Goal: Task Accomplishment & Management: Manage account settings

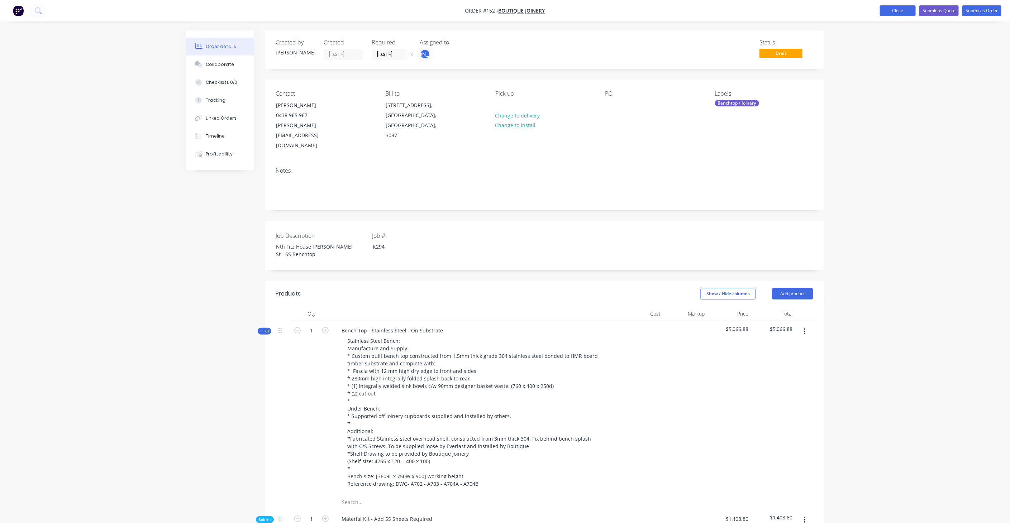
click at [893, 12] on button "Close" at bounding box center [897, 10] width 36 height 11
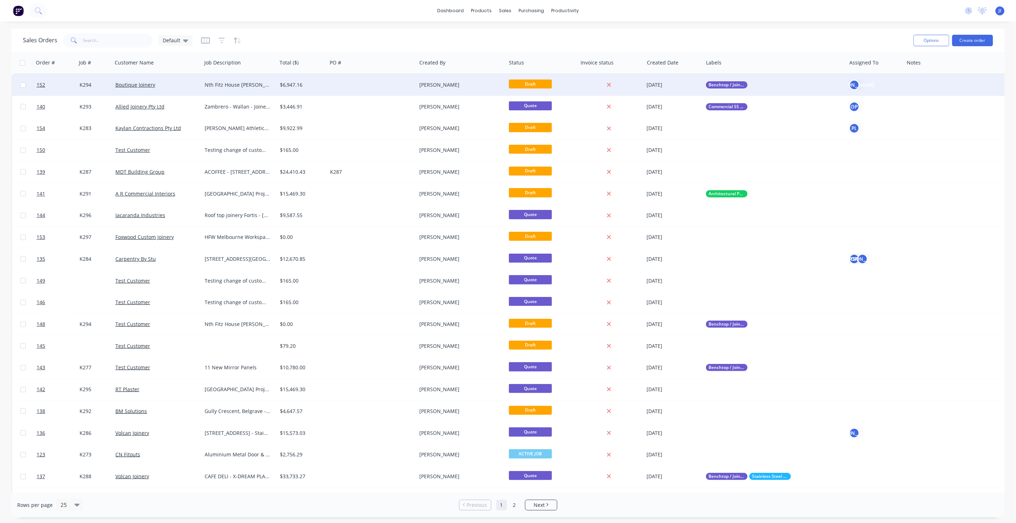
click at [367, 85] on div at bounding box center [372, 84] width 90 height 21
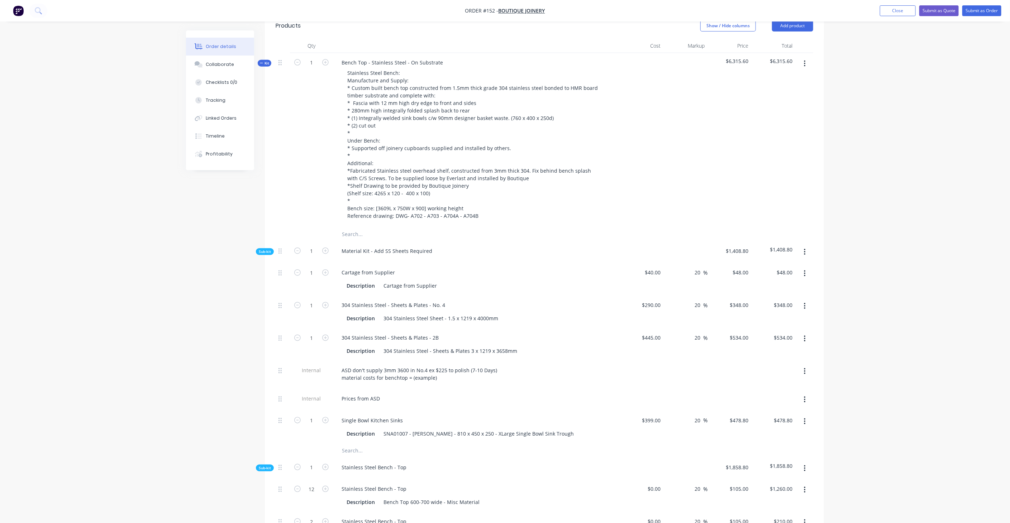
scroll to position [278, 0]
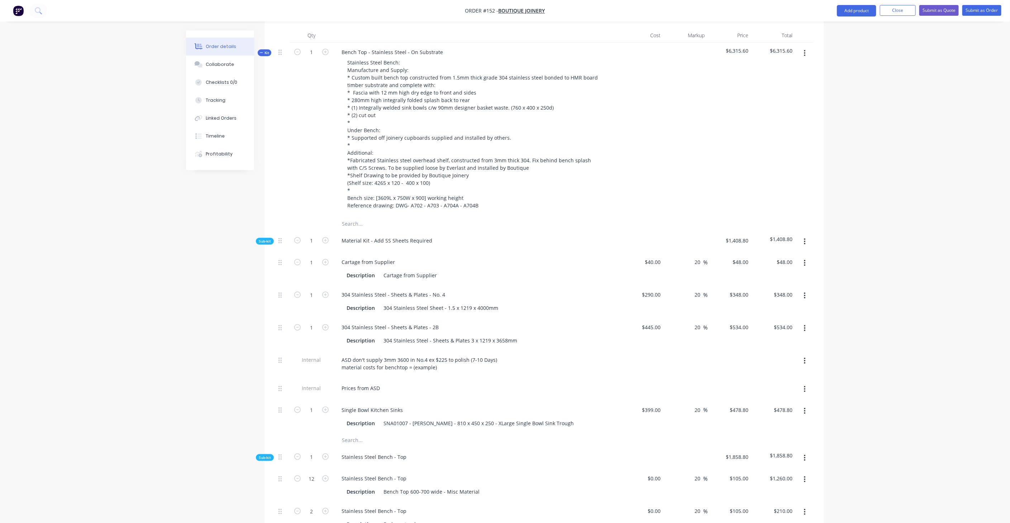
click at [259, 455] on span "Sub-kit" at bounding box center [265, 457] width 12 height 5
click at [265, 476] on span "Sub-kit" at bounding box center [265, 478] width 12 height 5
click at [265, 498] on span "Sub-kit" at bounding box center [265, 500] width 12 height 5
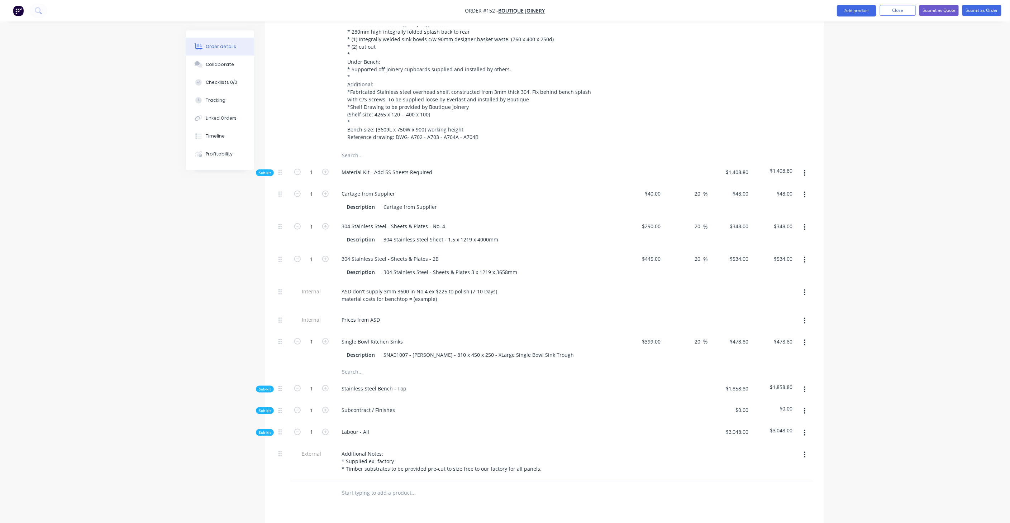
scroll to position [358, 0]
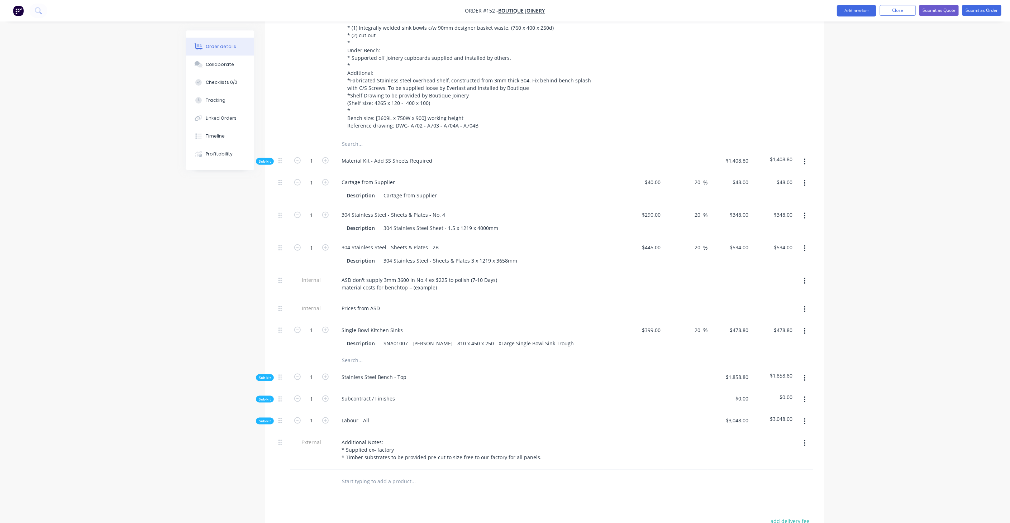
click at [267, 397] on span "Sub-kit" at bounding box center [265, 399] width 12 height 5
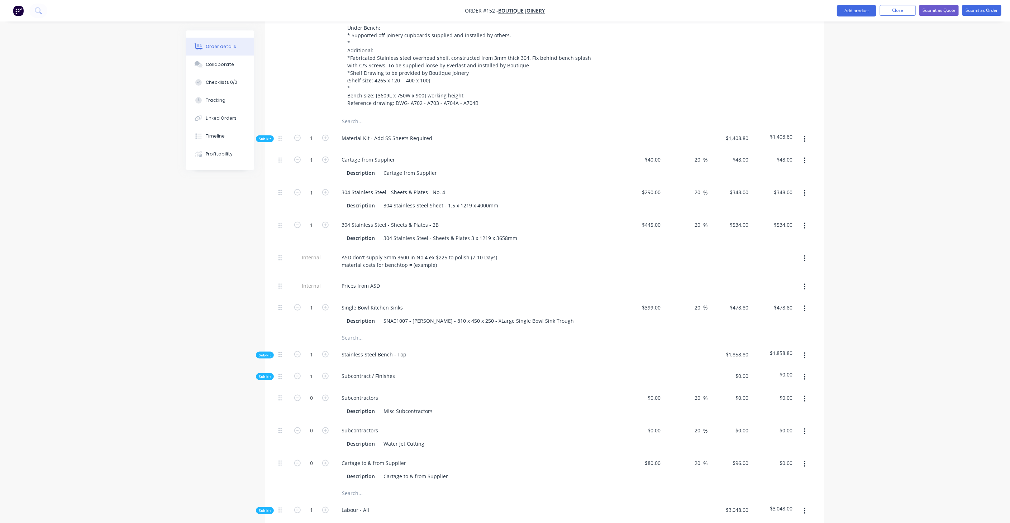
scroll to position [398, 0]
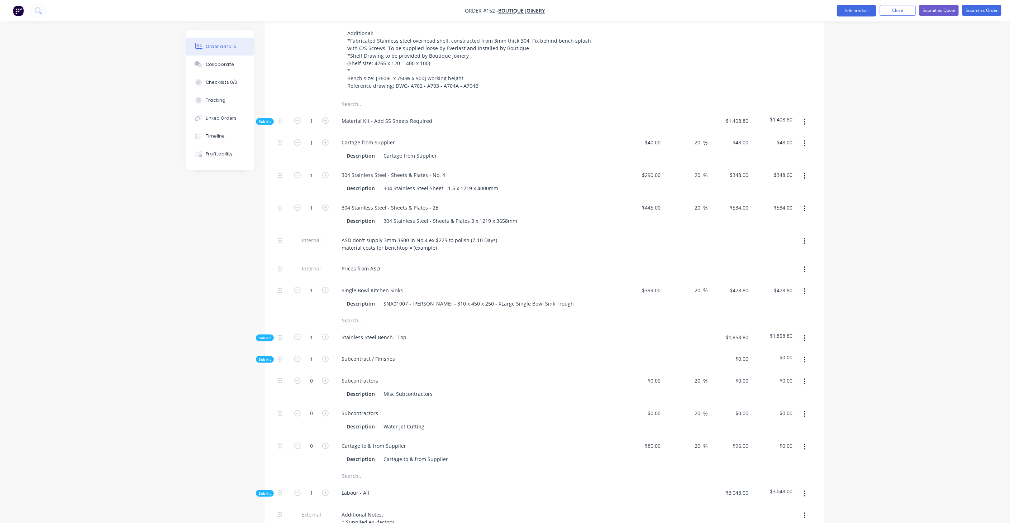
click at [802, 354] on button "button" at bounding box center [804, 360] width 17 height 13
click at [776, 386] on button "Delete" at bounding box center [779, 393] width 68 height 14
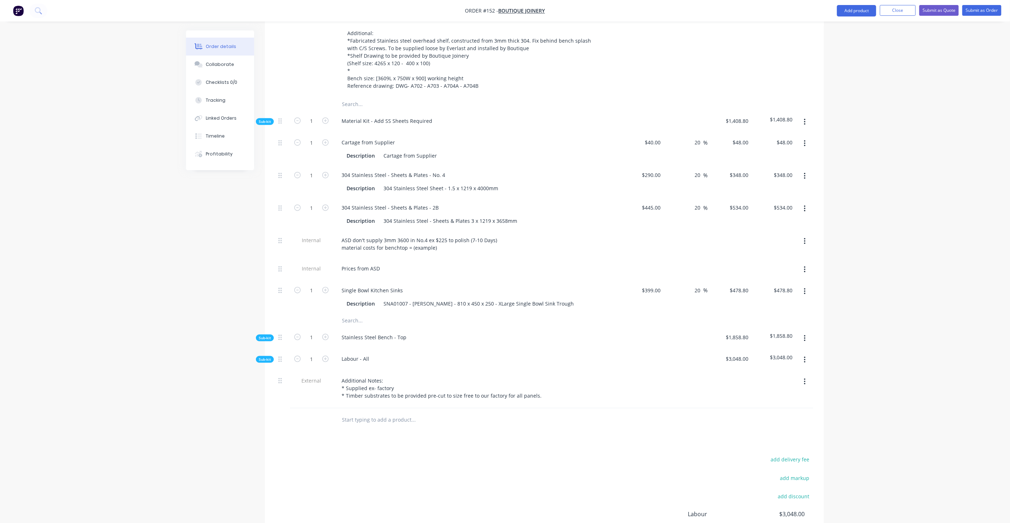
click at [268, 335] on span "Sub-kit" at bounding box center [265, 337] width 12 height 5
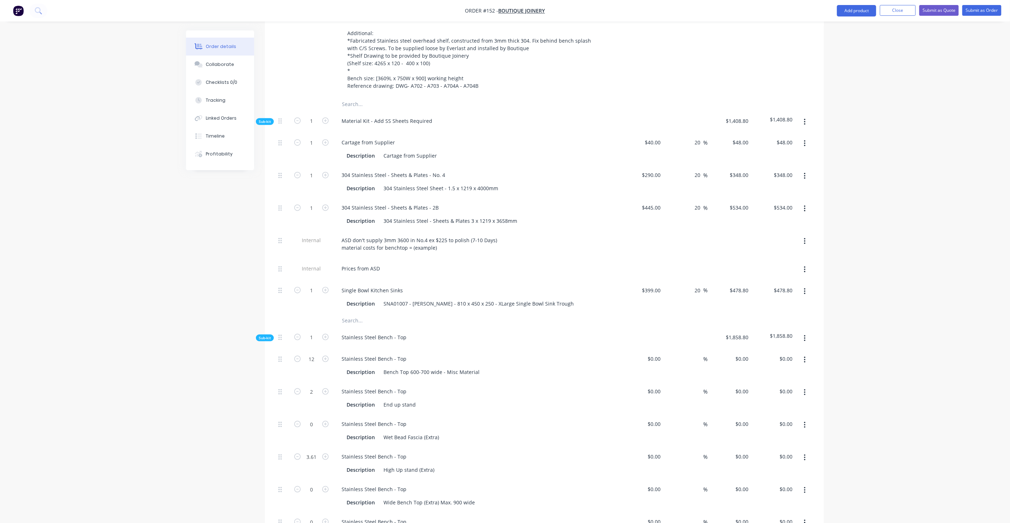
type input "20"
type input "$105.00"
type input "$1,260.00"
type input "20"
type input "$105.00"
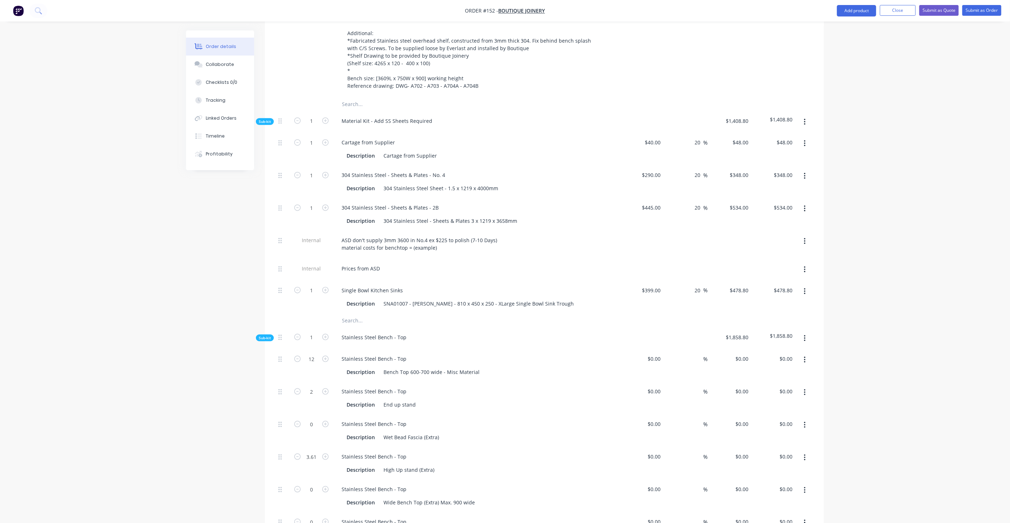
type input "$210.00"
type input "20"
type input "$105.00"
type input "20"
type input "$27.00"
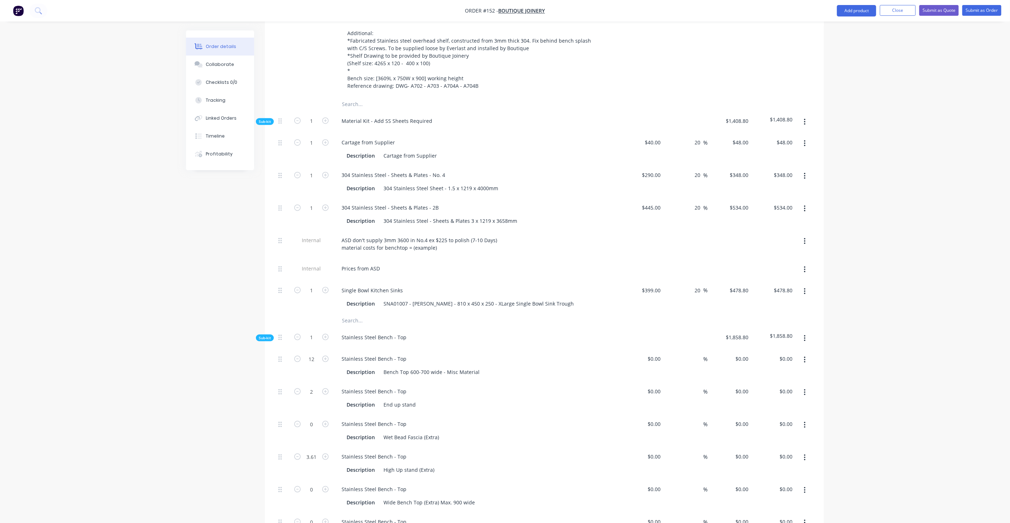
type input "20"
type input "$32.40"
type input "$15.00"
type input "20"
type input "$18.00"
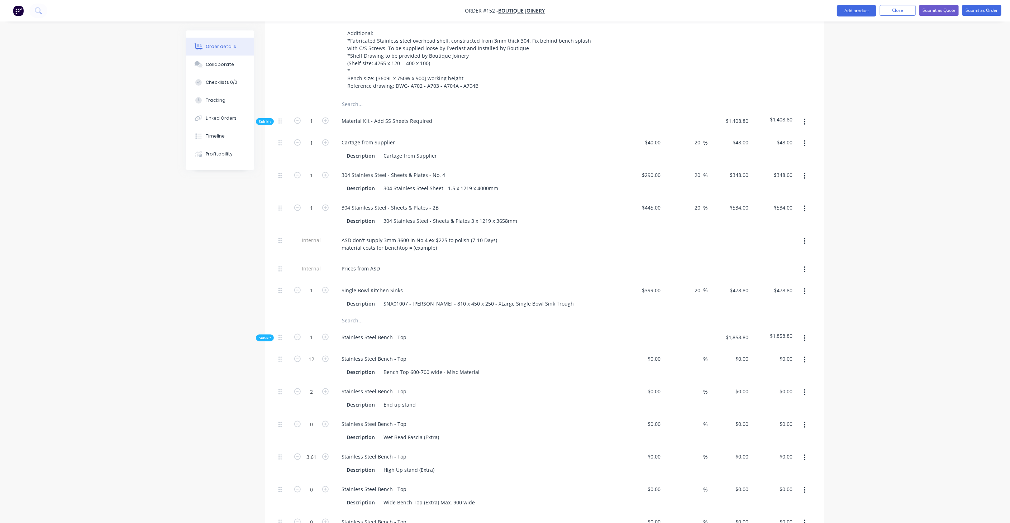
type input "$15.00"
type input "20"
type input "$18.00"
type input "$20.00"
type input "20"
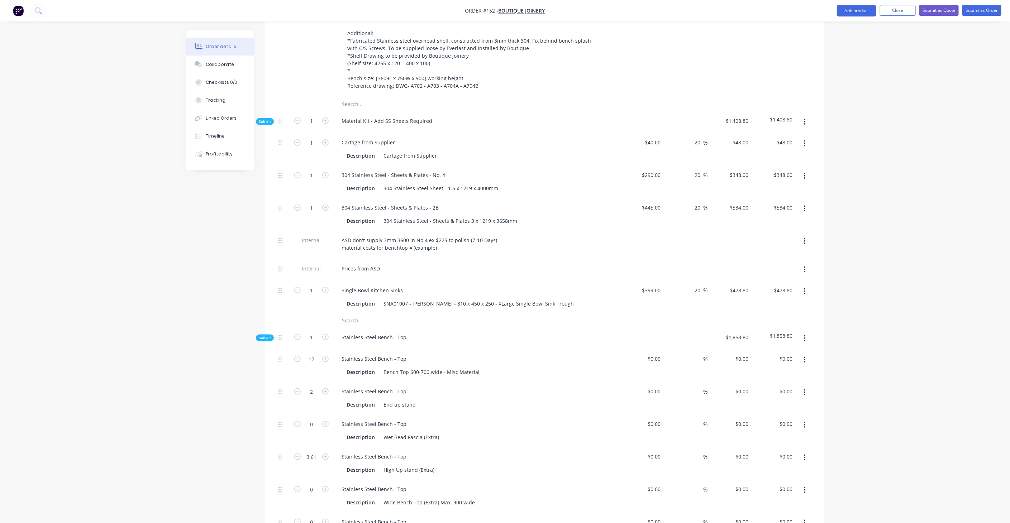
type input "$24.00"
type input "$20.00"
type input "20"
type input "$24.00"
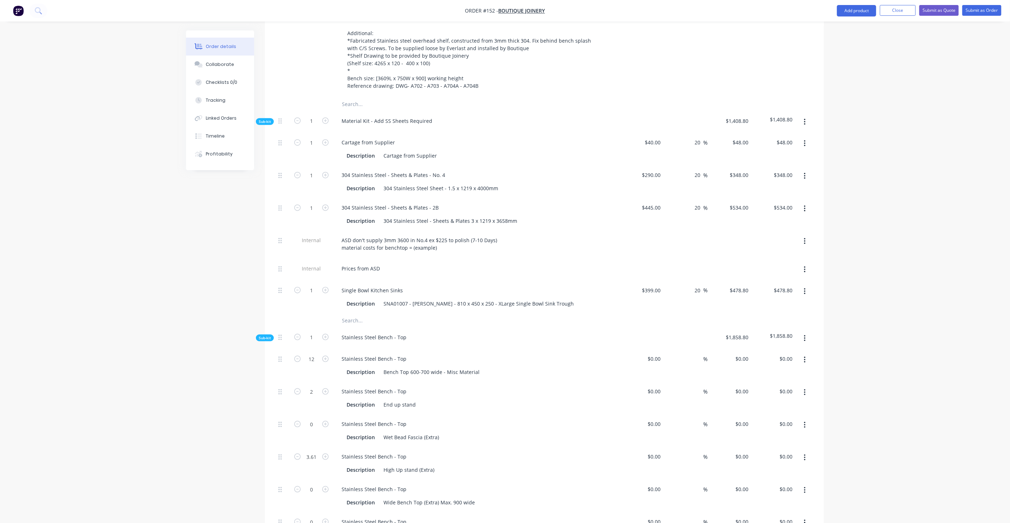
type input "$20.00"
type input "20"
type input "$24.00"
type input "$48.00"
type input "$234.00"
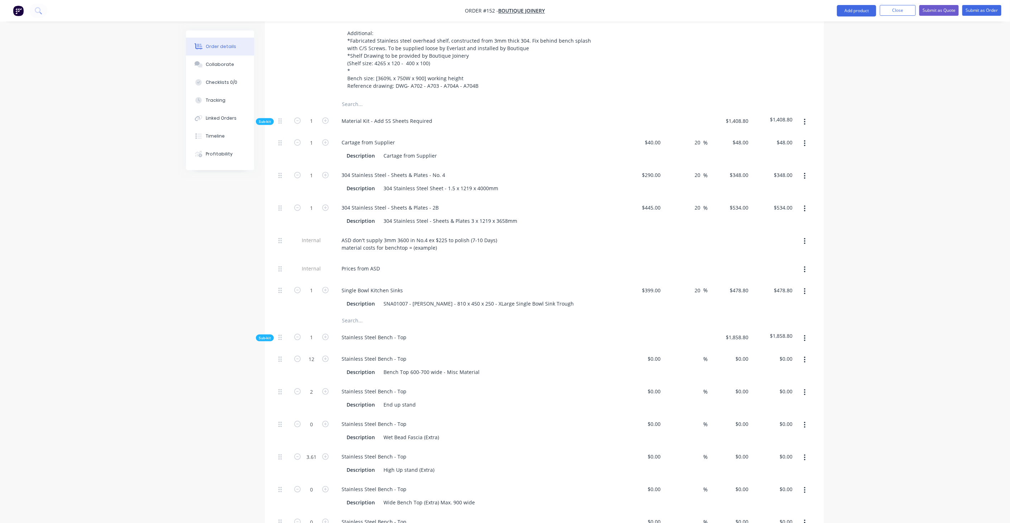
type input "20"
type input "$280.80"
type input "$264.00"
type input "20"
type input "$316.80"
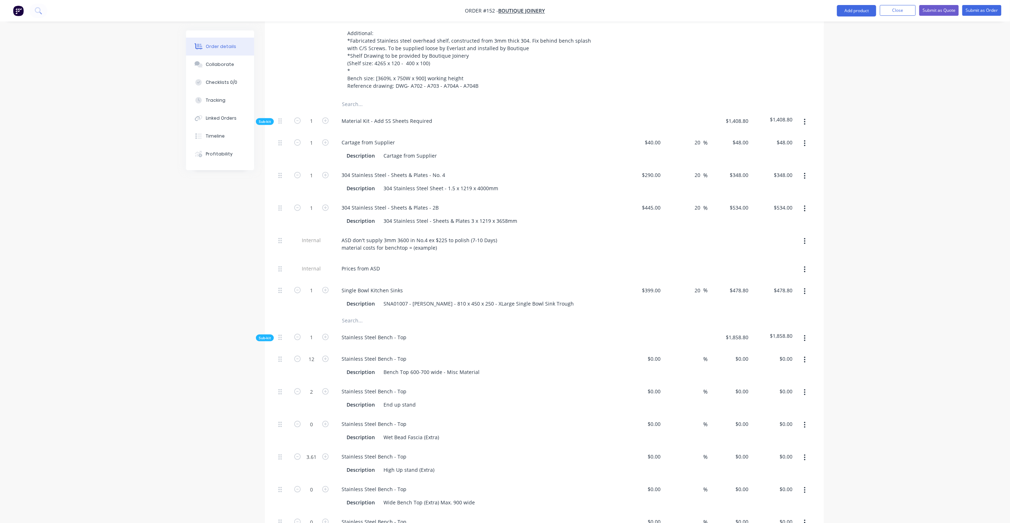
type input "$316.80"
type input "$192.00"
type input "20"
type input "$230.40"
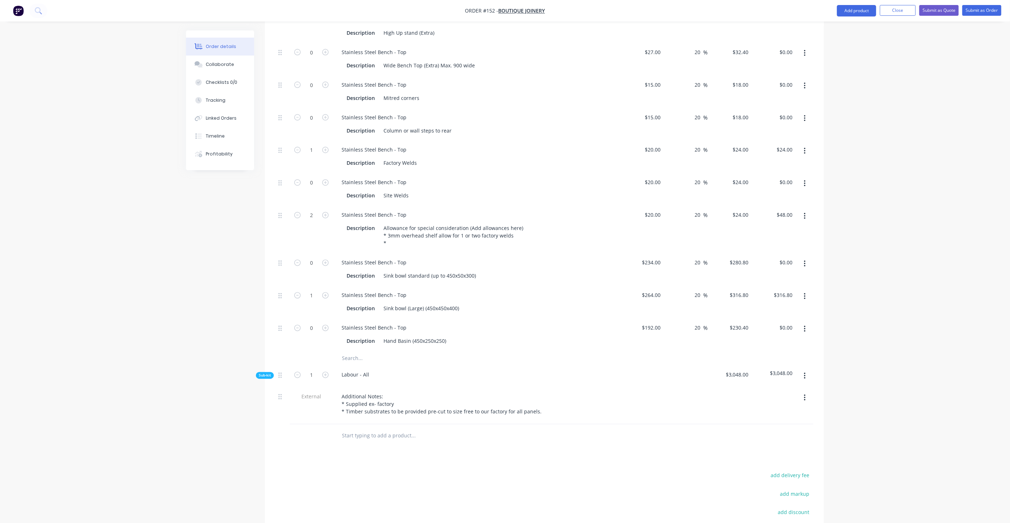
scroll to position [836, 0]
click at [267, 372] on span "Sub-kit" at bounding box center [265, 374] width 12 height 5
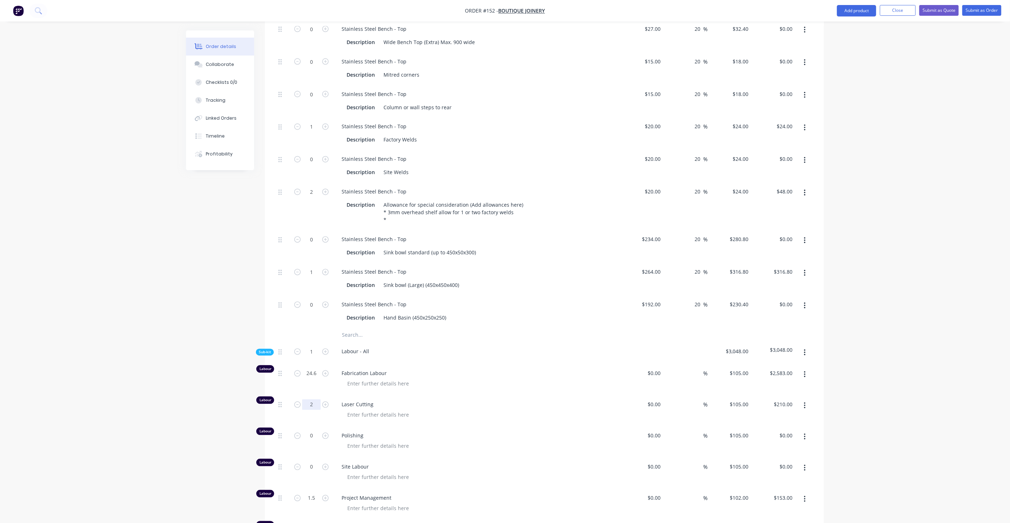
scroll to position [876, 0]
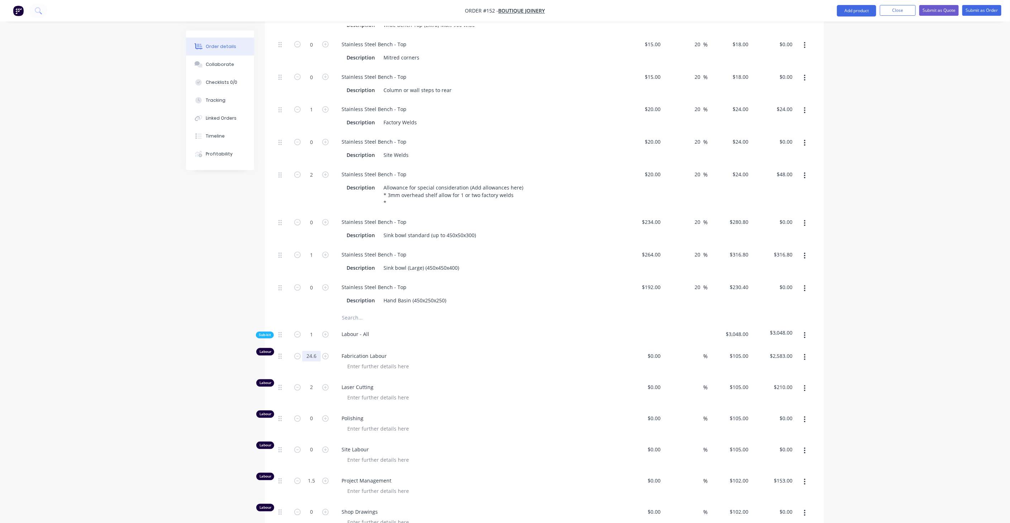
click at [316, 351] on input "24.6" at bounding box center [311, 356] width 19 height 11
type input "0"
type input "$0.00"
click at [313, 382] on input "2" at bounding box center [311, 387] width 19 height 11
type input "0"
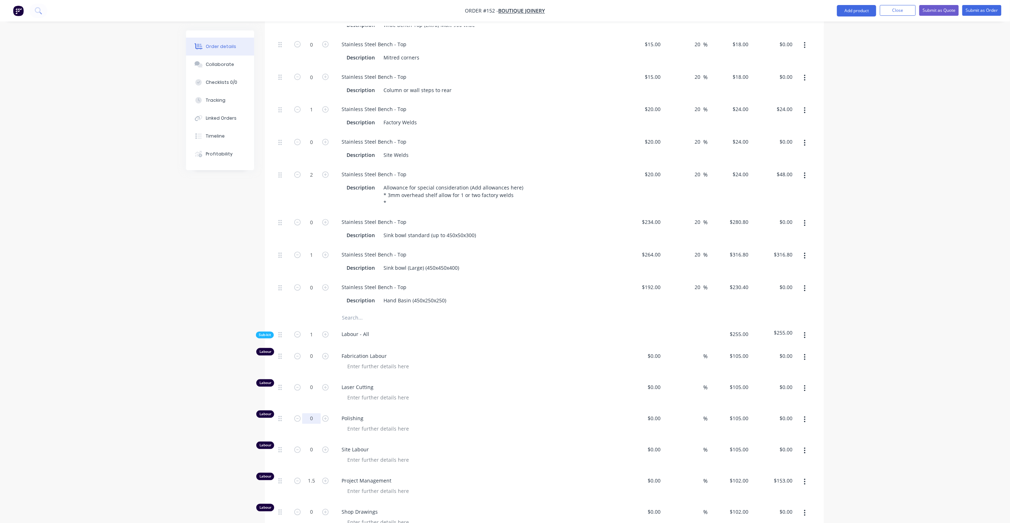
type input "$0.00"
click at [312, 413] on input "0" at bounding box center [311, 418] width 19 height 11
drag, startPoint x: 313, startPoint y: 426, endPoint x: 315, endPoint y: 440, distance: 14.1
click at [313, 440] on div "0" at bounding box center [311, 455] width 43 height 31
click at [314, 476] on input "1.5" at bounding box center [311, 481] width 19 height 11
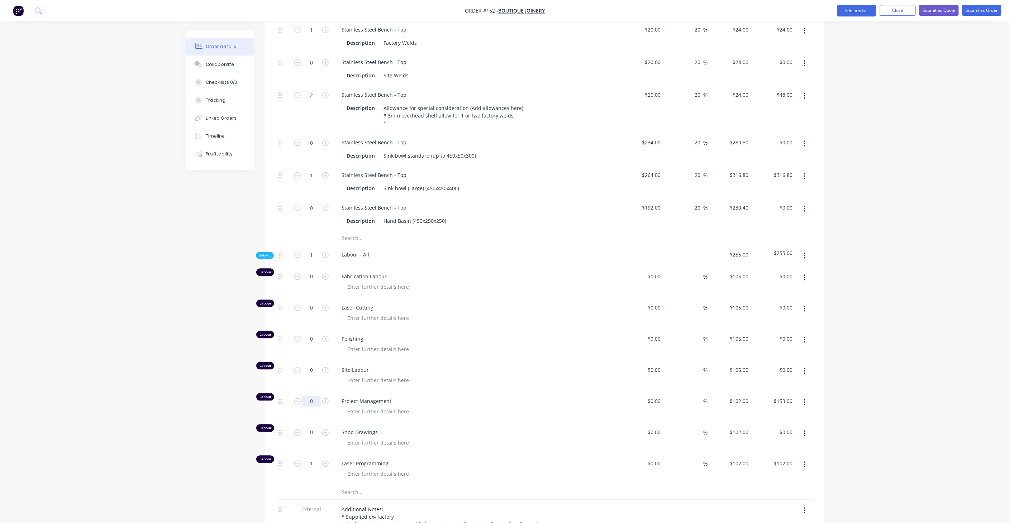
scroll to position [995, 0]
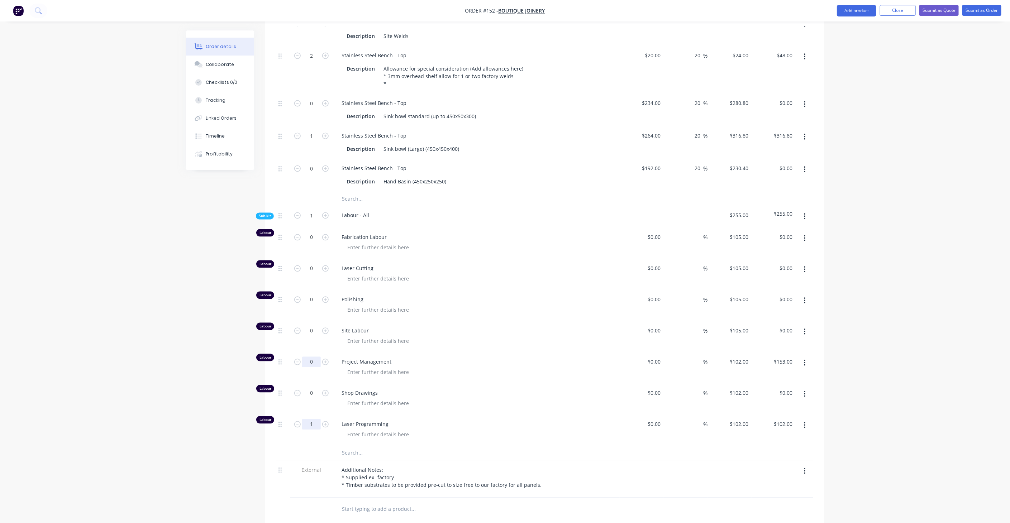
type input "0"
type input "$0.00"
drag, startPoint x: 311, startPoint y: 407, endPoint x: 316, endPoint y: 406, distance: 5.1
click at [311, 419] on input "1" at bounding box center [311, 424] width 19 height 11
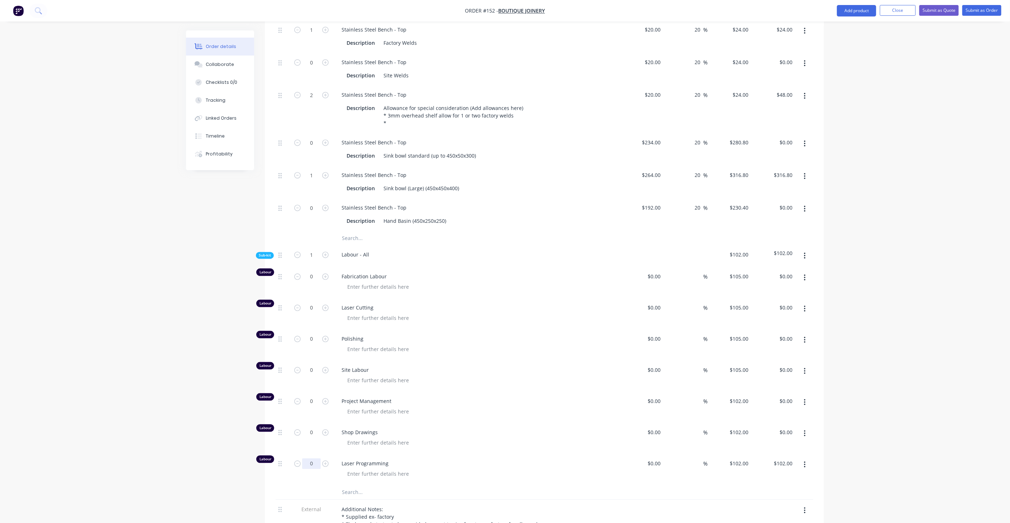
type input "0"
type input "$0.00"
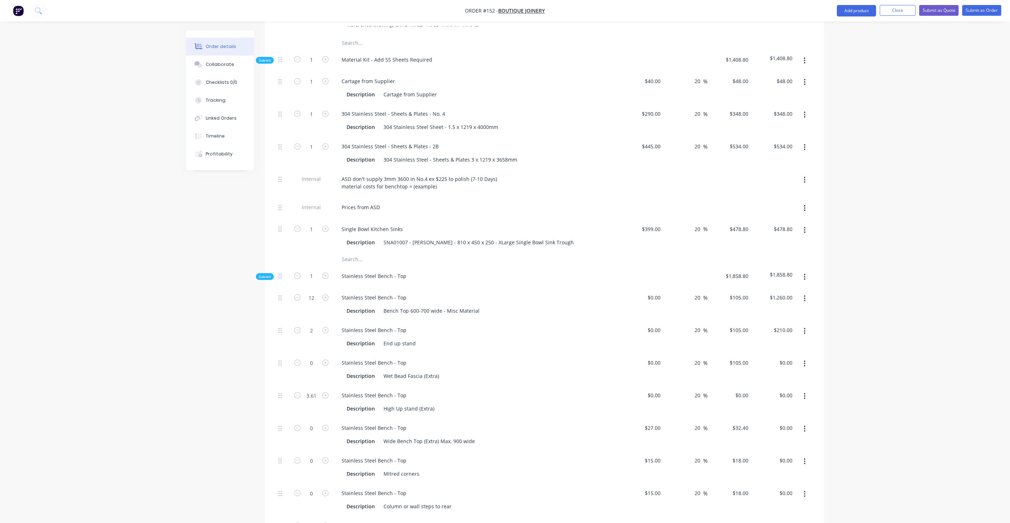
scroll to position [438, 0]
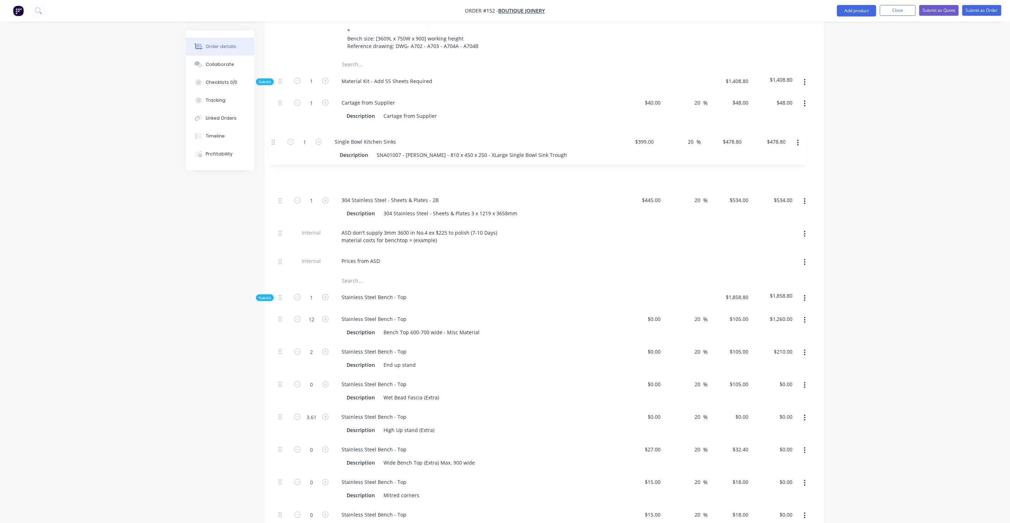
drag, startPoint x: 279, startPoint y: 228, endPoint x: 273, endPoint y: 138, distance: 90.5
click at [273, 138] on div "Qty Cost Markup Price Total Kit 1 Bench Top - Stainless Steel - On Substrate St…" at bounding box center [544, 473] width 559 height 1209
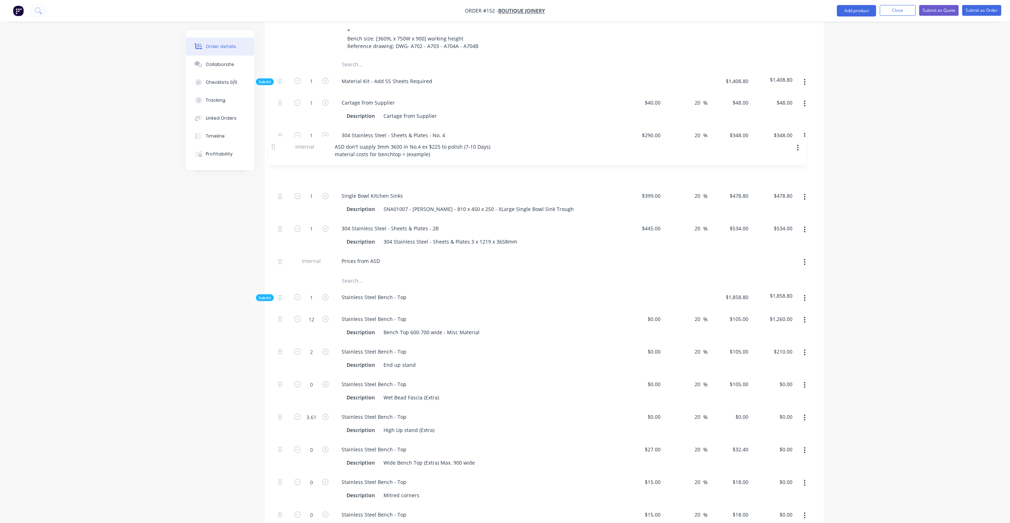
drag, startPoint x: 278, startPoint y: 213, endPoint x: 272, endPoint y: 145, distance: 67.7
click at [272, 145] on div "Qty Cost Markup Price Total Kit 1 Bench Top - Stainless Steel - On Substrate St…" at bounding box center [544, 473] width 559 height 1209
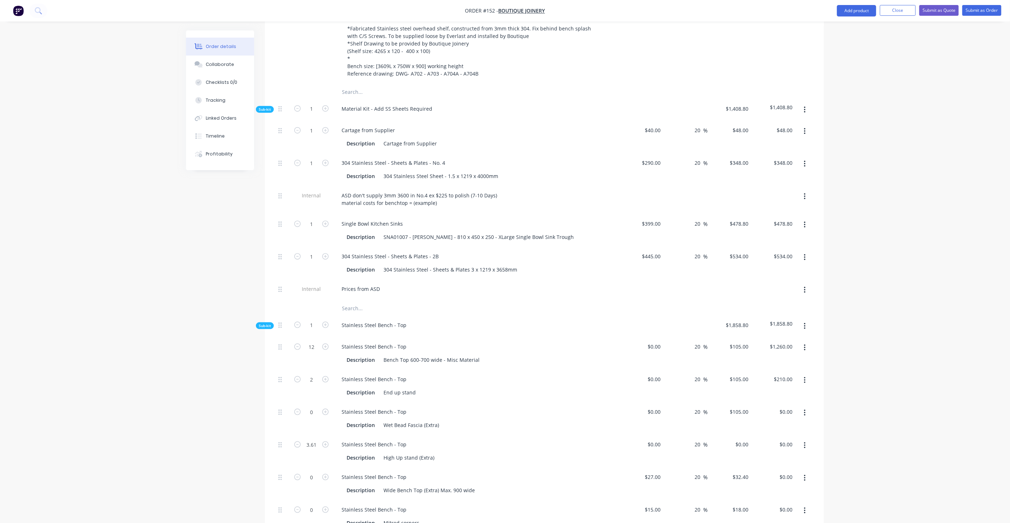
scroll to position [398, 0]
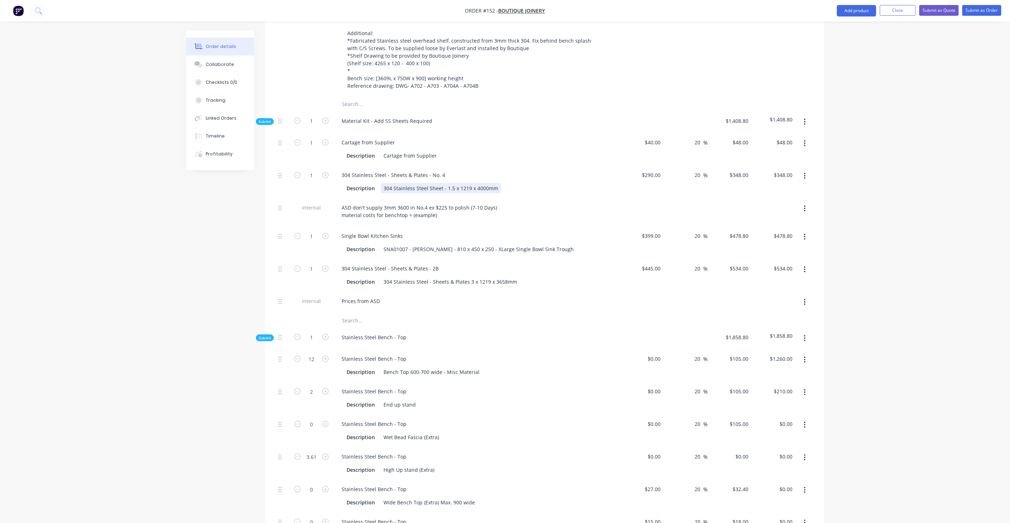
click at [396, 183] on div "304 Stainless Steel Sheet - 1.5 x 1219 x 4000mm" at bounding box center [440, 188] width 120 height 10
drag, startPoint x: 444, startPoint y: 167, endPoint x: 508, endPoint y: 167, distance: 63.4
click at [508, 183] on div "Description 304 Stainless Steel Sheet - 1.5 x 1219 x 4000mm" at bounding box center [475, 188] width 262 height 10
copy div "1.5 x 1219 x 4000mm"
click at [410, 170] on div "304 Stainless Steel - Sheets & Plates - No. 4" at bounding box center [393, 175] width 115 height 10
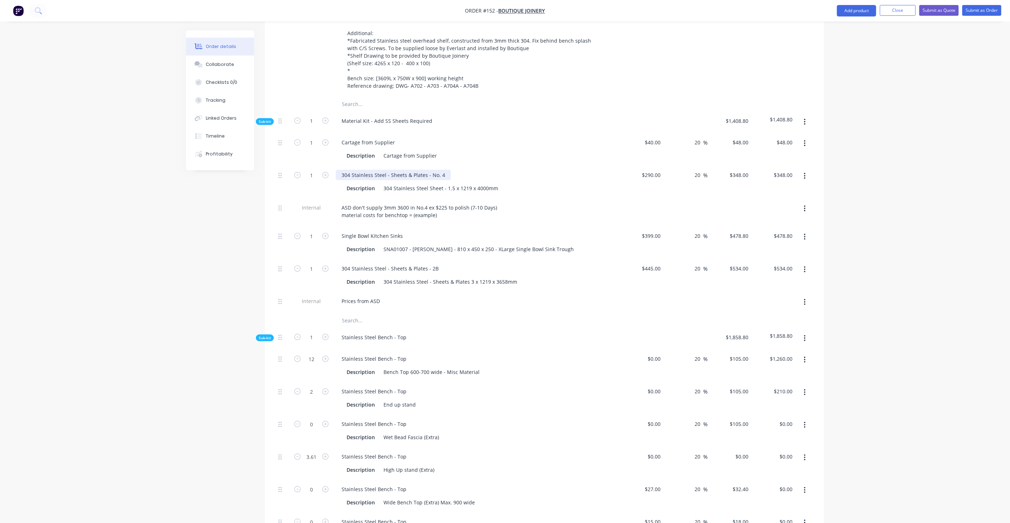
click at [390, 170] on div "304 Stainless Steel - Sheets & Plates - No. 4" at bounding box center [393, 175] width 115 height 10
drag, startPoint x: 423, startPoint y: 154, endPoint x: 403, endPoint y: 151, distance: 20.3
click at [403, 170] on div "304 Stainless Steel Sheets & Plates - No. 4" at bounding box center [392, 175] width 112 height 10
click at [416, 170] on div "304 Stainless Steel Sheets No. 4" at bounding box center [380, 175] width 88 height 10
click at [413, 183] on div "304 Stainless Steel Sheet - 1.5 x 1219 x 4000mm" at bounding box center [440, 188] width 120 height 10
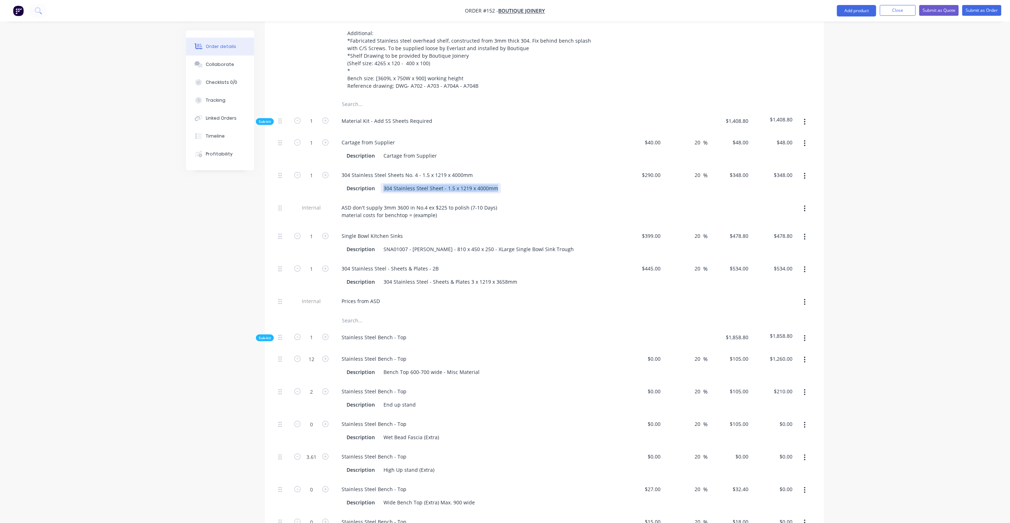
drag, startPoint x: 383, startPoint y: 167, endPoint x: 514, endPoint y: 170, distance: 130.8
click at [514, 183] on div "Description 304 Stainless Steel Sheet - 1.5 x 1219 x 4000mm" at bounding box center [475, 188] width 262 height 10
click at [280, 205] on icon at bounding box center [279, 208] width 3 height 6
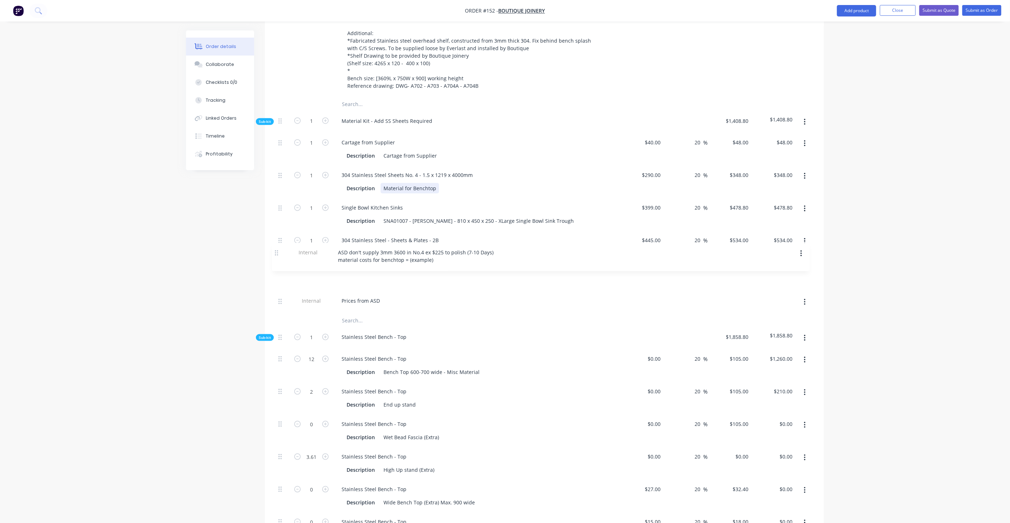
drag, startPoint x: 279, startPoint y: 207, endPoint x: 276, endPoint y: 252, distance: 45.3
click at [276, 252] on div "1 Cartage from Supplier Description Cartage from Supplier $40.00 $40.00 20 20 %…" at bounding box center [543, 223] width 537 height 180
click at [417, 235] on div "304 Stainless Steel - Sheets & Plates - 2B" at bounding box center [390, 240] width 109 height 10
click at [411, 248] on div "304 Stainless Steel - Sheets & Plates 3 x 1219 x 3658mm" at bounding box center [449, 253] width 139 height 10
drag, startPoint x: 452, startPoint y: 232, endPoint x: 513, endPoint y: 234, distance: 61.7
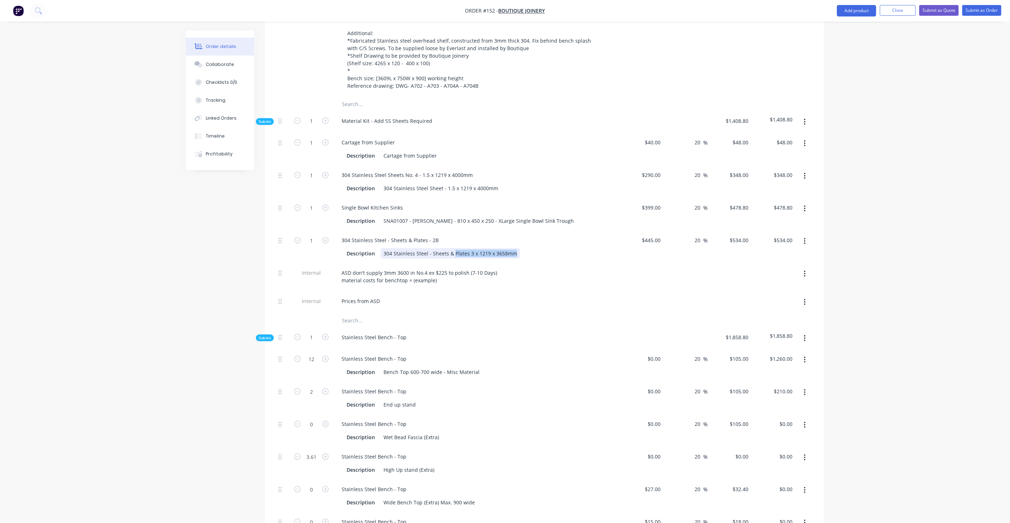
click at [513, 248] on div "304 Stainless Steel - Sheets & Plates 3 x 1219 x 3658mm" at bounding box center [449, 253] width 139 height 10
click at [480, 248] on div "304 Stainless Steel - Sheets & Plates 3 x 1219 x 3658mm" at bounding box center [449, 253] width 139 height 10
click at [468, 248] on div "304 Stainless Steel - Sheets & Plates 3 x 1219 x 3658mm" at bounding box center [449, 253] width 139 height 10
drag, startPoint x: 468, startPoint y: 231, endPoint x: 520, endPoint y: 232, distance: 52.3
click at [520, 248] on div "Description 304 Stainless Steel - Sheets & Plates 3 x 1219 x 3658mm" at bounding box center [475, 253] width 262 height 10
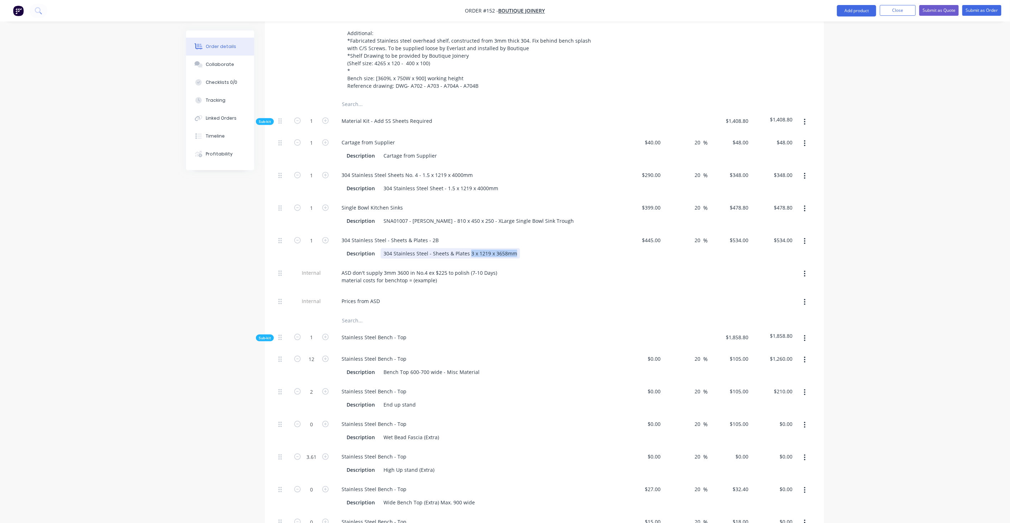
copy div "3 x 1219 x 3658mm"
click at [405, 235] on div "304 Stainless Steel - Sheets & Plates - 2B" at bounding box center [390, 240] width 109 height 10
drag, startPoint x: 389, startPoint y: 219, endPoint x: 401, endPoint y: 223, distance: 11.7
click at [389, 235] on div "304 Stainless Steel - Sheets & Plates - 2B" at bounding box center [390, 240] width 109 height 10
drag, startPoint x: 406, startPoint y: 218, endPoint x: 385, endPoint y: 220, distance: 21.6
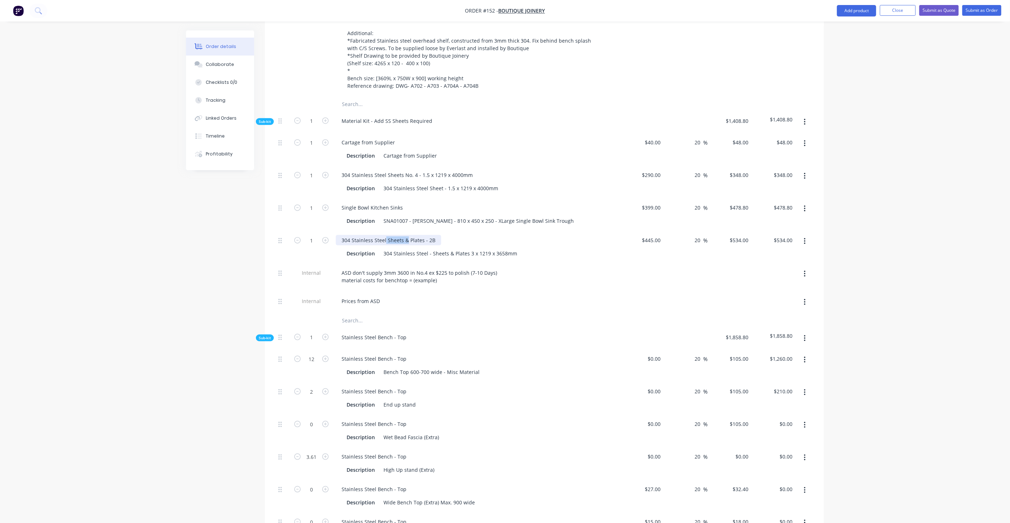
click at [385, 235] on div "304 Stainless Steel Sheets & Plates - 2B" at bounding box center [388, 240] width 105 height 10
click at [410, 235] on div "304 Stainless Steel Plates - 2B" at bounding box center [377, 240] width 83 height 10
click at [408, 248] on div "304 Stainless Steel - Sheets & Plates 3 x 1219 x 3658mm" at bounding box center [449, 253] width 139 height 10
drag, startPoint x: 381, startPoint y: 232, endPoint x: 560, endPoint y: 246, distance: 179.0
click at [560, 246] on div "1 Cartage from Supplier Description Cartage from Supplier $40.00 $40.00 20 20 %…" at bounding box center [543, 223] width 537 height 181
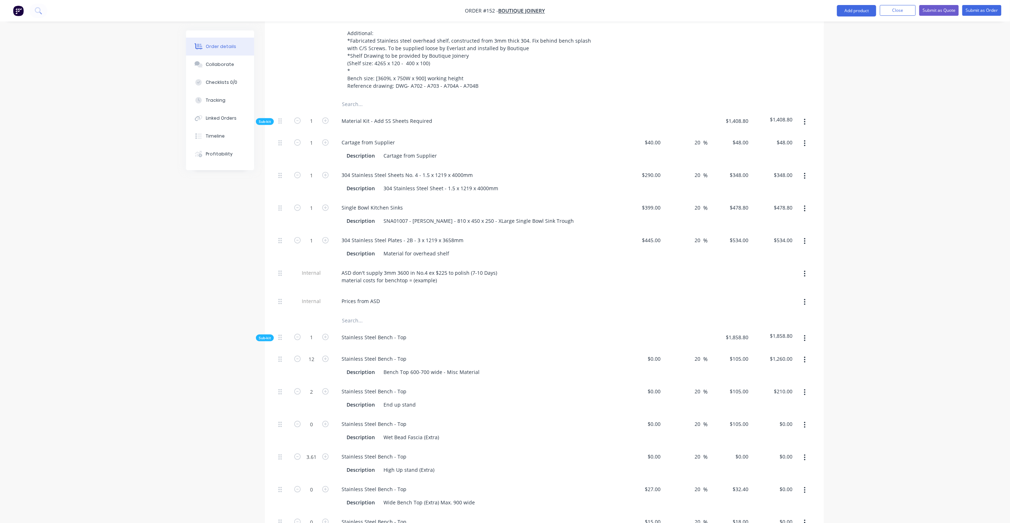
click at [485, 269] on div "ASD don't supply 3mm 3600 in No.4 ex $225 to polish (7-10 Days) material costs …" at bounding box center [476, 277] width 287 height 28
click at [384, 296] on div "Prices from ASD" at bounding box center [361, 301] width 50 height 10
click at [477, 292] on div "Prices from ASD" at bounding box center [476, 303] width 287 height 22
click at [803, 296] on button "button" at bounding box center [804, 302] width 17 height 13
click at [781, 316] on div "Duplicate" at bounding box center [778, 321] width 55 height 10
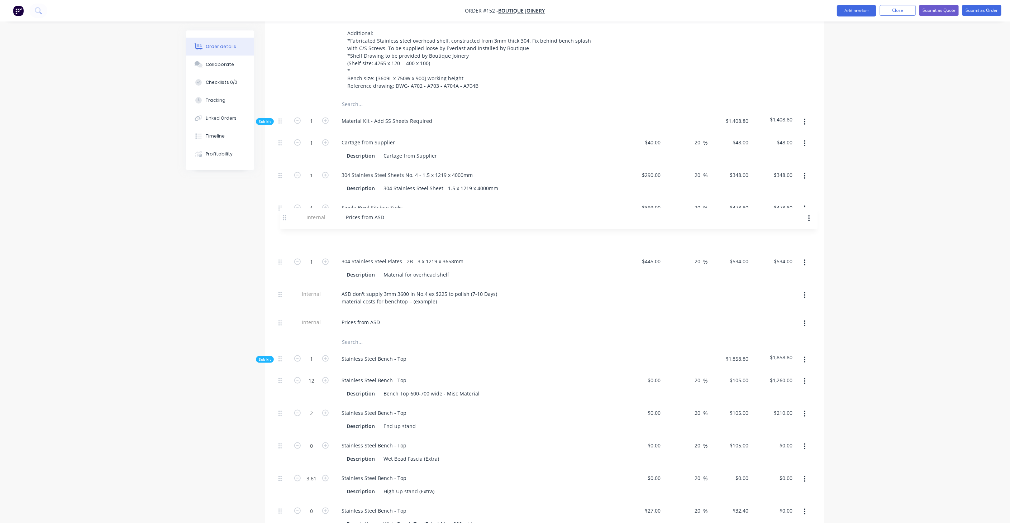
drag, startPoint x: 279, startPoint y: 303, endPoint x: 284, endPoint y: 218, distance: 85.7
click at [284, 218] on div "1 Cartage from Supplier Description Cartage from Supplier $40.00 $40.00 20 20 %…" at bounding box center [543, 234] width 537 height 202
click at [369, 235] on div "Prices from ASD" at bounding box center [361, 240] width 50 height 10
drag, startPoint x: 381, startPoint y: 219, endPoint x: 319, endPoint y: 219, distance: 62.0
click at [319, 231] on div "Internal Prices from ASD" at bounding box center [543, 242] width 537 height 22
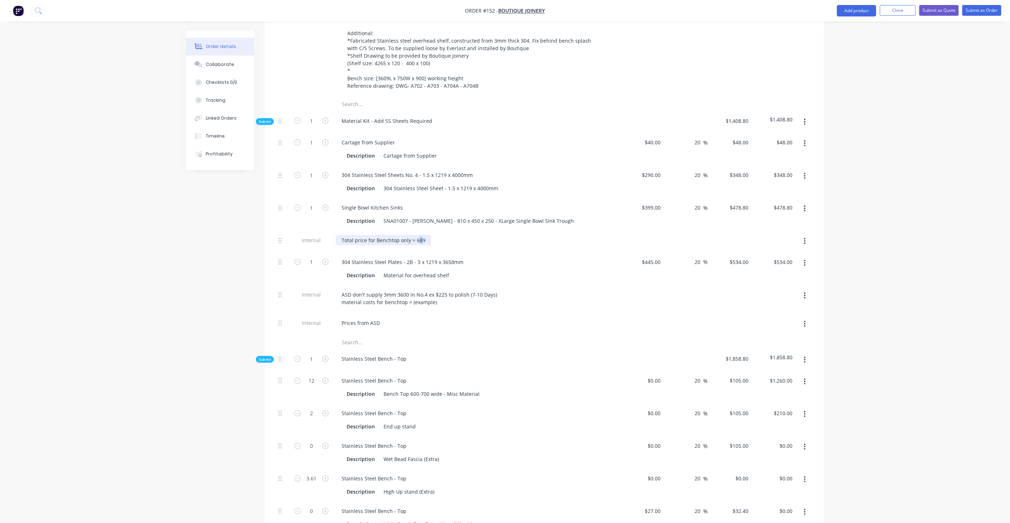
click at [418, 235] on div "Total price for Benchtop only = 689" at bounding box center [383, 240] width 95 height 10
drag, startPoint x: 422, startPoint y: 219, endPoint x: 415, endPoint y: 220, distance: 6.9
click at [415, 235] on div "Total price for Benchtop only = 689" at bounding box center [383, 240] width 95 height 10
click at [450, 289] on div "ASD don't supply 3mm 3600 in No.4 ex $225 to polish (7-10 Days) material costs …" at bounding box center [419, 298] width 167 height 18
click at [397, 318] on div "Prices from ASD" at bounding box center [476, 323] width 281 height 10
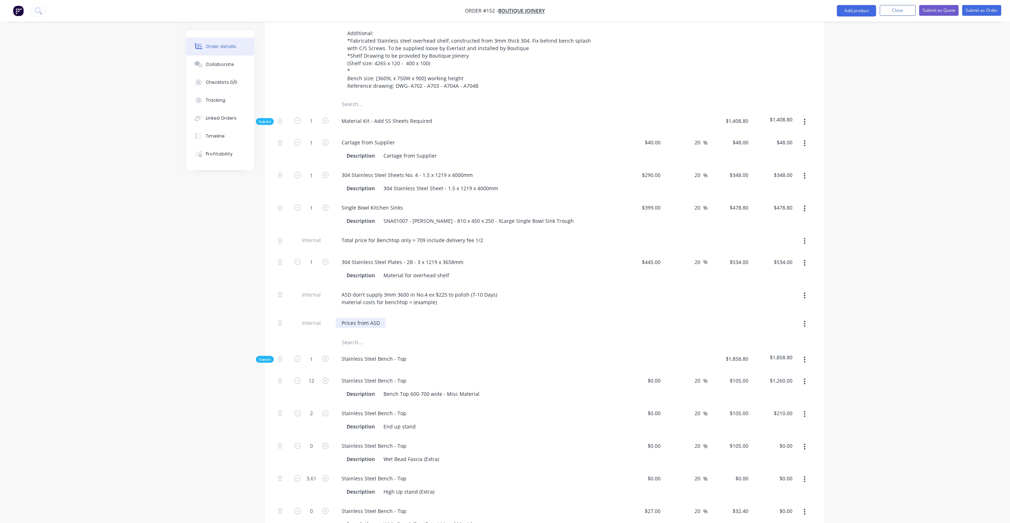
click at [380, 318] on div "Prices from ASD" at bounding box center [361, 323] width 50 height 10
drag, startPoint x: 344, startPoint y: 304, endPoint x: 317, endPoint y: 305, distance: 26.5
click at [317, 313] on div "Internal Prices from ASD" at bounding box center [543, 324] width 537 height 22
click at [417, 235] on div "Total price for Benchtop only = 709 include delivery fee 1/2" at bounding box center [412, 240] width 153 height 10
click at [414, 235] on div "Total price for Benchtop only = 709 include delivery fee 1/2" at bounding box center [412, 240] width 153 height 10
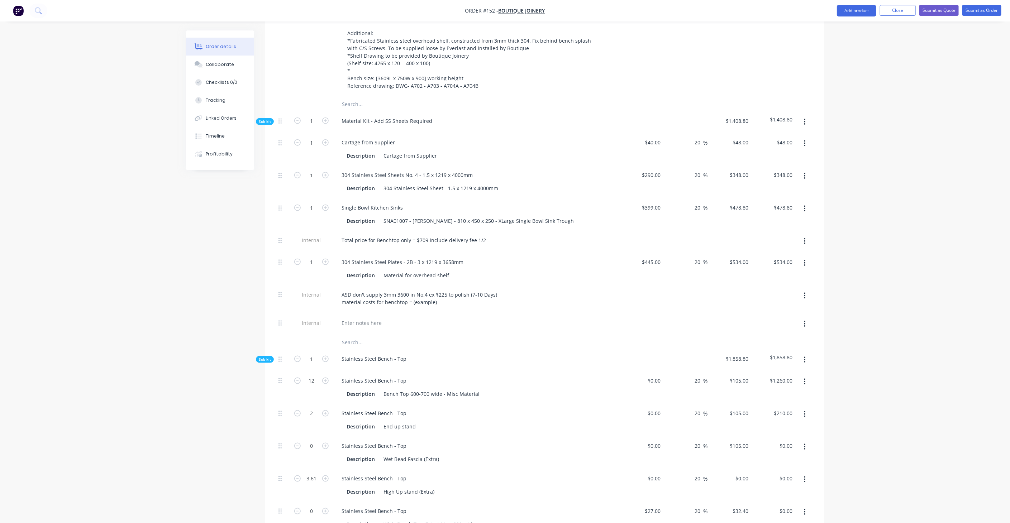
click at [479, 349] on div "Stainless Steel Bench - Top" at bounding box center [476, 360] width 287 height 22
click at [431, 235] on div "Total price for Benchtop only = $709 include delivery fee 1/2" at bounding box center [414, 240] width 156 height 10
click at [445, 235] on div "Total price for Benchtop only = $709 include delivery fee 1/2" at bounding box center [414, 240] width 156 height 10
click at [489, 237] on b "Total price for Benchtop only = $709 include delivery fee 1/2" at bounding box center [415, 240] width 148 height 7
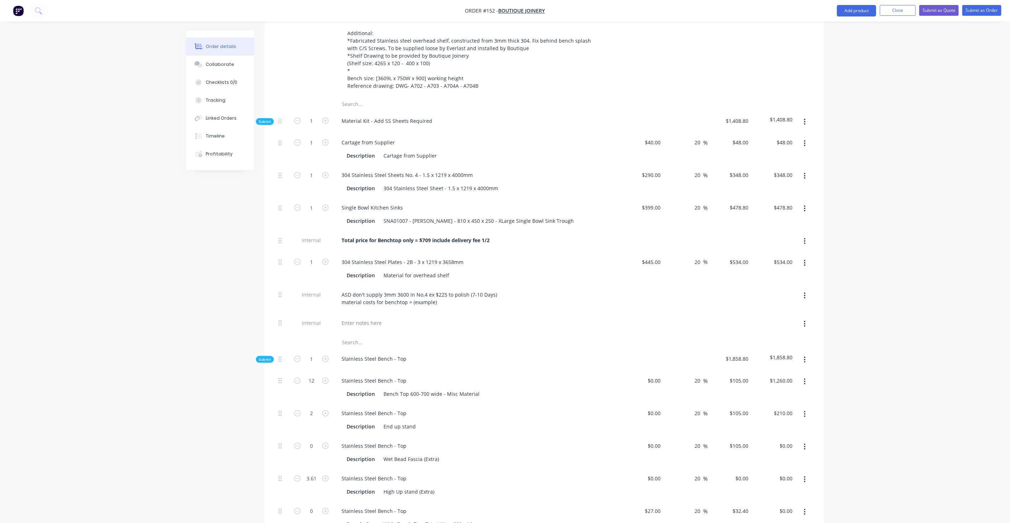
drag, startPoint x: 507, startPoint y: 227, endPoint x: 506, endPoint y: 251, distance: 24.7
click at [506, 231] on div "Total price for Benchtop only = $709 include delivery fee 1/2" at bounding box center [476, 242] width 287 height 22
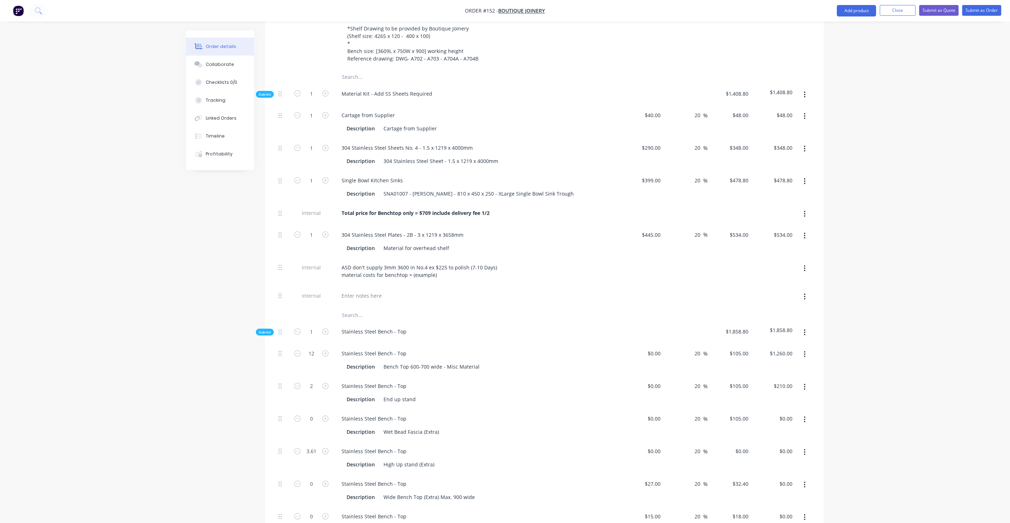
scroll to position [438, 0]
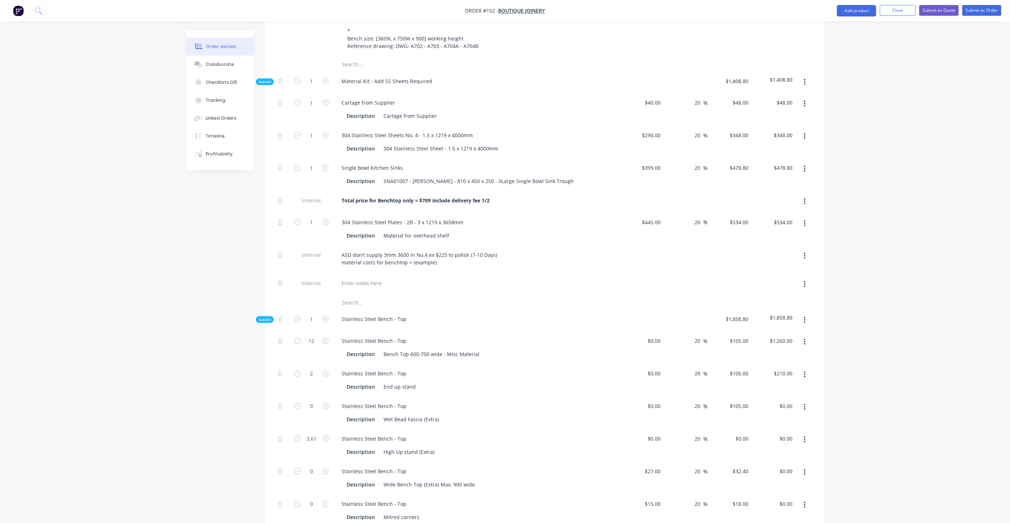
click at [810, 278] on button "button" at bounding box center [804, 284] width 17 height 13
click at [779, 327] on div "Delete" at bounding box center [778, 332] width 55 height 10
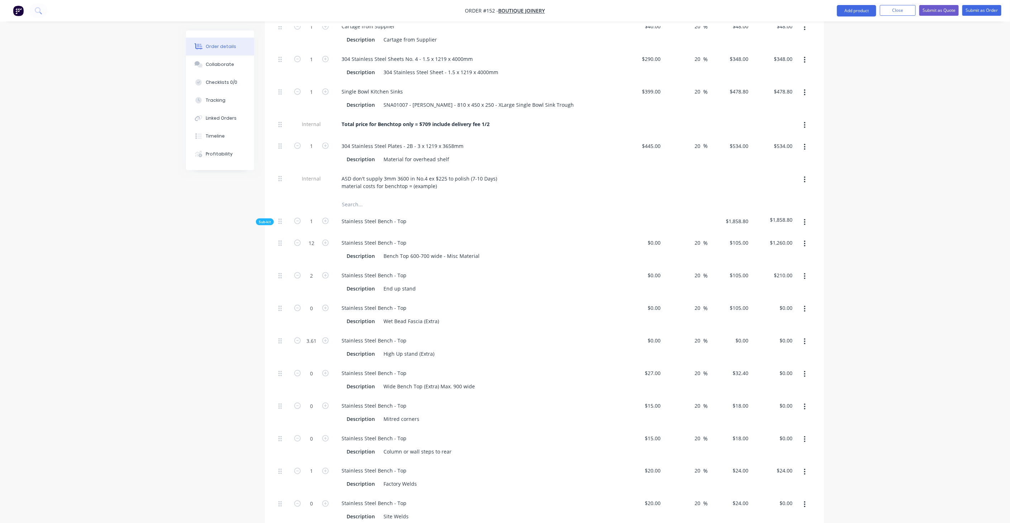
scroll to position [517, 0]
click at [455, 299] on div "Stainless Steel Bench - Top" at bounding box center [476, 304] width 281 height 10
click at [660, 365] on input "27" at bounding box center [653, 370] width 19 height 10
type input "$0.00"
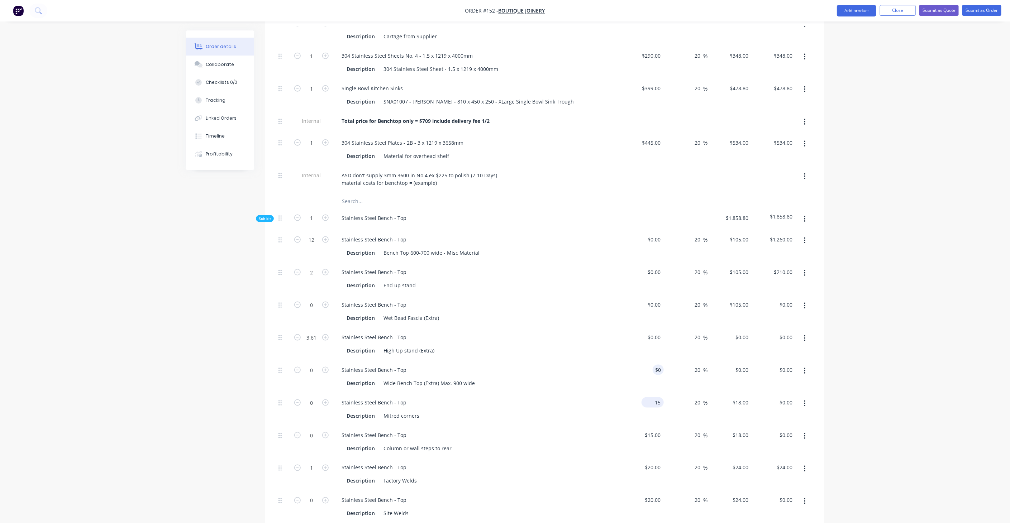
click at [657, 397] on input "15" at bounding box center [653, 402] width 19 height 10
type input "$0.00"
click at [654, 430] on div "15 $15.00" at bounding box center [653, 435] width 19 height 10
type input "$0.00"
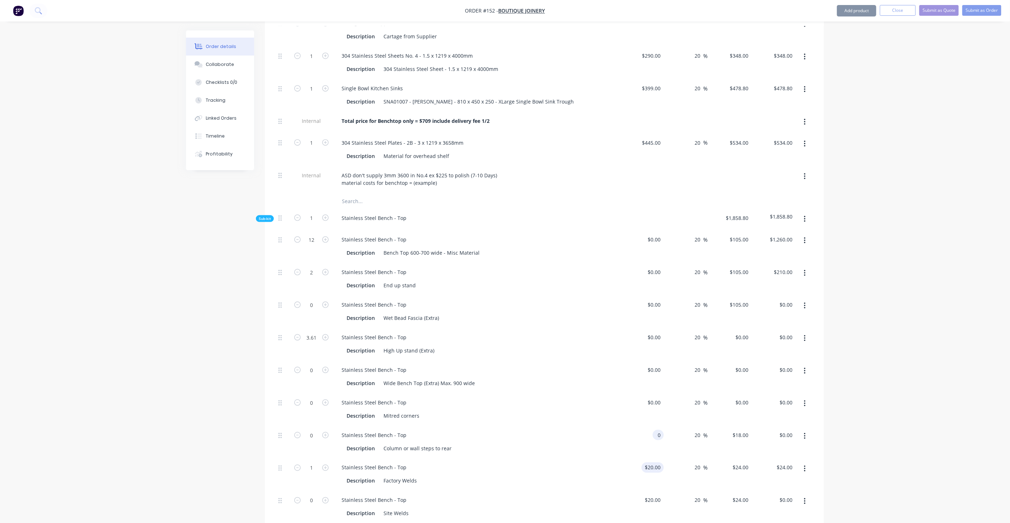
type input "$0.00"
click at [655, 462] on input "20" at bounding box center [653, 467] width 19 height 10
type input "$0.00"
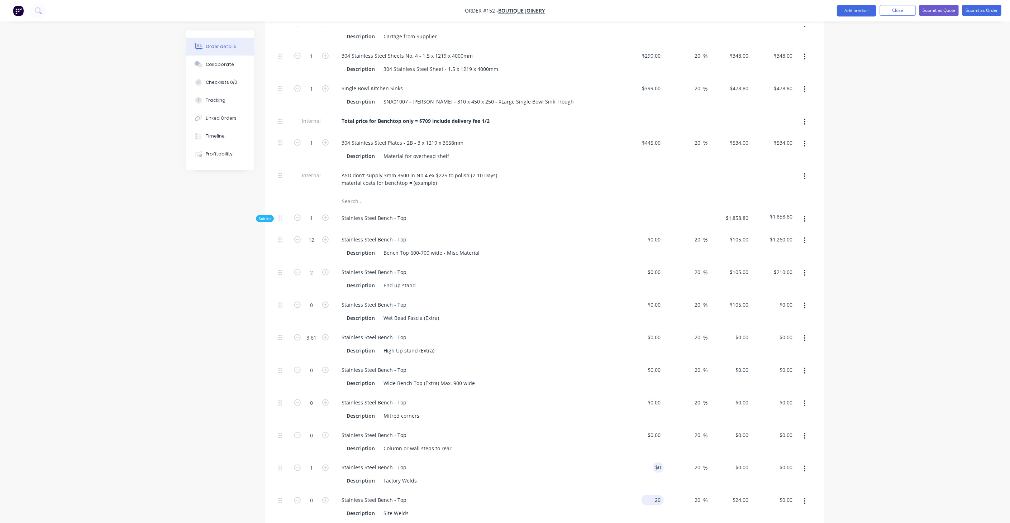
click at [657, 495] on input "20" at bounding box center [653, 500] width 19 height 10
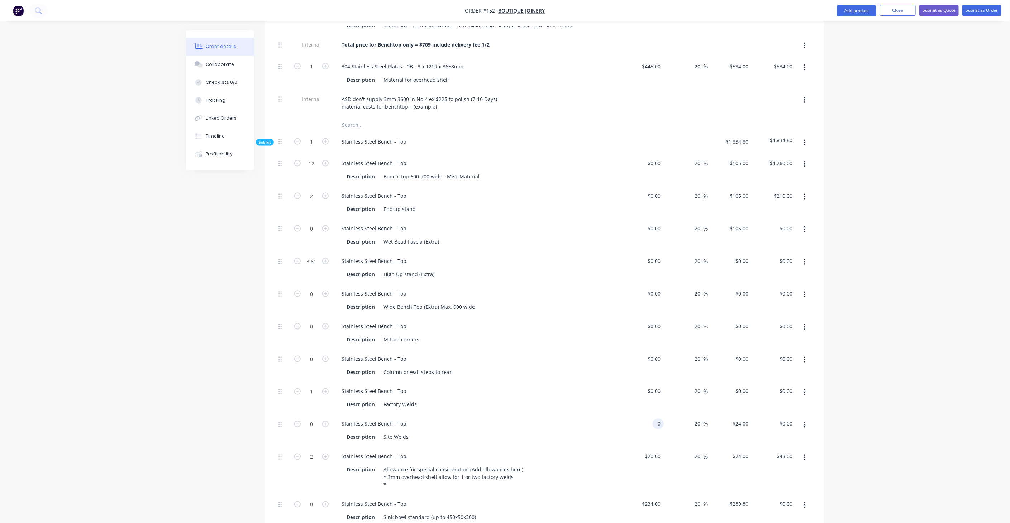
scroll to position [597, 0]
type input "$0.00"
click at [659, 448] on input "20" at bounding box center [658, 453] width 9 height 10
type input "0"
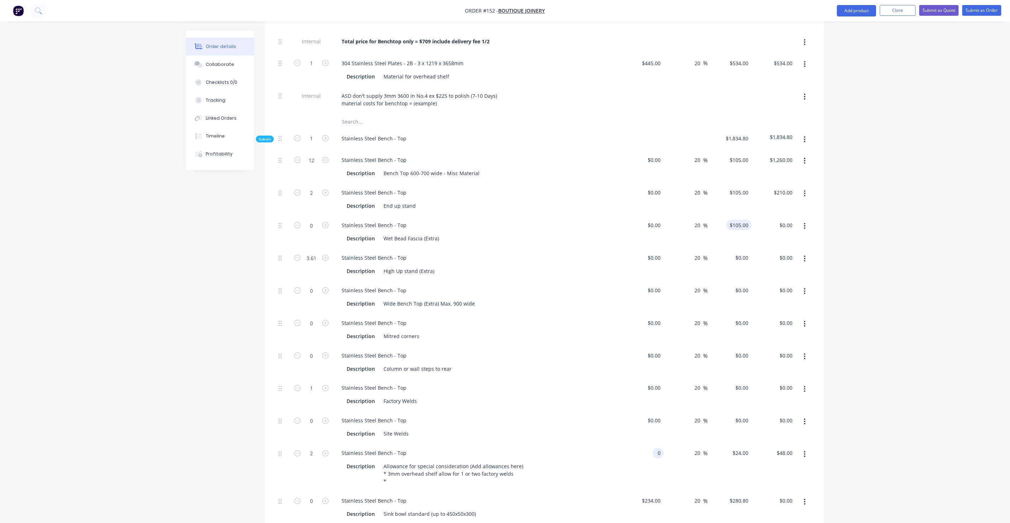
type input "105"
type input "$0.00"
click at [736, 220] on div "105 105" at bounding box center [743, 225] width 15 height 10
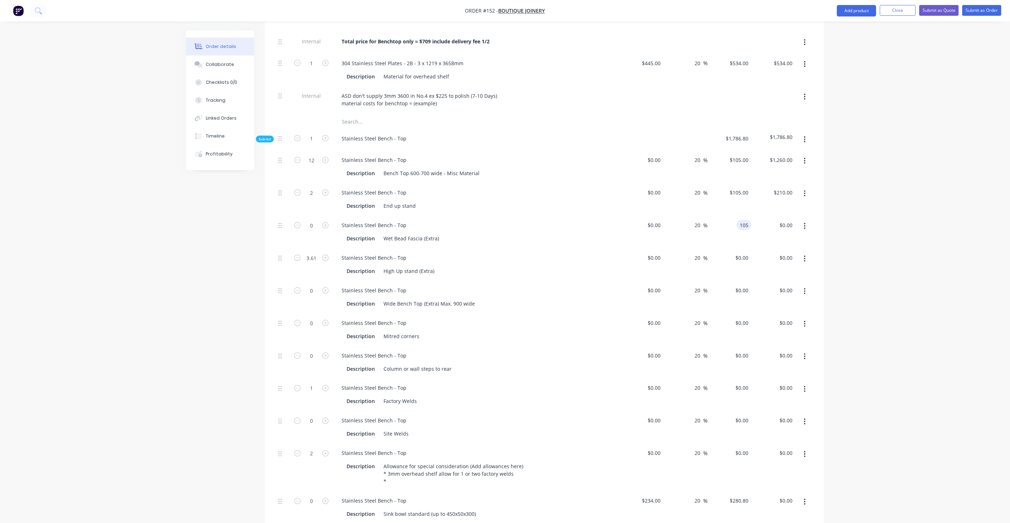
type input "$105.00"
click at [740, 248] on div "$0.00 $0.00" at bounding box center [729, 264] width 44 height 33
click at [740, 253] on div "0 0" at bounding box center [745, 258] width 11 height 10
paste input "105"
type input "$105.00"
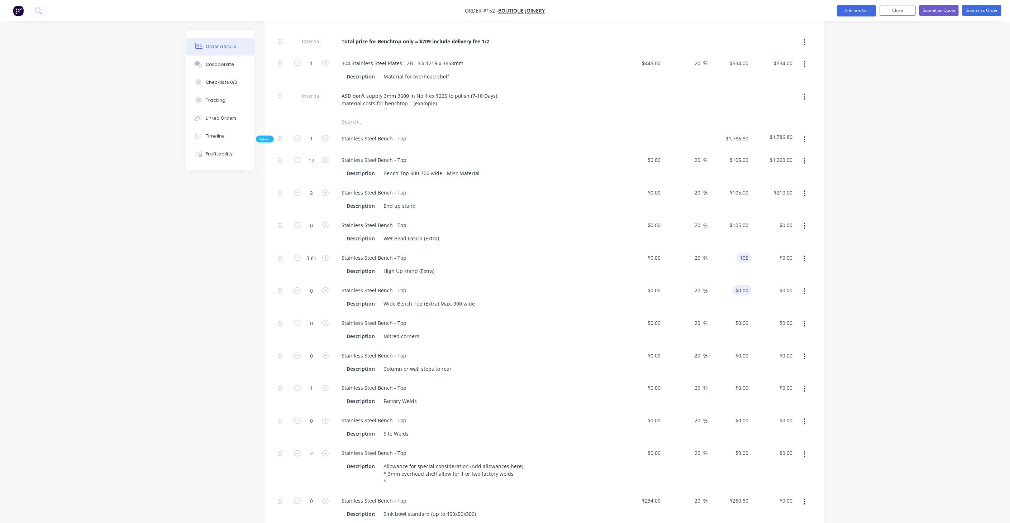
type input "$379.05"
click at [741, 285] on div "0 $0.00" at bounding box center [741, 290] width 19 height 10
paste input "105"
type input "$105.00"
click at [742, 318] on div "0 0" at bounding box center [745, 323] width 11 height 10
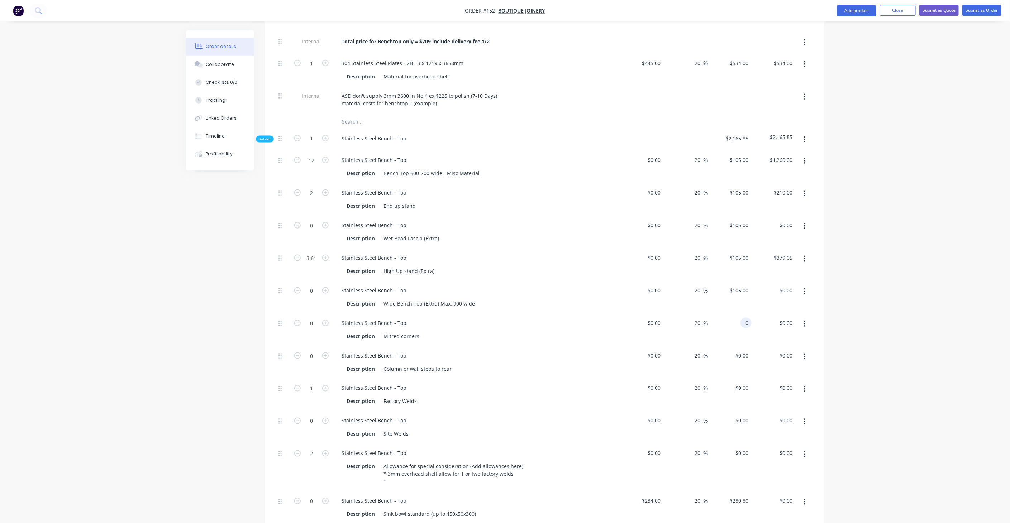
paste input "105"
type input "$105.00"
click at [743, 350] on div "0 $0.00" at bounding box center [743, 355] width 16 height 10
paste input "105"
type input "$105.00"
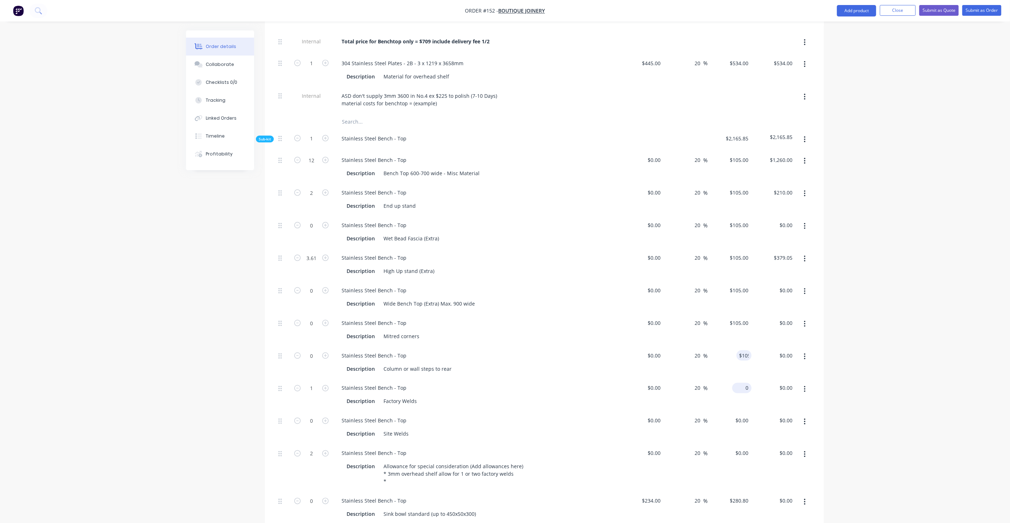
click at [741, 383] on div "0 $0.00" at bounding box center [741, 388] width 19 height 10
paste input "105"
type input "$105.00"
click at [746, 416] on input "0" at bounding box center [747, 421] width 8 height 10
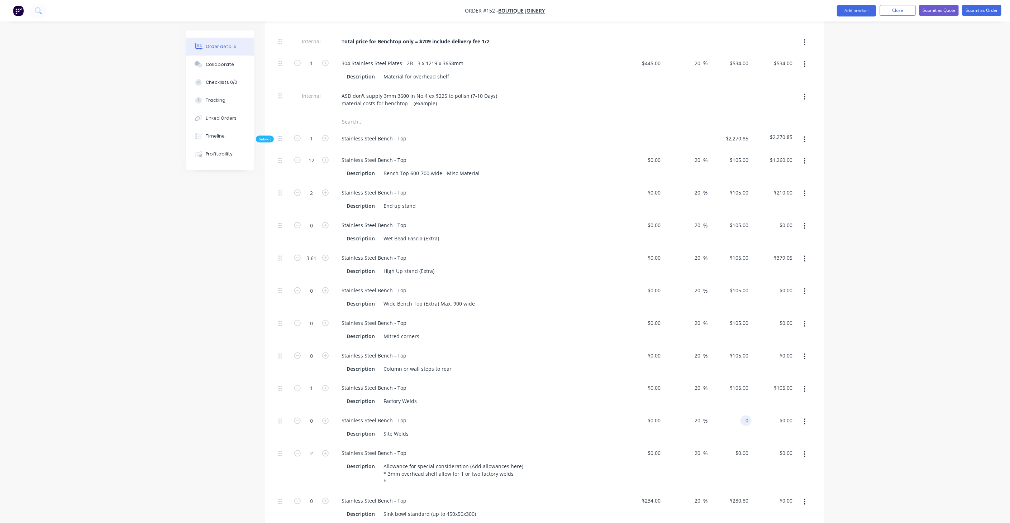
paste input "105"
type input "$105.00"
click at [744, 448] on input "0" at bounding box center [743, 453] width 16 height 10
paste input "105"
type input "$105.00"
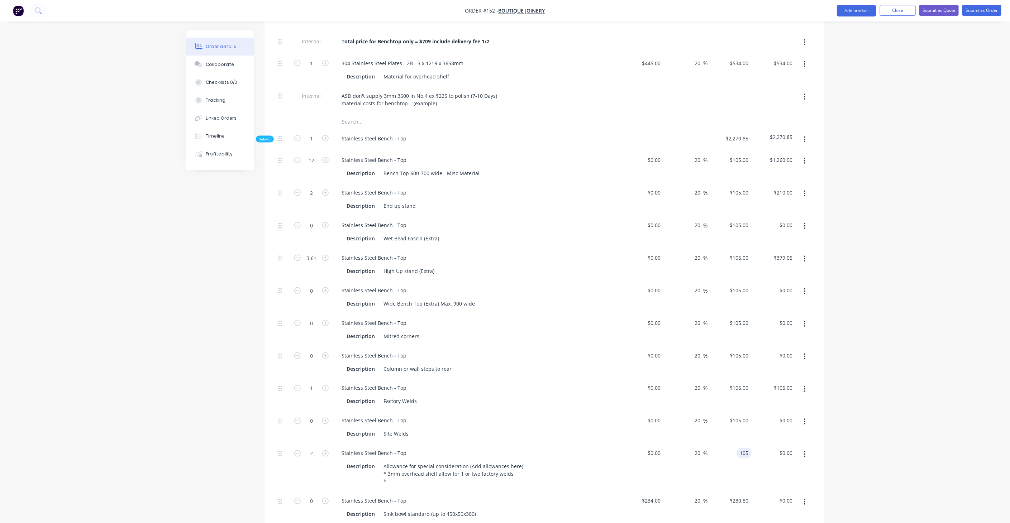
type input "$210.00"
drag, startPoint x: 526, startPoint y: 392, endPoint x: 530, endPoint y: 387, distance: 6.6
click at [526, 411] on div "Stainless Steel Bench - Top Description Site Welds" at bounding box center [476, 427] width 287 height 33
click at [297, 157] on icon "button" at bounding box center [297, 160] width 6 height 6
type input "11"
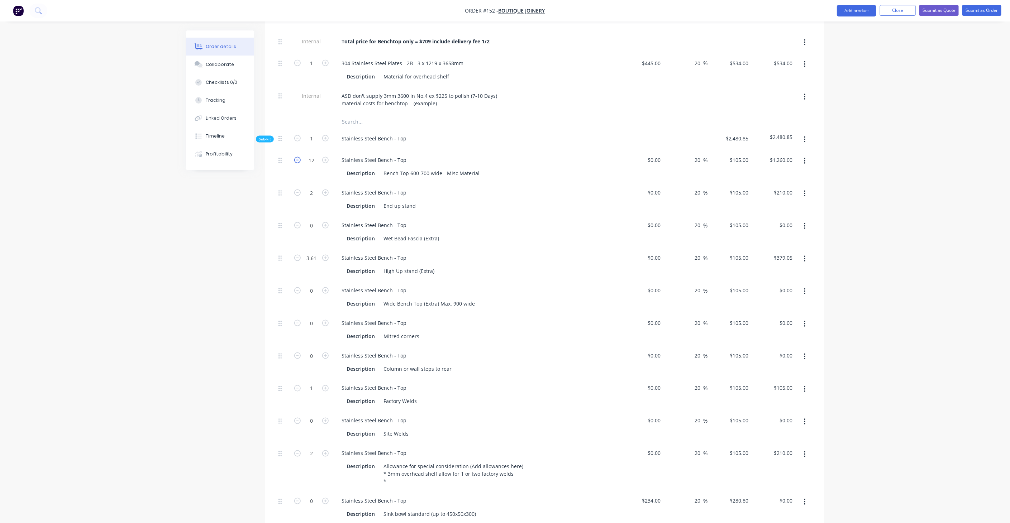
type input "$1,155.00"
click at [522, 248] on div "Stainless Steel Bench - Top Description High Up stand (Extra)" at bounding box center [476, 264] width 287 height 33
type input "3"
type input "4"
type input "$420.00"
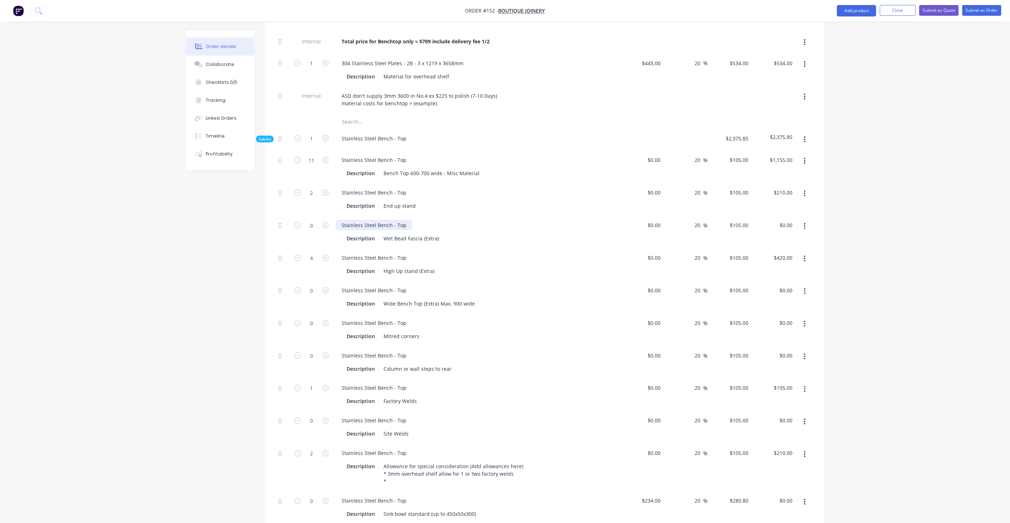
click at [377, 220] on div "Stainless Steel Bench - Top" at bounding box center [374, 225] width 76 height 10
click at [314, 253] on input "4" at bounding box center [311, 258] width 19 height 11
type input "1.8"
type input "$189.00"
click at [171, 296] on div "Order details Collaborate Checklists 0/0 Tracking Linked Orders Timeline Profit…" at bounding box center [505, 252] width 1010 height 1698
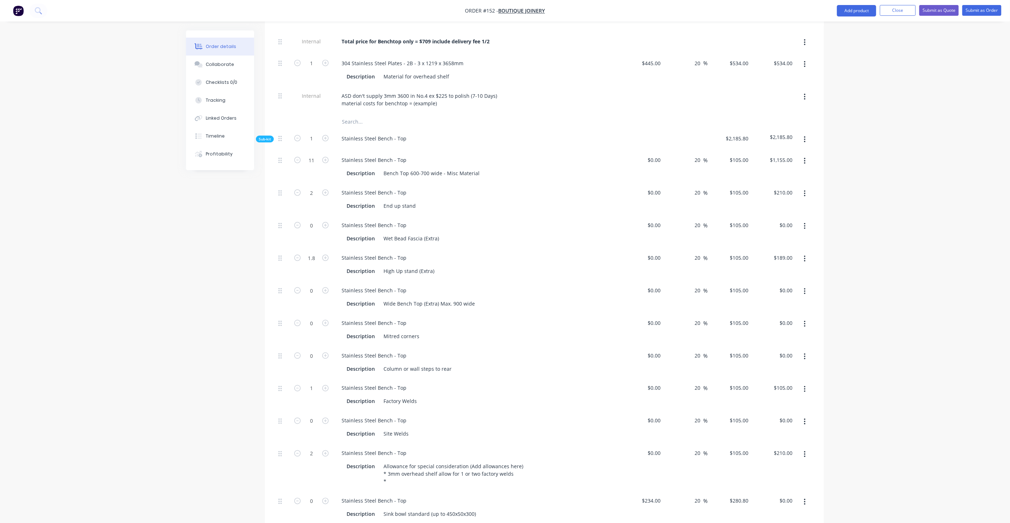
click at [321, 384] on button "button" at bounding box center [325, 388] width 9 height 8
type input "2"
type input "$210.00"
click at [321, 384] on button "button" at bounding box center [325, 388] width 9 height 8
type input "3"
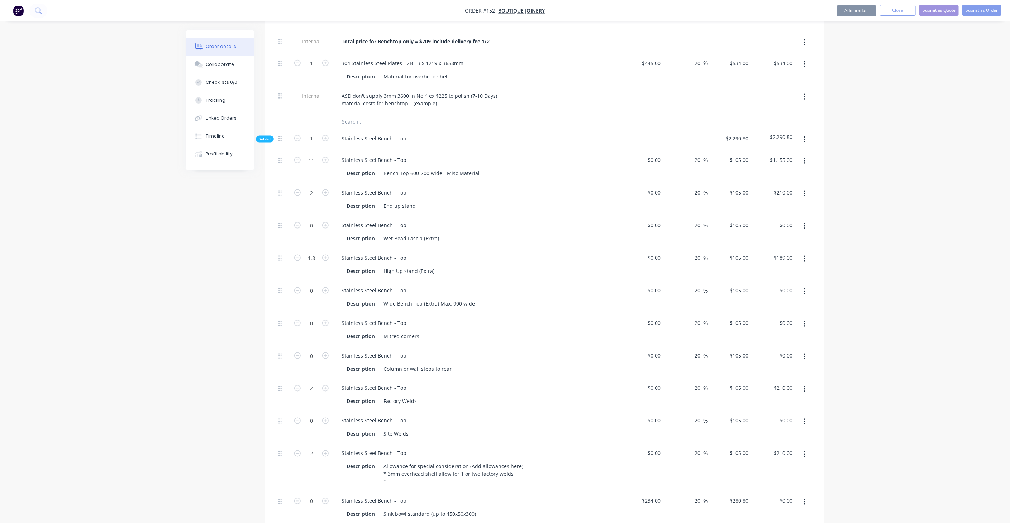
type input "$315.00"
click at [323, 385] on icon "button" at bounding box center [325, 388] width 6 height 6
type input "4"
type input "$420.00"
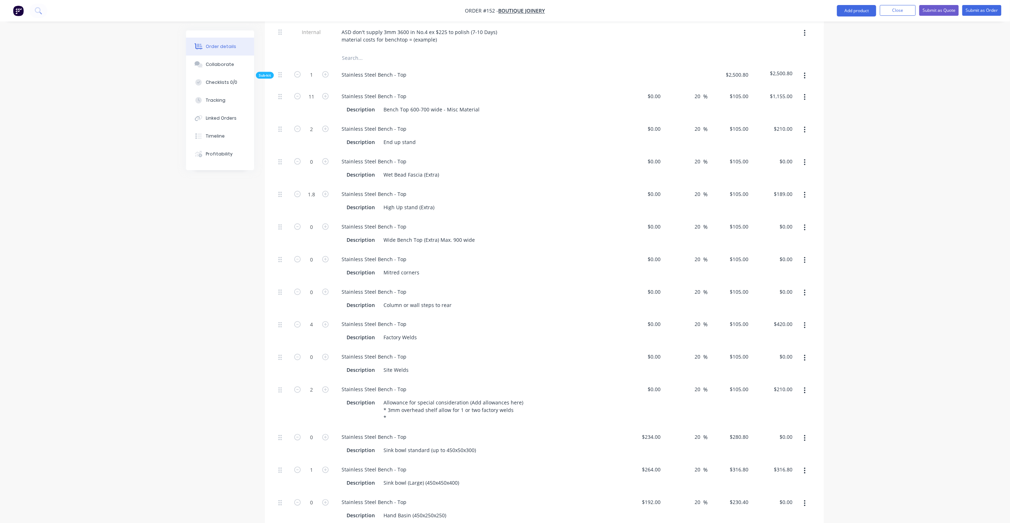
scroll to position [676, 0]
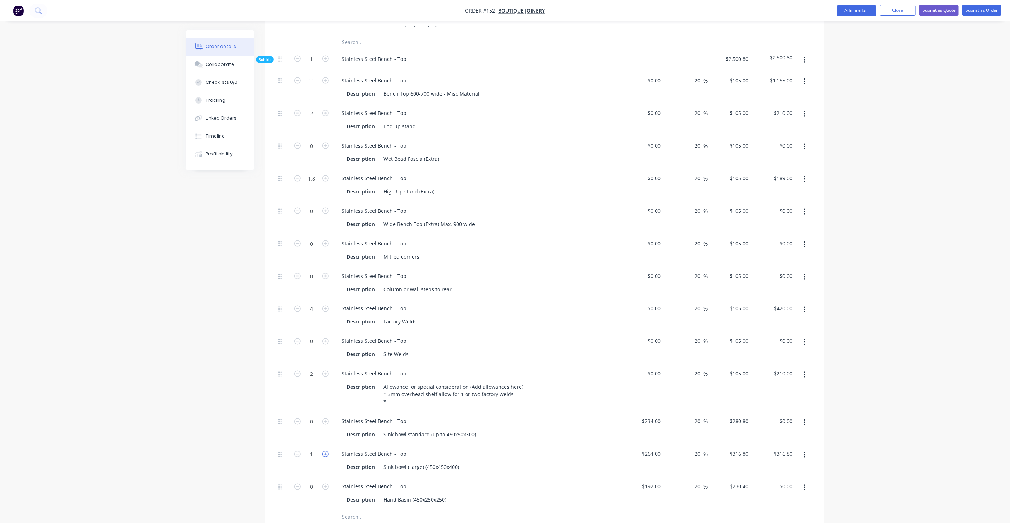
click at [327, 451] on icon "button" at bounding box center [325, 454] width 6 height 6
type input "2"
type input "$633.60"
click at [327, 451] on icon "button" at bounding box center [325, 454] width 6 height 6
type input "3"
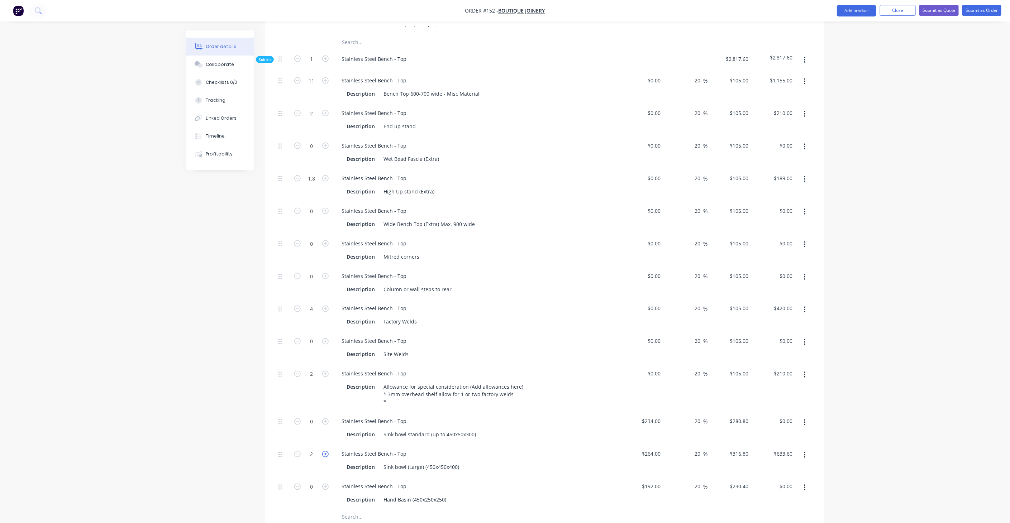
type input "$950.40"
click at [327, 451] on icon "button" at bounding box center [325, 454] width 6 height 6
type input "4"
type input "$1,267.20"
click at [115, 292] on div "Order details Collaborate Checklists 0/0 Tracking Linked Orders Timeline Profit…" at bounding box center [505, 173] width 1010 height 1698
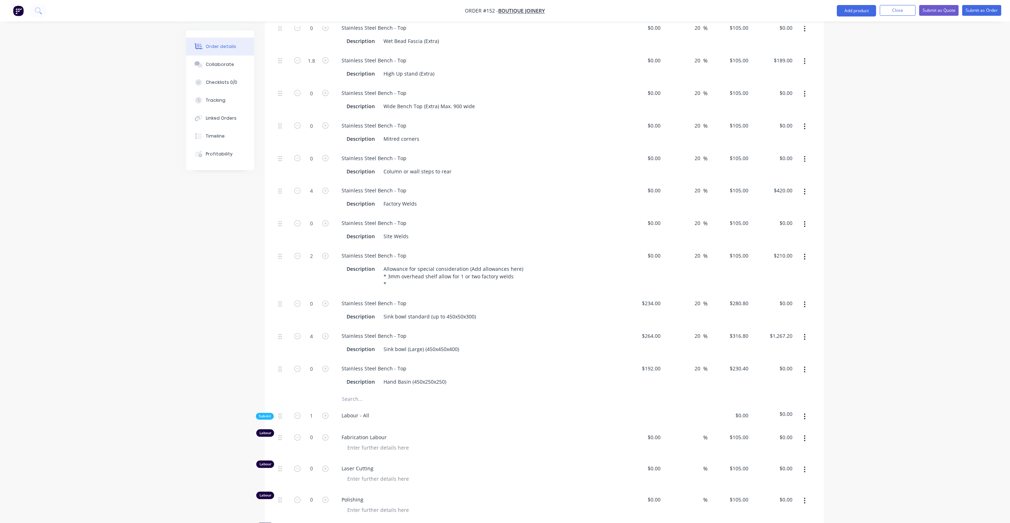
scroll to position [796, 0]
click at [899, 266] on div "Order details Collaborate Checklists 0/0 Tracking Linked Orders Timeline Profit…" at bounding box center [505, 53] width 1010 height 1698
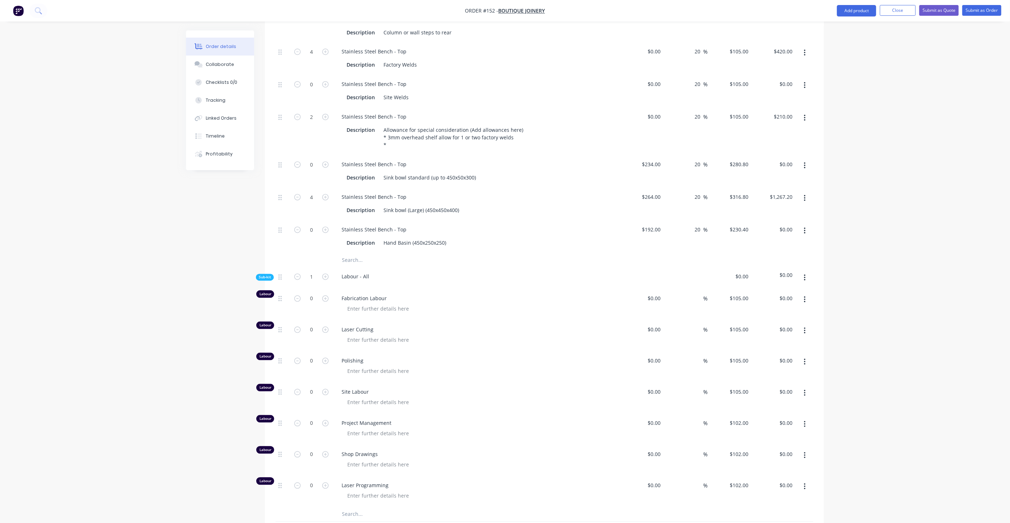
scroll to position [915, 0]
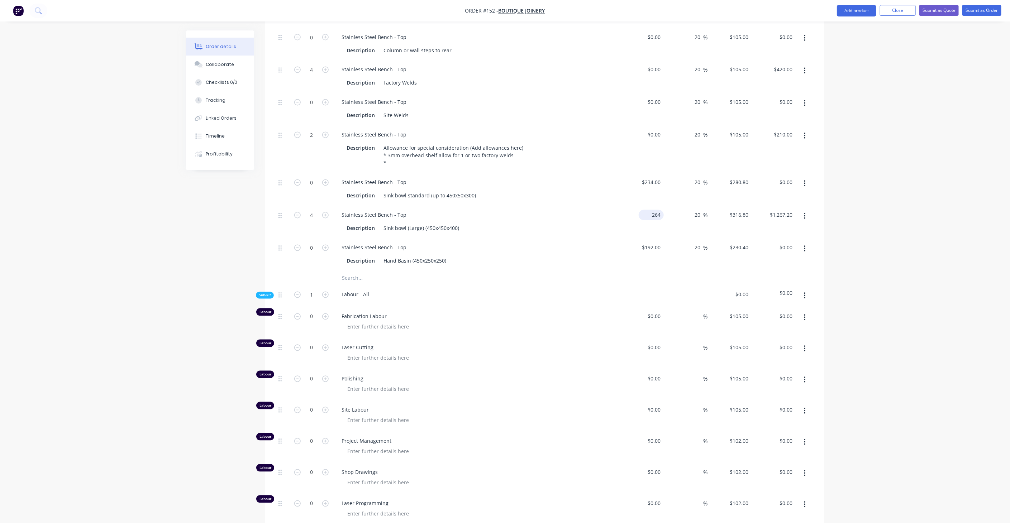
click at [656, 210] on input "264" at bounding box center [652, 215] width 22 height 10
type input "$0.00"
type input "0"
type input "$0.00"
click at [737, 206] on div "0 $316.80" at bounding box center [729, 222] width 44 height 33
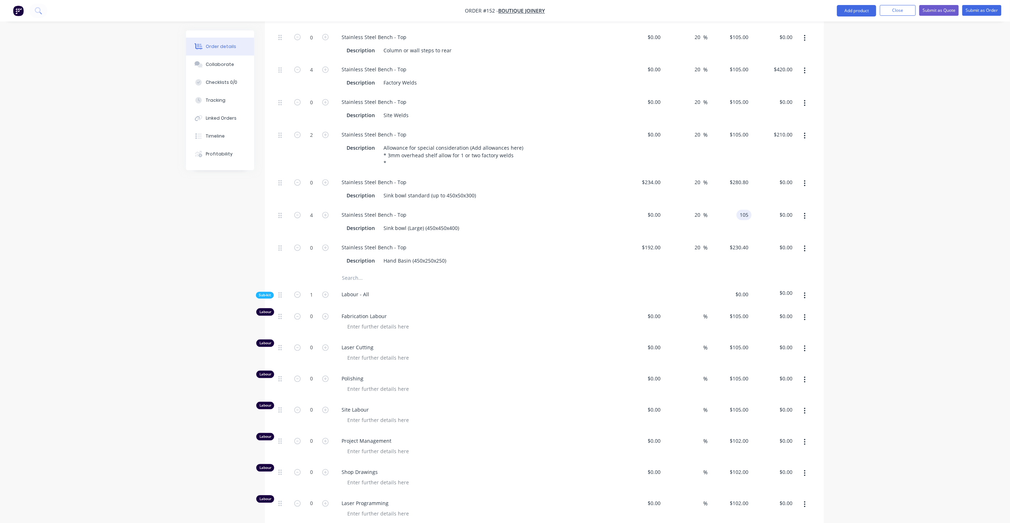
type input "$105.00"
type input "$420.00"
click at [625, 242] on div "$192.00 $192.00" at bounding box center [641, 254] width 44 height 33
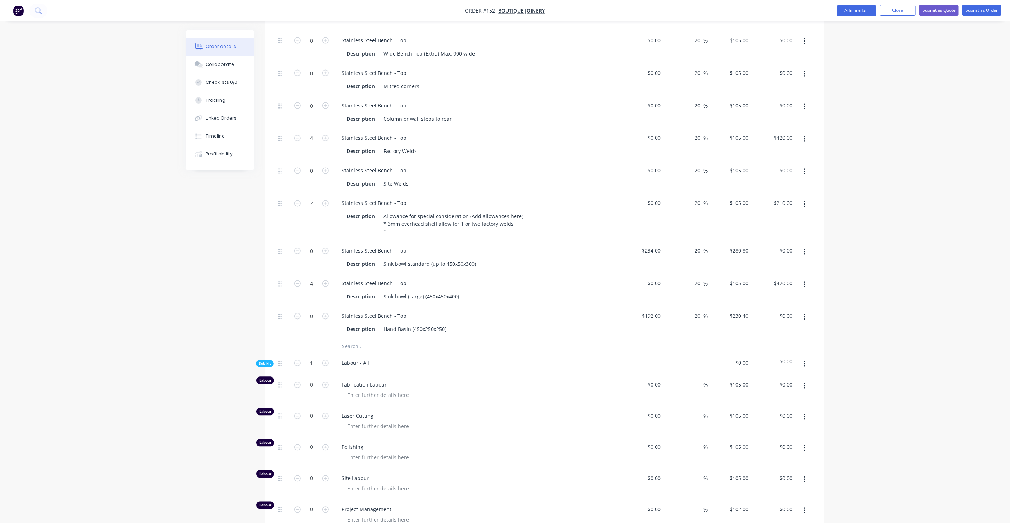
scroll to position [836, 0]
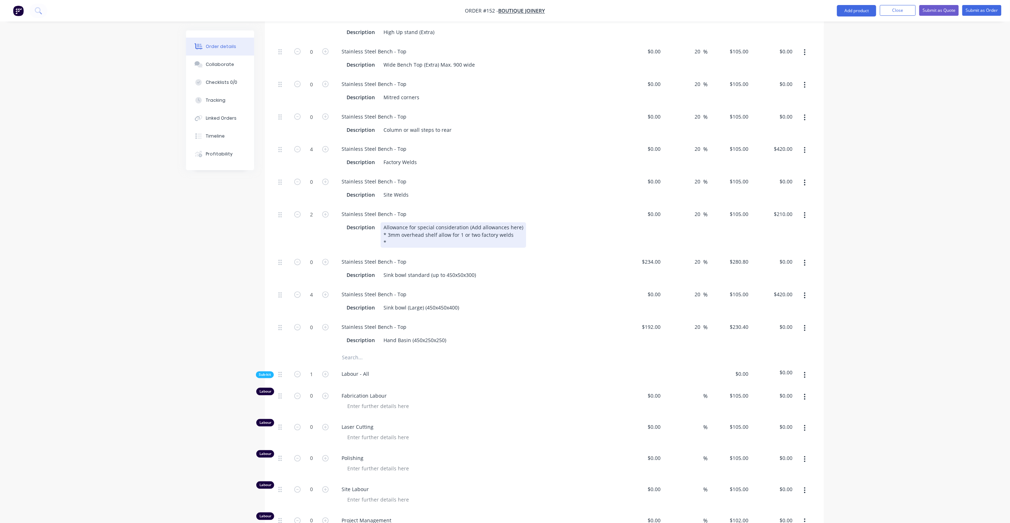
click at [431, 225] on div "Allowance for special consideration (Add allowances here) * 3mm overhead shelf …" at bounding box center [452, 234] width 145 height 25
click at [428, 222] on div "Allowance for special consideration (Add allowances here) * 3mm overhead shelf …" at bounding box center [452, 234] width 145 height 25
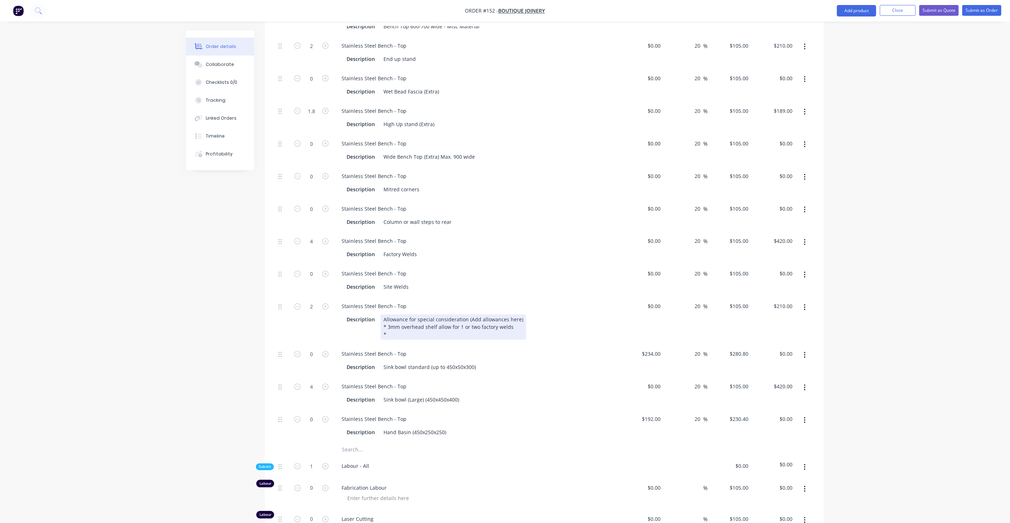
scroll to position [756, 0]
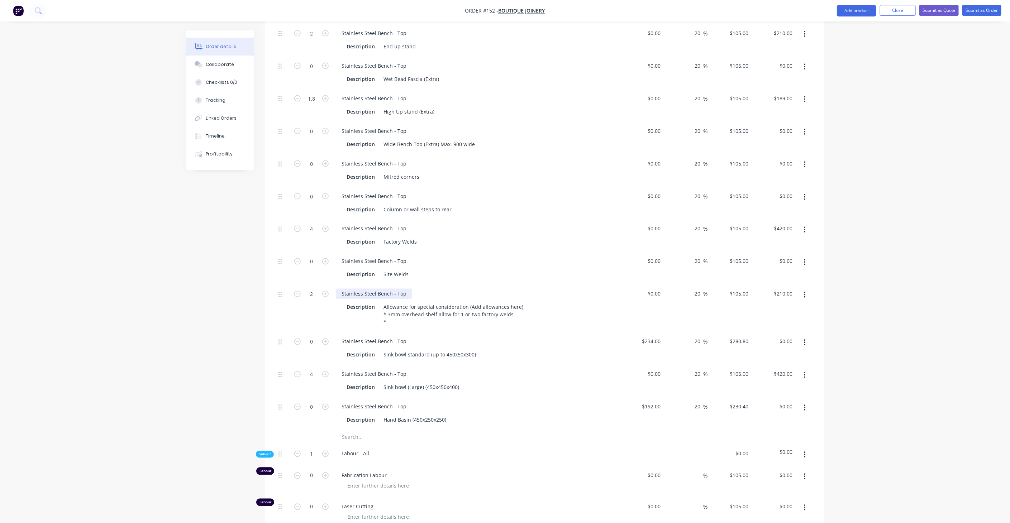
click at [402, 289] on div "Stainless Steel Bench - Top" at bounding box center [374, 294] width 76 height 10
drag, startPoint x: 404, startPoint y: 270, endPoint x: 394, endPoint y: 271, distance: 9.7
click at [394, 289] on div "Stainless Steel Bench - Top" at bounding box center [374, 294] width 76 height 10
click at [416, 302] on div "Allowance for special consideration (Add allowances here) * 3mm overhead shelf …" at bounding box center [452, 314] width 145 height 25
drag, startPoint x: 383, startPoint y: 282, endPoint x: 533, endPoint y: 287, distance: 150.2
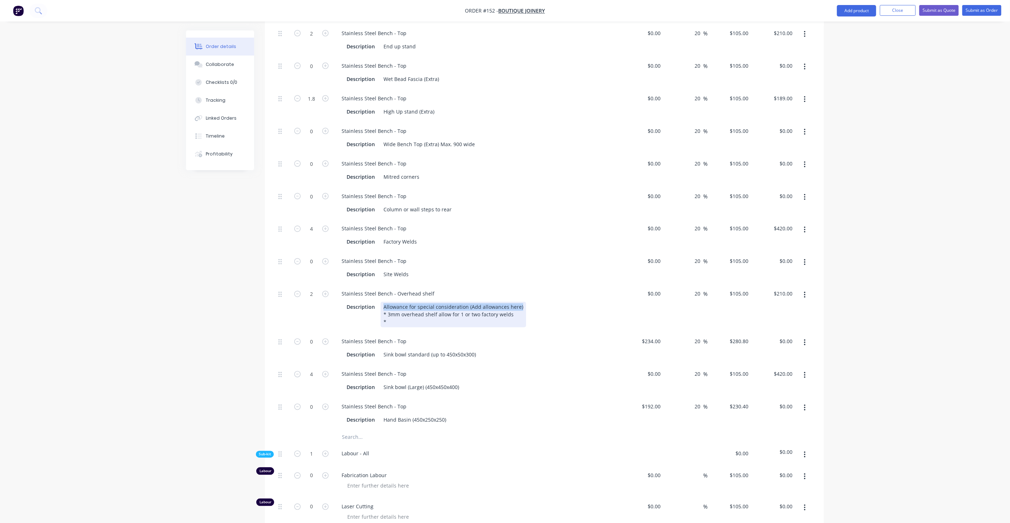
click at [533, 302] on div "Description Allowance for special consideration (Add allowances here) * 3mm ove…" at bounding box center [475, 314] width 262 height 25
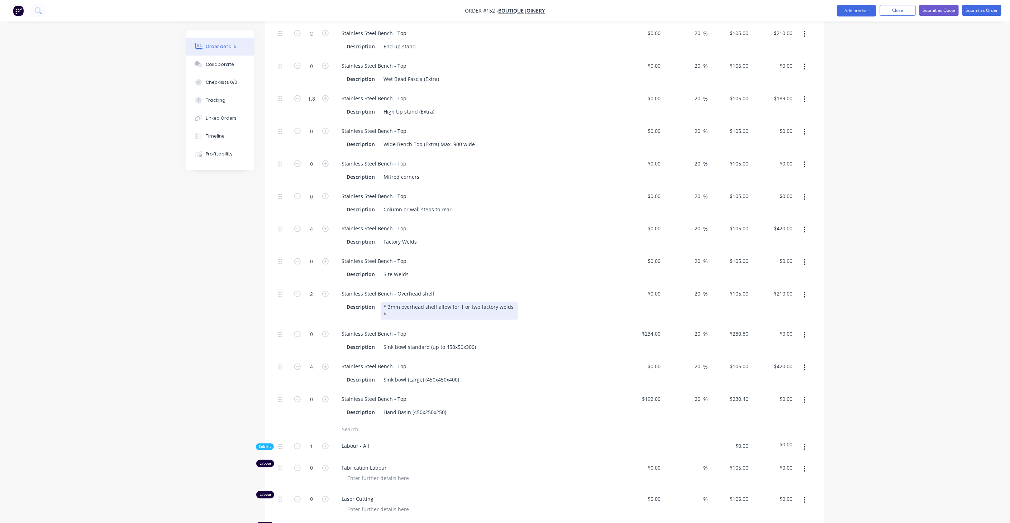
click at [426, 303] on div "* 3mm overhead shelf allow for 1 or two factory welds *" at bounding box center [448, 311] width 137 height 18
drag, startPoint x: 509, startPoint y: 292, endPoint x: 374, endPoint y: 293, distance: 134.3
click at [374, 302] on div "Description * 3mm overhead shelf allow for 1 or two factory welds *" at bounding box center [475, 311] width 262 height 18
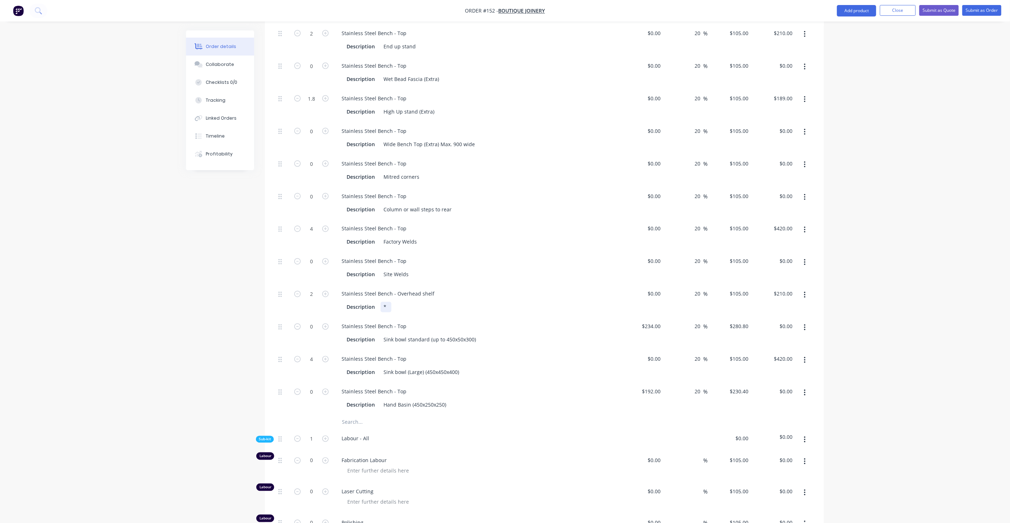
click at [388, 302] on div "*" at bounding box center [385, 307] width 11 height 10
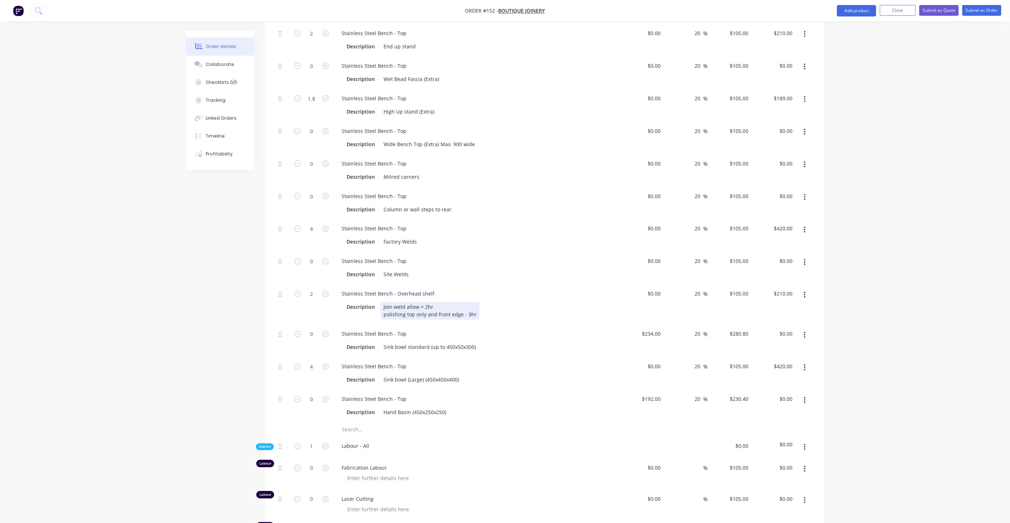
click at [468, 302] on div "Join weld allow = 2hr polishing top only and front edge - 3hr" at bounding box center [429, 311] width 99 height 18
click at [467, 302] on div "Join weld allow = 2hr polishing top only and front edge - 3 hr" at bounding box center [430, 311] width 100 height 18
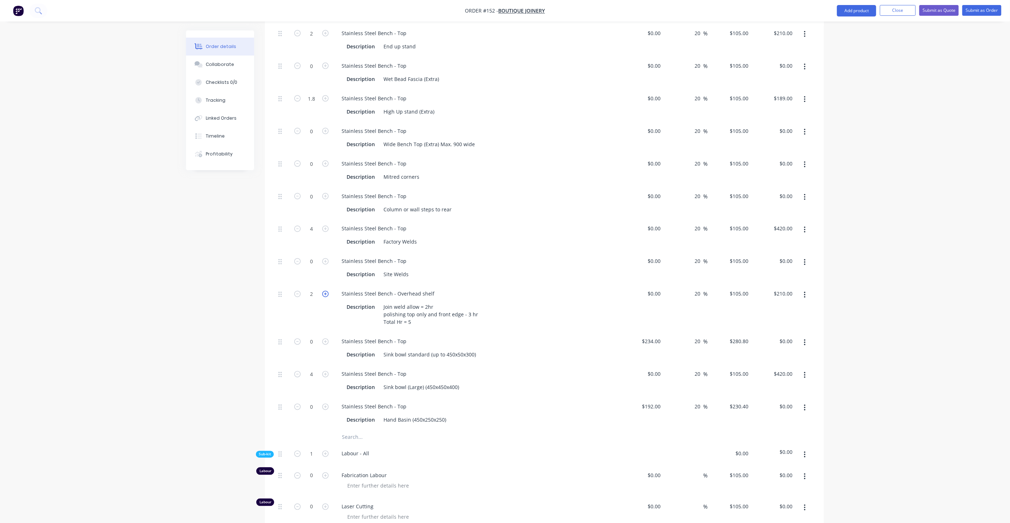
click at [326, 291] on icon "button" at bounding box center [325, 294] width 6 height 6
type input "3"
type input "$315.00"
click at [326, 291] on icon "button" at bounding box center [325, 294] width 6 height 6
type input "4"
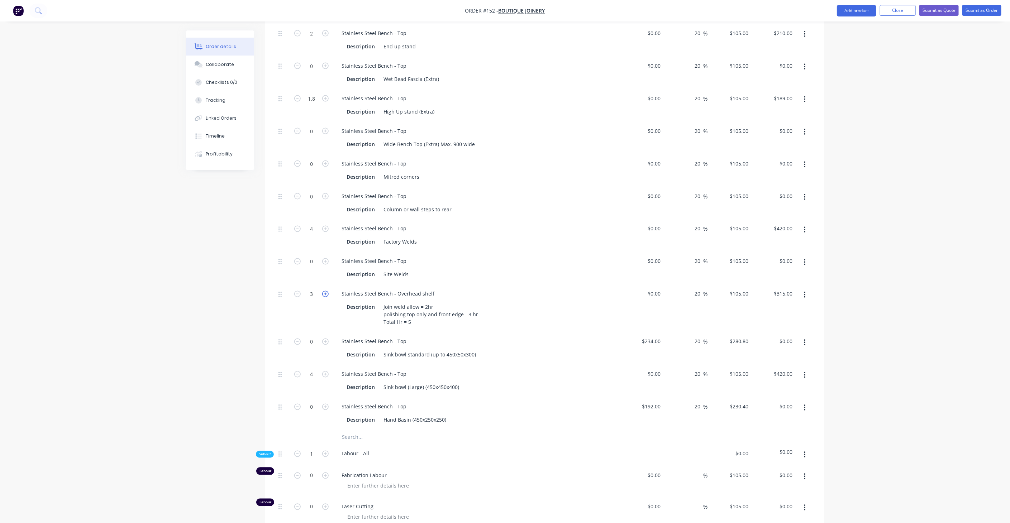
type input "$420.00"
click at [326, 291] on icon "button" at bounding box center [325, 294] width 6 height 6
type input "5"
type input "$525.00"
click at [654, 336] on input "234" at bounding box center [652, 341] width 22 height 10
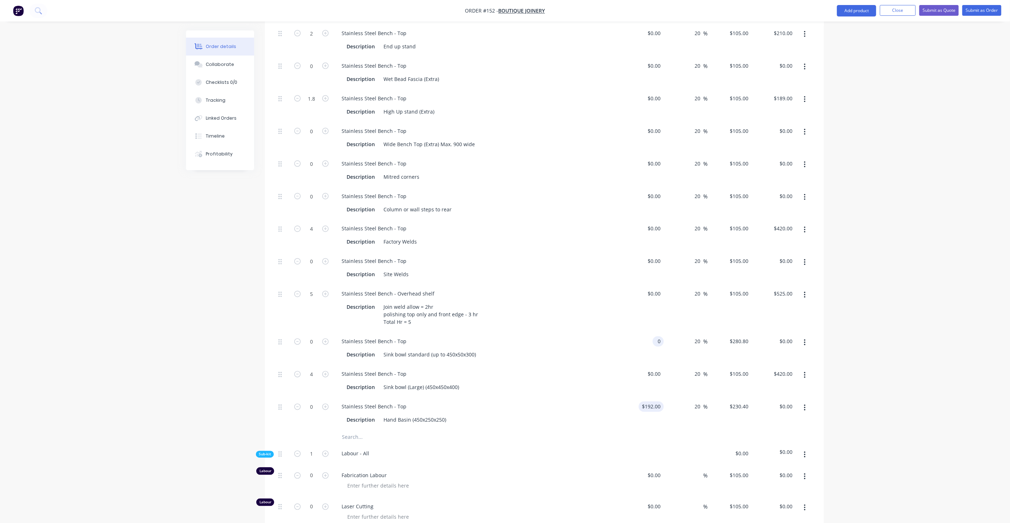
type input "$0.00"
click at [656, 402] on input "192" at bounding box center [652, 407] width 22 height 10
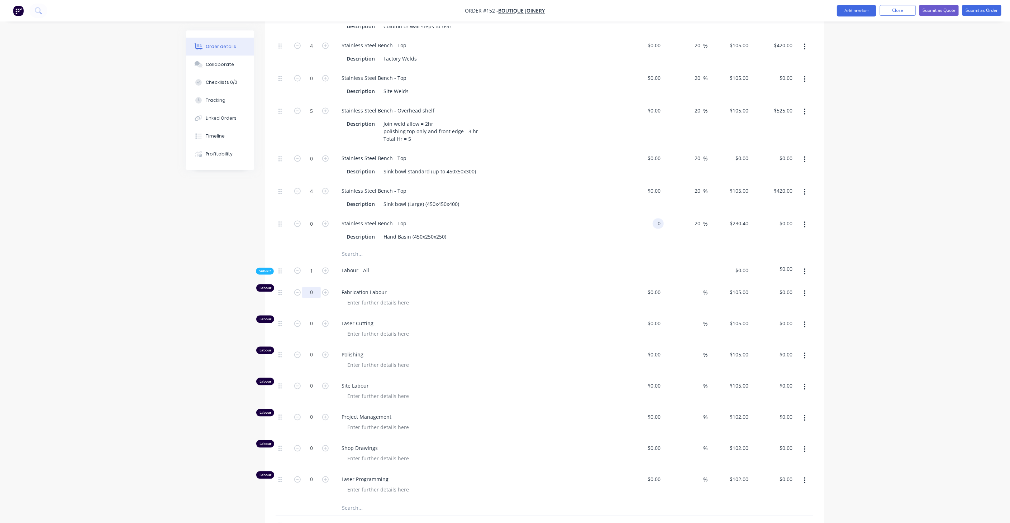
scroll to position [955, 0]
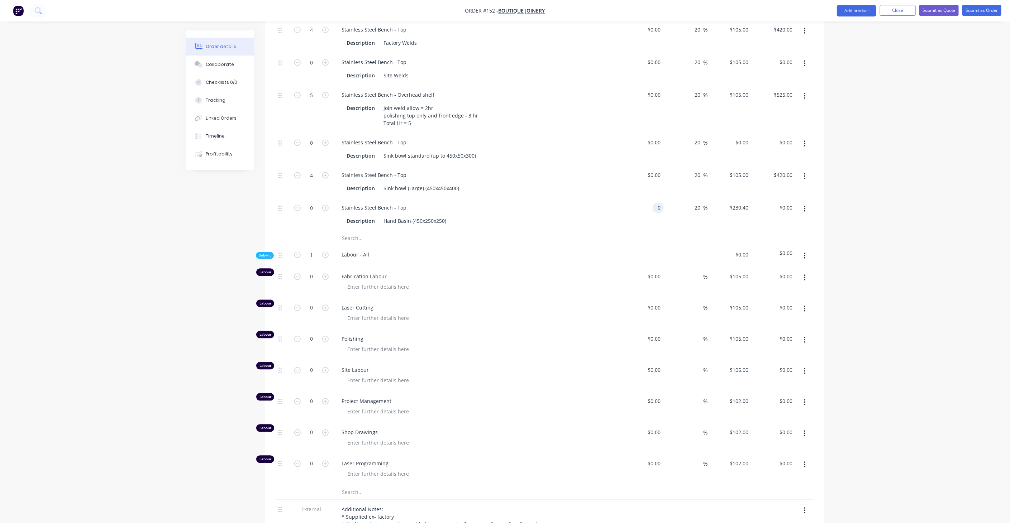
type input "$0.00"
click at [262, 253] on span "Sub-kit" at bounding box center [265, 255] width 12 height 5
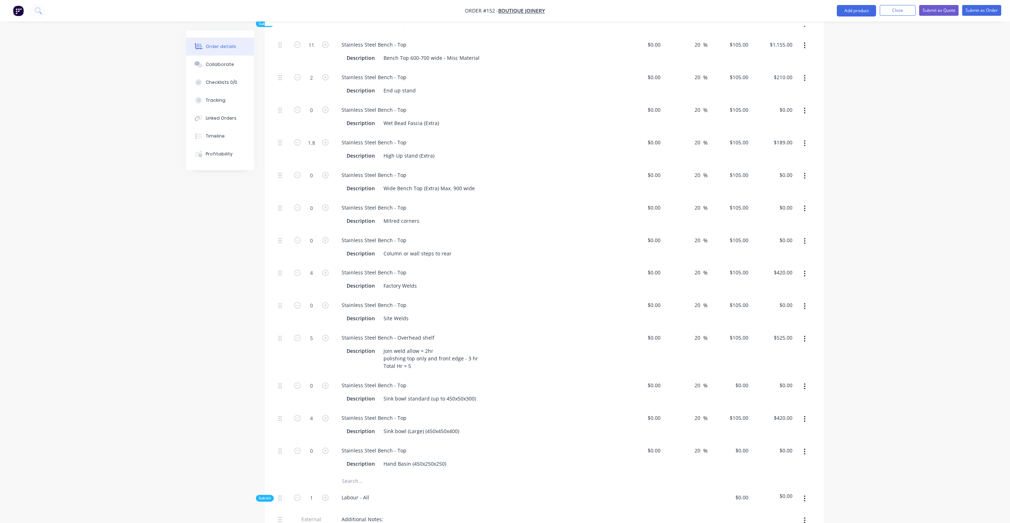
scroll to position [719, 0]
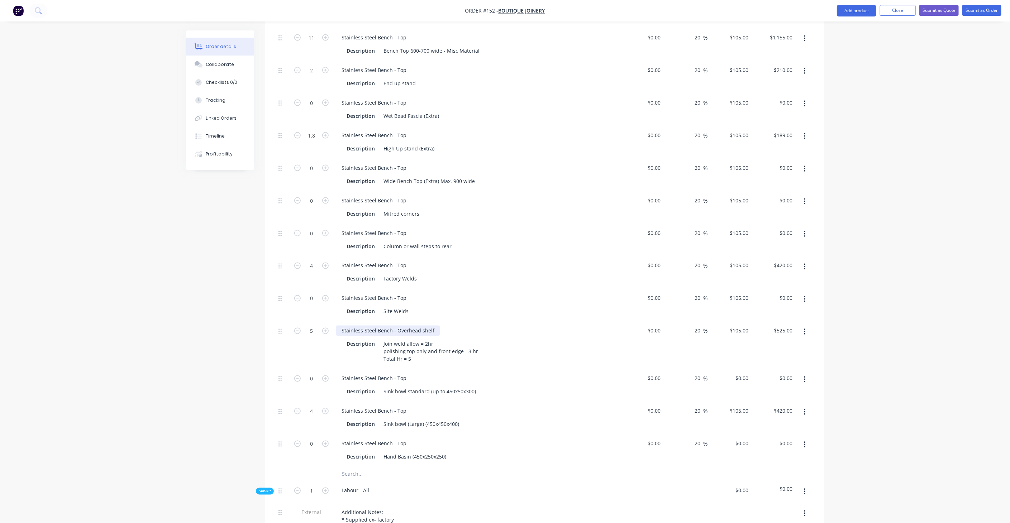
click at [377, 326] on div "Stainless Steel Bench - Overhead shelf" at bounding box center [388, 331] width 104 height 10
drag, startPoint x: 342, startPoint y: 306, endPoint x: 431, endPoint y: 309, distance: 88.2
click at [431, 326] on div "Stainless Steel Bench - Overhead shelf" at bounding box center [388, 331] width 104 height 10
click at [432, 326] on div "Stainless Steel Bench - Overhead shelf" at bounding box center [388, 331] width 104 height 10
click at [203, 304] on div "Created by James Created 01/10/25 Required 01/10/25 Assigned to JA Status Draft…" at bounding box center [505, 28] width 638 height 1435
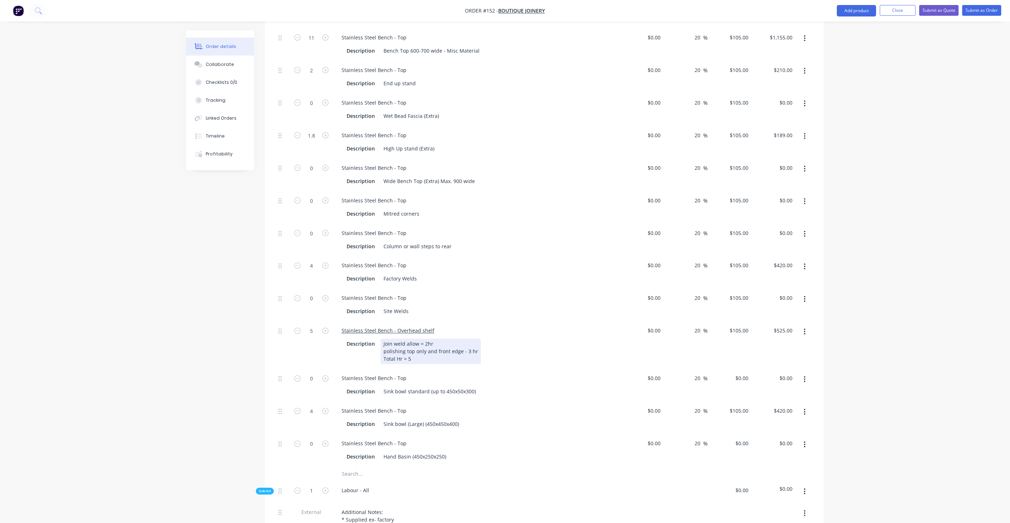
click at [384, 339] on div "Join weld allow = 2hr polishing top only and front edge - 3 hr Total Hr = 5" at bounding box center [430, 351] width 100 height 25
click at [87, 303] on div "Order details Collaborate Checklists 0/0 Tracking Linked Orders Timeline Profit…" at bounding box center [505, 14] width 1010 height 1466
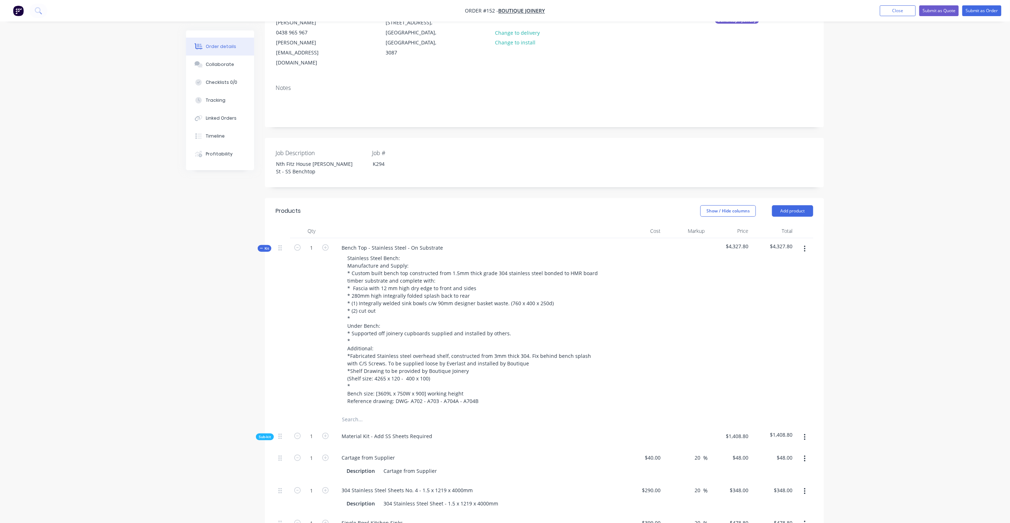
scroll to position [123, 0]
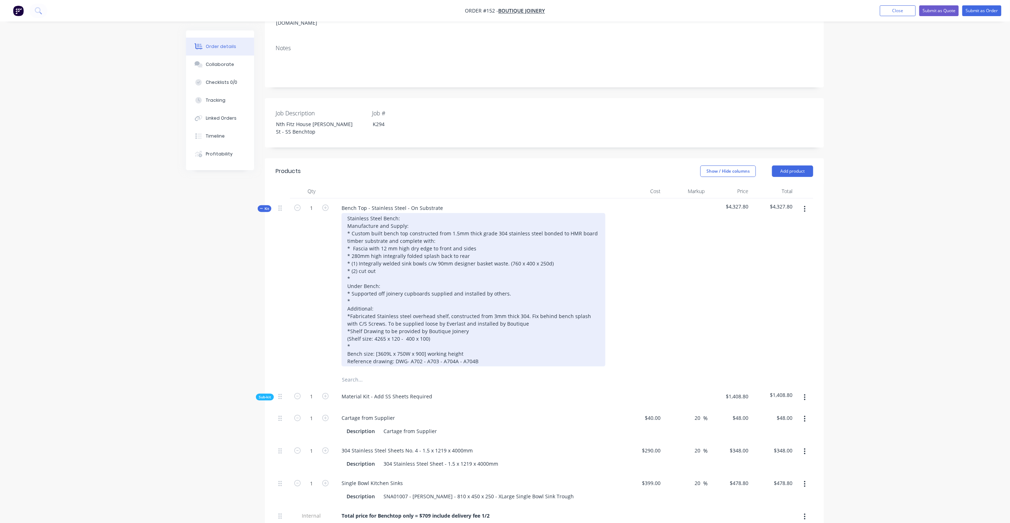
click at [602, 283] on div "Stainless Steel Bench: Manufacture and Supply: * Custom built bench top constru…" at bounding box center [473, 289] width 264 height 153
click at [439, 311] on div "Stainless Steel Bench: Manufacture and Supply: * Custom built bench top constru…" at bounding box center [473, 289] width 264 height 153
drag, startPoint x: 584, startPoint y: 295, endPoint x: 373, endPoint y: 305, distance: 211.2
click at [373, 305] on div "Stainless Steel Bench: Manufacture and Supply: * Custom built bench top constru…" at bounding box center [473, 289] width 264 height 153
click at [538, 310] on div "Stainless Steel Bench: Manufacture and Supply: * Custom built bench top constru…" at bounding box center [473, 289] width 264 height 153
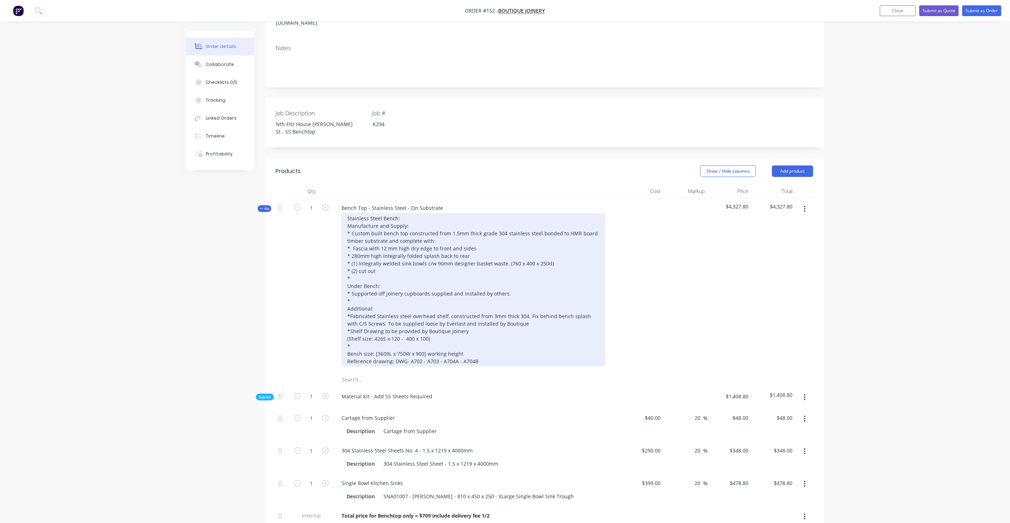
click at [374, 312] on div "Stainless Steel Bench: Manufacture and Supply: * Custom built bench top constru…" at bounding box center [473, 289] width 264 height 153
click at [454, 293] on div "Stainless Steel Bench: Manufacture and Supply: * Custom built bench top constru…" at bounding box center [473, 289] width 264 height 153
click at [425, 318] on div "Stainless Steel Bench: Manufacture and Supply: * Custom built bench top constru…" at bounding box center [473, 289] width 264 height 153
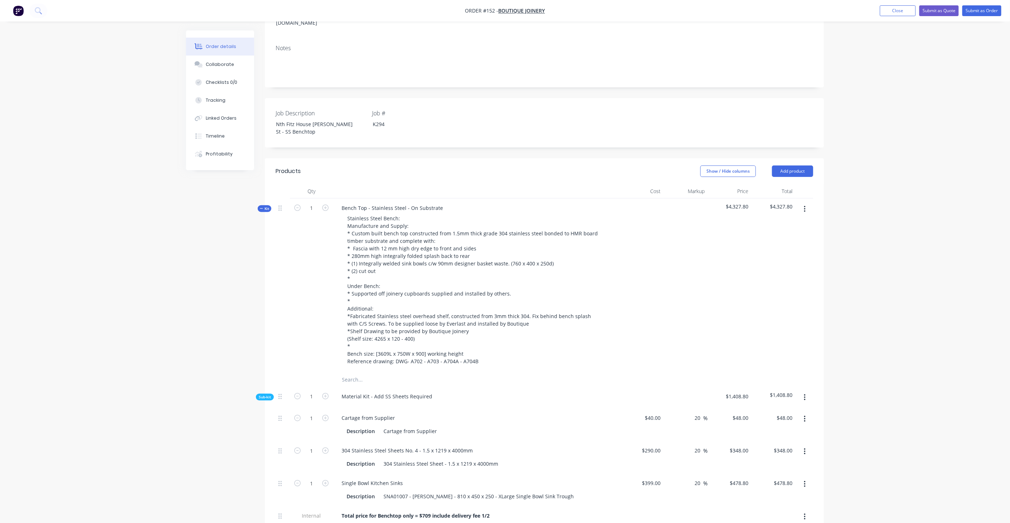
click at [302, 291] on div "1" at bounding box center [311, 285] width 43 height 174
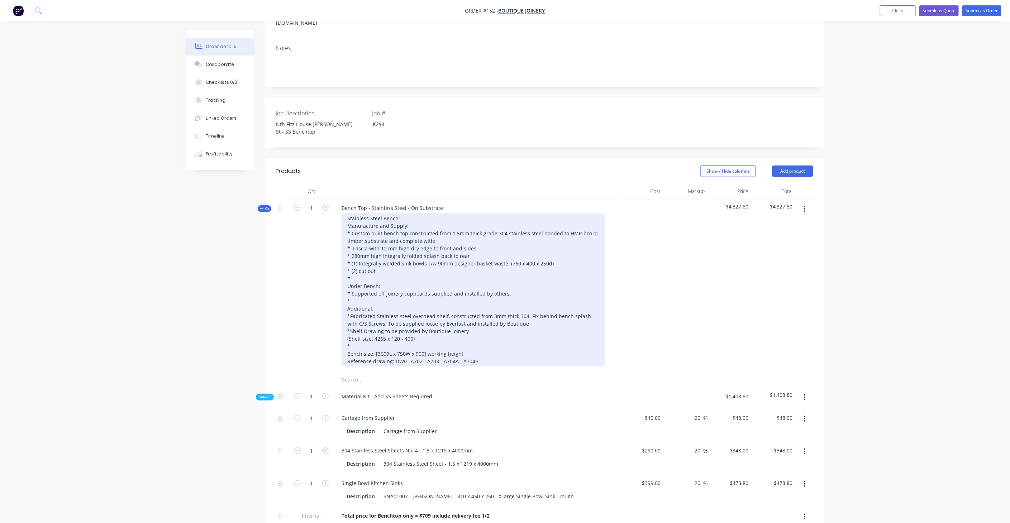
click at [356, 241] on div "Stainless Steel Bench: Manufacture and Supply: * Custom built bench top constru…" at bounding box center [473, 289] width 264 height 153
click at [355, 251] on div "Stainless Steel Bench: Manufacture and Supply: * Custom built bench top constru…" at bounding box center [473, 289] width 264 height 153
click at [373, 283] on div "Stainless Steel Bench: Manufacture and Supply: * Custom built bench top constru…" at bounding box center [473, 289] width 264 height 153
click at [352, 228] on div "Stainless Steel Bench: Manufacture and Supply: * Custom built bench top constru…" at bounding box center [473, 289] width 264 height 153
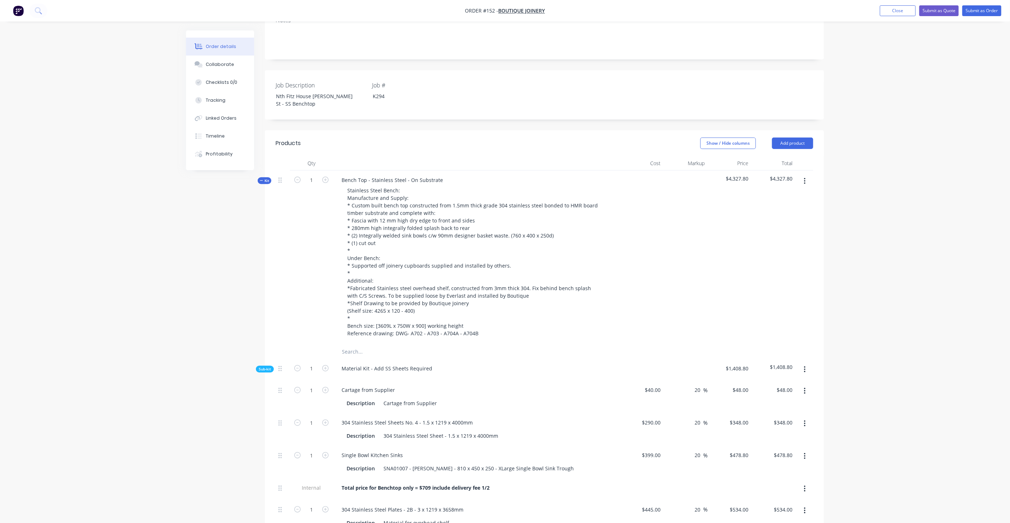
scroll to position [202, 0]
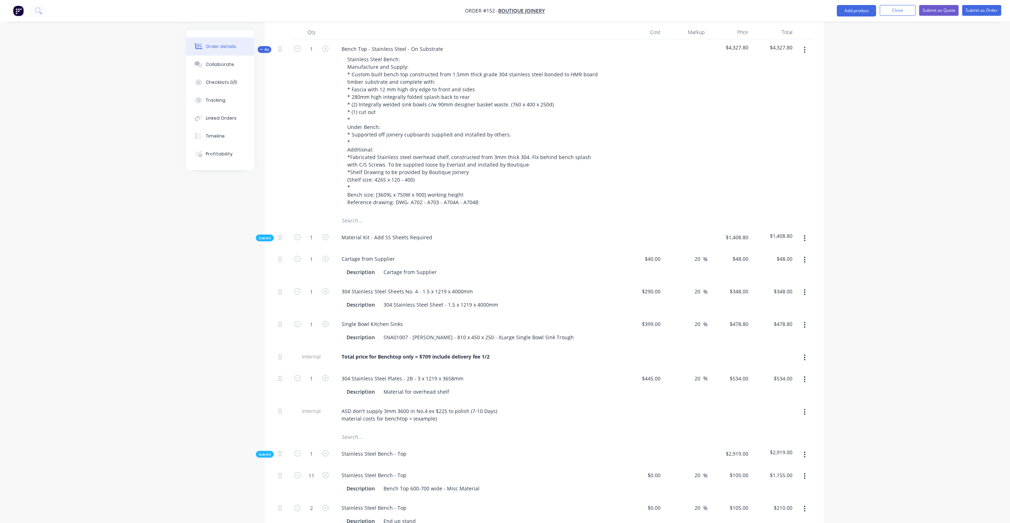
scroll to position [321, 0]
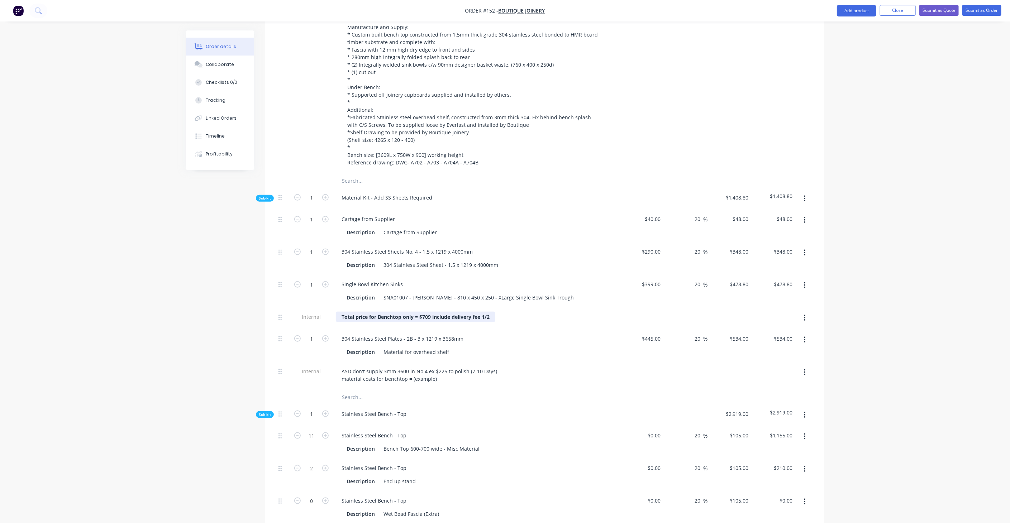
click at [489, 313] on b "Total price for Benchtop only = $709 include delivery fee 1/2" at bounding box center [415, 316] width 148 height 7
click at [520, 366] on div "ASD don't supply 3mm 3600 in No.4 ex $225 to polish (7-10 Days) material costs …" at bounding box center [476, 375] width 281 height 18
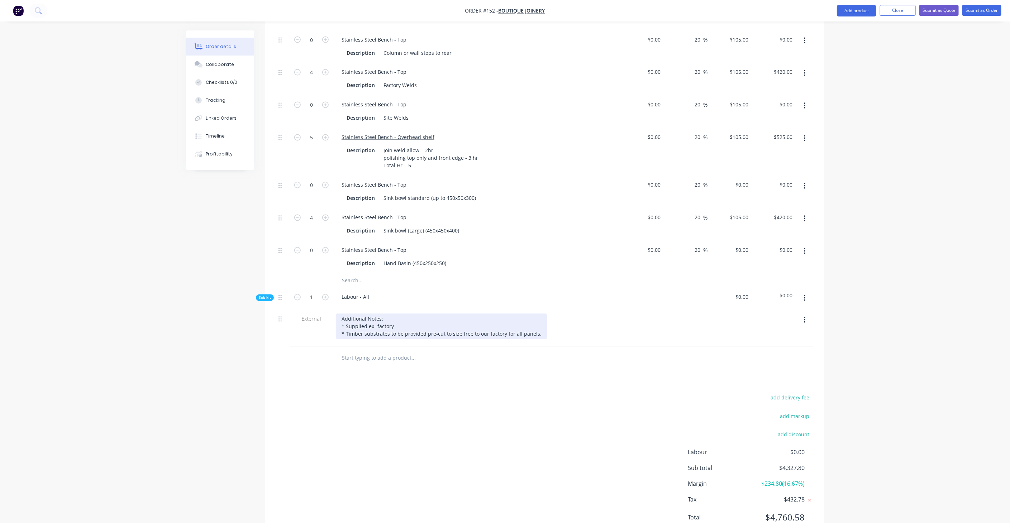
scroll to position [915, 0]
click at [271, 292] on div "Sub-kit" at bounding box center [265, 295] width 18 height 7
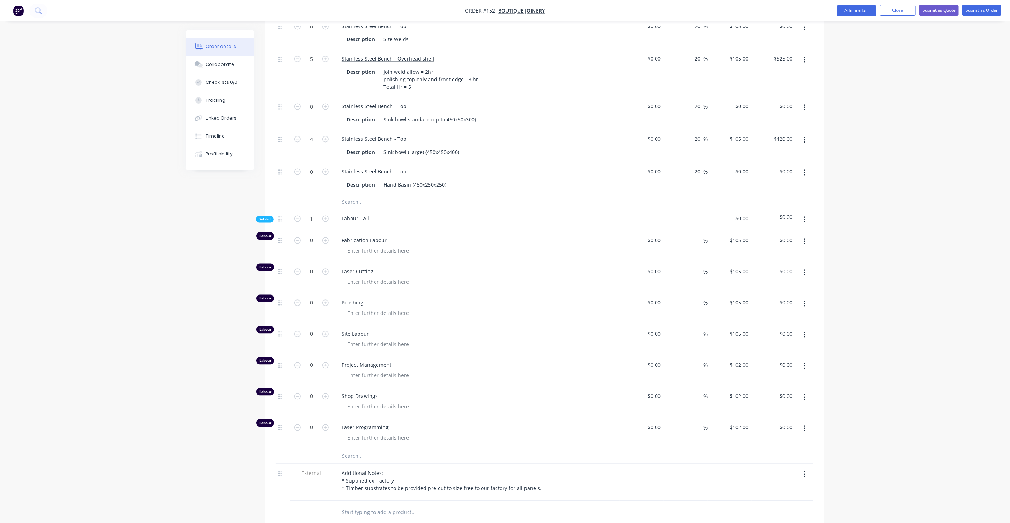
scroll to position [995, 0]
drag, startPoint x: 172, startPoint y: 210, endPoint x: 176, endPoint y: 203, distance: 7.7
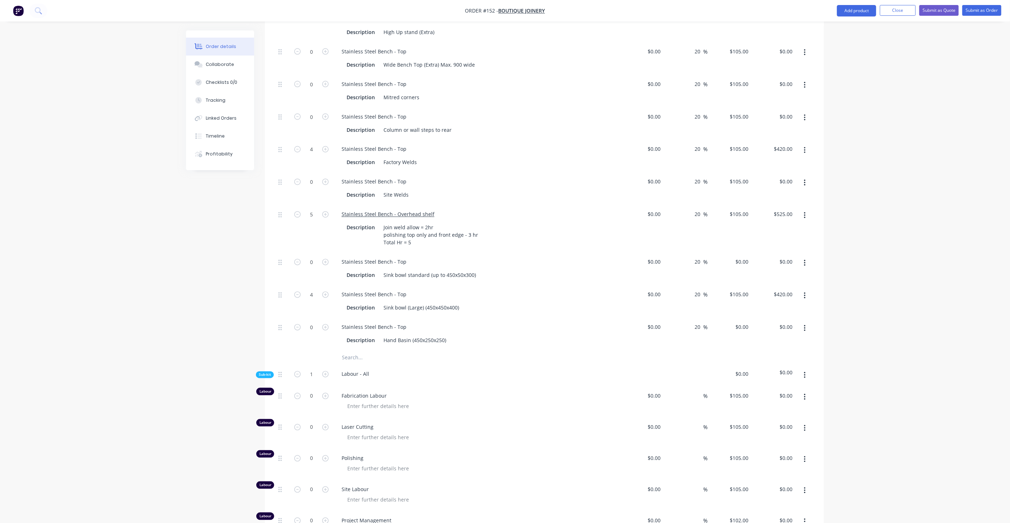
scroll to position [676, 0]
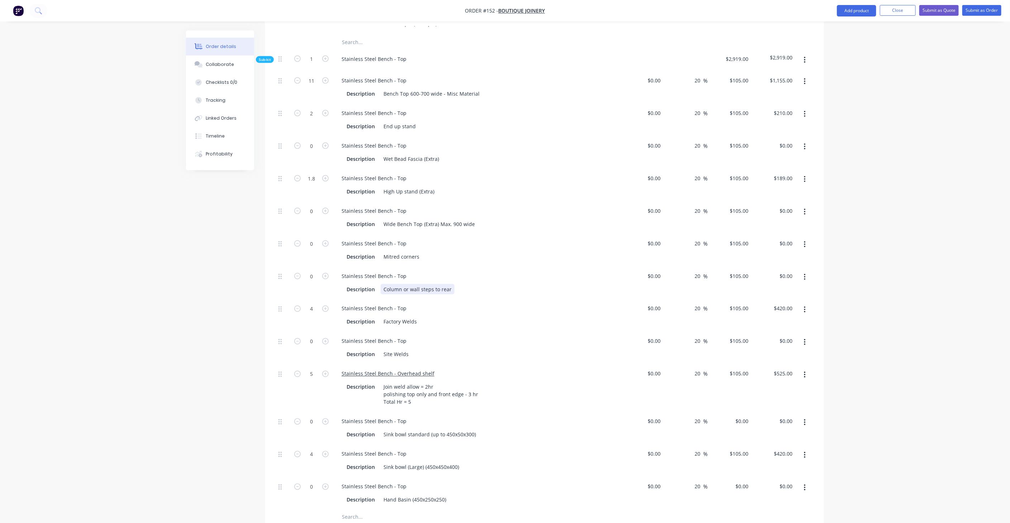
click at [505, 284] on div "Description Column or wall steps to rear" at bounding box center [475, 289] width 262 height 10
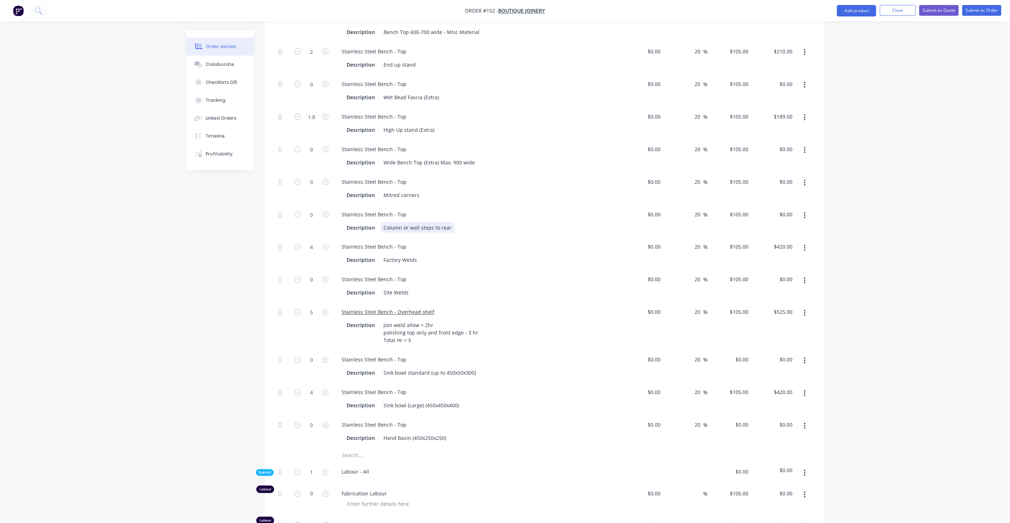
scroll to position [756, 0]
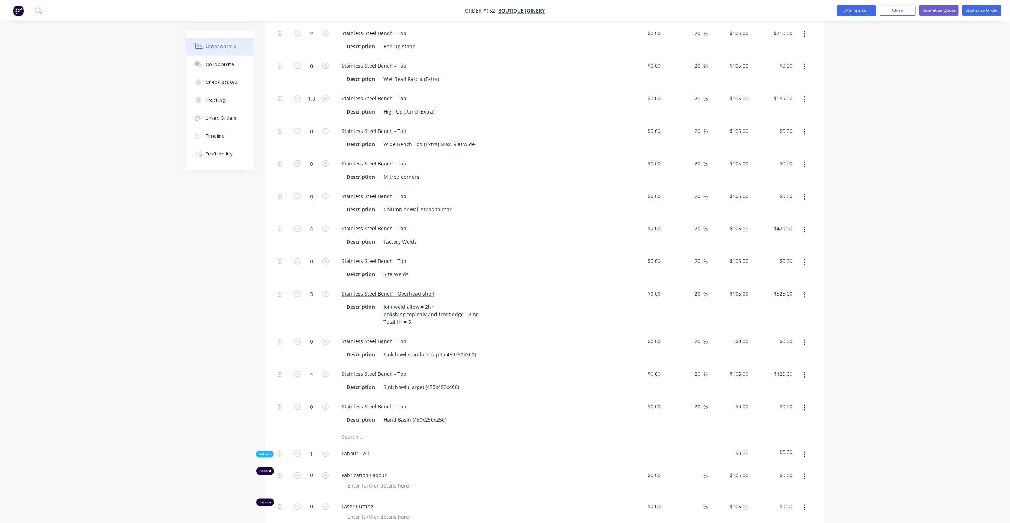
click at [162, 249] on div "Order details Collaborate Checklists 0/0 Tracking Linked Orders Timeline Profit…" at bounding box center [505, 93] width 1010 height 1698
click at [299, 291] on icon "button" at bounding box center [297, 294] width 6 height 6
type input "4"
type input "$420.00"
click at [299, 291] on icon "button" at bounding box center [297, 294] width 6 height 6
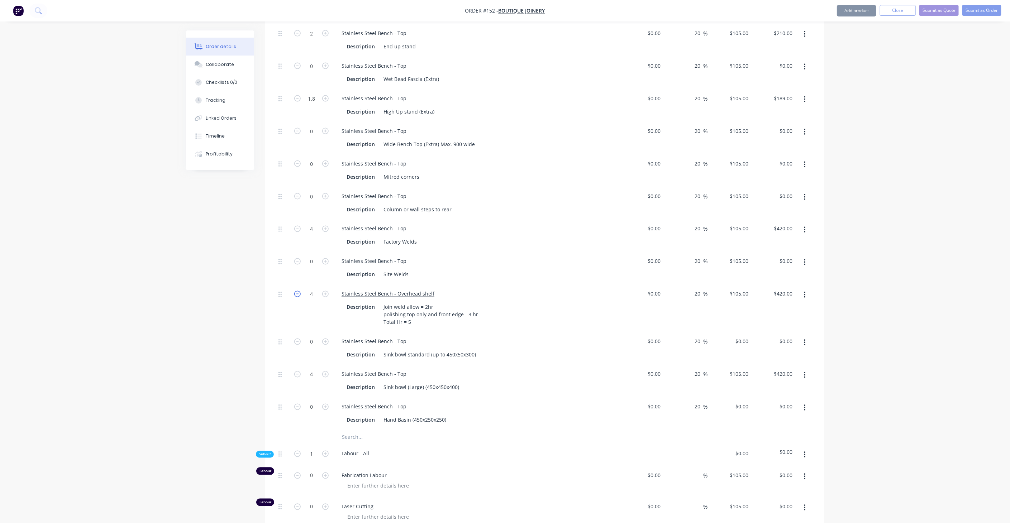
type input "3"
type input "$315.00"
click at [299, 291] on icon "button" at bounding box center [297, 294] width 6 height 6
type input "2"
type input "$210.00"
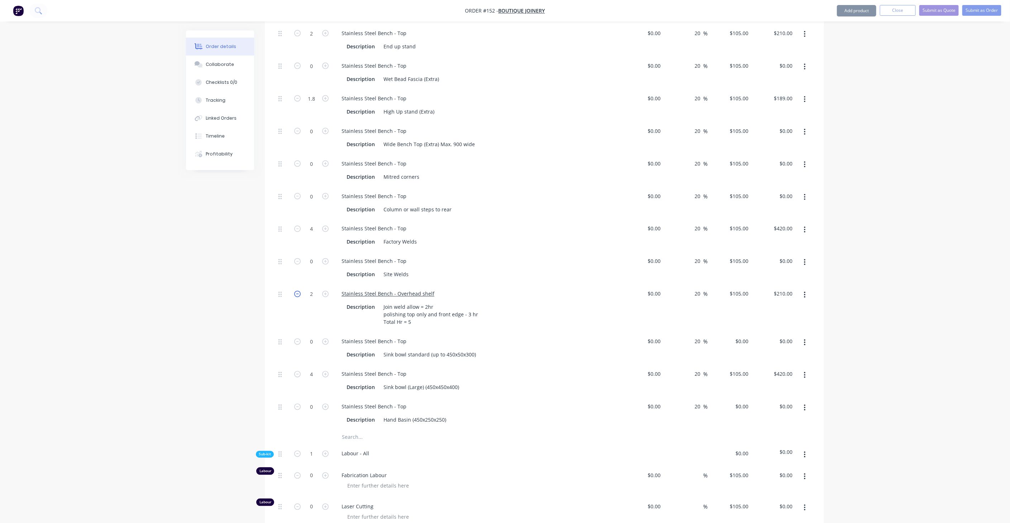
click at [299, 291] on icon "button" at bounding box center [297, 294] width 6 height 6
type input "1"
type input "$105.00"
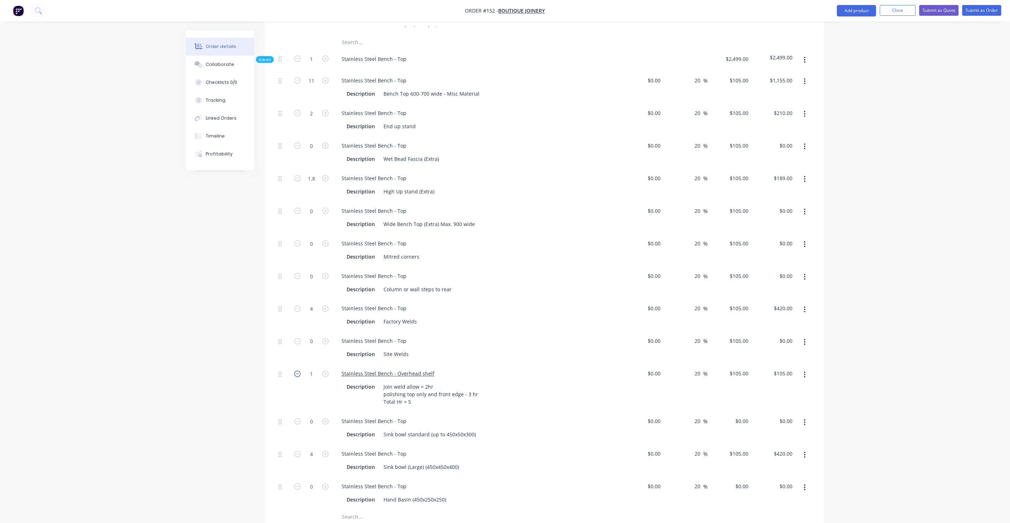
click at [297, 371] on icon "button" at bounding box center [297, 374] width 6 height 6
type input "0"
type input "$0.00"
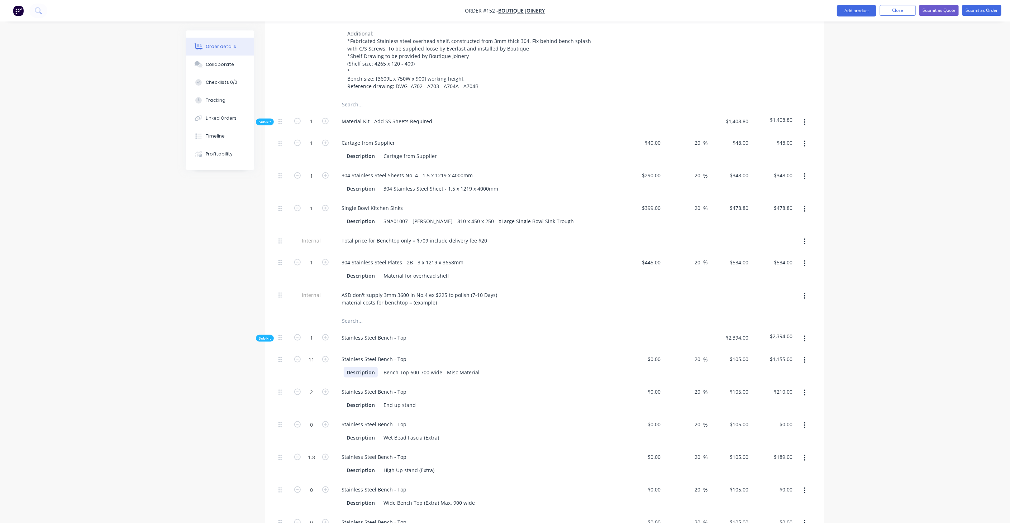
scroll to position [358, 0]
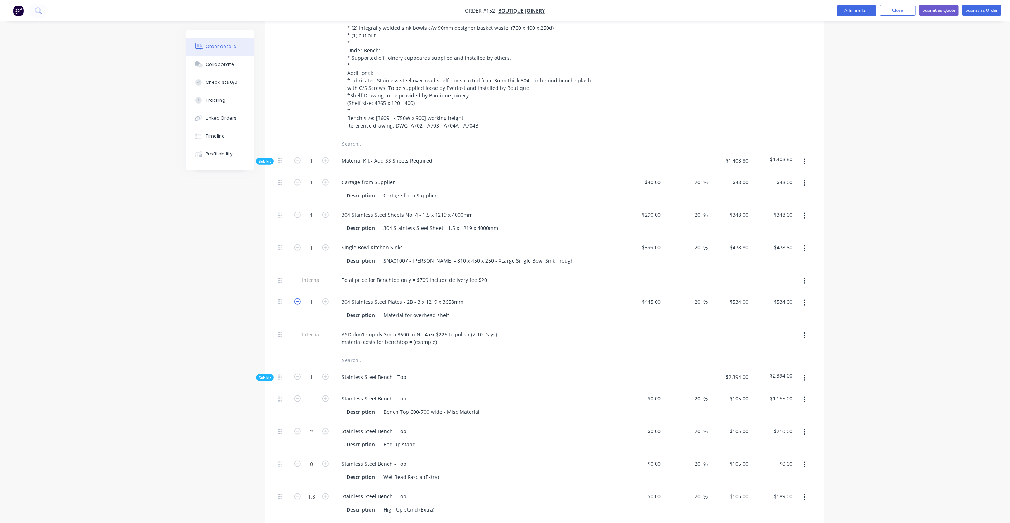
click at [298, 298] on icon "button" at bounding box center [297, 301] width 6 height 6
type input "0"
type input "$0.00"
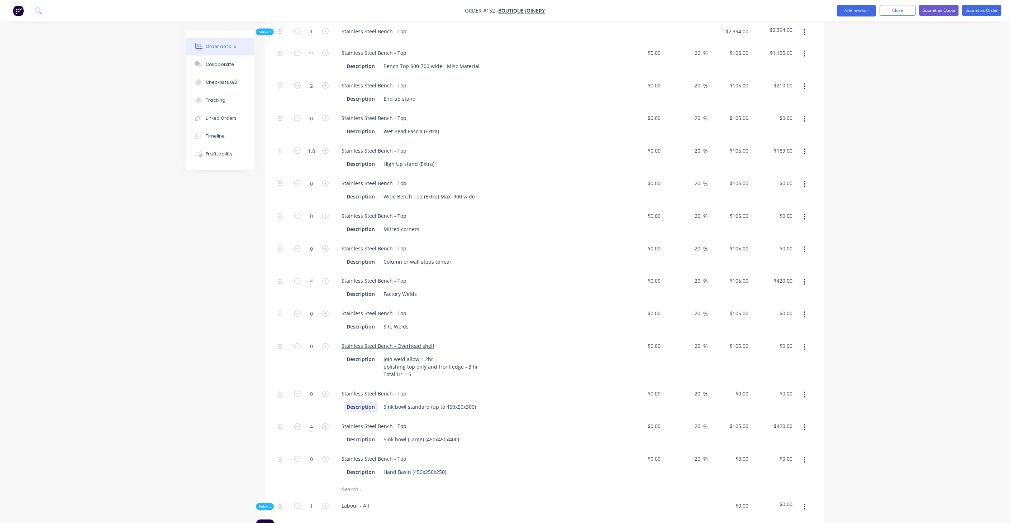
scroll to position [716, 0]
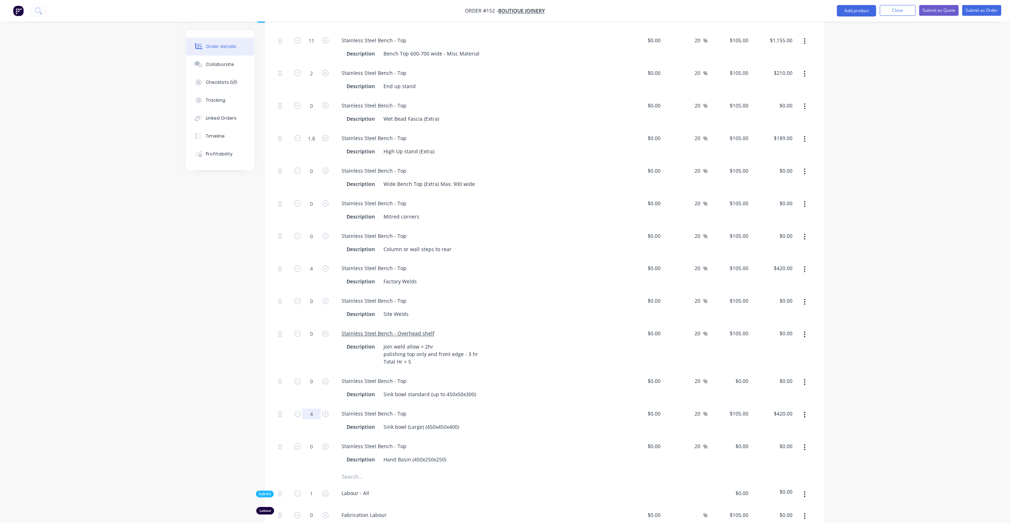
drag, startPoint x: 299, startPoint y: 389, endPoint x: 307, endPoint y: 388, distance: 8.6
click at [299, 411] on icon "button" at bounding box center [297, 414] width 6 height 6
type input "3"
type input "$315.00"
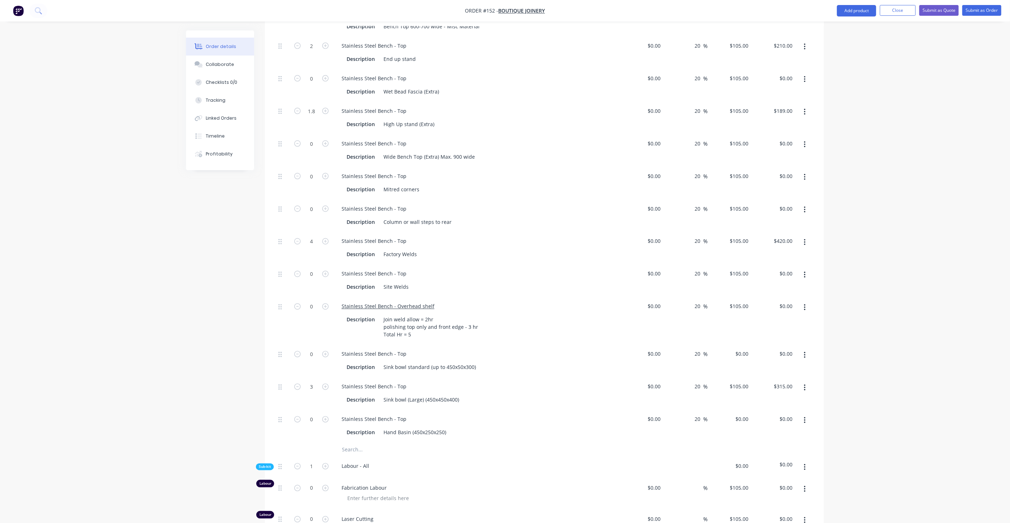
scroll to position [756, 0]
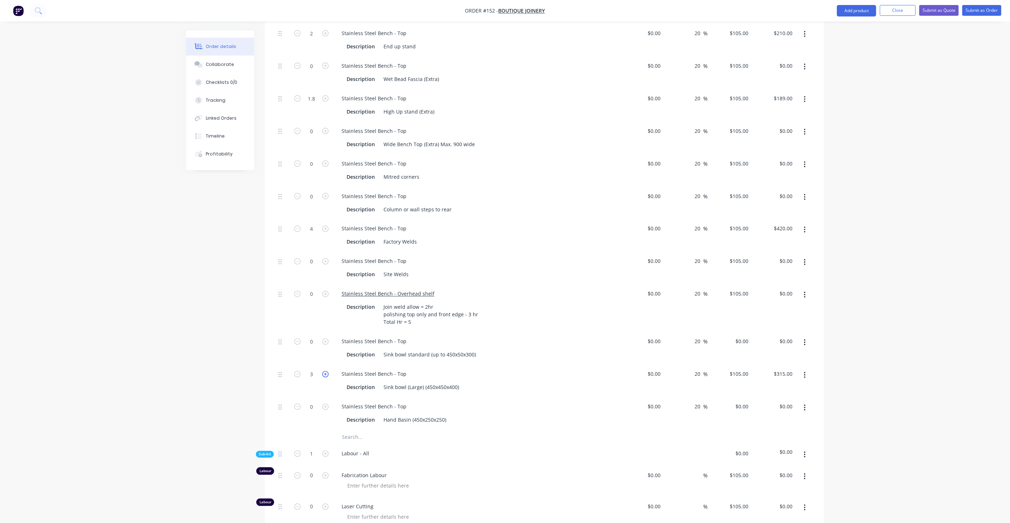
click at [325, 371] on icon "button" at bounding box center [325, 374] width 6 height 6
type input "4"
type input "$420.00"
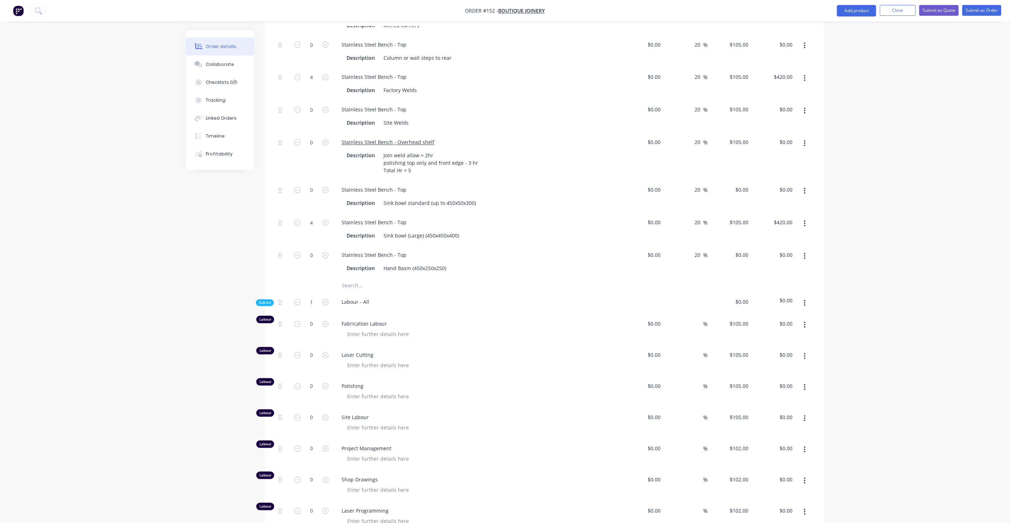
scroll to position [955, 0]
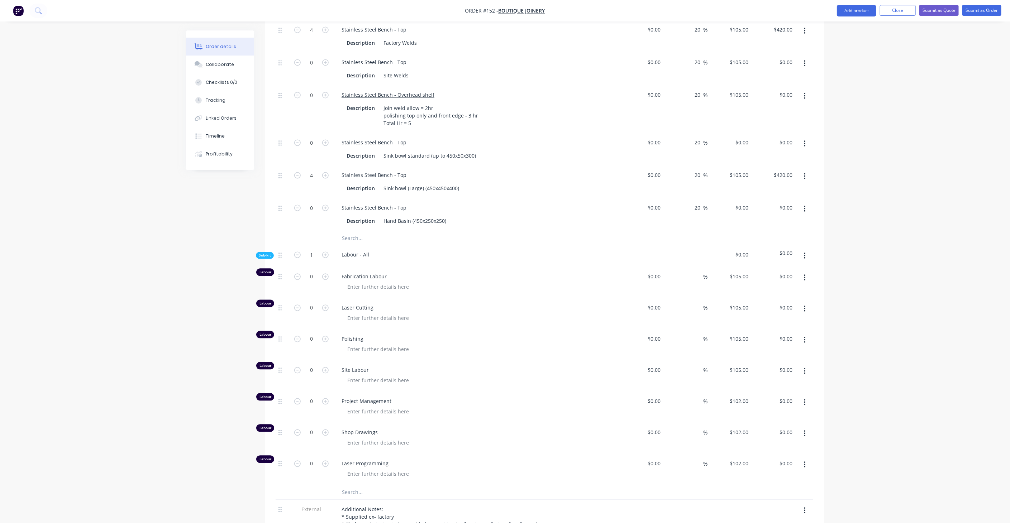
click at [264, 252] on div "Sub-kit" at bounding box center [265, 255] width 18 height 7
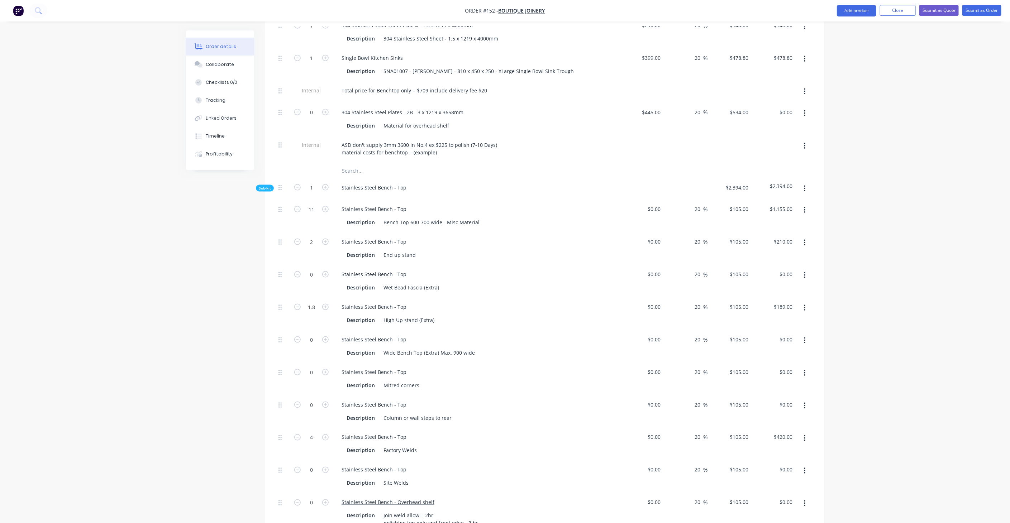
scroll to position [560, 0]
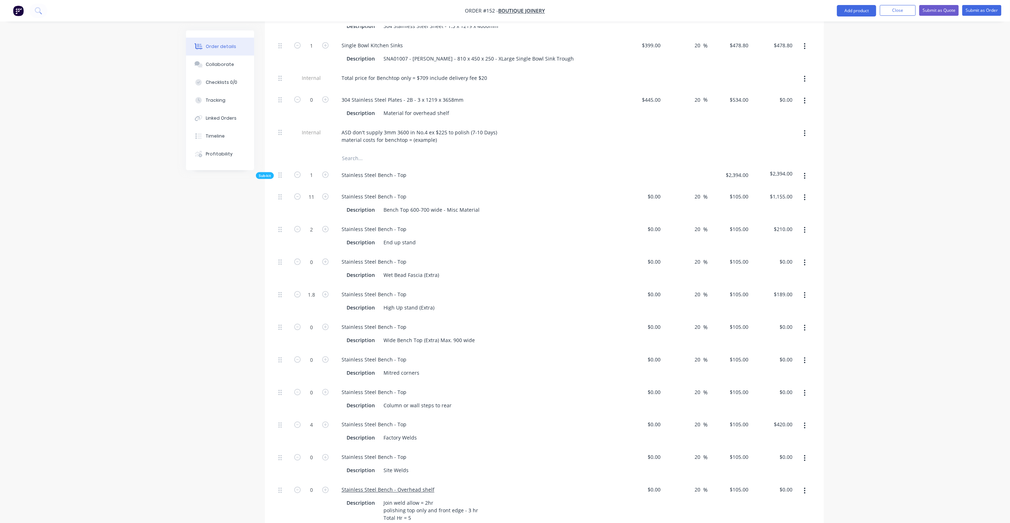
click at [97, 263] on div "Order details Collaborate Checklists 0/0 Tracking Linked Orders Timeline Profit…" at bounding box center [505, 173] width 1010 height 1466
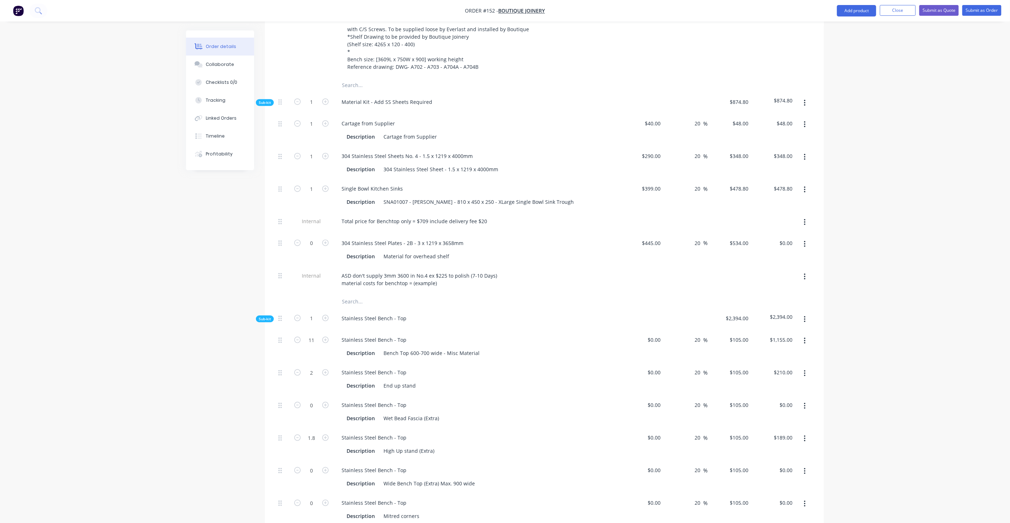
scroll to position [401, 0]
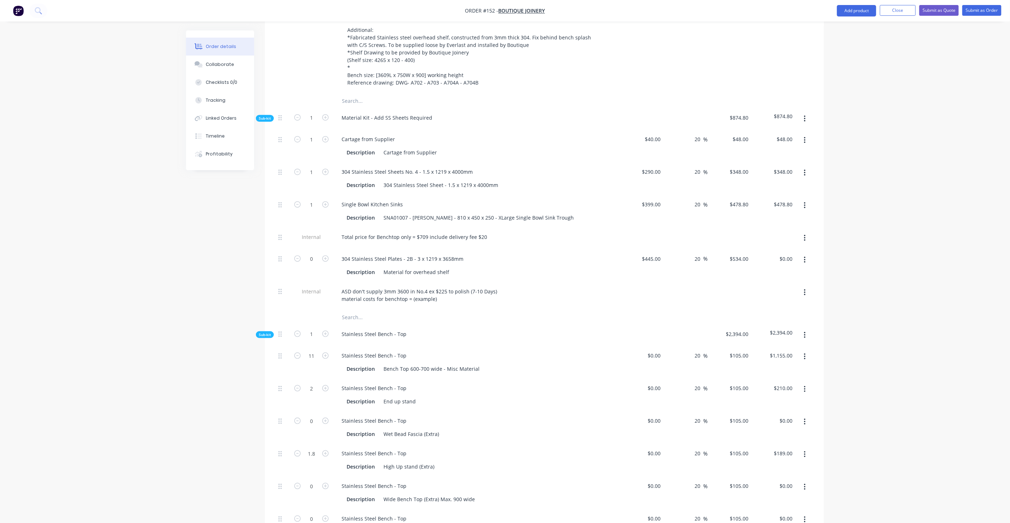
click at [805, 169] on icon "button" at bounding box center [805, 173] width 2 height 8
click at [873, 157] on div "Order details Collaborate Checklists 0/0 Tracking Linked Orders Timeline Profit…" at bounding box center [505, 332] width 1010 height 1466
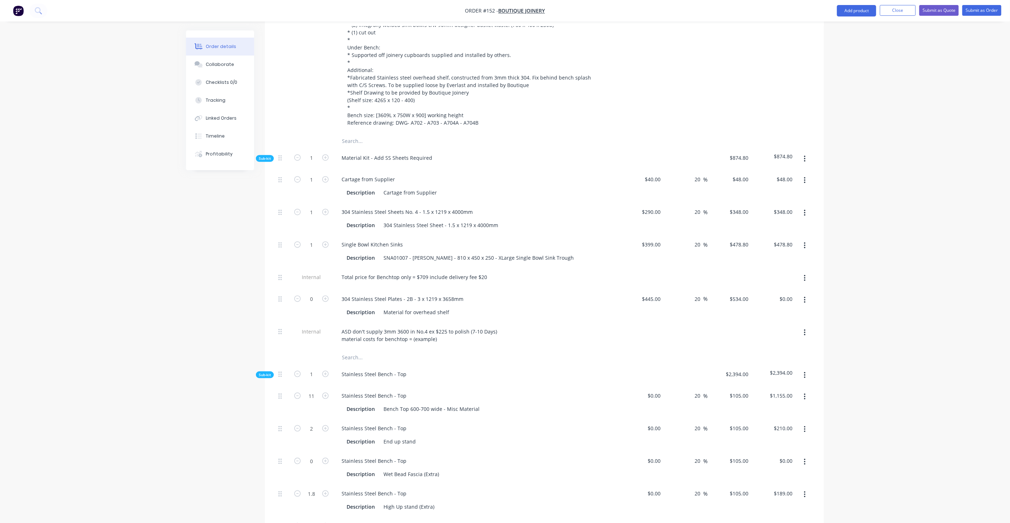
click at [806, 153] on button "button" at bounding box center [804, 159] width 17 height 13
click at [776, 173] on div "Add product to kit" at bounding box center [778, 178] width 55 height 10
click at [776, 201] on div "Product catalogue" at bounding box center [778, 206] width 55 height 10
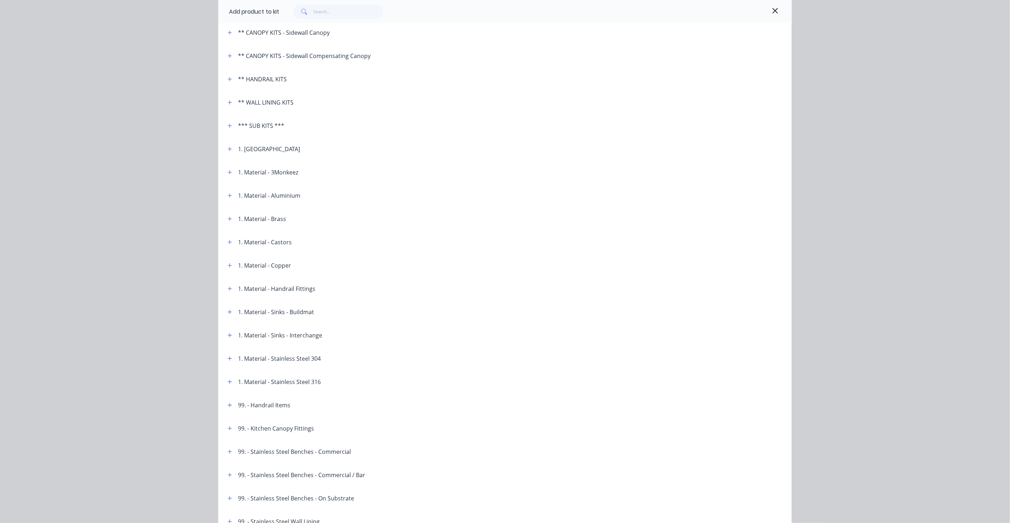
scroll to position [216, 0]
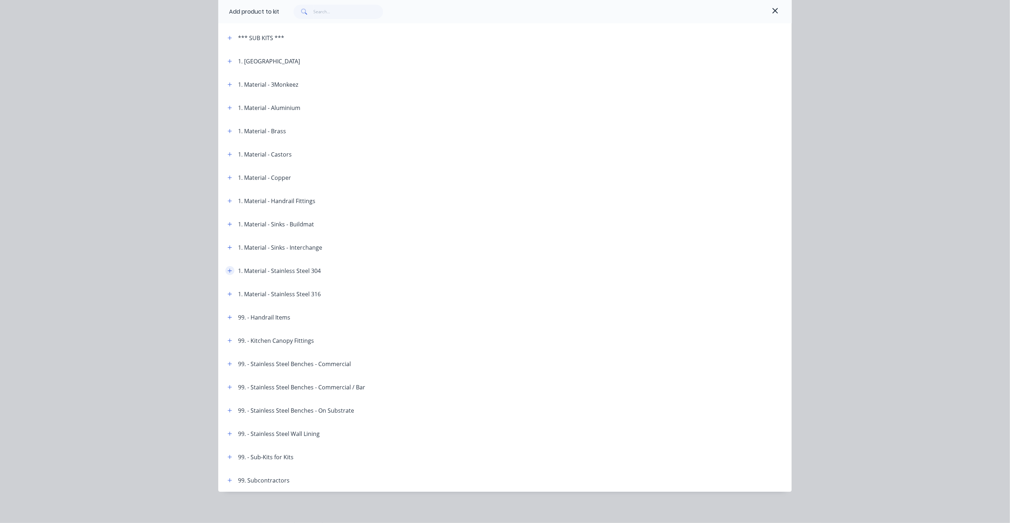
click at [230, 272] on button "button" at bounding box center [229, 270] width 9 height 9
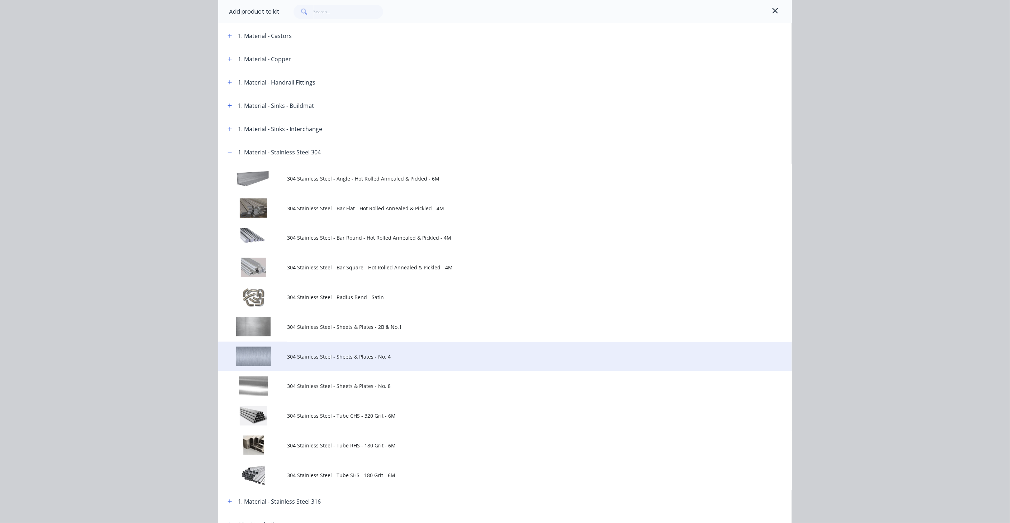
scroll to position [335, 0]
click at [346, 360] on td "304 Stainless Steel - Sheets & Plates - No. 4" at bounding box center [539, 356] width 504 height 30
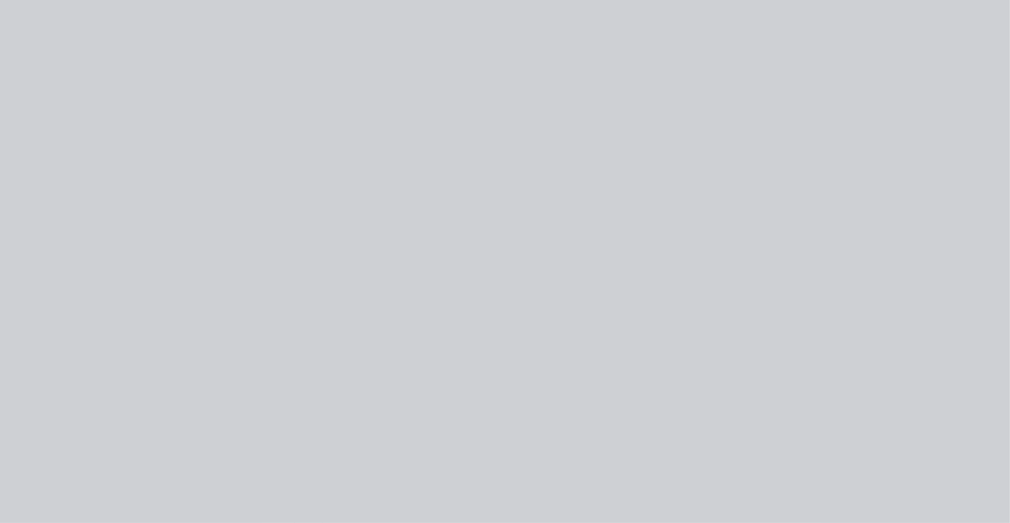
scroll to position [0, 0]
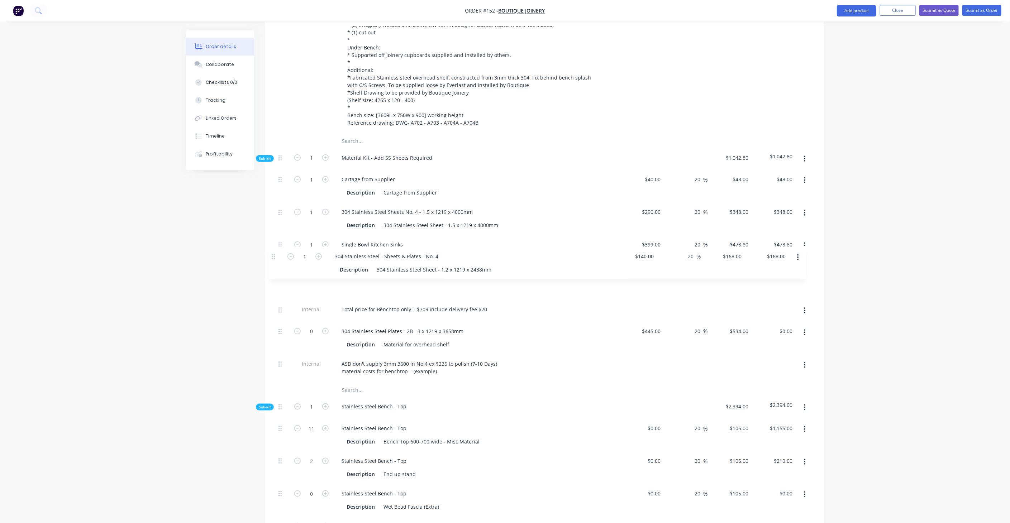
drag, startPoint x: 281, startPoint y: 338, endPoint x: 274, endPoint y: 255, distance: 83.4
click at [274, 255] on div "Qty Cost Markup Price Total Kit 1 Bench Top - Stainless Steel - On Substrate St…" at bounding box center [544, 450] width 559 height 1009
click at [419, 272] on div "304 Stainless Steel - Sheets & Plates - No. 4" at bounding box center [393, 277] width 115 height 10
click at [416, 285] on div "304 Stainless Steel Sheet - 1.2 x 1219 x 2438mm" at bounding box center [440, 290] width 120 height 10
drag, startPoint x: 445, startPoint y: 268, endPoint x: 499, endPoint y: 270, distance: 54.5
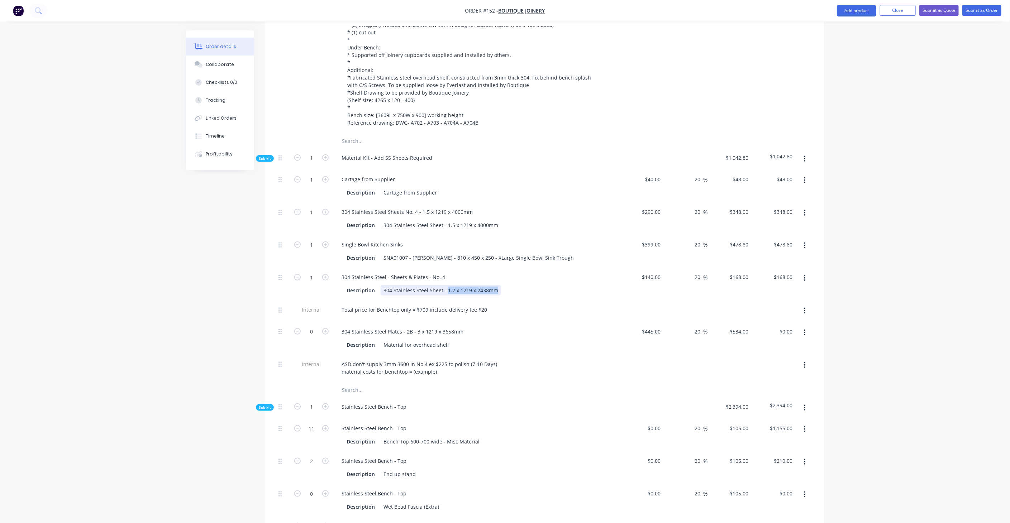
click at [499, 285] on div "Description 304 Stainless Steel Sheet - 1.2 x 1219 x 2438mm" at bounding box center [475, 290] width 262 height 10
copy div "1.2 x 1219 x 2438mm"
click at [443, 272] on div "304 Stainless Steel - Sheets & Plates - No. 4" at bounding box center [393, 277] width 115 height 10
drag, startPoint x: 428, startPoint y: 257, endPoint x: 406, endPoint y: 258, distance: 22.3
click at [406, 272] on div "304 Stainless Steel - Sheets & Plates - No. 4 - 1.2 x 1219 x 2438mm" at bounding box center [421, 277] width 170 height 10
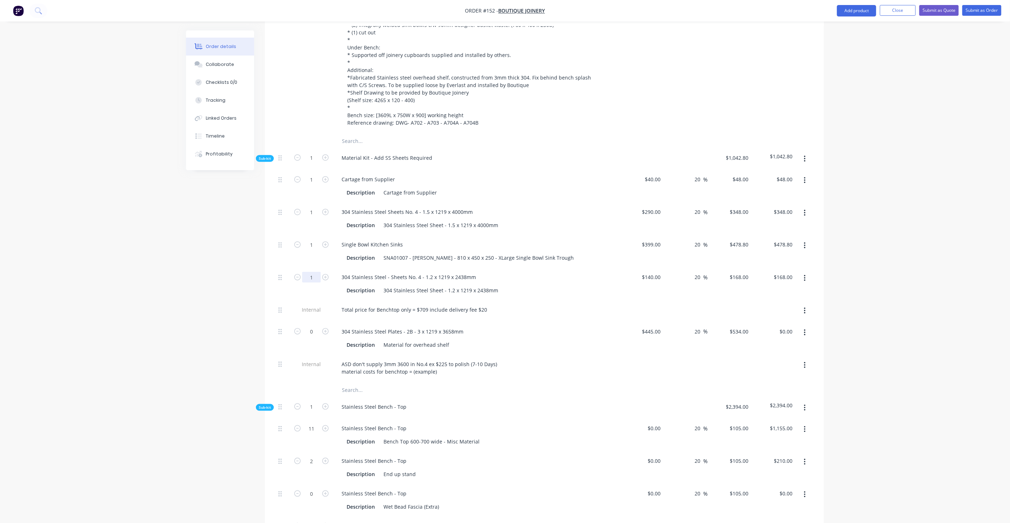
click at [315, 272] on input "1" at bounding box center [311, 277] width 19 height 11
type input "0.25"
type input "$42.00"
click at [177, 263] on div "Order details Collaborate Checklists 0/0 Tracking Linked Orders Timeline Profit…" at bounding box center [505, 388] width 1010 height 1498
click at [442, 285] on div "304 Stainless Steel Sheet - 1.2 x 1219 x 2438mm" at bounding box center [440, 290] width 120 height 10
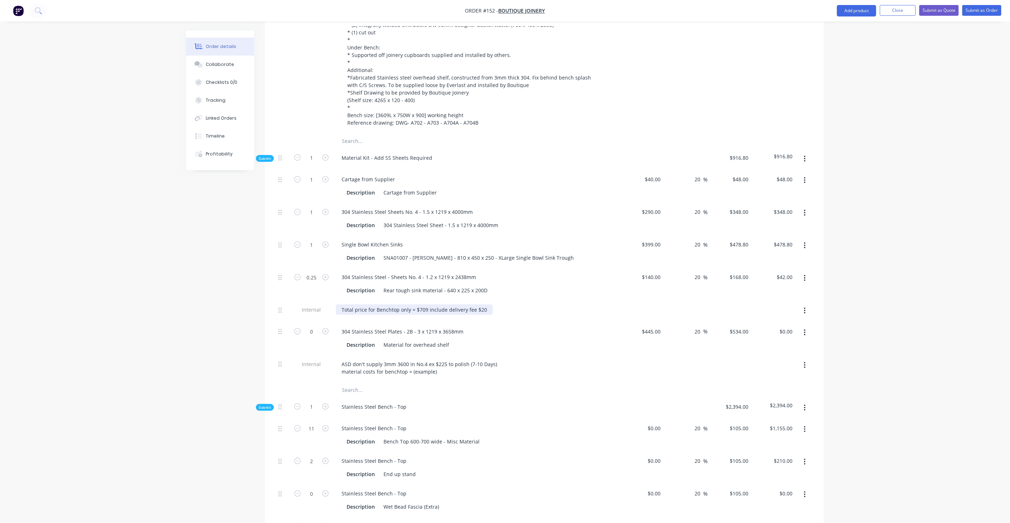
click at [424, 305] on div "Total price for Benchtop only = $709 include delivery fee $20" at bounding box center [414, 310] width 157 height 10
click at [424, 305] on div "Total price for Benchtop only = $751 include delivery fee $20" at bounding box center [414, 310] width 157 height 10
click at [519, 300] on div "Total price for Benchtop only = $751 include delivery fee $20" at bounding box center [476, 311] width 287 height 22
drag, startPoint x: 341, startPoint y: 287, endPoint x: 541, endPoint y: 288, distance: 200.6
click at [541, 305] on div "Total price for Benchtop only = $751 include delivery fee $20" at bounding box center [476, 310] width 281 height 10
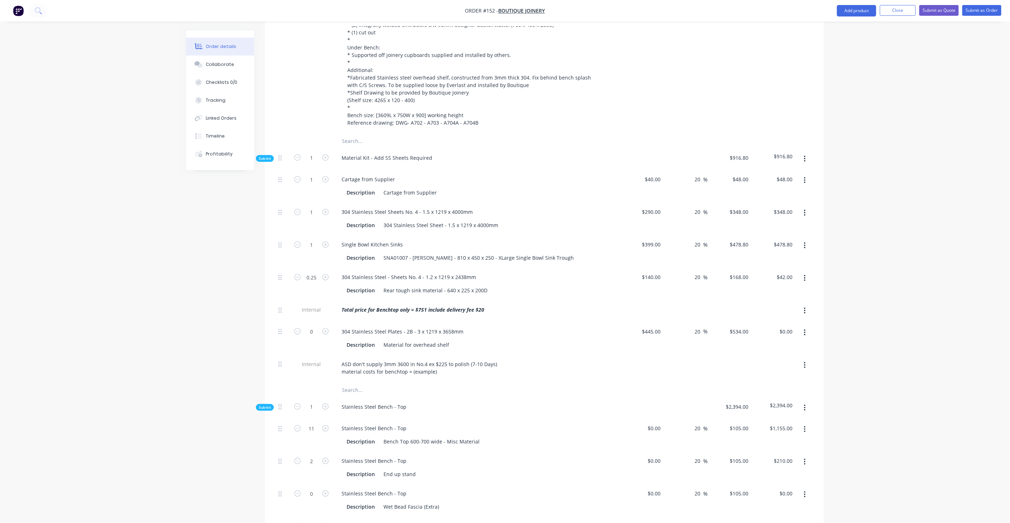
click at [546, 326] on div "304 Stainless Steel Plates - 2B - 3 x 1219 x 3658mm" at bounding box center [476, 331] width 281 height 10
click at [369, 359] on div "ASD don't supply 3mm 3600 in No.4 ex $225 to polish (7-10 Days) material costs …" at bounding box center [419, 368] width 167 height 18
drag, startPoint x: 340, startPoint y: 341, endPoint x: 486, endPoint y: 360, distance: 147.7
click at [486, 360] on div "Sub-kit 1 Material Kit - Add SS Sheets Required $916.80 $916.80 1 Cartage from …" at bounding box center [543, 521] width 537 height 746
click at [547, 359] on div "ASD don't supply 3mm 3600 in No.4 ex $225 to polish (7-10 Days) material costs …" at bounding box center [476, 368] width 281 height 18
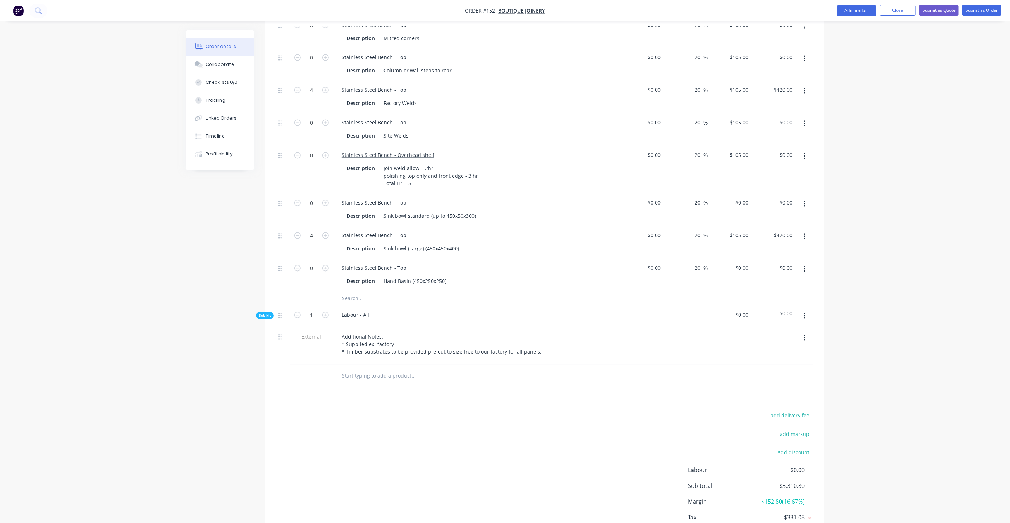
scroll to position [911, 0]
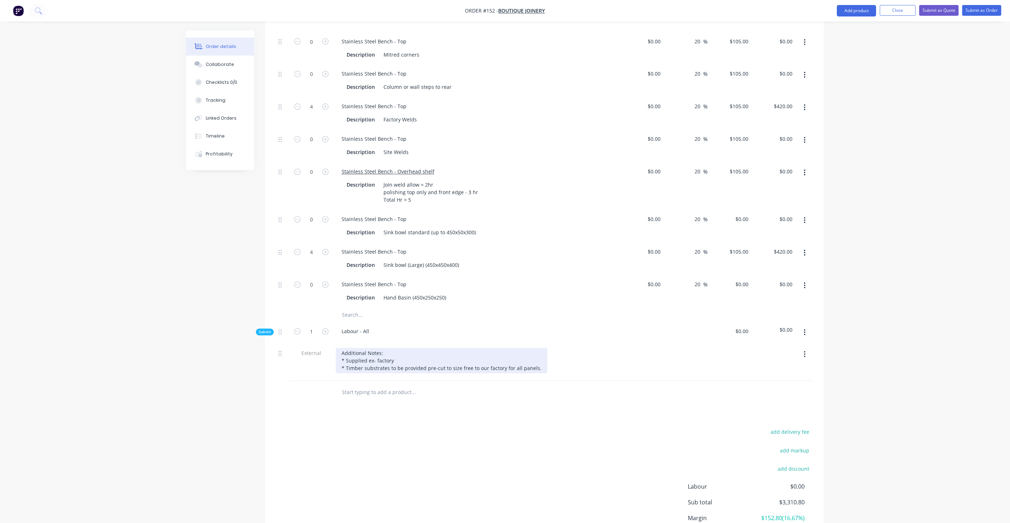
click at [401, 348] on div "Additional Notes: * Supplied ex- factory * Timber substrates to be provided pre…" at bounding box center [441, 360] width 211 height 25
click at [808, 326] on button "button" at bounding box center [804, 332] width 17 height 13
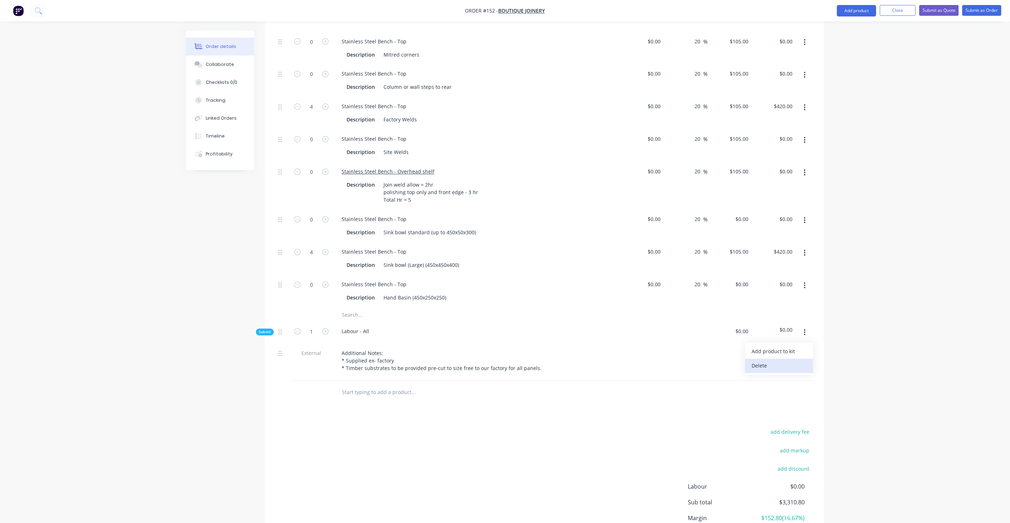
click at [777, 361] on div "Delete" at bounding box center [778, 366] width 55 height 10
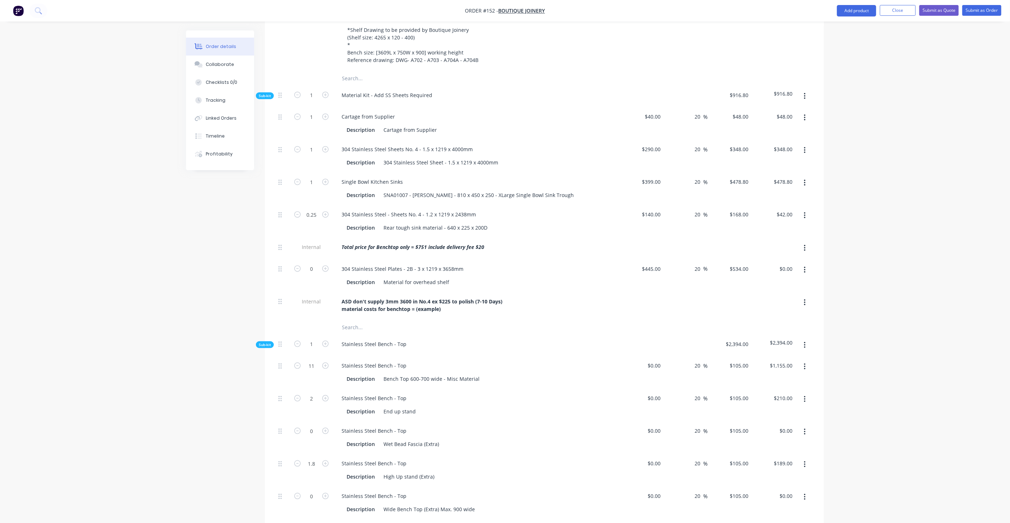
scroll to position [354, 0]
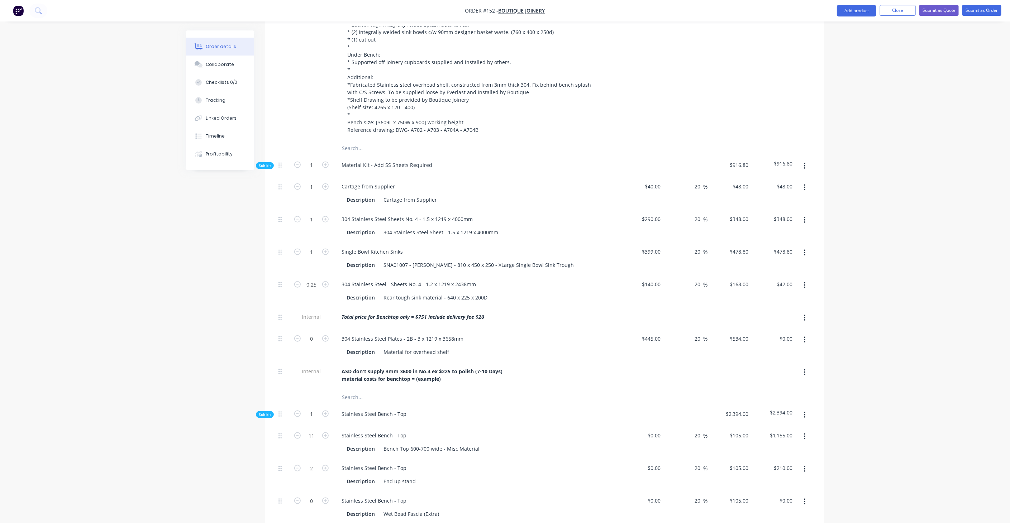
click at [265, 412] on span "Sub-kit" at bounding box center [265, 414] width 12 height 5
click at [261, 163] on span "Sub-kit" at bounding box center [265, 165] width 12 height 5
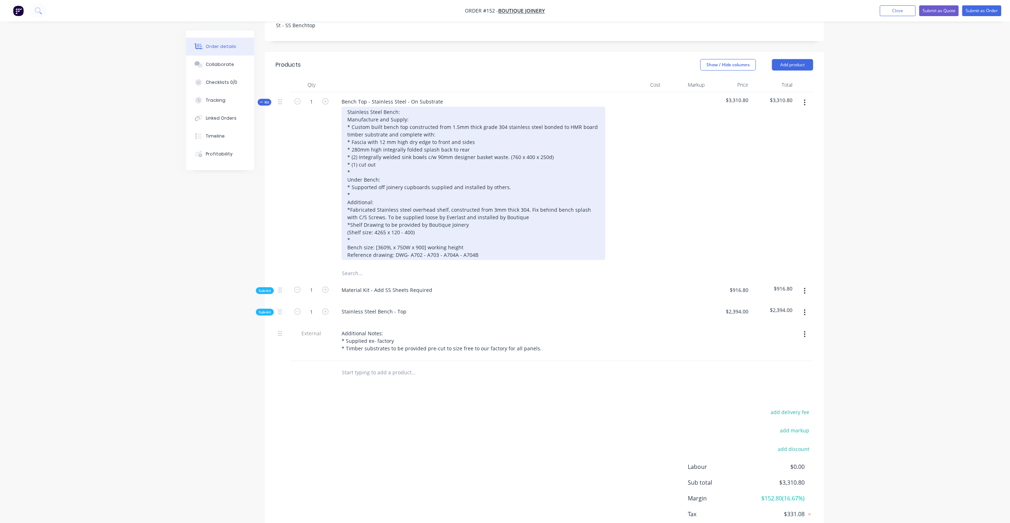
scroll to position [212, 0]
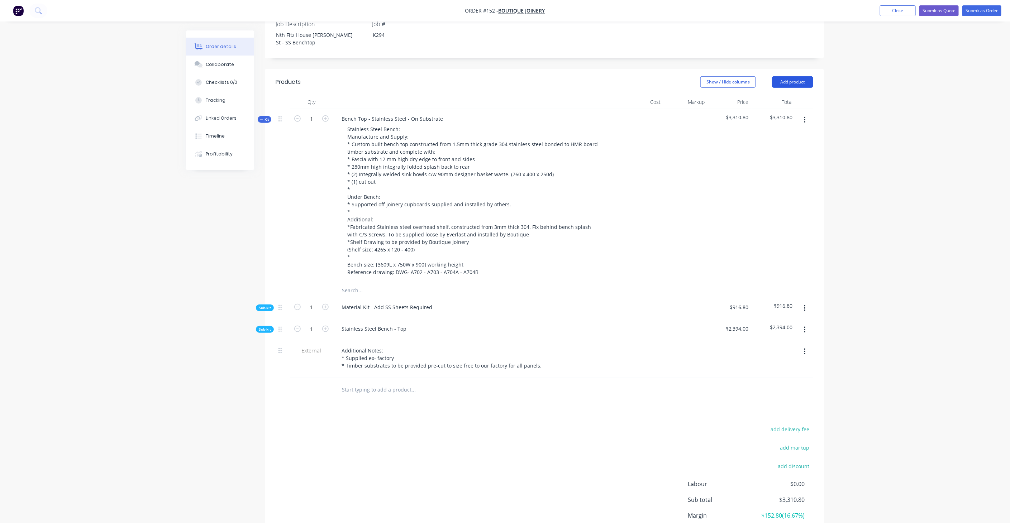
click at [799, 76] on button "Add product" at bounding box center [792, 81] width 41 height 11
click at [783, 95] on div "Product catalogue" at bounding box center [778, 100] width 55 height 10
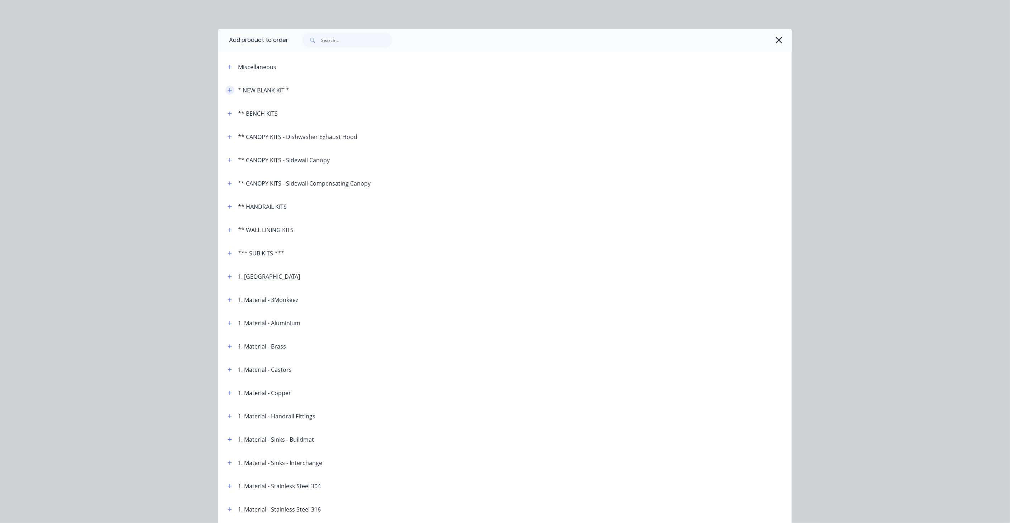
click at [227, 90] on icon "button" at bounding box center [229, 90] width 4 height 5
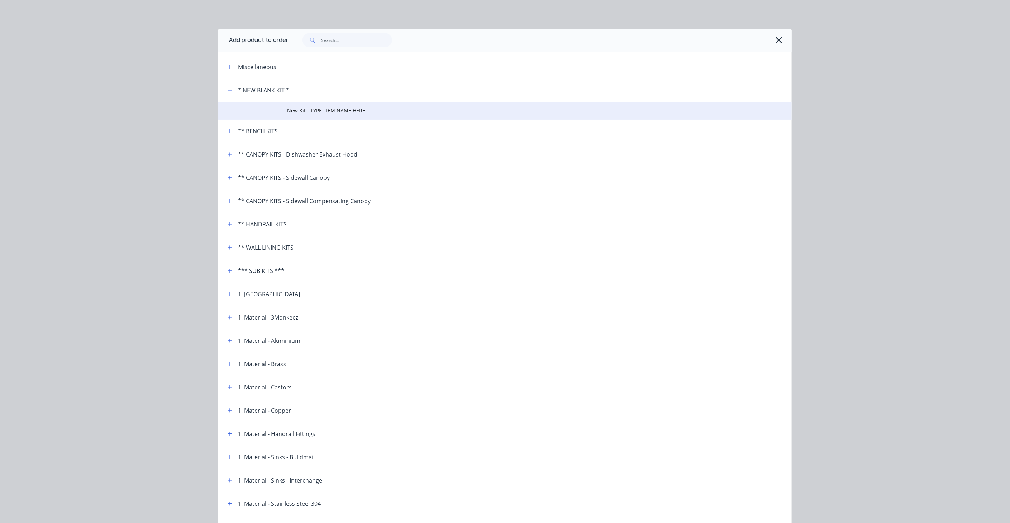
click at [308, 108] on span "New Kit - TYPE ITEM NAME HERE" at bounding box center [488, 111] width 403 height 8
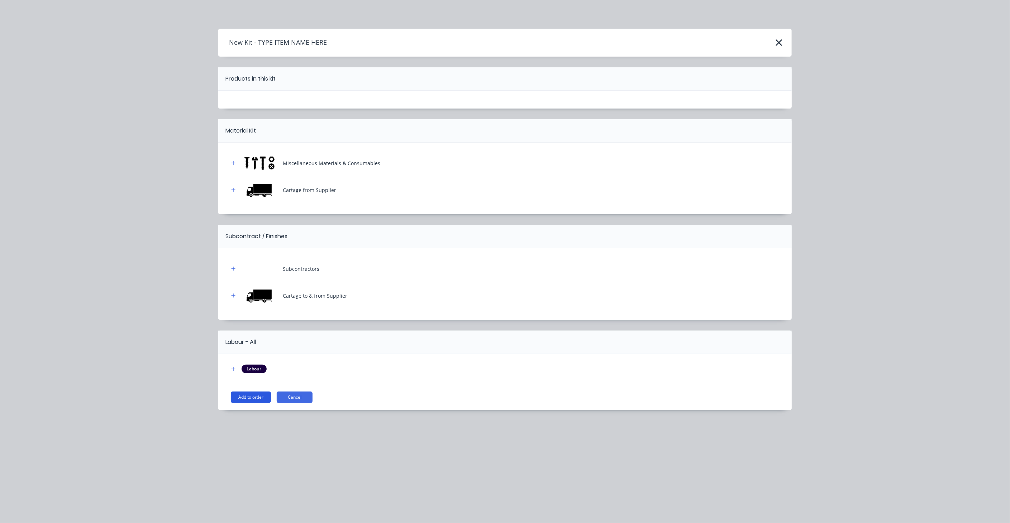
click at [244, 396] on button "Add to order" at bounding box center [251, 397] width 40 height 11
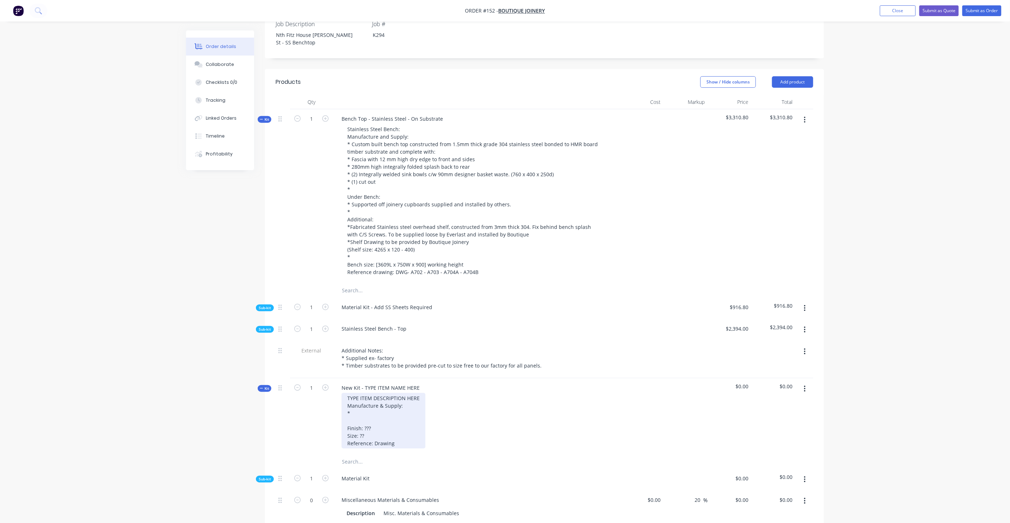
click at [380, 393] on div "TYPE ITEM DESCRIPTION HERE Manufacture & Supply: * Finish: ??? Size: ?? Referen…" at bounding box center [383, 421] width 84 height 56
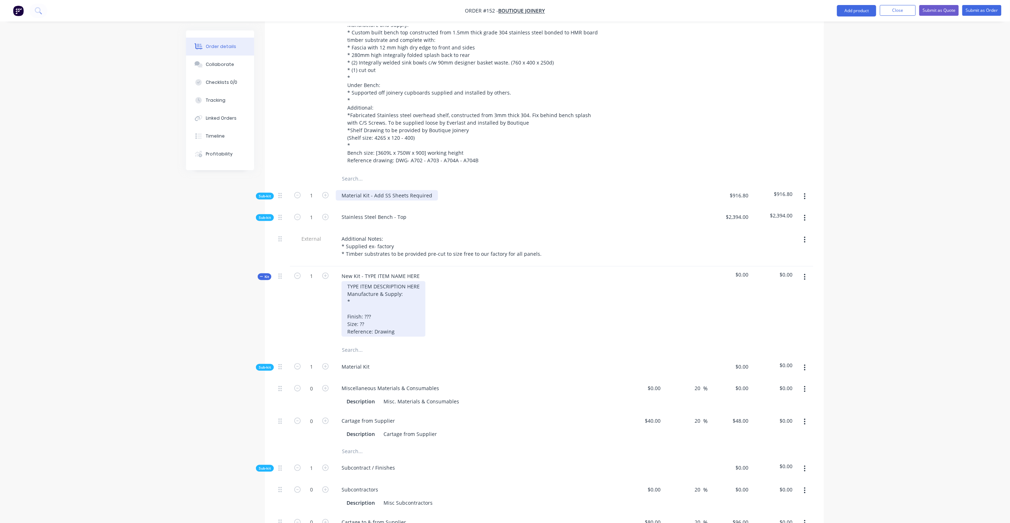
scroll to position [251, 0]
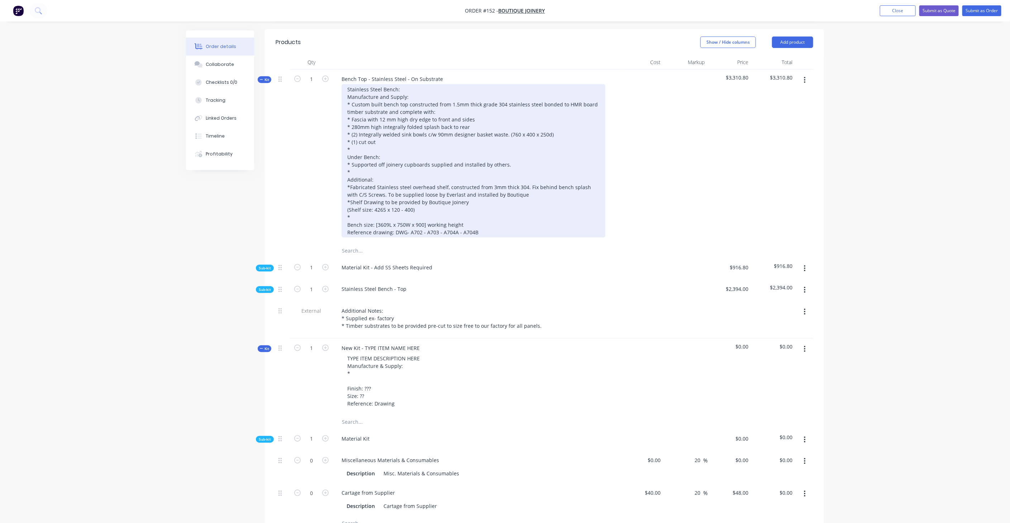
click at [398, 84] on div "Stainless Steel Bench: Manufacture and Supply: * Custom built bench top constru…" at bounding box center [473, 160] width 264 height 153
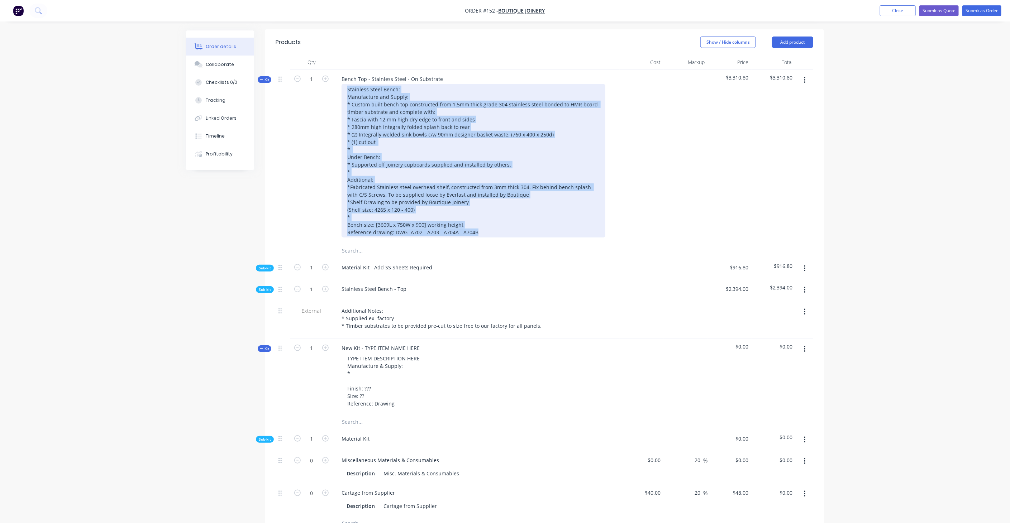
drag, startPoint x: 345, startPoint y: 67, endPoint x: 494, endPoint y: 215, distance: 210.3
click at [494, 215] on div "Stainless Steel Bench: Manufacture and Supply: * Custom built bench top constru…" at bounding box center [473, 160] width 264 height 153
copy div "Stainless Steel Bench: Manufacture and Supply: * Custom built bench top constru…"
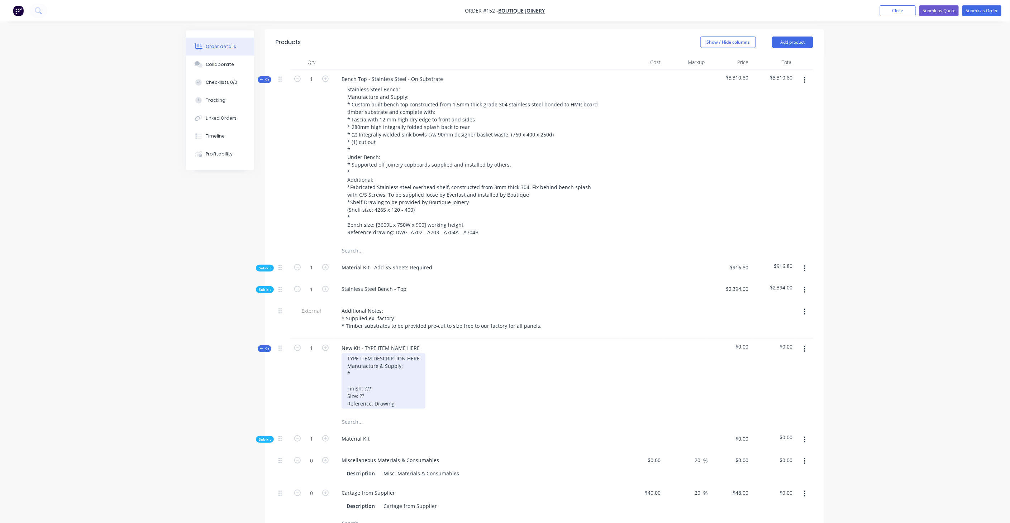
click at [377, 353] on div "TYPE ITEM DESCRIPTION HERE Manufacture & Supply: * Finish: ??? Size: ?? Referen…" at bounding box center [383, 381] width 84 height 56
click at [363, 343] on div "New Kit - TYPE ITEM NAME HERE" at bounding box center [381, 348] width 90 height 10
click at [359, 353] on div "TYPE ITEM DESCRIPTION HERE Manufacture & Supply: * Finish: ??? Size: ?? Referen…" at bounding box center [383, 381] width 84 height 56
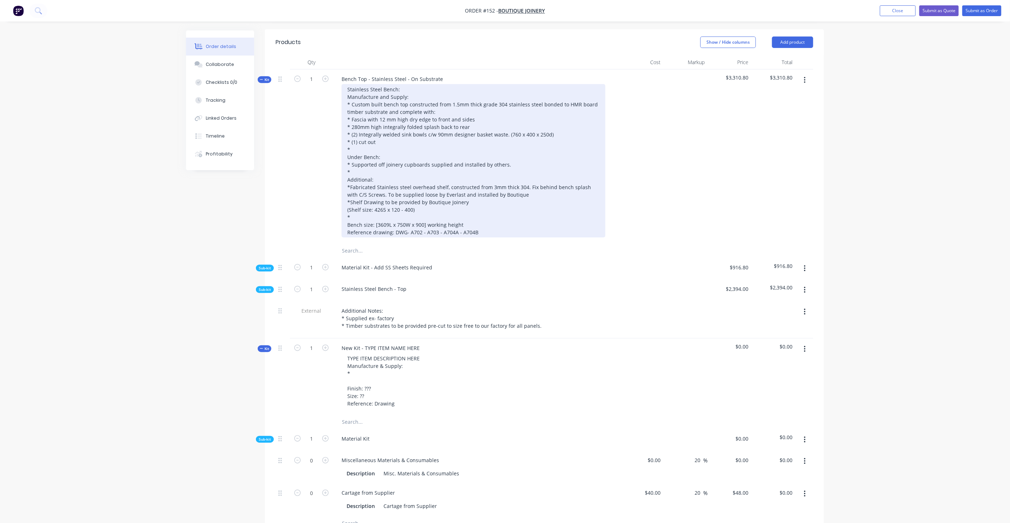
click at [406, 212] on div "Stainless Steel Bench: Manufacture and Supply: * Custom built bench top constru…" at bounding box center [473, 160] width 264 height 153
click at [347, 202] on div "Stainless Steel Bench: Manufacture and Supply: * Custom built bench top constru…" at bounding box center [473, 160] width 264 height 153
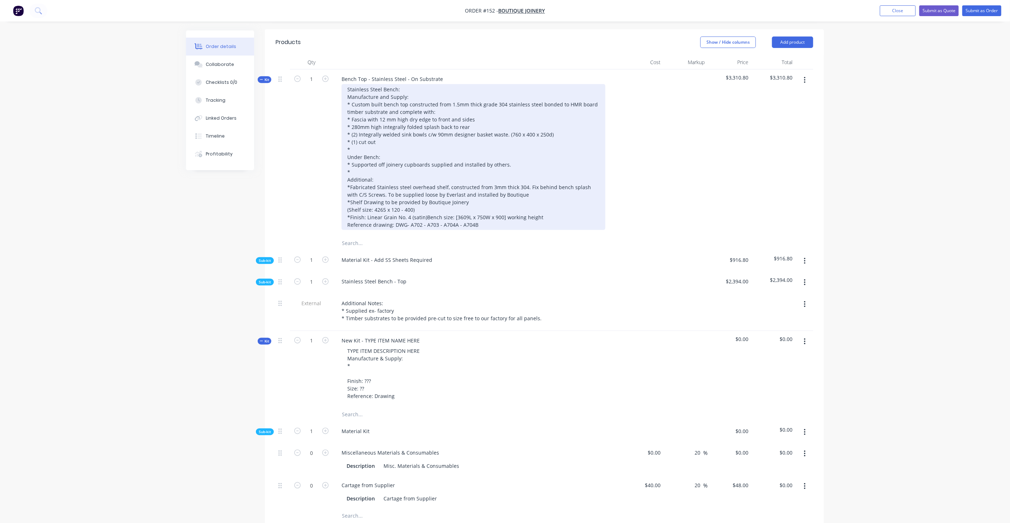
click at [411, 205] on div "Stainless Steel Bench: Manufacture and Supply: * Custom built bench top constru…" at bounding box center [473, 157] width 264 height 146
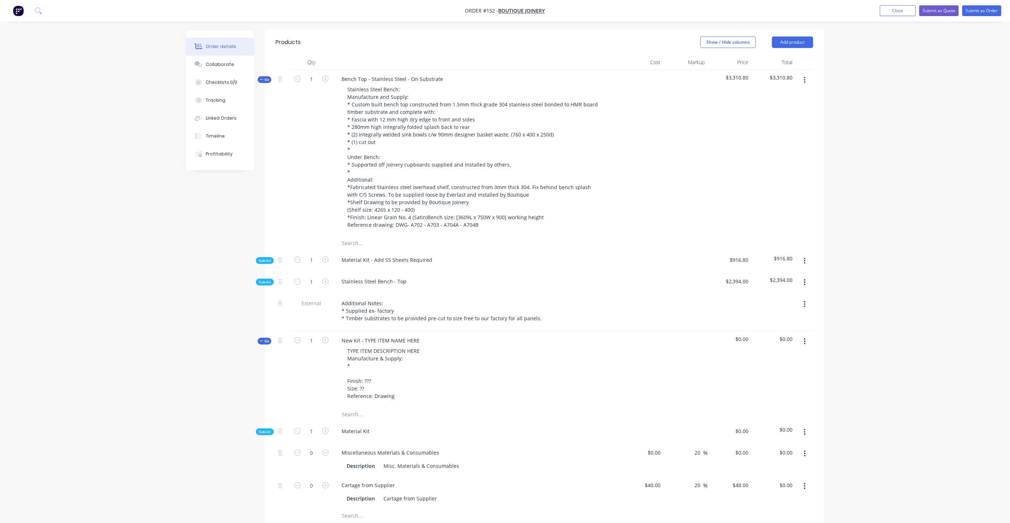
click at [456, 241] on input "text" at bounding box center [412, 243] width 143 height 14
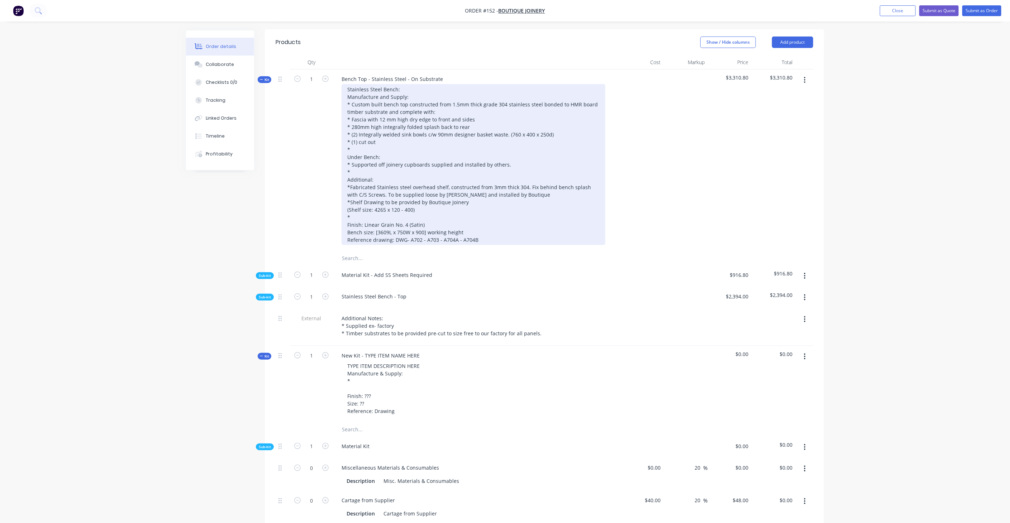
click at [363, 123] on div "Stainless Steel Bench: Manufacture and Supply: * Custom built bench top constru…" at bounding box center [473, 164] width 264 height 161
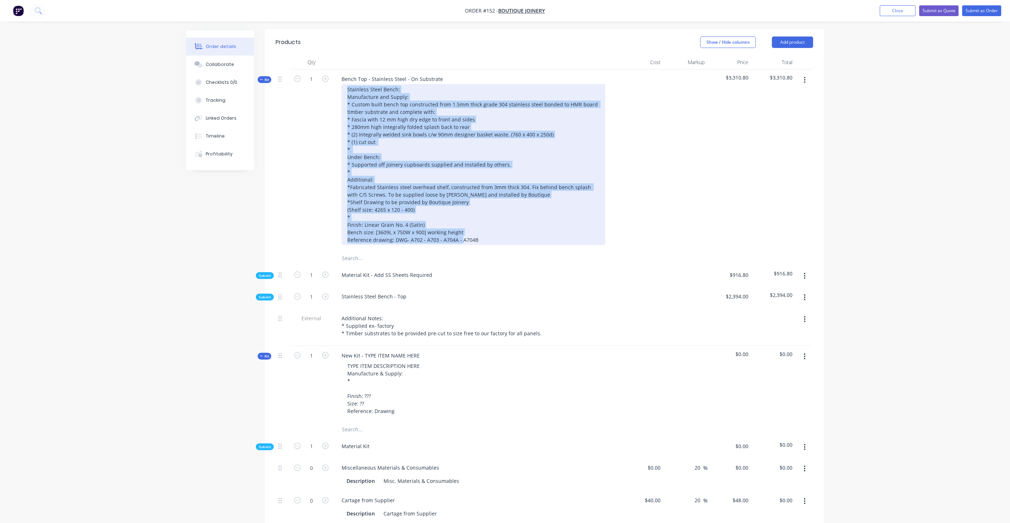
drag, startPoint x: 347, startPoint y: 69, endPoint x: 514, endPoint y: 218, distance: 223.5
click at [514, 218] on div "Stainless Steel Bench: Manufacture and Supply: * Custom built bench top constru…" at bounding box center [473, 164] width 264 height 161
copy div "Stainless Steel Bench: Manufacture and Supply: * Custom built bench top constru…"
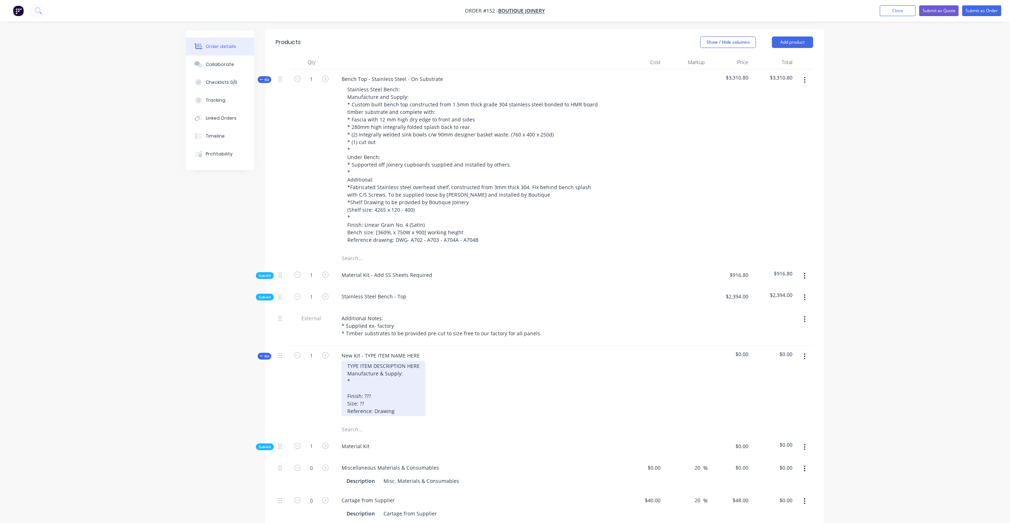
click at [388, 361] on div "TYPE ITEM DESCRIPTION HERE Manufacture & Supply: * Finish: ??? Size: ?? Referen…" at bounding box center [383, 389] width 84 height 56
drag, startPoint x: 346, startPoint y: 344, endPoint x: 416, endPoint y: 388, distance: 82.4
click at [416, 388] on div "TYPE ITEM DESCRIPTION HERE Manufacture & Supply: * Finish: ??? Size: ?? Referen…" at bounding box center [383, 389] width 84 height 56
paste div
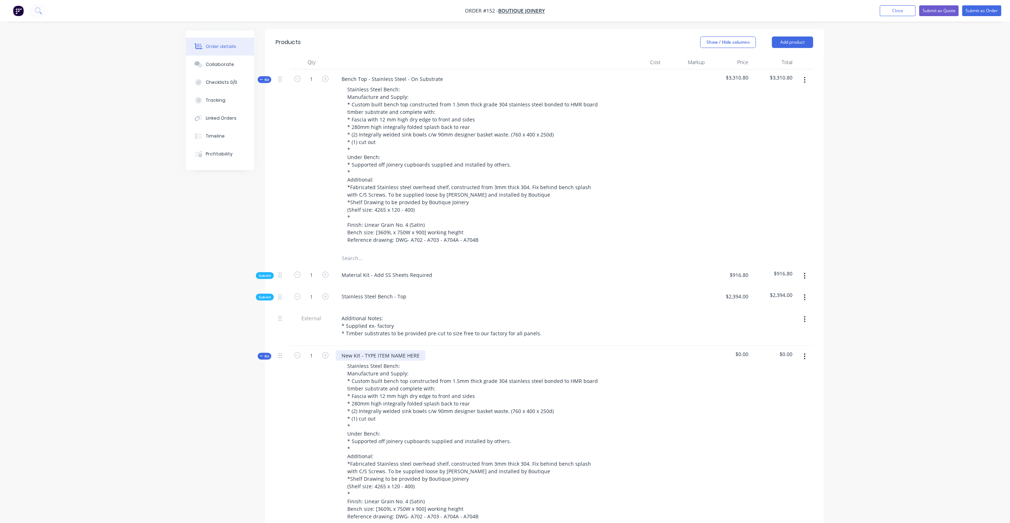
click at [407, 350] on div "New Kit - TYPE ITEM NAME HERE" at bounding box center [381, 355] width 90 height 10
click at [378, 74] on div "Bench Top - Stainless Steel - On Substrate" at bounding box center [392, 79] width 113 height 10
drag, startPoint x: 369, startPoint y: 57, endPoint x: 377, endPoint y: 57, distance: 7.9
click at [377, 74] on div "Bench Top - Stainless Steel - On Substrate" at bounding box center [392, 79] width 113 height 10
drag, startPoint x: 341, startPoint y: 57, endPoint x: 533, endPoint y: 52, distance: 192.8
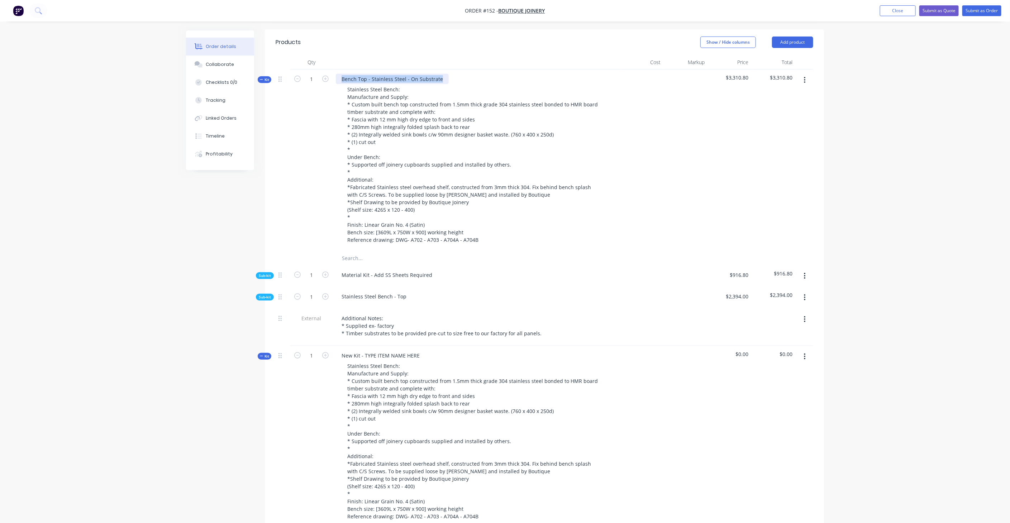
click at [533, 69] on div "Bench Top - Stainless Steel - On Substrate Stainless Steel Bench: Manufacture a…" at bounding box center [476, 160] width 287 height 182
copy div "Bench Top - Stainless Steel - On Substrate"
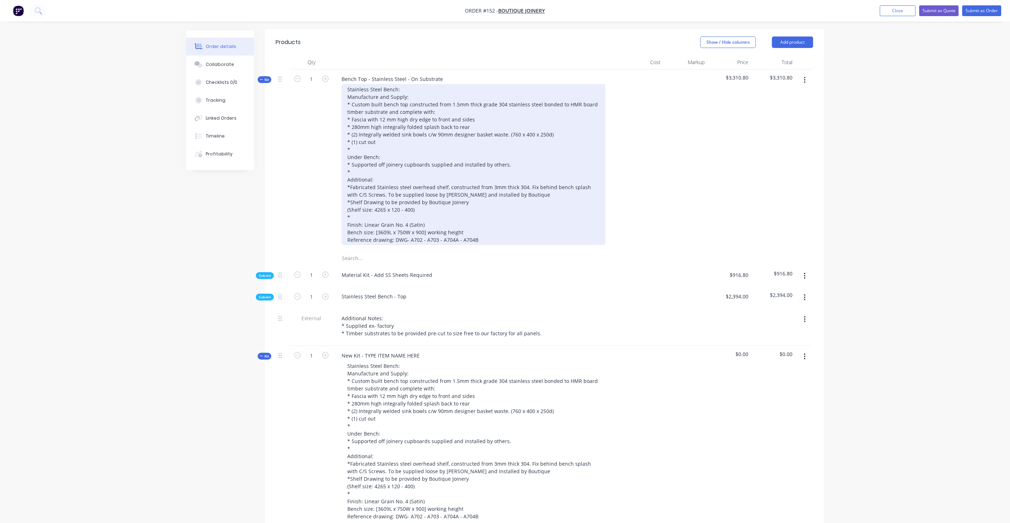
click at [423, 84] on div "Stainless Steel Bench: Manufacture and Supply: * Custom built bench top constru…" at bounding box center [473, 164] width 264 height 161
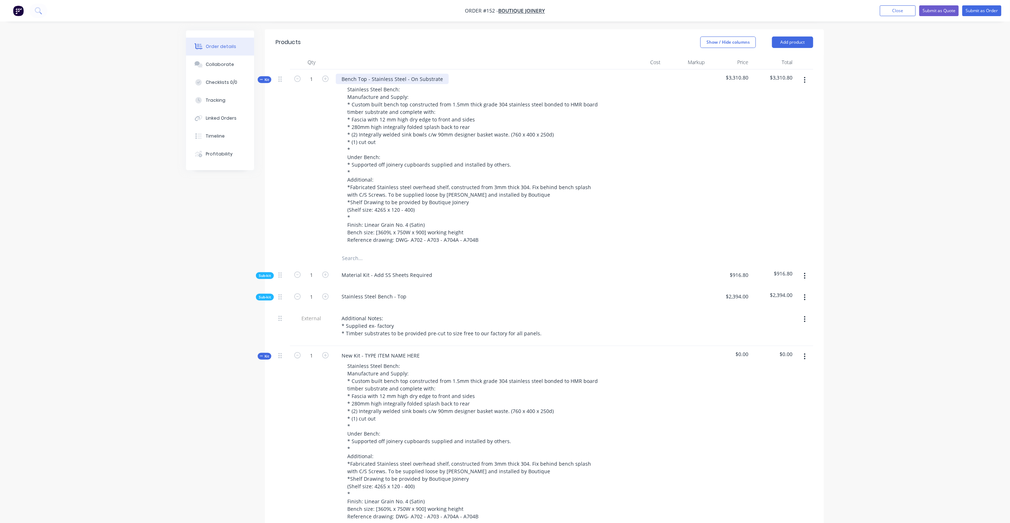
click at [408, 74] on div "Bench Top - Stainless Steel - On Substrate" at bounding box center [392, 79] width 113 height 10
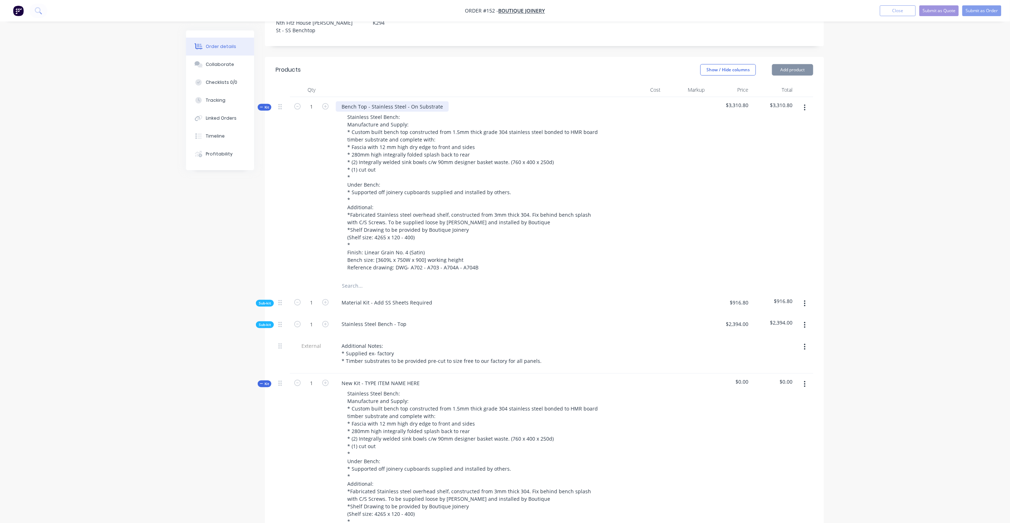
scroll to position [212, 0]
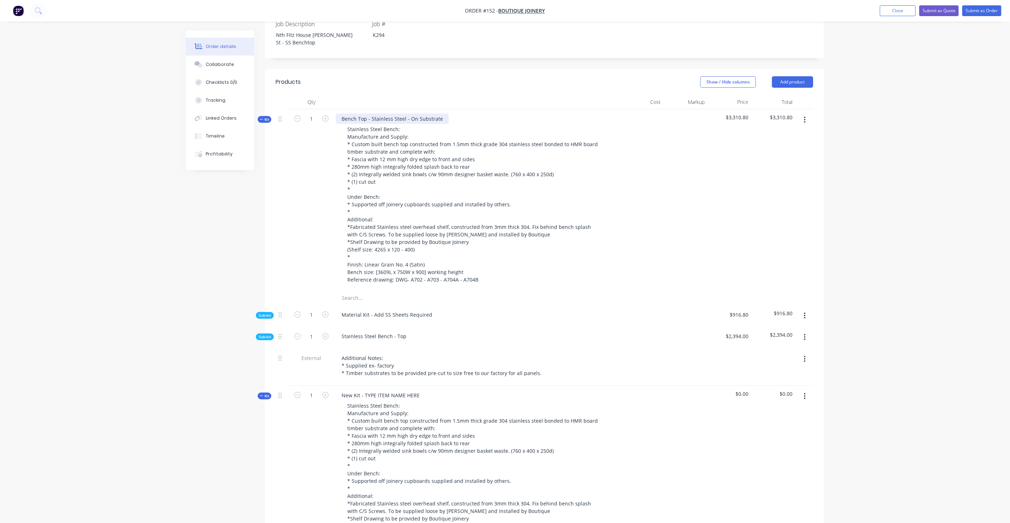
click at [370, 114] on div "Bench Top - Stainless Steel - On Substrate" at bounding box center [392, 119] width 113 height 10
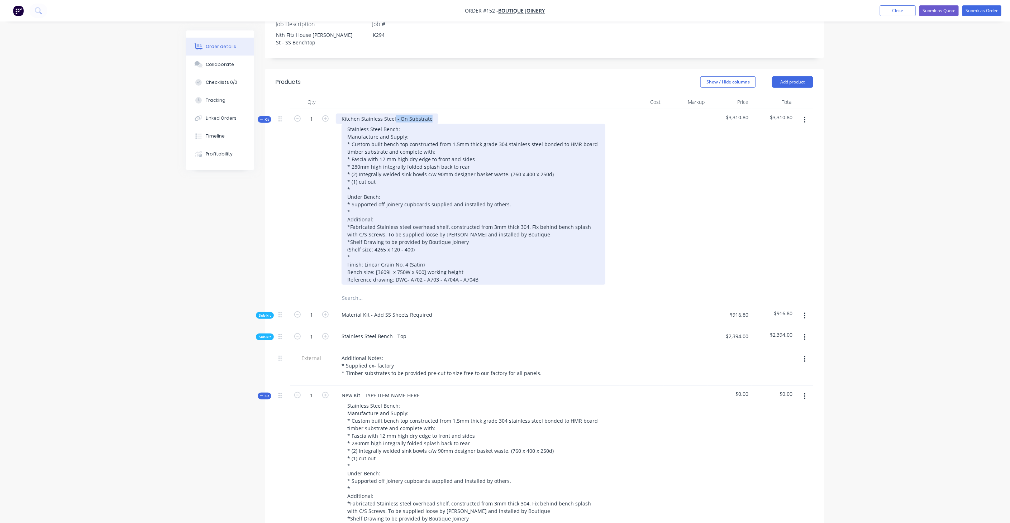
drag, startPoint x: 429, startPoint y: 96, endPoint x: 393, endPoint y: 103, distance: 36.2
click at [393, 109] on div "Kitchen Stainless Steel - On Substrate Stainless Steel Bench: Manufacture and S…" at bounding box center [476, 200] width 287 height 182
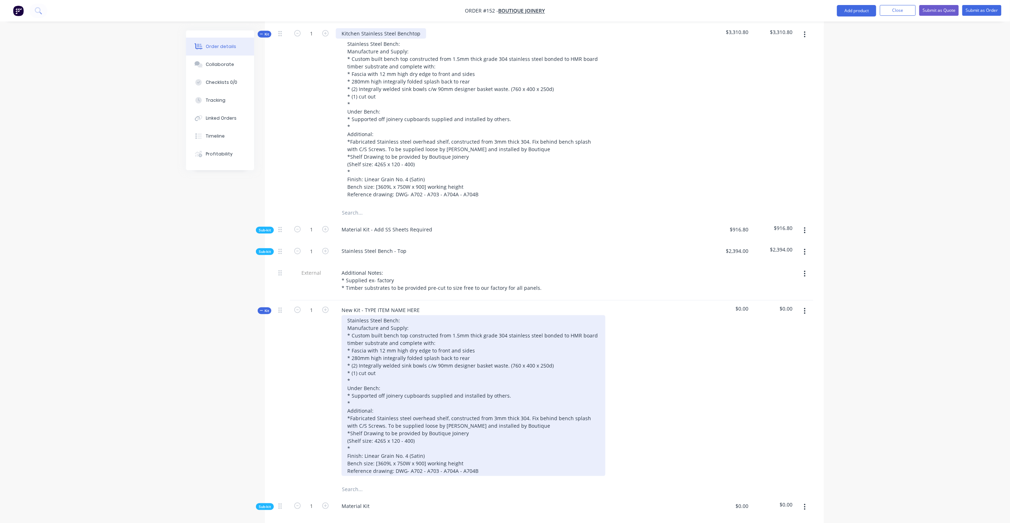
scroll to position [371, 0]
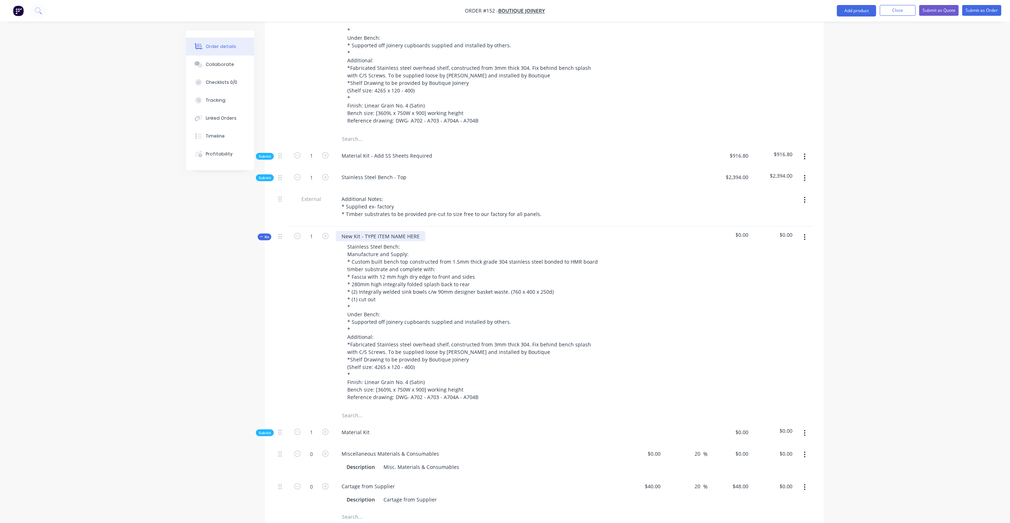
click at [419, 231] on div "New Kit - TYPE ITEM NAME HERE" at bounding box center [381, 236] width 90 height 10
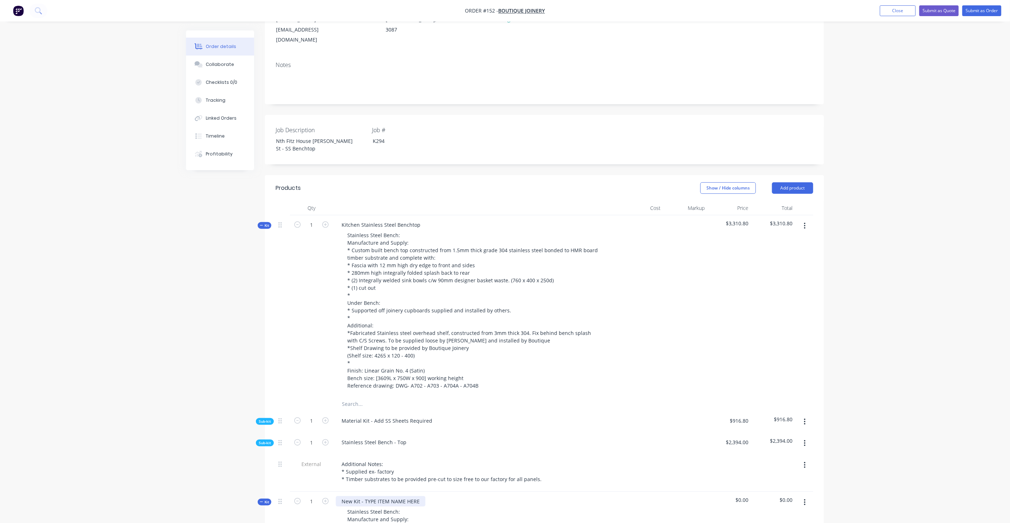
scroll to position [92, 0]
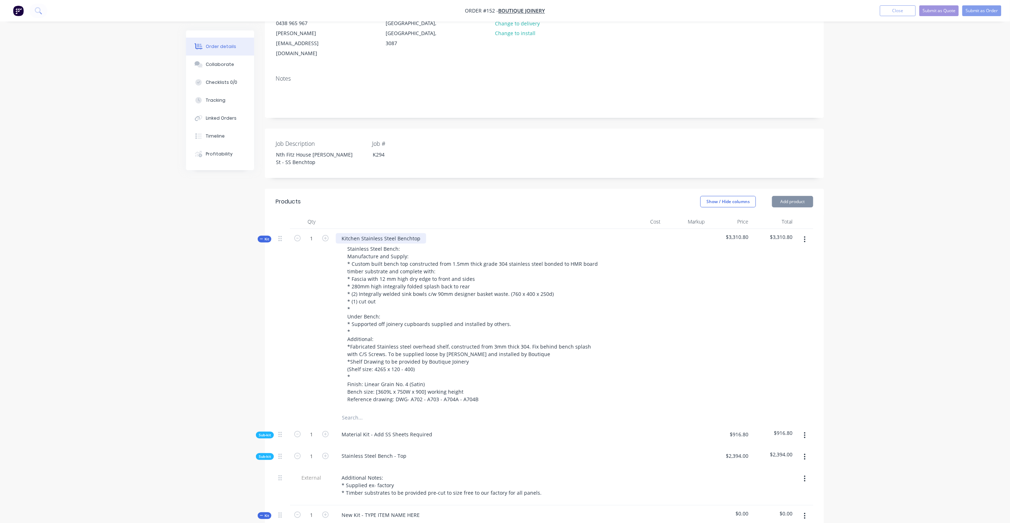
click at [413, 233] on div "Kitchen Stainless Steel Benchtop" at bounding box center [381, 238] width 90 height 10
drag, startPoint x: 416, startPoint y: 216, endPoint x: 325, endPoint y: 215, distance: 91.4
click at [325, 229] on div "Kit 1 Kitchen Stainless Steel Benchtop Stainless Steel Bench: Manufacture and S…" at bounding box center [543, 320] width 537 height 182
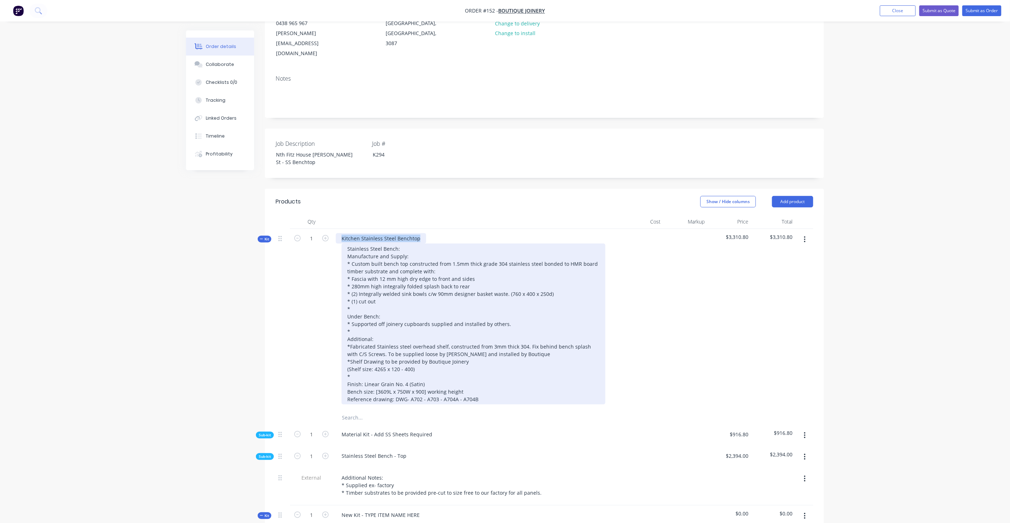
copy div "Kitchen Stainless Steel Benchtop"
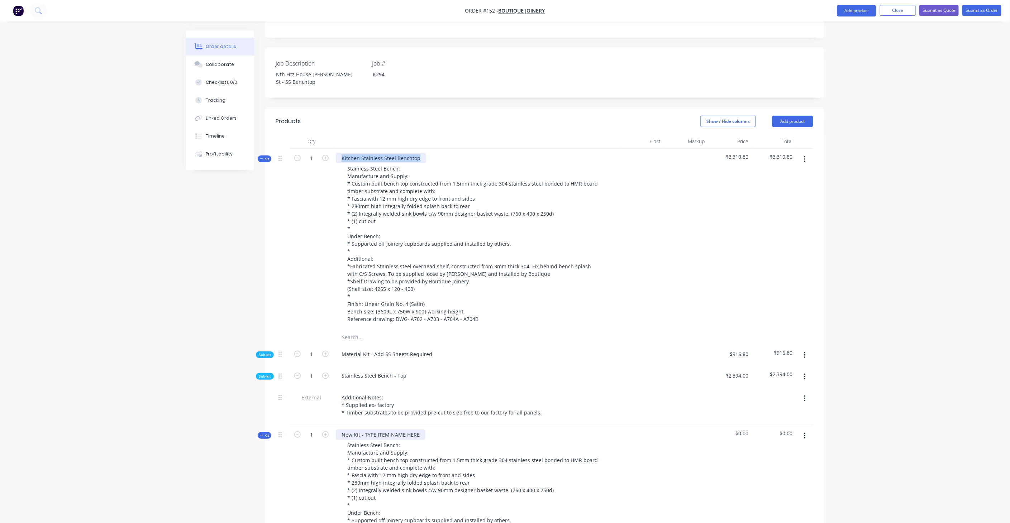
scroll to position [291, 0]
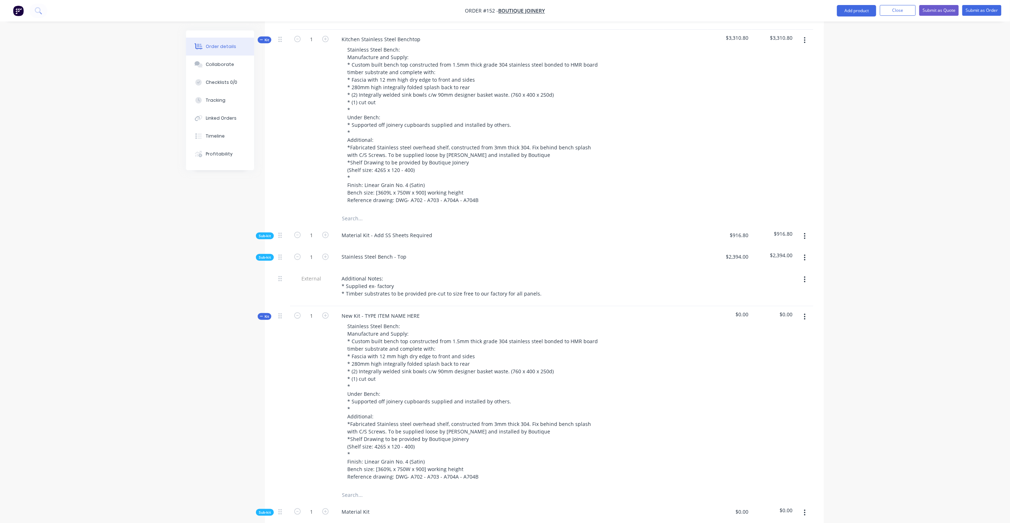
click at [387, 306] on div "New Kit - TYPE ITEM NAME HERE Stainless Steel Bench: Manufacture and Supply: * …" at bounding box center [476, 397] width 287 height 182
click at [391, 311] on div "New Kit - TYPE ITEM NAME HERE" at bounding box center [381, 316] width 90 height 10
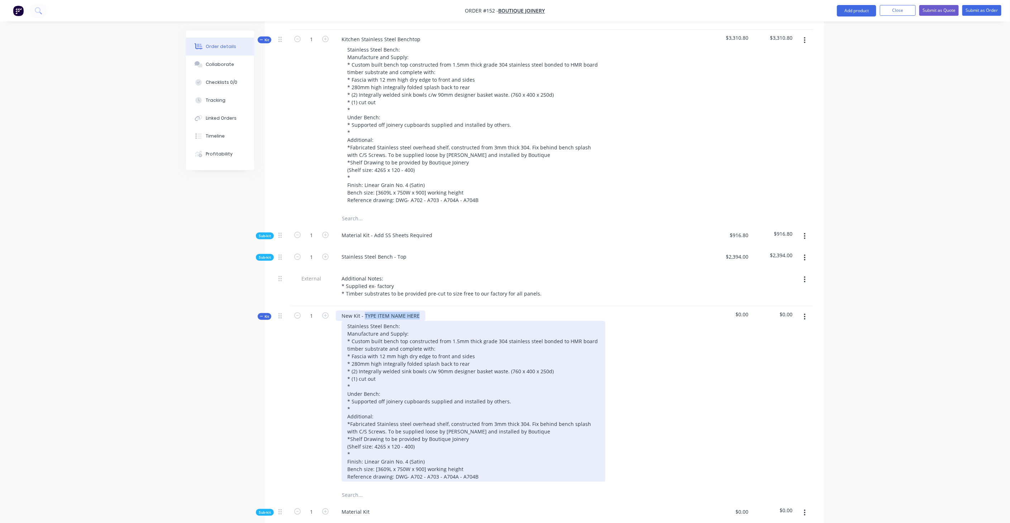
drag, startPoint x: 363, startPoint y: 294, endPoint x: 508, endPoint y: 300, distance: 144.8
click at [508, 306] on div "New Kit - TYPE ITEM NAME HERE Stainless Steel Bench: Manufacture and Supply: * …" at bounding box center [476, 397] width 287 height 182
paste div
click at [461, 363] on div "Stainless Steel Bench: Manufacture and Supply: * Custom built bench top constru…" at bounding box center [473, 401] width 264 height 161
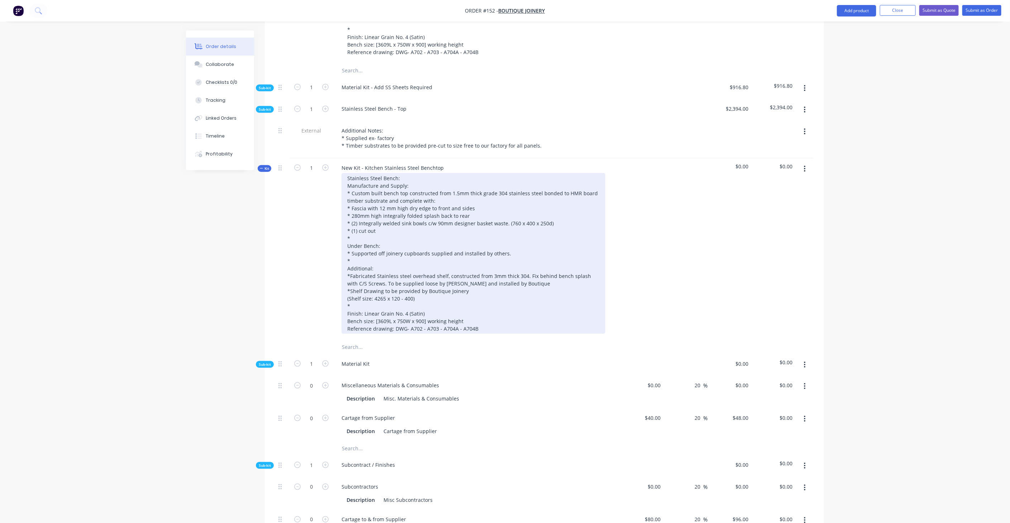
scroll to position [450, 0]
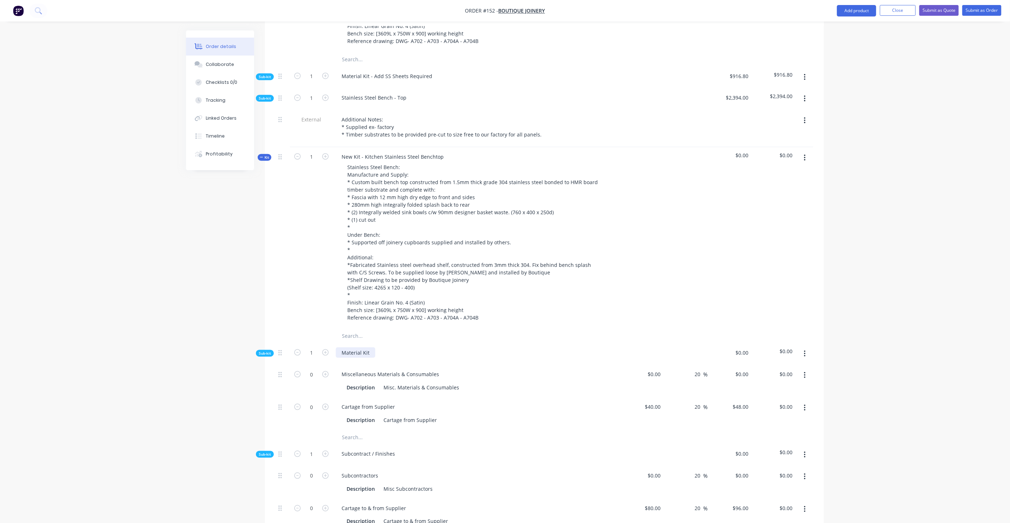
click at [367, 347] on div "Material Kit" at bounding box center [355, 352] width 39 height 10
click at [407, 369] on div "Miscellaneous Materials & Consumables" at bounding box center [390, 374] width 109 height 10
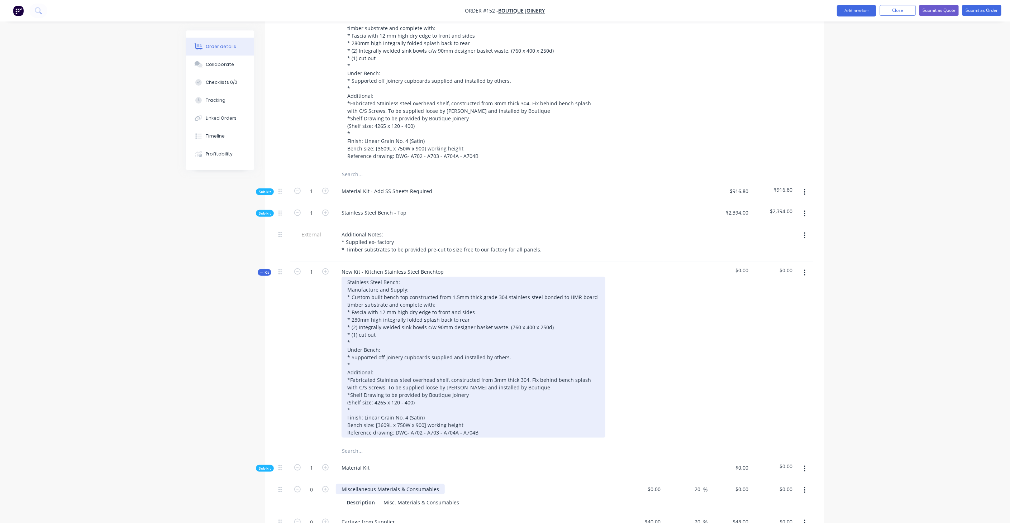
scroll to position [371, 0]
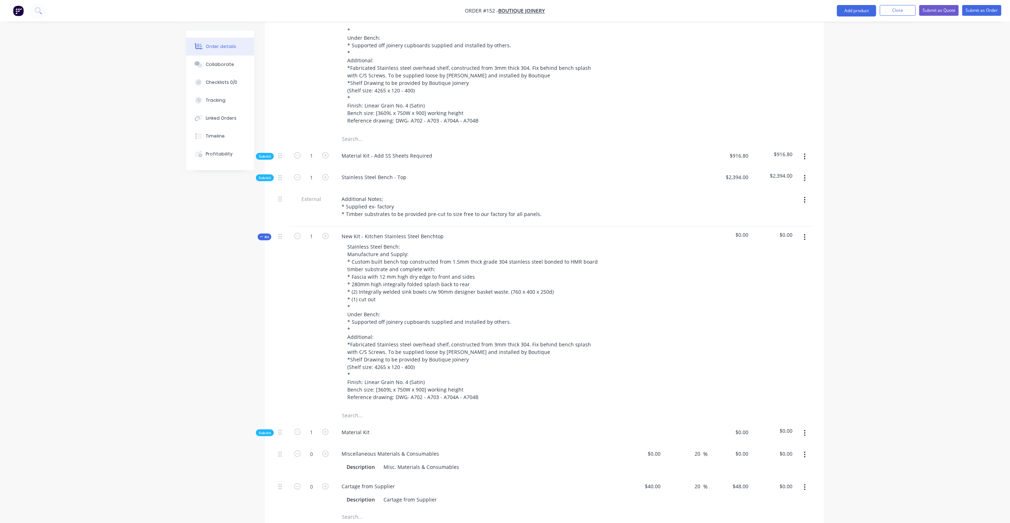
click at [270, 154] on span "Sub-kit" at bounding box center [265, 156] width 12 height 5
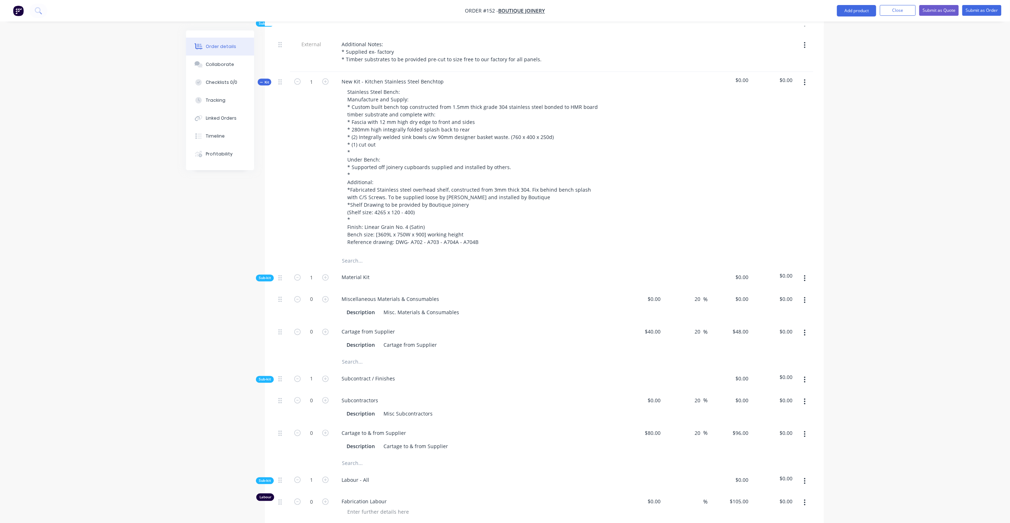
scroll to position [729, 0]
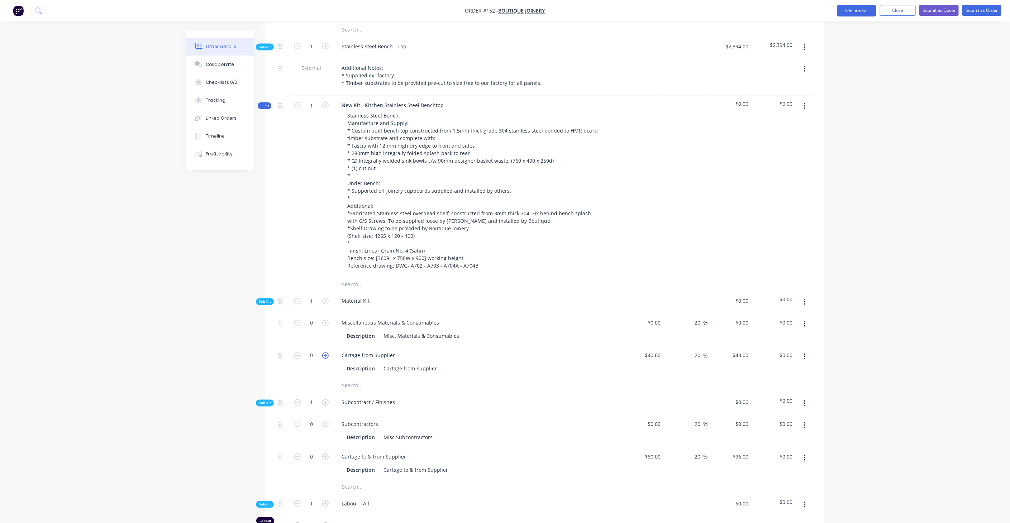
click at [324, 353] on icon "button" at bounding box center [325, 356] width 6 height 6
type input "1"
type input "$48.00"
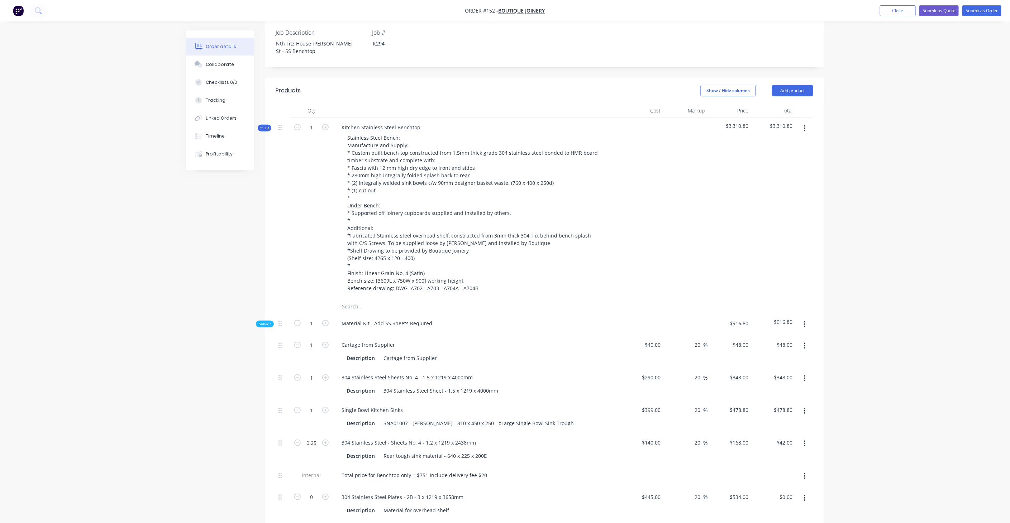
scroll to position [251, 0]
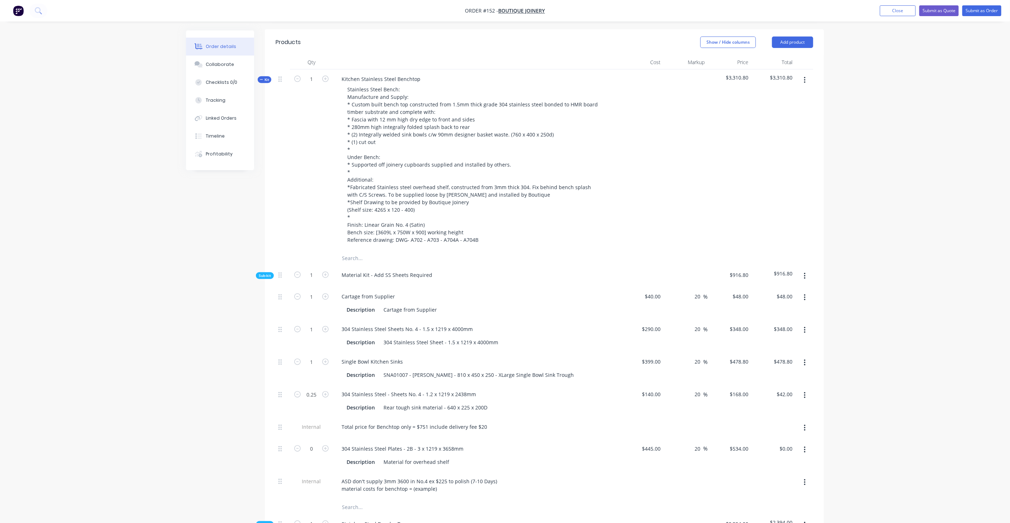
click at [806, 389] on button "button" at bounding box center [804, 395] width 17 height 13
click at [782, 409] on div "Duplicate" at bounding box center [778, 414] width 55 height 10
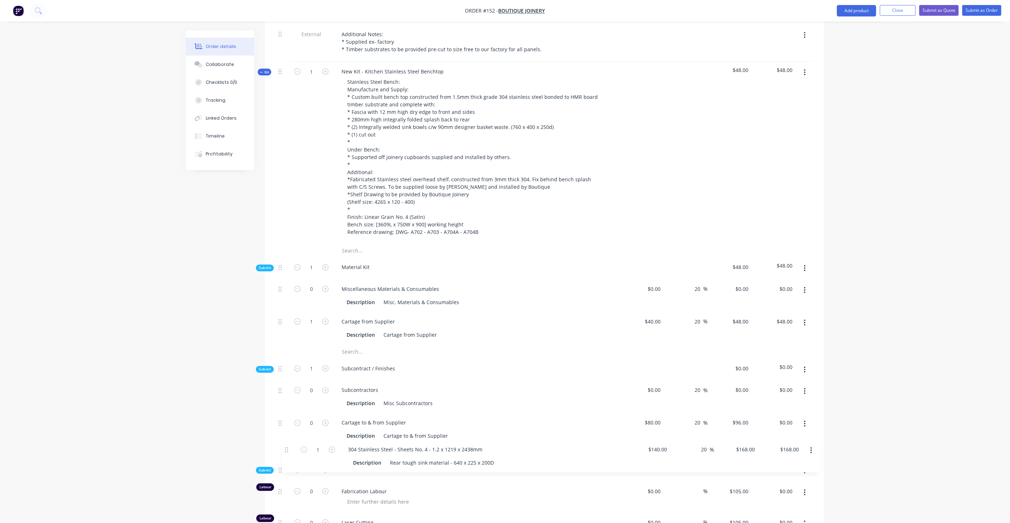
scroll to position [807, 0]
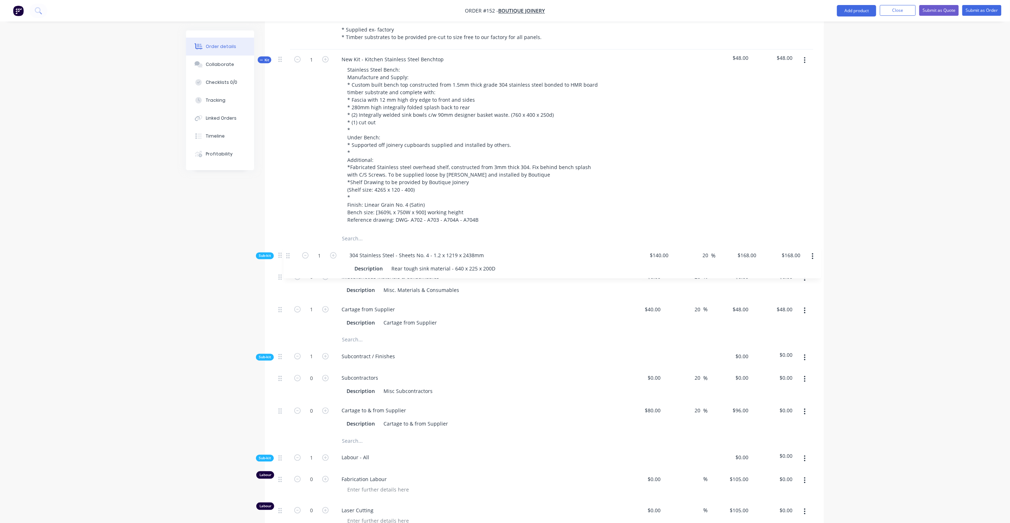
drag, startPoint x: 278, startPoint y: 330, endPoint x: 287, endPoint y: 260, distance: 71.1
click at [287, 260] on div "Kit 1 Kitchen Stainless Steel Benchtop Stainless Steel Bench: Manufacture and S…" at bounding box center [543, 108] width 537 height 1189
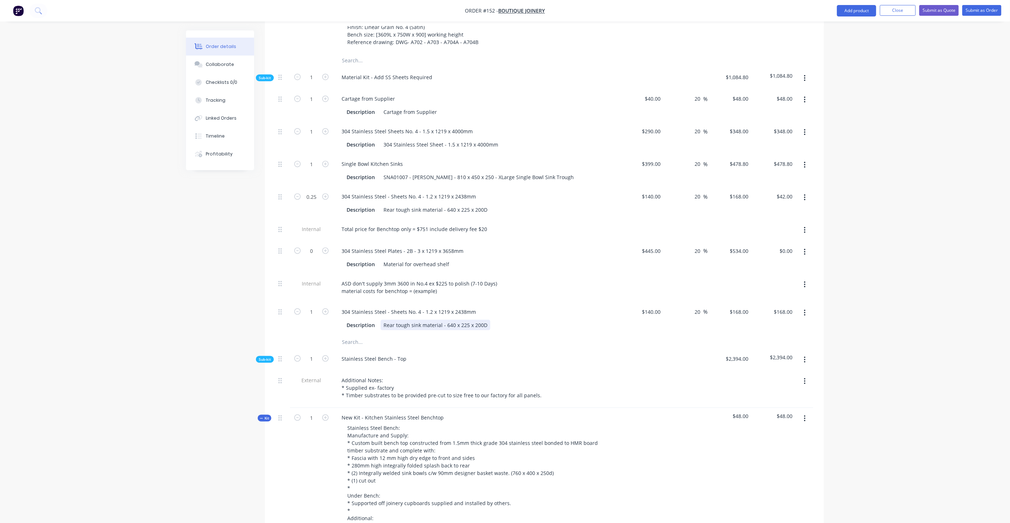
scroll to position [409, 0]
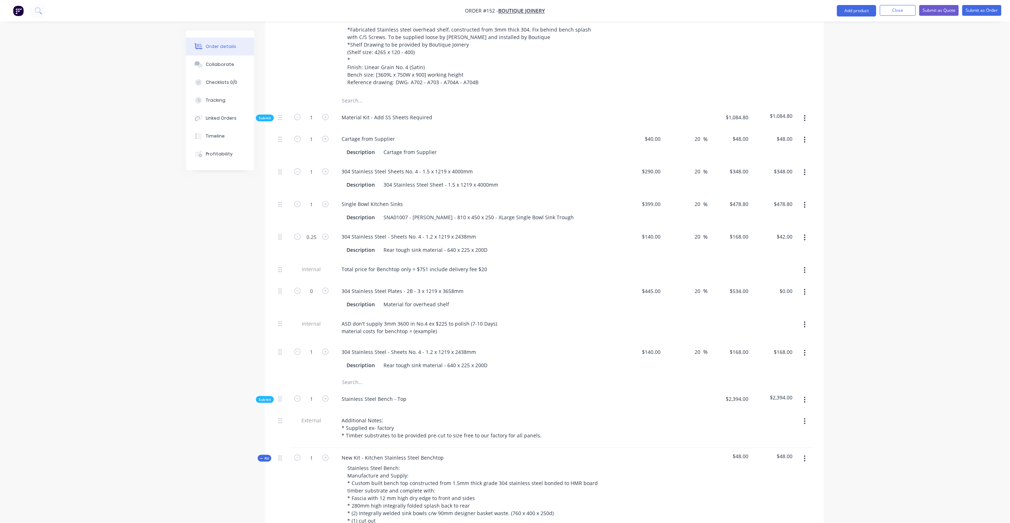
click at [255, 380] on div "Created by James Created 01/10/25 Required 01/10/25 Assigned to JA Status Draft…" at bounding box center [505, 464] width 638 height 1686
click at [262, 397] on span "Sub-kit" at bounding box center [265, 399] width 12 height 5
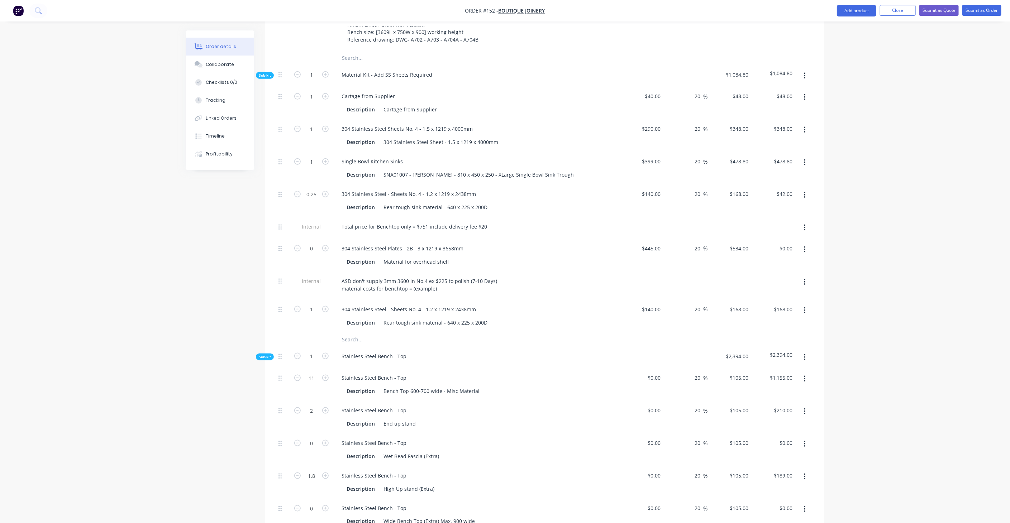
scroll to position [449, 0]
click at [265, 357] on span "Sub-kit" at bounding box center [265, 359] width 12 height 5
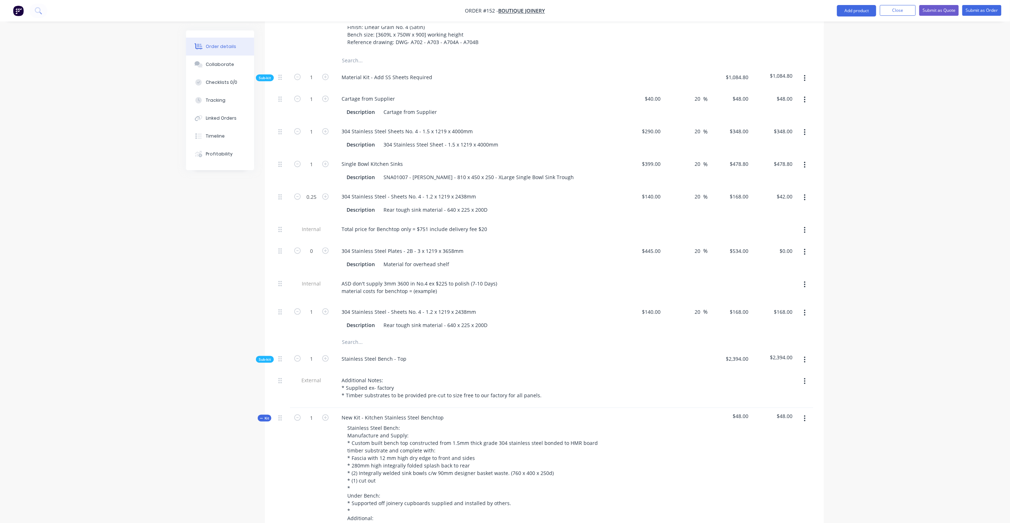
click at [804, 309] on icon "button" at bounding box center [805, 313] width 2 height 8
click at [778, 355] on div "Delete" at bounding box center [778, 360] width 55 height 10
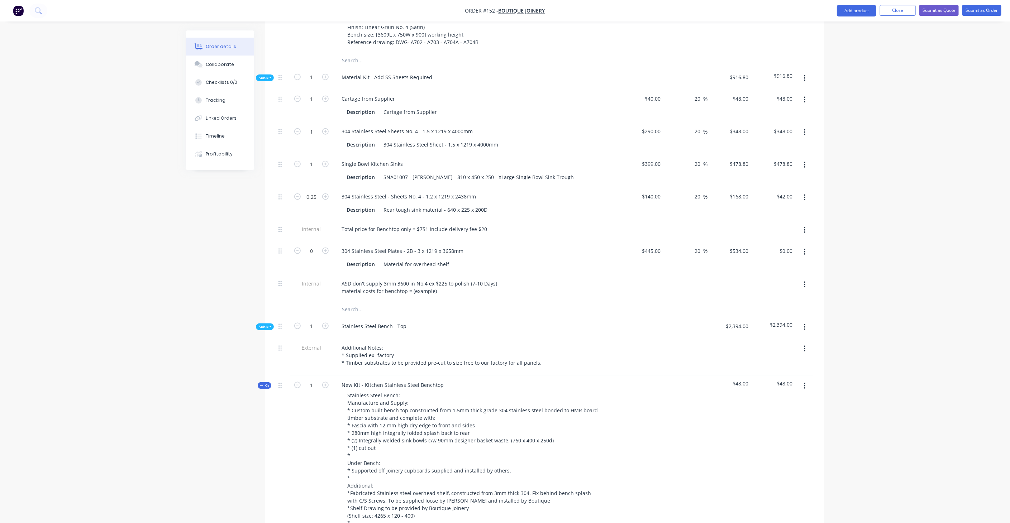
scroll to position [409, 0]
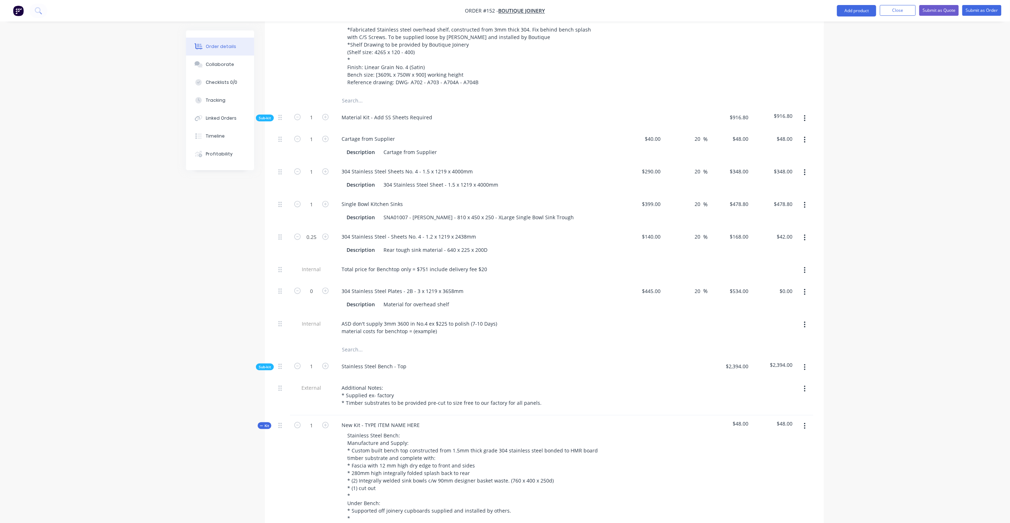
click at [435, 314] on div "ASD don't supply 3mm 3600 in No.4 ex $225 to polish (7-10 Days) material costs …" at bounding box center [476, 328] width 287 height 28
drag, startPoint x: 417, startPoint y: 401, endPoint x: 364, endPoint y: 405, distance: 53.2
click at [364, 420] on div "New Kit - TYPE ITEM NAME HERE" at bounding box center [381, 425] width 90 height 10
click at [431, 245] on div "Rear tough sink material - 640 x 225 x 200D" at bounding box center [435, 250] width 110 height 10
click at [474, 342] on input "text" at bounding box center [412, 349] width 143 height 14
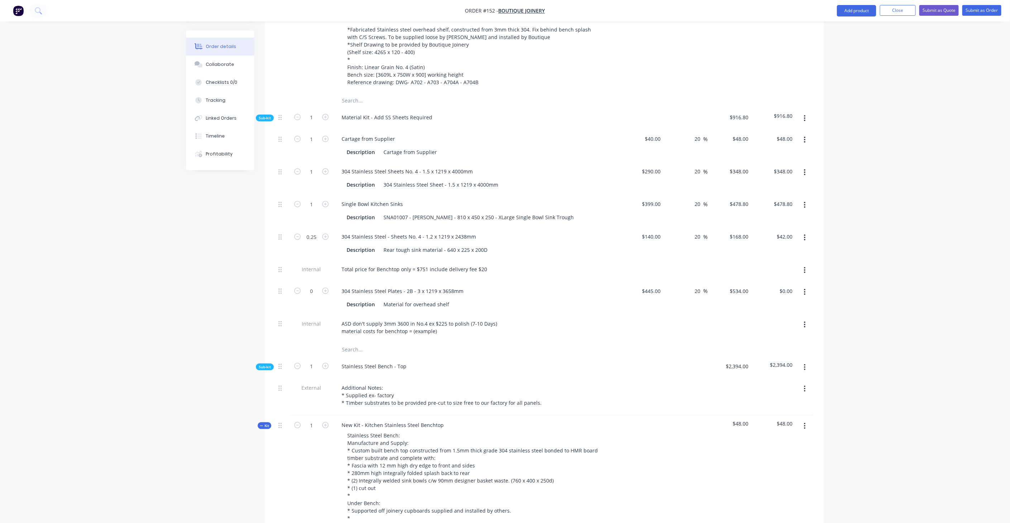
click at [381, 342] on input "text" at bounding box center [412, 349] width 143 height 14
click at [806, 112] on button "button" at bounding box center [804, 118] width 17 height 13
click at [754, 132] on div "Add product to kit" at bounding box center [778, 137] width 55 height 10
click at [767, 161] on div "Product catalogue" at bounding box center [778, 166] width 55 height 10
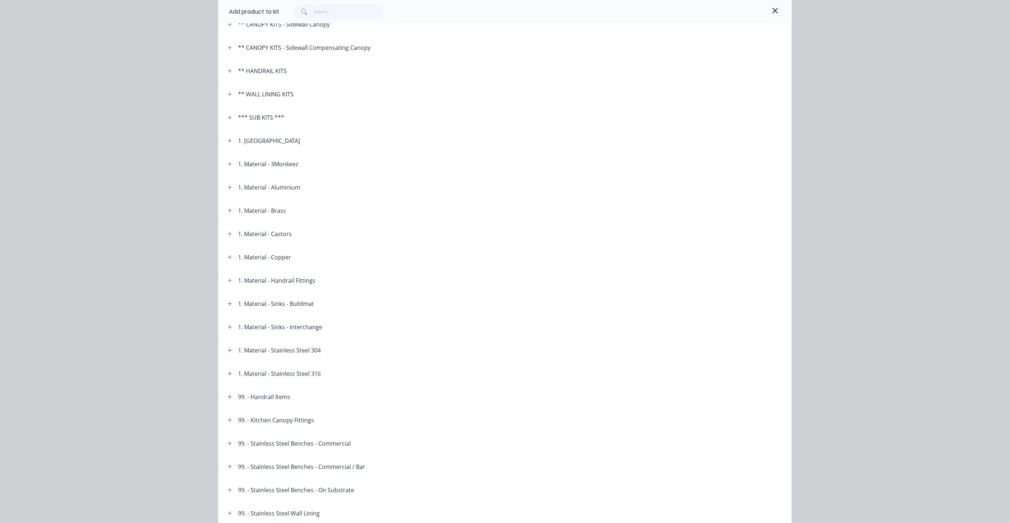
scroll to position [216, 0]
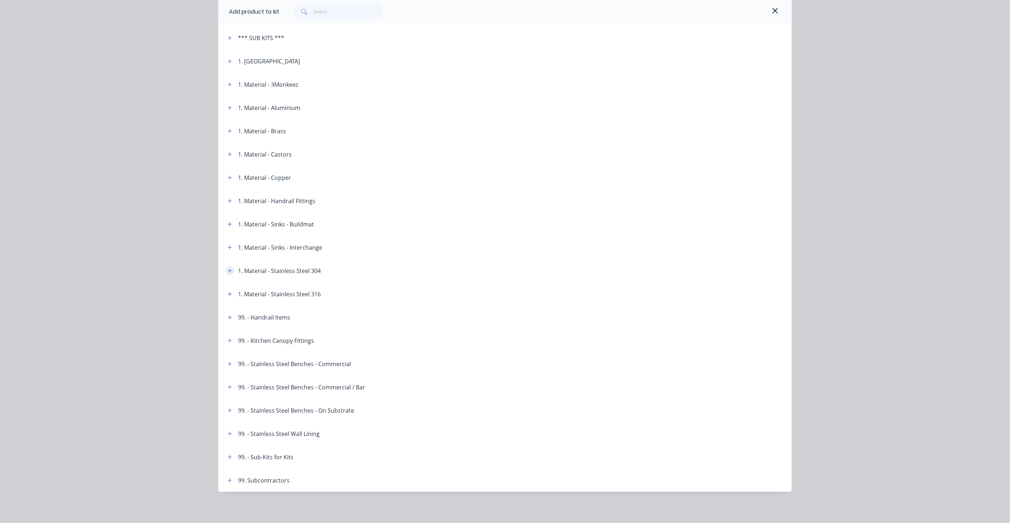
click at [227, 272] on icon "button" at bounding box center [229, 270] width 4 height 5
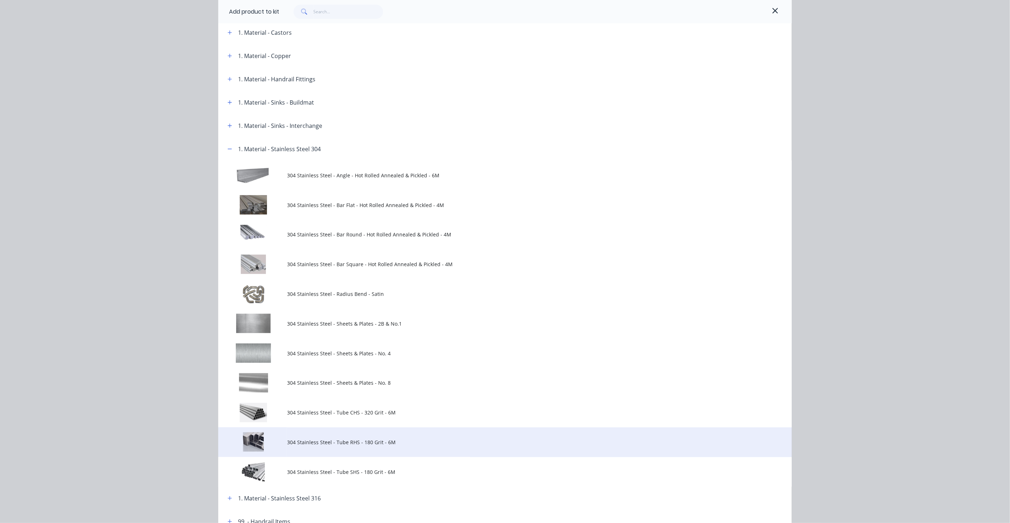
scroll to position [414, 0]
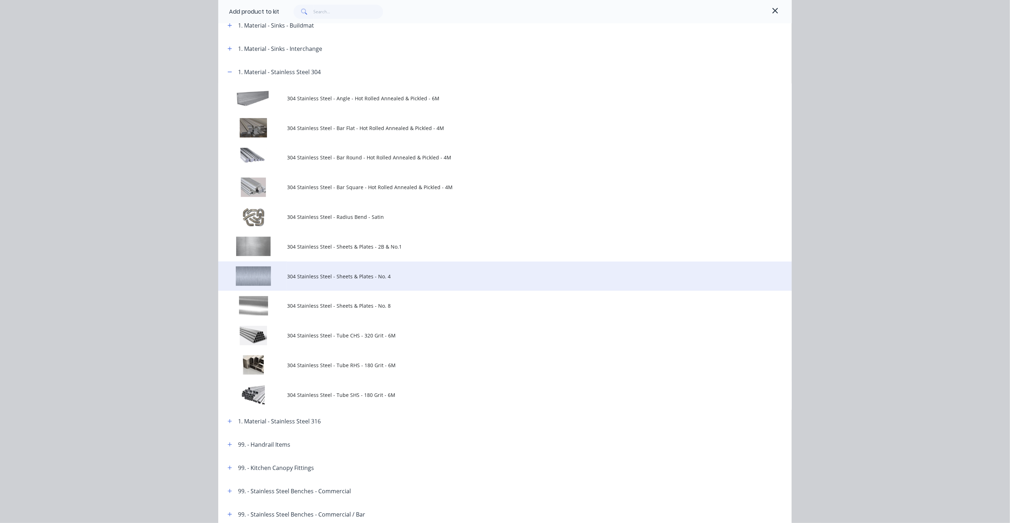
click at [334, 286] on td "304 Stainless Steel - Sheets & Plates - No. 4" at bounding box center [539, 277] width 504 height 30
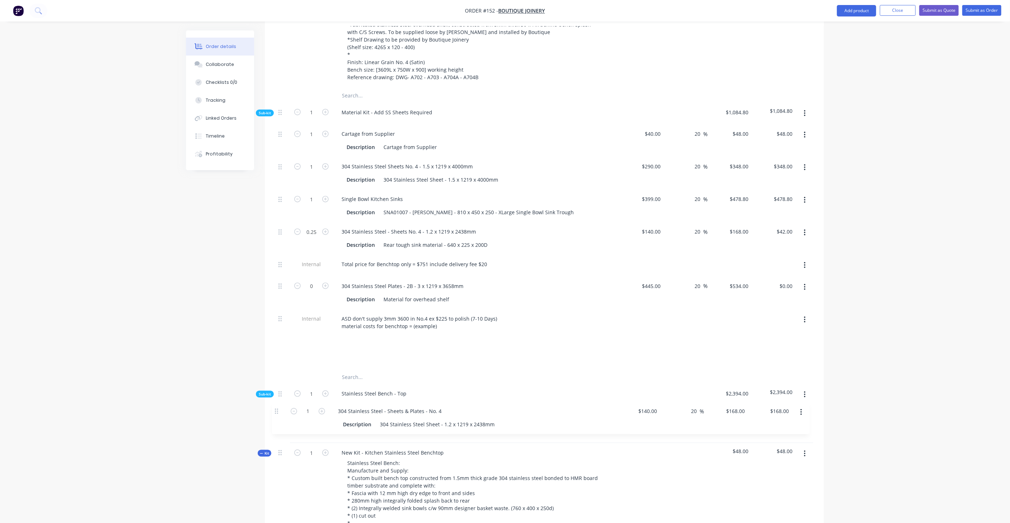
scroll to position [424, 0]
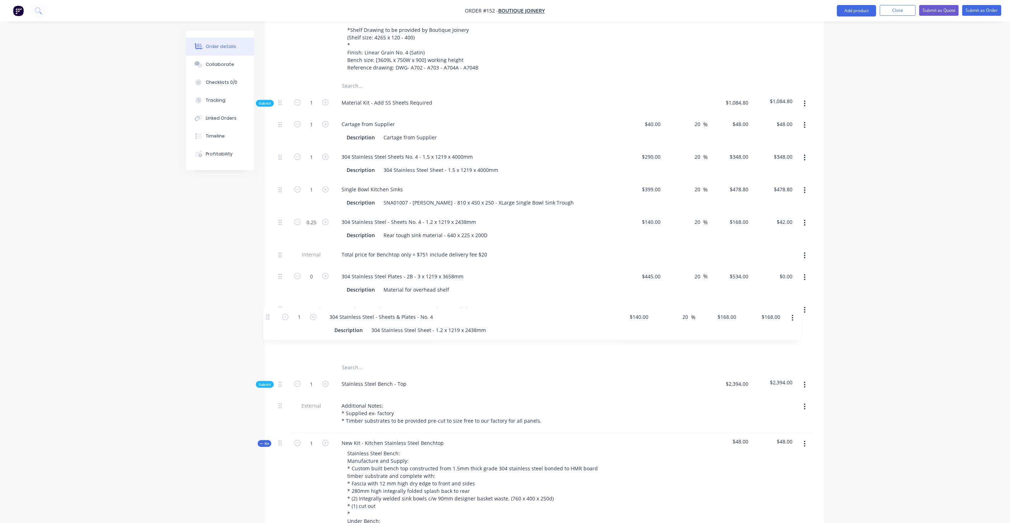
drag, startPoint x: 279, startPoint y: 331, endPoint x: 267, endPoint y: 316, distance: 19.6
click at [267, 316] on div "Qty Cost Markup Price Total Kit 1 Kitchen Stainless Steel Benchtop Stainless St…" at bounding box center [544, 496] width 559 height 1227
click at [806, 332] on button "button" at bounding box center [804, 338] width 17 height 13
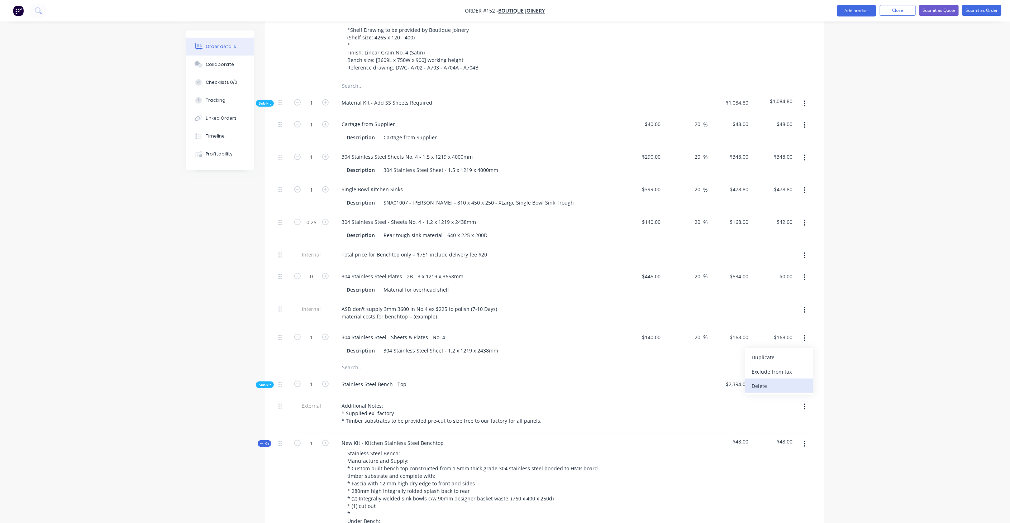
click at [765, 381] on div "Delete" at bounding box center [778, 386] width 55 height 10
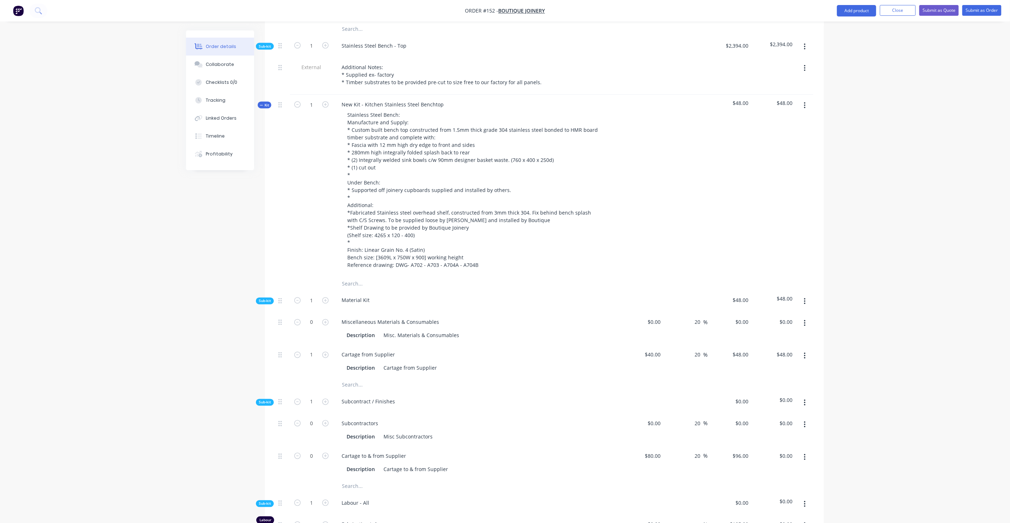
scroll to position [742, 0]
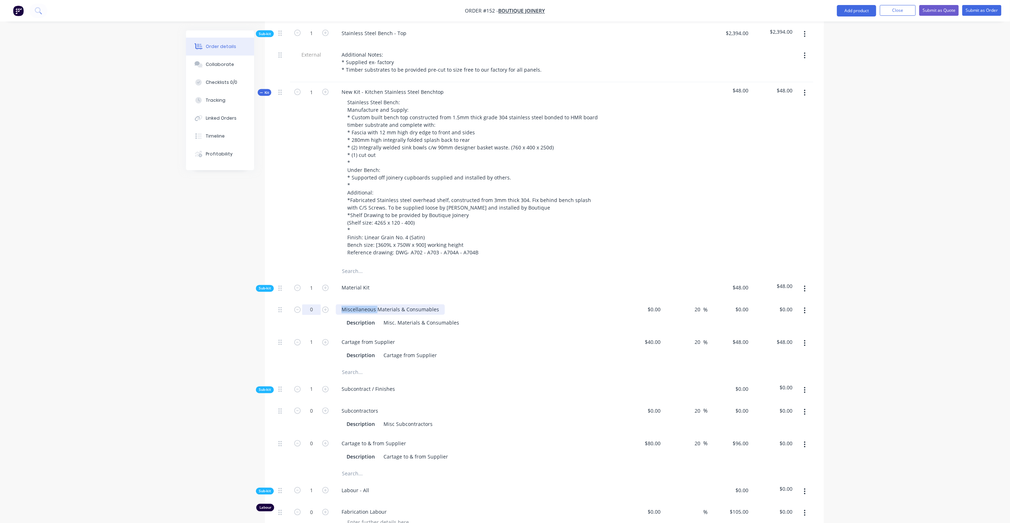
drag, startPoint x: 377, startPoint y: 289, endPoint x: 312, endPoint y: 284, distance: 65.1
click at [312, 300] on div "0 Miscellaneous Materials & Consumables Description Misc. Materials & Consumabl…" at bounding box center [543, 316] width 537 height 33
drag, startPoint x: 363, startPoint y: 286, endPoint x: 424, endPoint y: 288, distance: 61.0
click at [424, 305] on div "Materials & Consumables" at bounding box center [476, 310] width 281 height 10
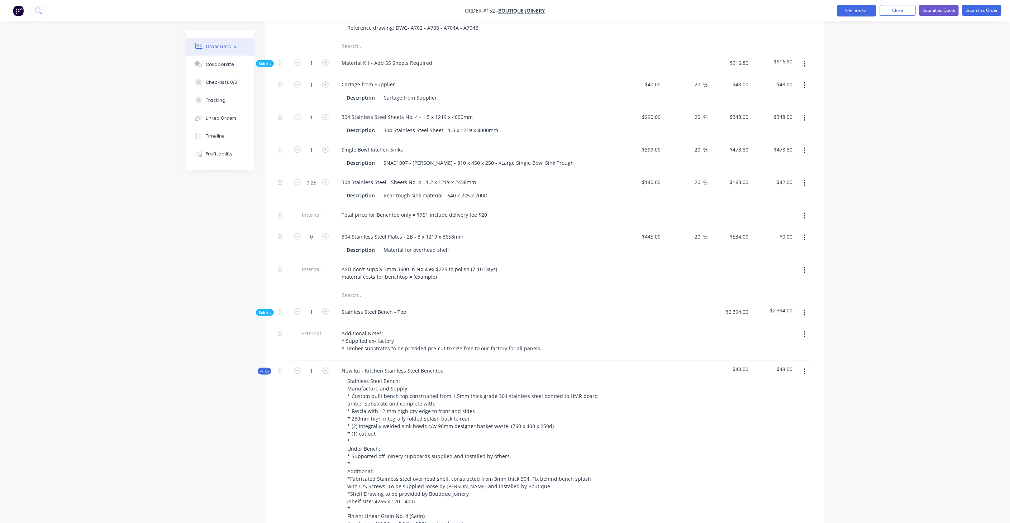
scroll to position [384, 0]
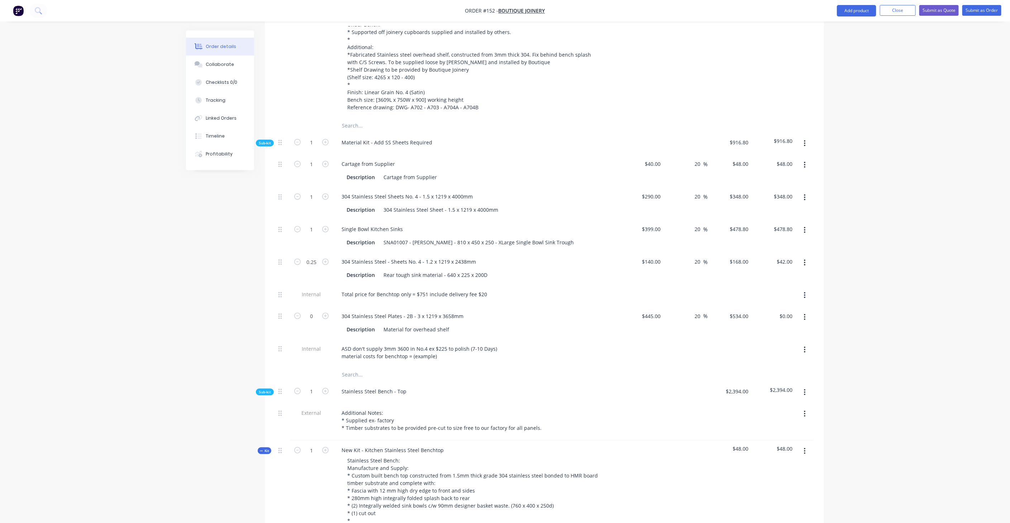
click at [359, 187] on div "304 Stainless Steel Sheets No. 4 - 1.5 x 1219 x 4000mm Description 304 Stainles…" at bounding box center [476, 203] width 287 height 33
click at [360, 191] on div "304 Stainless Steel Sheets No. 4 - 1.5 x 1219 x 4000mm" at bounding box center [407, 196] width 143 height 10
drag, startPoint x: 339, startPoint y: 173, endPoint x: 479, endPoint y: 176, distance: 140.1
click at [479, 191] on div "304 Stainless Steel Sheets No. 4 - 1.5 x 1219 x 4000mm" at bounding box center [476, 196] width 281 height 10
copy div "304 Stainless Steel Sheets No. 4 - 1.5 x 1219 x 4000mm"
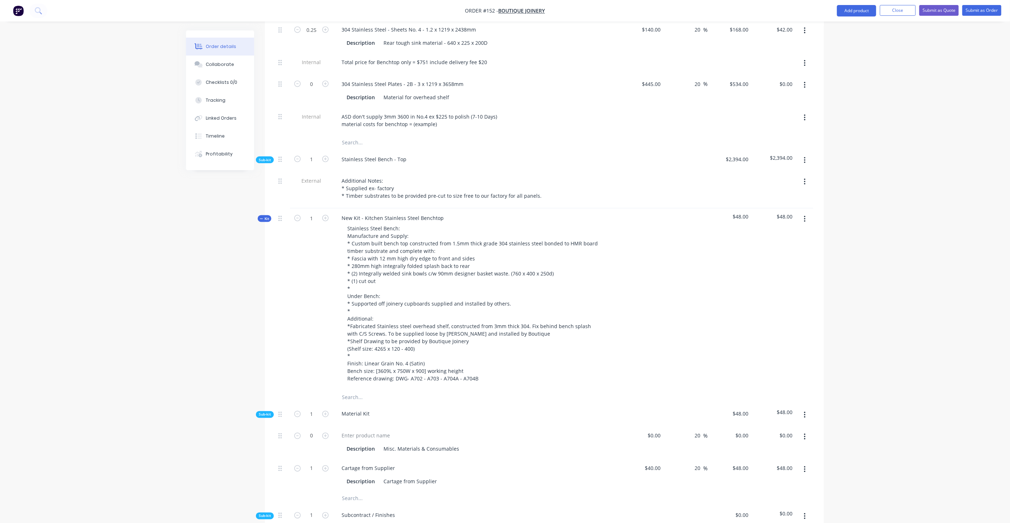
scroll to position [663, 0]
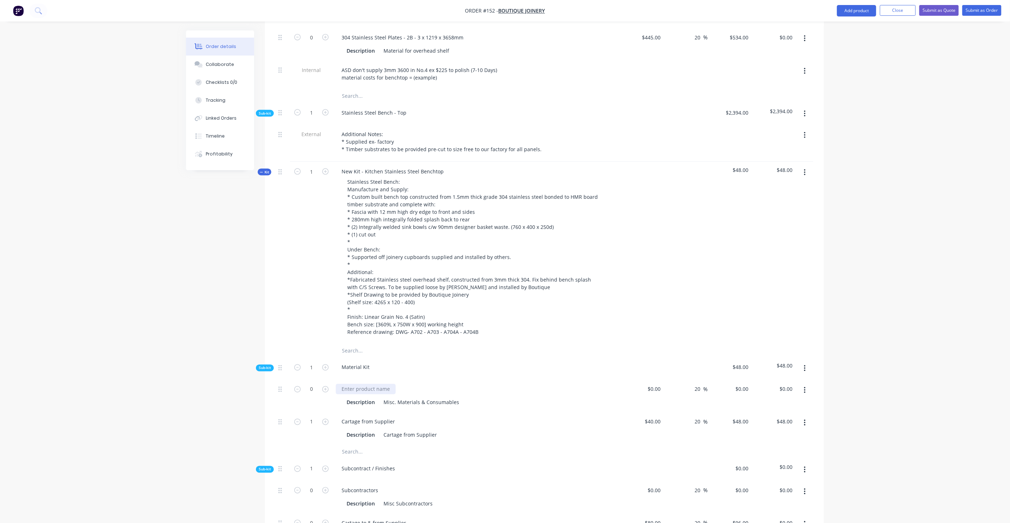
click at [356, 384] on div at bounding box center [366, 389] width 60 height 10
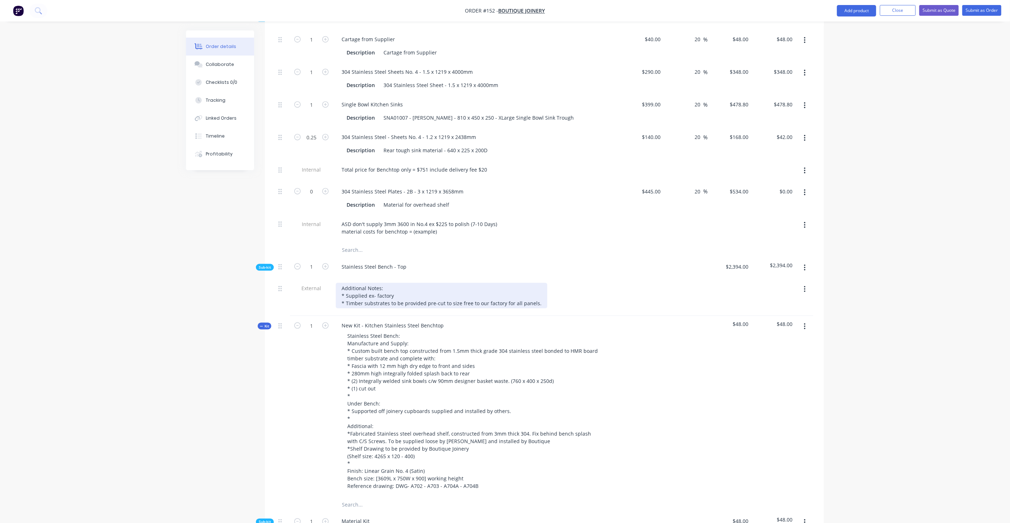
scroll to position [424, 0]
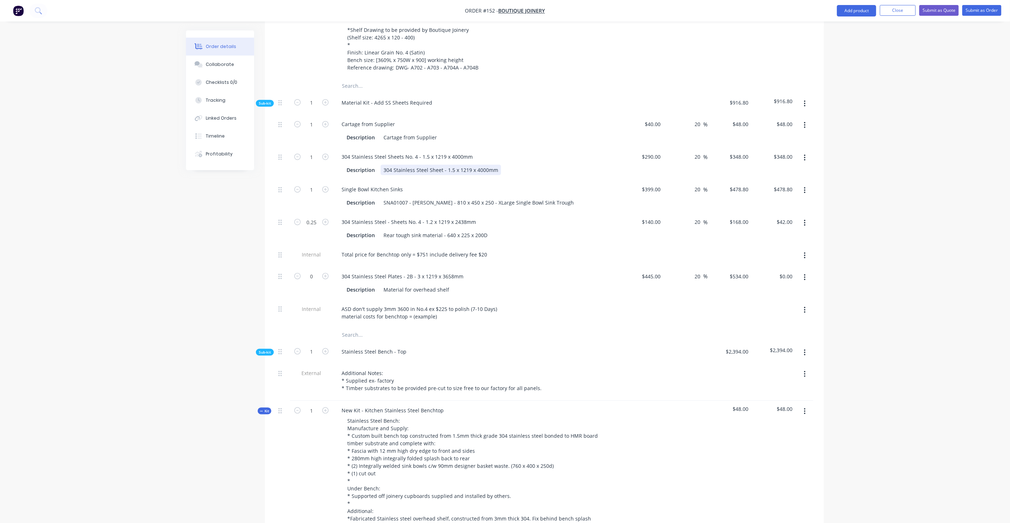
click at [392, 165] on div "304 Stainless Steel Sheet - 1.5 x 1219 x 4000mm" at bounding box center [440, 170] width 120 height 10
drag, startPoint x: 384, startPoint y: 148, endPoint x: 565, endPoint y: 156, distance: 181.1
click at [565, 156] on div "304 Stainless Steel Sheets No. 4 - 1.5 x 1219 x 4000mm Description 304 Stainles…" at bounding box center [476, 163] width 287 height 33
copy div "304 Stainless Steel Sheet - 1.5 x 1219 x 4000mm"
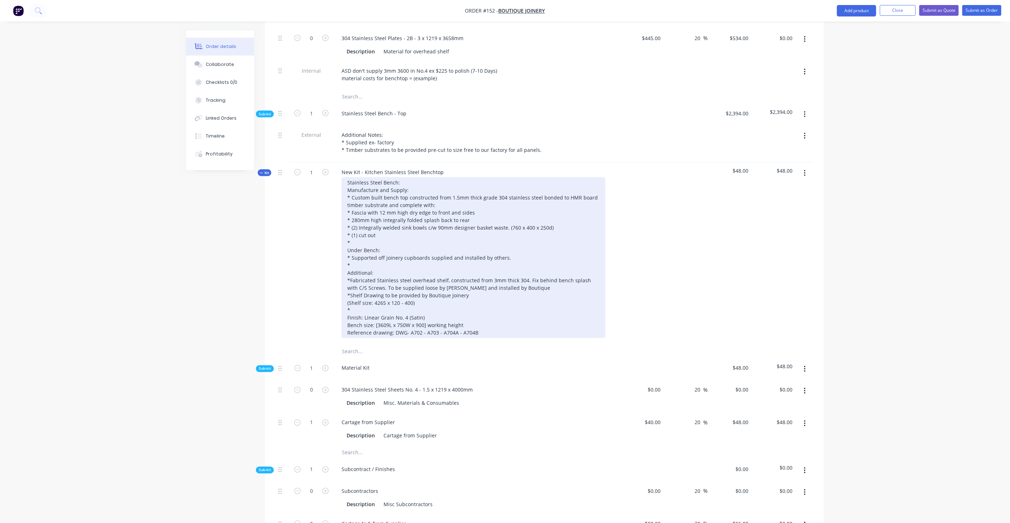
scroll to position [663, 0]
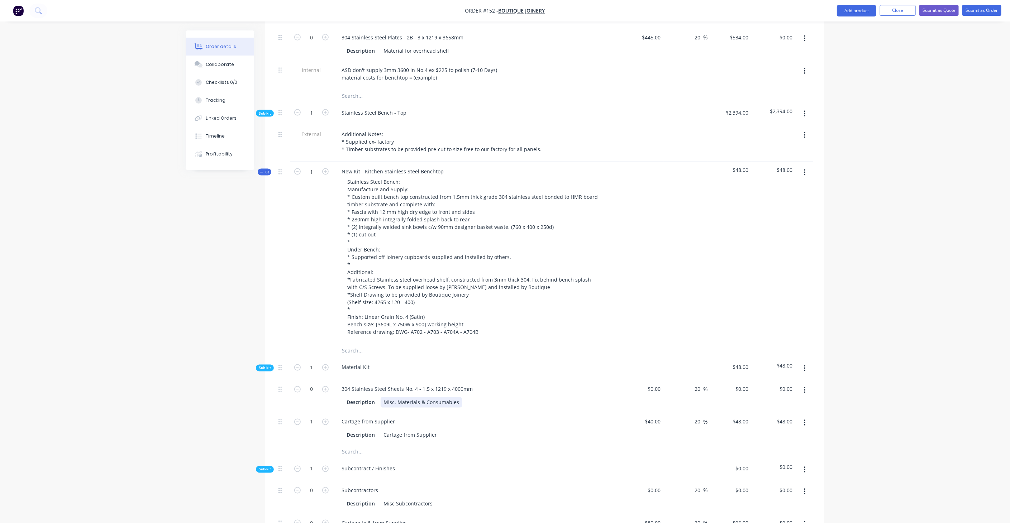
click at [429, 397] on div "Misc. Materials & Consumables" at bounding box center [420, 402] width 81 height 10
drag, startPoint x: 382, startPoint y: 380, endPoint x: 500, endPoint y: 378, distance: 118.2
click at [500, 397] on div "Description Misc. Materials & Consumables" at bounding box center [475, 402] width 262 height 10
click at [481, 417] on div "Cartage from Supplier" at bounding box center [476, 422] width 281 height 10
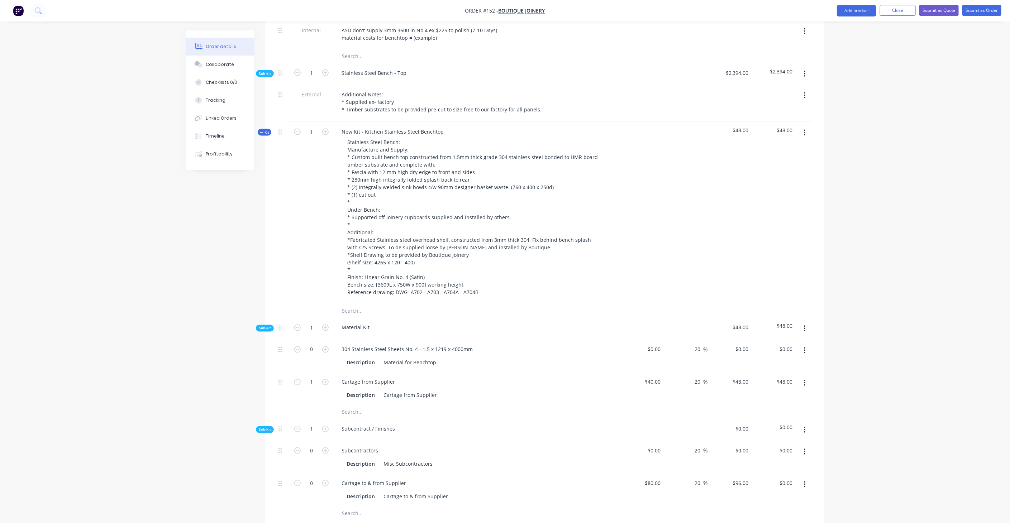
click at [806, 322] on button "button" at bounding box center [804, 328] width 17 height 13
click at [787, 342] on div "Add product to kit" at bounding box center [778, 347] width 55 height 10
click at [789, 371] on div "Product catalogue" at bounding box center [778, 376] width 55 height 10
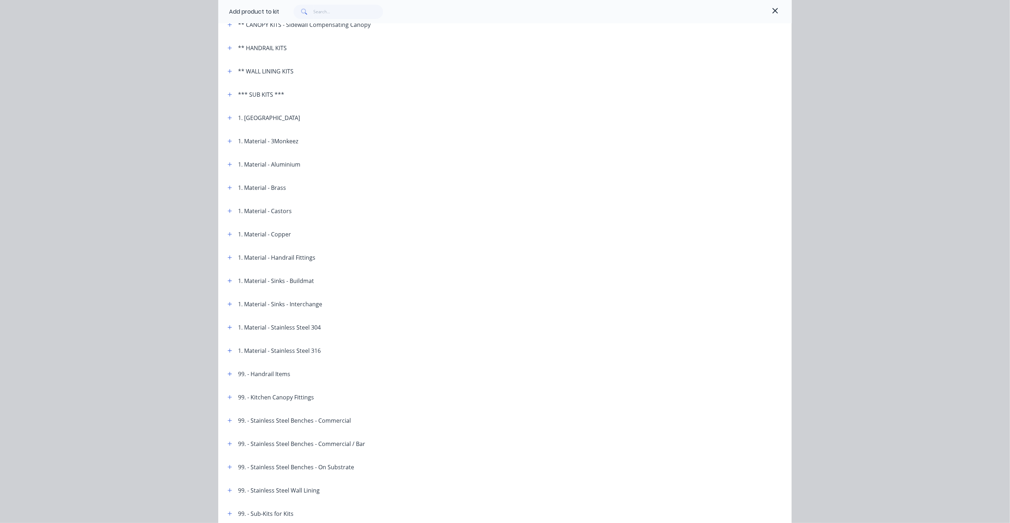
scroll to position [199, 0]
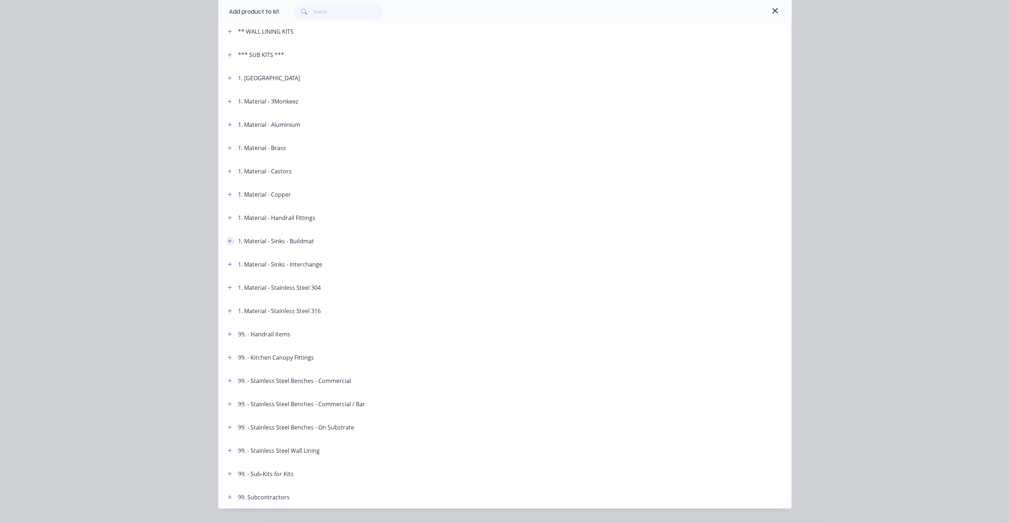
click at [228, 239] on icon "button" at bounding box center [230, 241] width 4 height 4
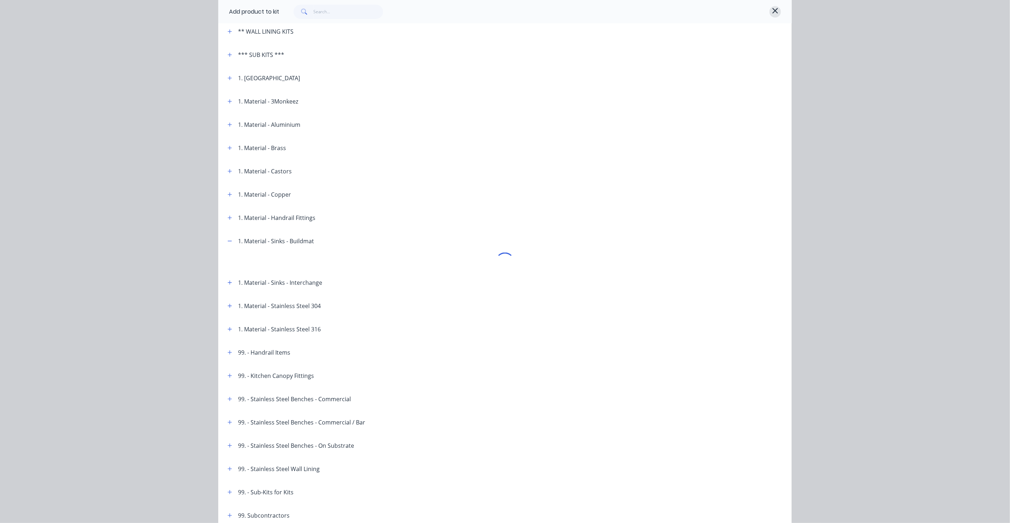
click at [773, 10] on icon "button" at bounding box center [775, 10] width 6 height 9
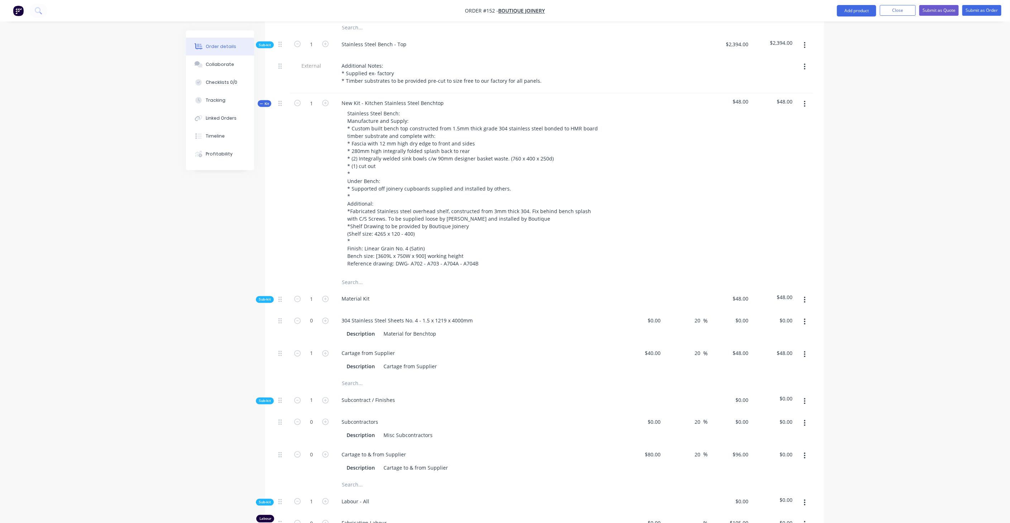
scroll to position [742, 0]
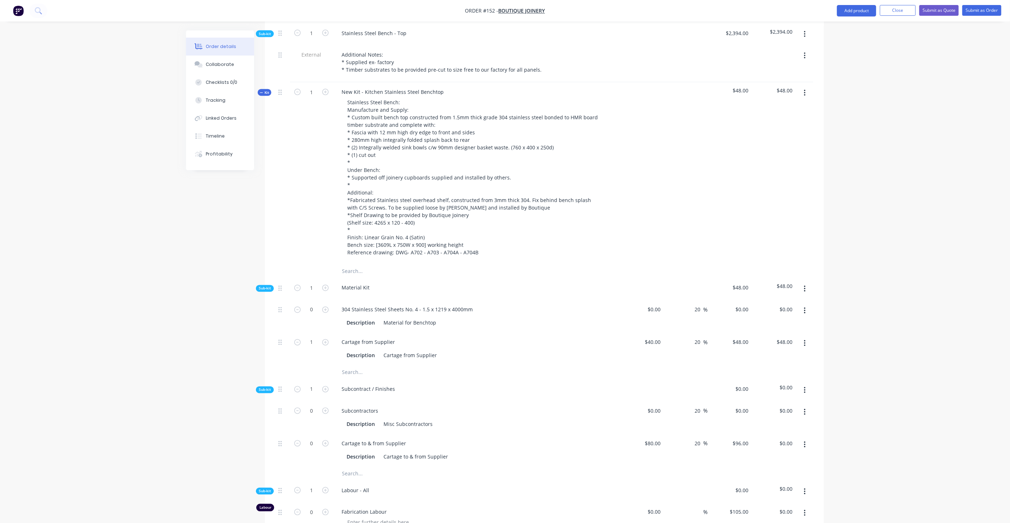
click at [430, 333] on div "Cartage from Supplier Description Cartage from Supplier" at bounding box center [476, 349] width 287 height 33
click at [804, 286] on icon "button" at bounding box center [804, 289] width 1 height 6
click at [778, 303] on div "Add product to kit" at bounding box center [778, 308] width 55 height 10
click at [770, 331] on div "Product catalogue" at bounding box center [778, 336] width 55 height 10
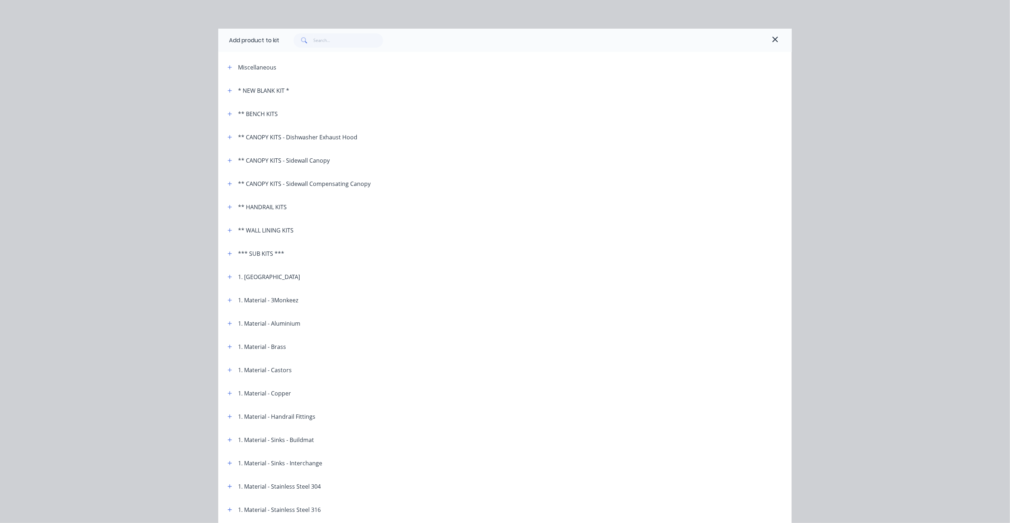
scroll to position [40, 0]
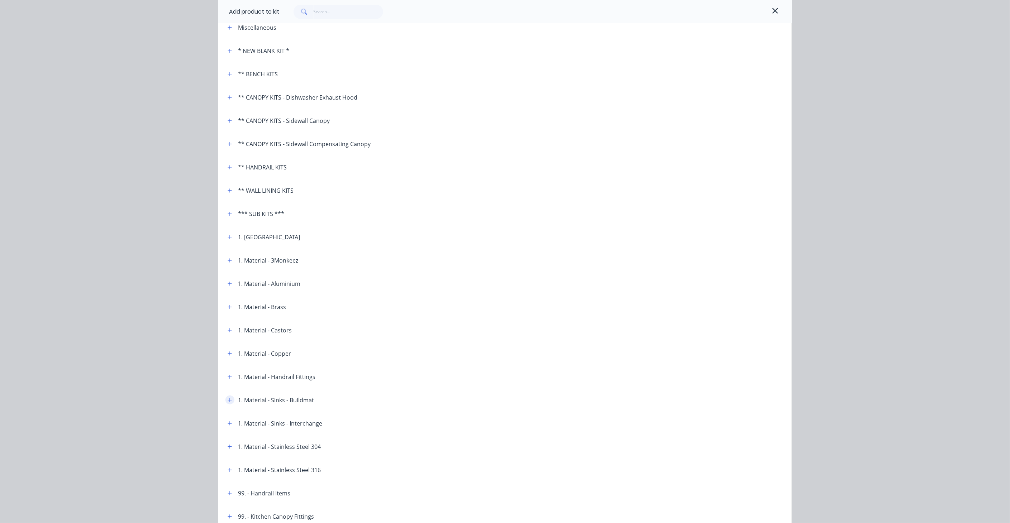
click at [227, 402] on button "button" at bounding box center [229, 399] width 9 height 9
click at [230, 378] on button "button" at bounding box center [229, 376] width 9 height 9
click at [227, 399] on icon "button" at bounding box center [229, 400] width 4 height 5
click at [227, 452] on header "1. Material - Stainless Steel 304" at bounding box center [504, 446] width 573 height 23
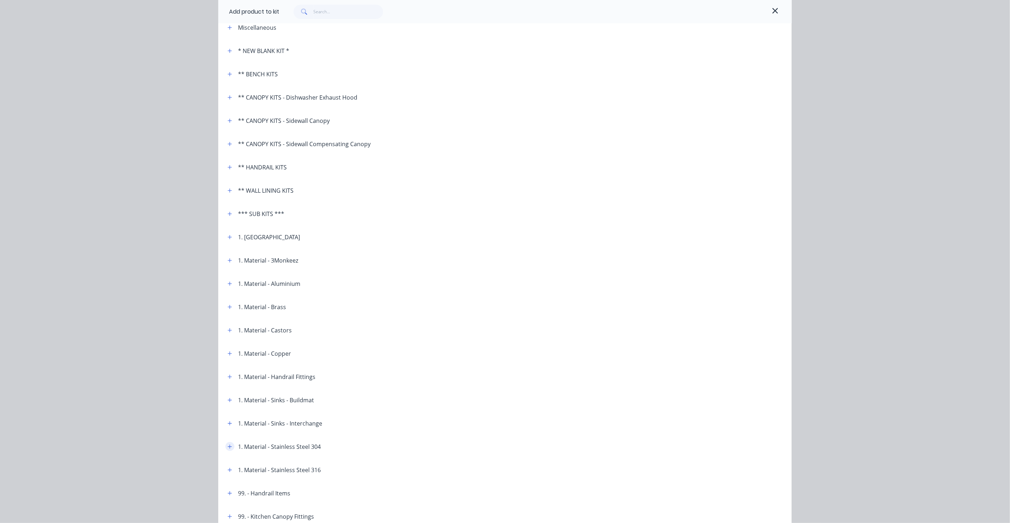
click at [227, 447] on icon "button" at bounding box center [229, 446] width 4 height 5
click at [771, 15] on button "button" at bounding box center [774, 11] width 11 height 11
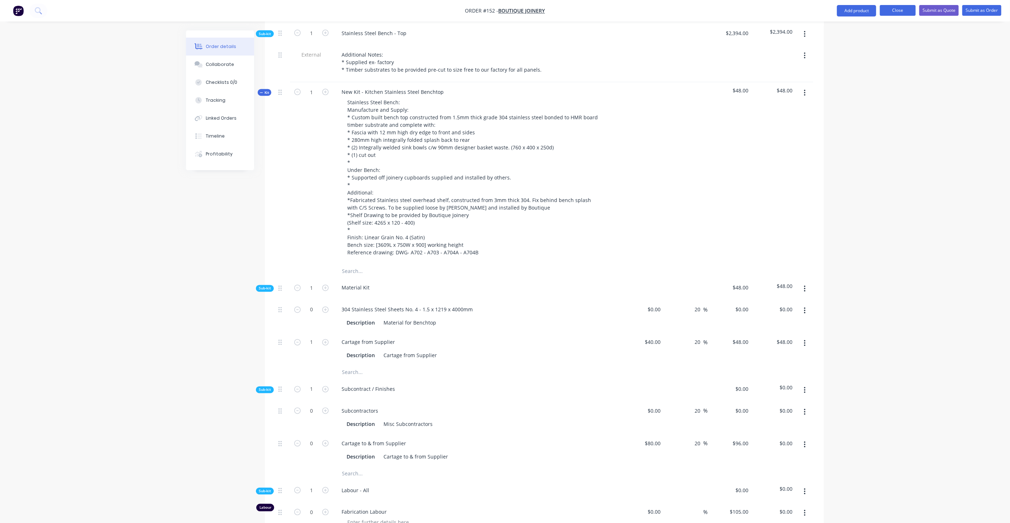
click at [903, 12] on button "Close" at bounding box center [897, 10] width 36 height 11
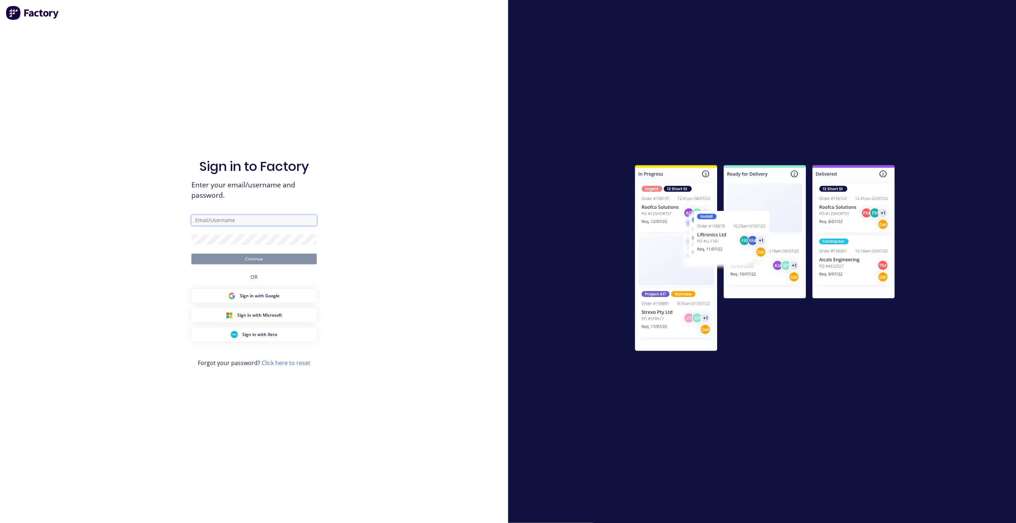
type input "[PERSON_NAME]"
click at [244, 257] on button "Continue" at bounding box center [253, 259] width 125 height 11
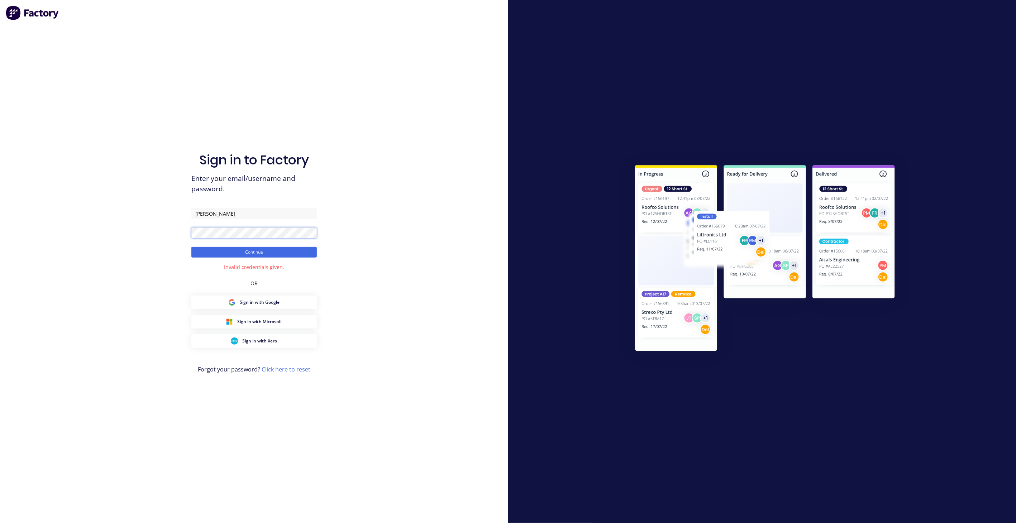
click at [191, 247] on button "Continue" at bounding box center [253, 252] width 125 height 11
click at [224, 214] on input "[PERSON_NAME]" at bounding box center [253, 213] width 125 height 11
click at [296, 253] on button "Continue" at bounding box center [253, 252] width 125 height 11
click at [230, 213] on input "[PERSON_NAME]" at bounding box center [253, 213] width 125 height 11
drag, startPoint x: 243, startPoint y: 215, endPoint x: 140, endPoint y: 215, distance: 102.5
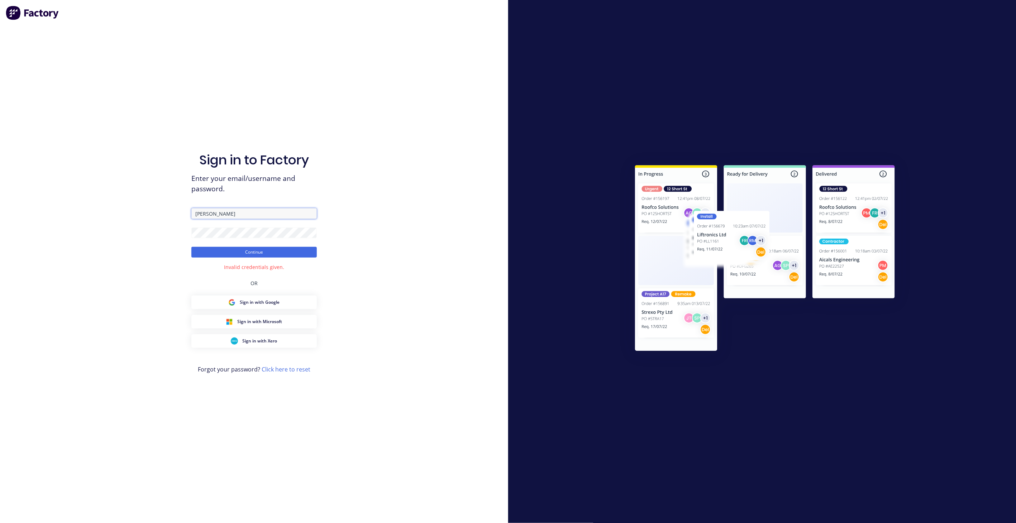
click at [140, 215] on div "Sign in to Factory Enter your email/username and password. [PERSON_NAME] Contin…" at bounding box center [254, 261] width 508 height 523
type input "[PERSON_NAME]"
click at [228, 256] on button "Continue" at bounding box center [253, 252] width 125 height 11
click at [253, 257] on button "Continue" at bounding box center [253, 252] width 125 height 11
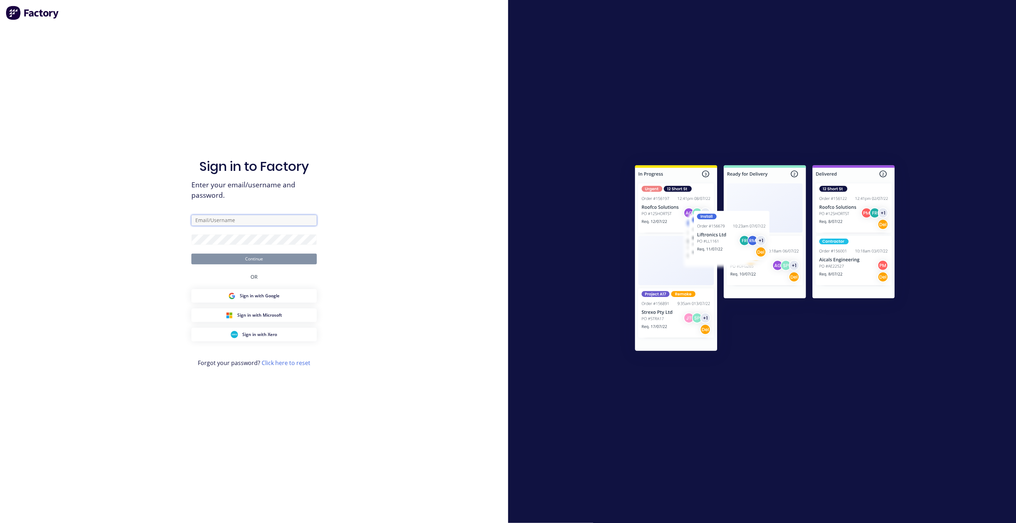
type input "[PERSON_NAME]"
click at [254, 260] on button "Continue" at bounding box center [253, 259] width 125 height 11
click at [133, 264] on div "Sign in to Factory Enter your email/username and password. [PERSON_NAME] Contin…" at bounding box center [254, 261] width 508 height 523
click at [259, 257] on button "Continue" at bounding box center [253, 259] width 125 height 11
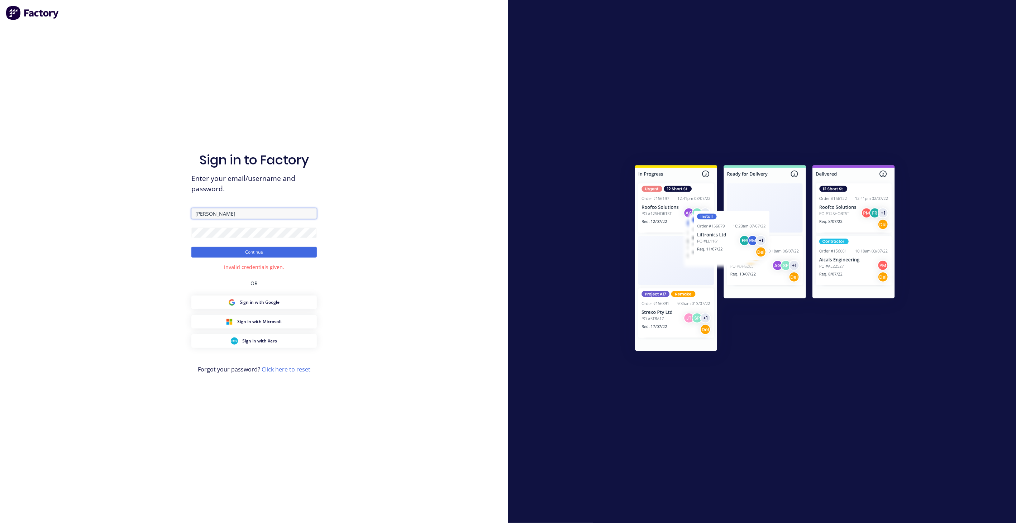
click at [228, 213] on input "[PERSON_NAME]" at bounding box center [253, 213] width 125 height 11
drag, startPoint x: 239, startPoint y: 212, endPoint x: 112, endPoint y: 227, distance: 126.9
click at [112, 227] on div "Sign in to Factory Enter your email/username and password. [PERSON_NAME] Contin…" at bounding box center [254, 261] width 508 height 523
click at [245, 215] on input "[PERSON_NAME]" at bounding box center [253, 213] width 125 height 11
click at [246, 212] on input "[PERSON_NAME]@everlastst" at bounding box center [253, 213] width 125 height 11
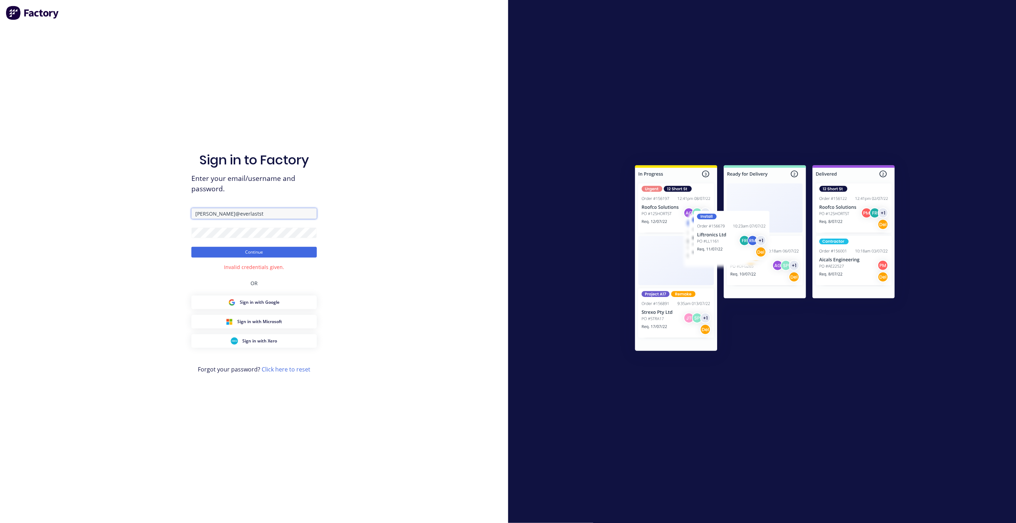
type input "[PERSON_NAME][EMAIL_ADDRESS][DOMAIN_NAME]"
click at [248, 254] on button "Continue" at bounding box center [253, 252] width 125 height 11
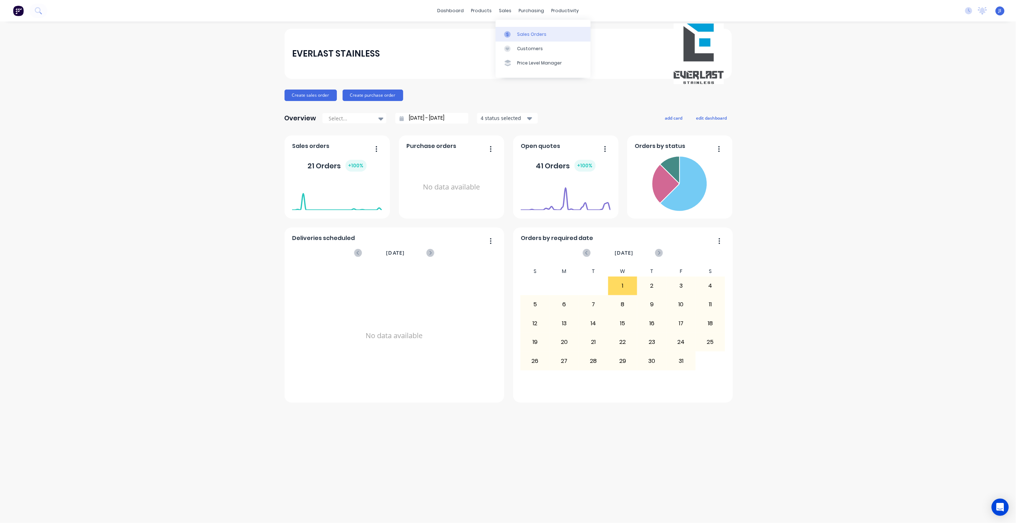
click at [509, 37] on icon at bounding box center [507, 34] width 6 height 6
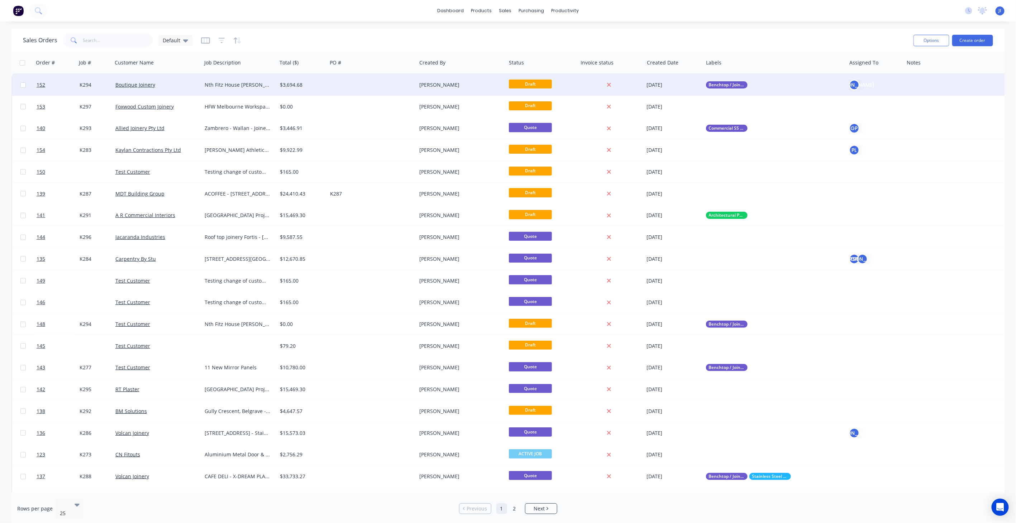
click at [340, 90] on div at bounding box center [372, 84] width 90 height 21
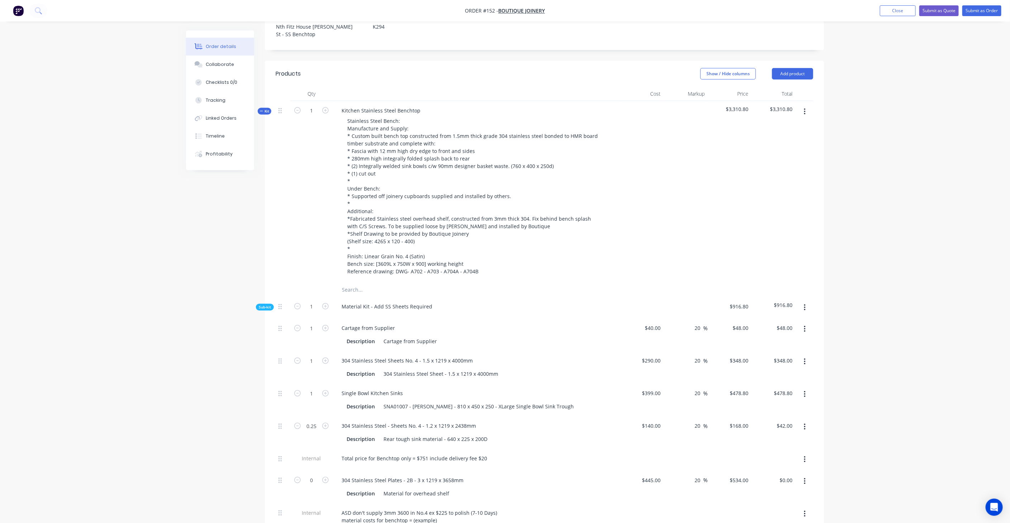
scroll to position [199, 0]
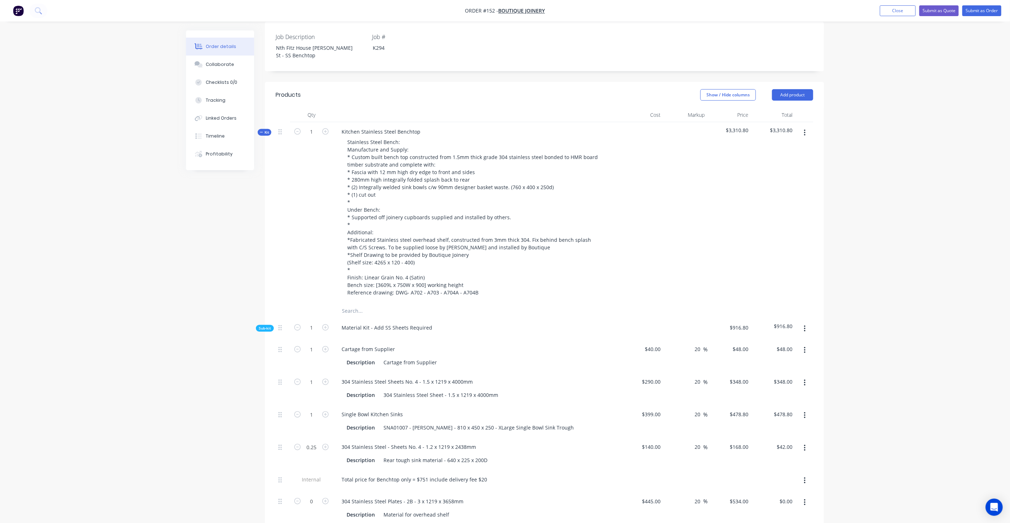
click at [264, 129] on button "Kit" at bounding box center [265, 132] width 14 height 7
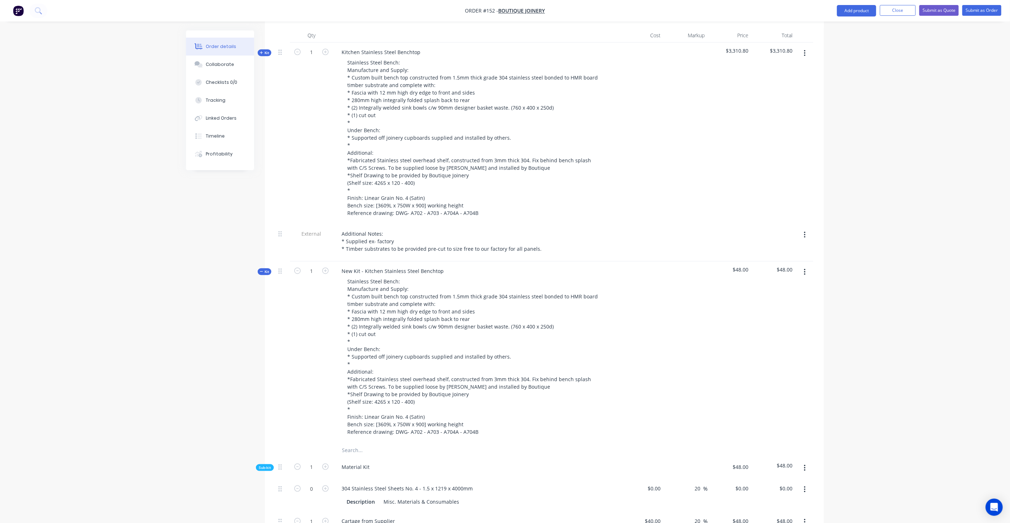
scroll to position [278, 0]
click at [297, 268] on icon "button" at bounding box center [297, 271] width 6 height 6
click at [300, 268] on icon "button" at bounding box center [297, 271] width 6 height 6
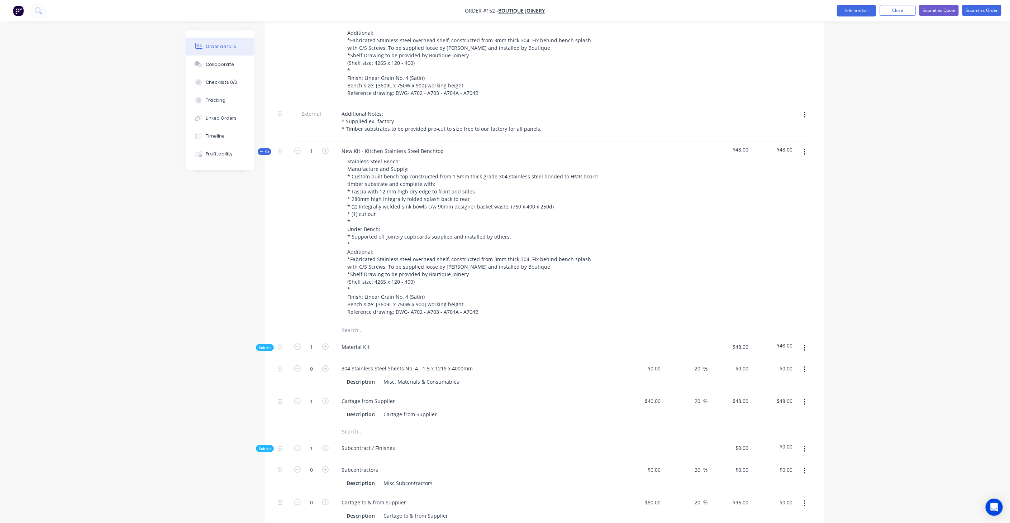
scroll to position [438, 0]
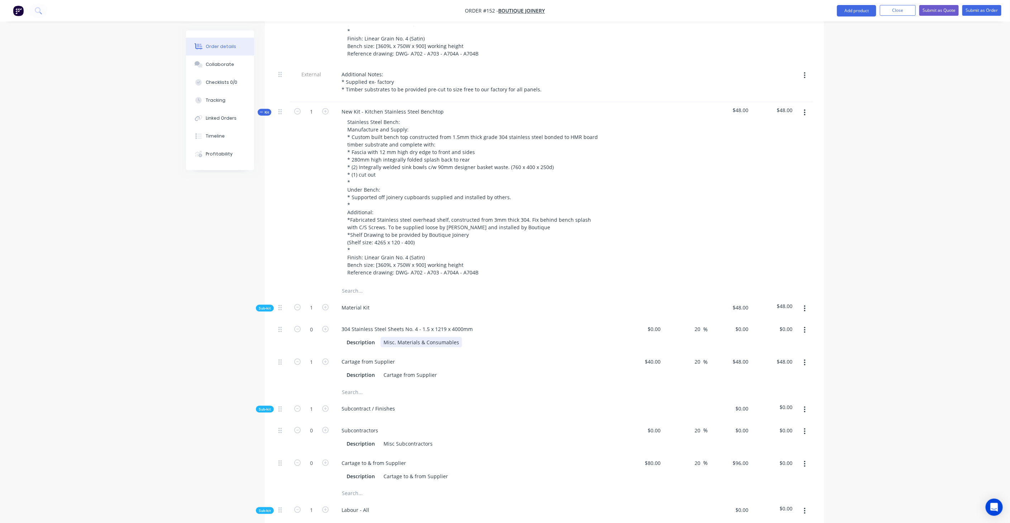
click at [449, 337] on div "Misc. Materials & Consumables" at bounding box center [420, 342] width 81 height 10
drag, startPoint x: 455, startPoint y: 321, endPoint x: 361, endPoint y: 324, distance: 93.2
click at [361, 337] on div "Description Misc. Materials & Consumables" at bounding box center [475, 342] width 262 height 10
click at [386, 337] on div "material for Benchtop" at bounding box center [409, 342] width 58 height 10
click at [489, 356] on div "Cartage from Supplier" at bounding box center [476, 361] width 281 height 10
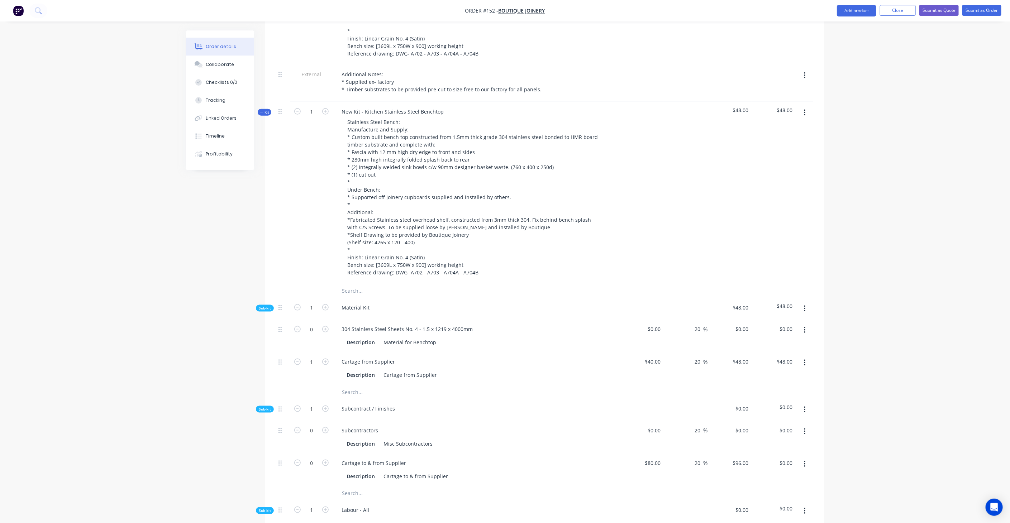
click at [804, 306] on icon "button" at bounding box center [804, 309] width 1 height 6
click at [780, 322] on div "Add product to kit" at bounding box center [778, 327] width 55 height 10
click at [770, 351] on div "Product catalogue" at bounding box center [778, 356] width 55 height 10
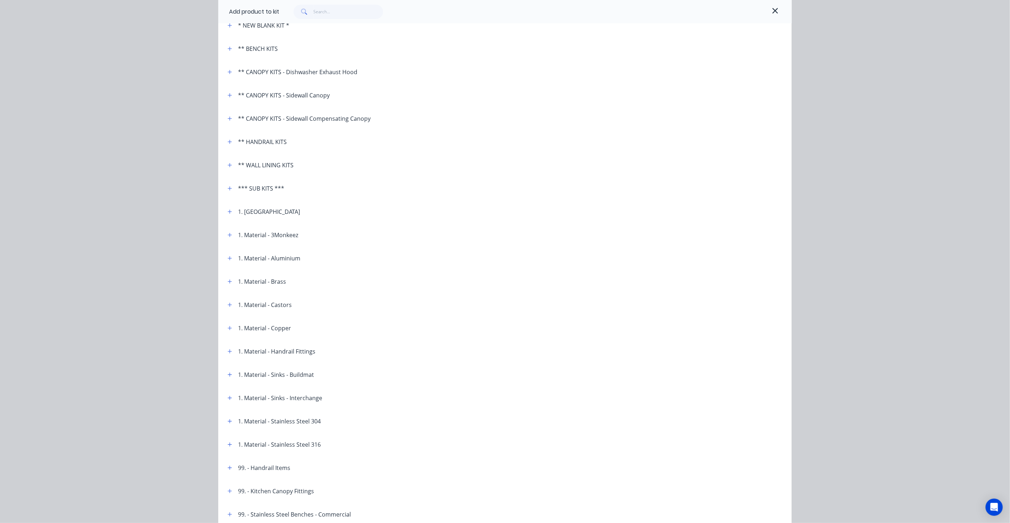
scroll to position [119, 0]
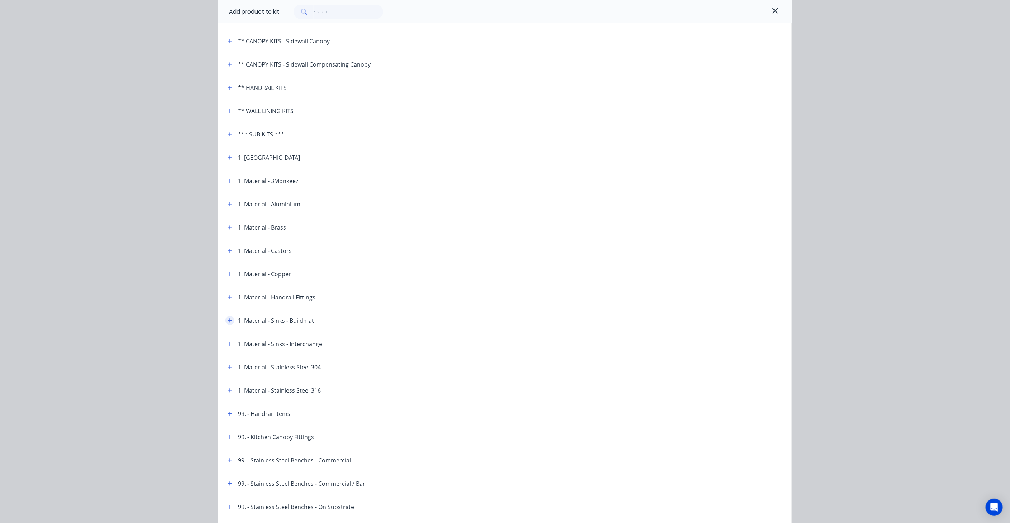
click at [227, 318] on icon "button" at bounding box center [229, 320] width 4 height 5
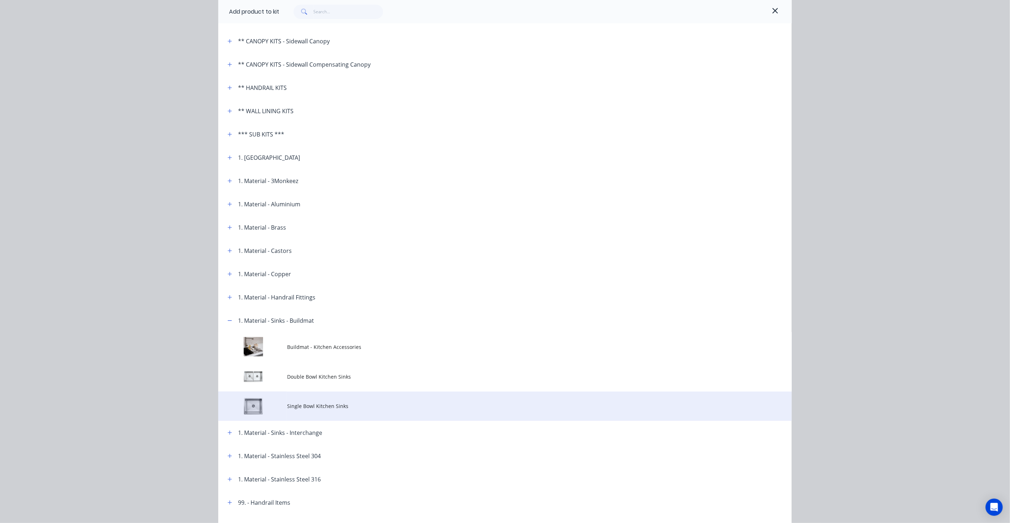
click at [332, 401] on td "Single Bowl Kitchen Sinks" at bounding box center [539, 407] width 504 height 30
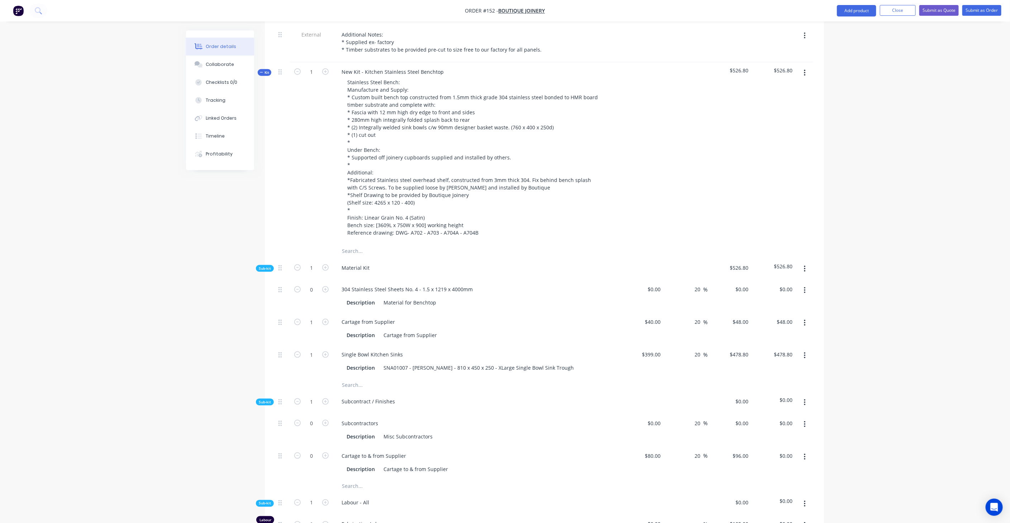
scroll to position [517, 0]
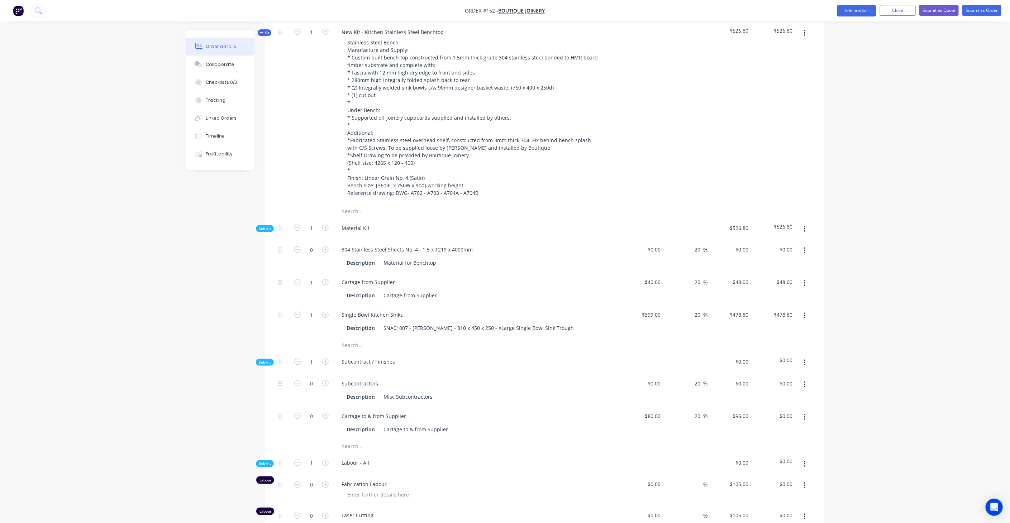
click at [805, 223] on button "button" at bounding box center [804, 229] width 17 height 13
click at [786, 243] on div "Add product to kit" at bounding box center [778, 248] width 55 height 10
click at [781, 272] on div "Product catalogue" at bounding box center [778, 277] width 55 height 10
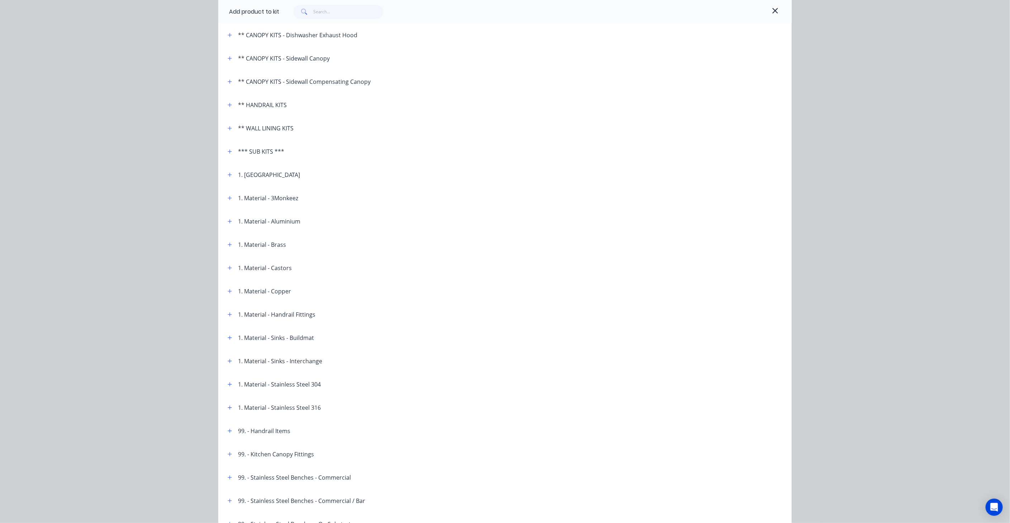
scroll to position [119, 0]
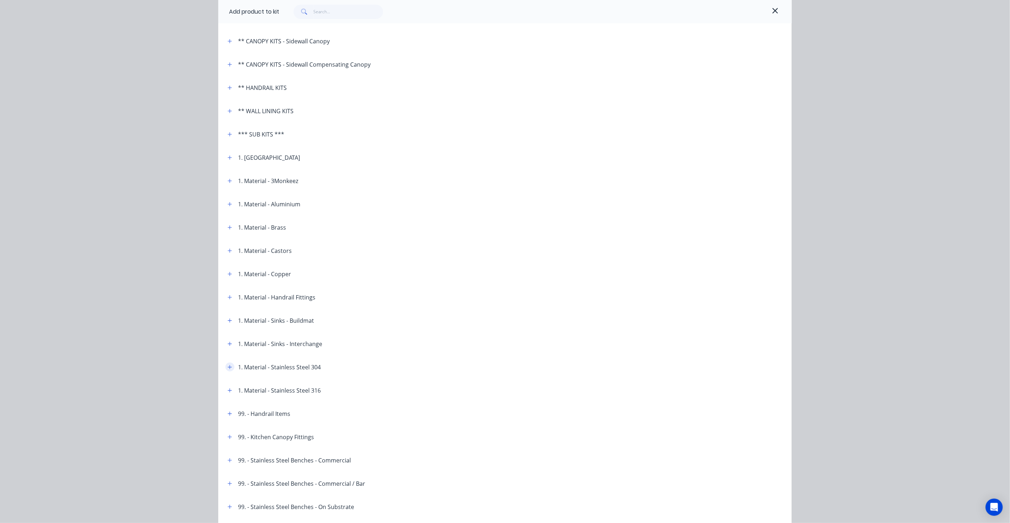
click at [227, 366] on icon "button" at bounding box center [229, 367] width 4 height 5
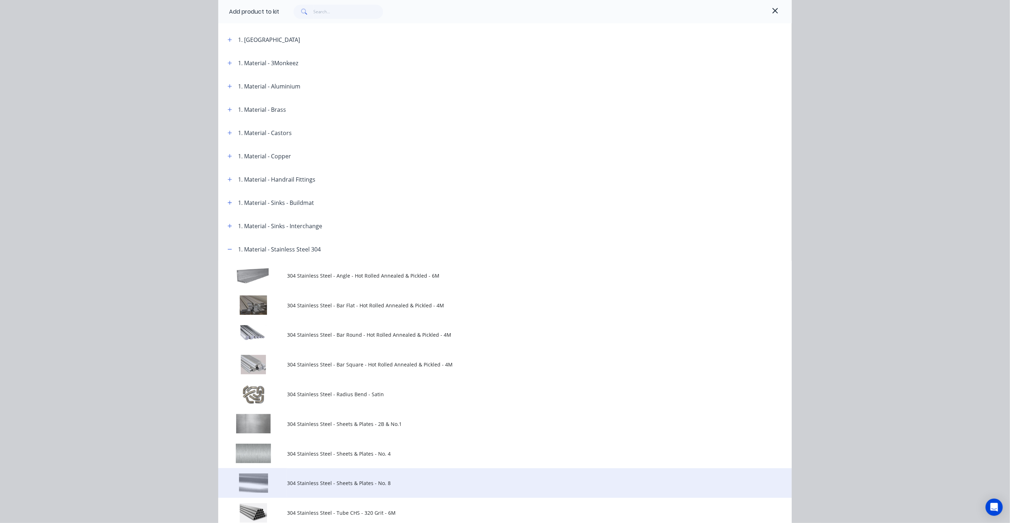
scroll to position [278, 0]
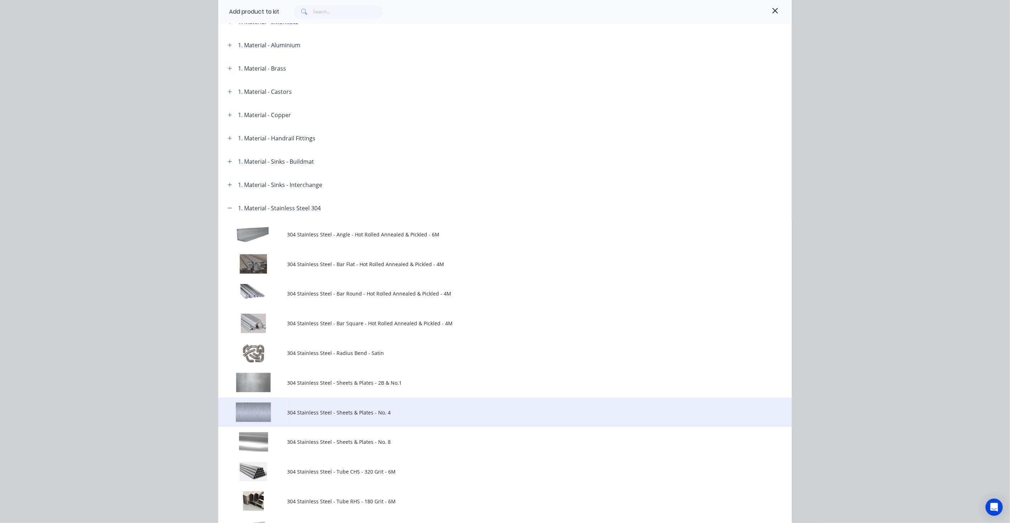
click at [357, 410] on span "304 Stainless Steel - Sheets & Plates - No. 4" at bounding box center [488, 413] width 403 height 8
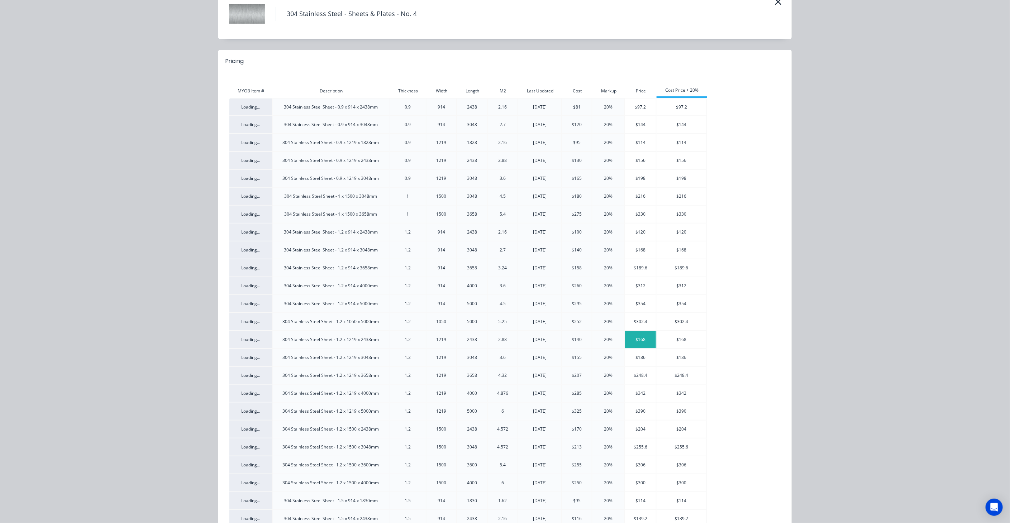
scroll to position [0, 0]
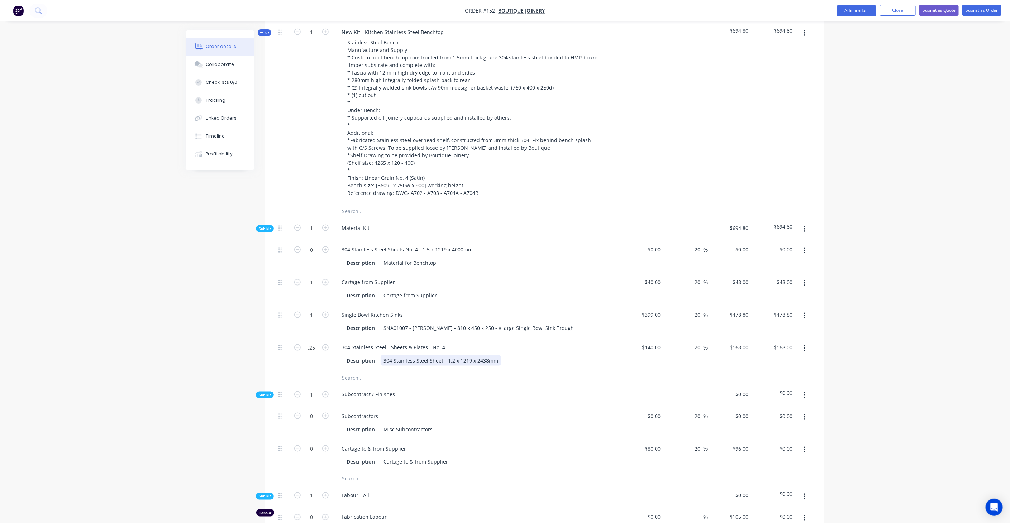
type input "0.25"
type input "$42.00"
click at [478, 355] on div "304 Stainless Steel Sheet - 1.2 x 1219 x 2438mm" at bounding box center [440, 360] width 120 height 10
drag, startPoint x: 444, startPoint y: 339, endPoint x: 524, endPoint y: 342, distance: 79.9
click at [524, 355] on div "Description 304 Stainless Steel Sheet - 1.2 x 1219 x 2438mm" at bounding box center [475, 360] width 262 height 10
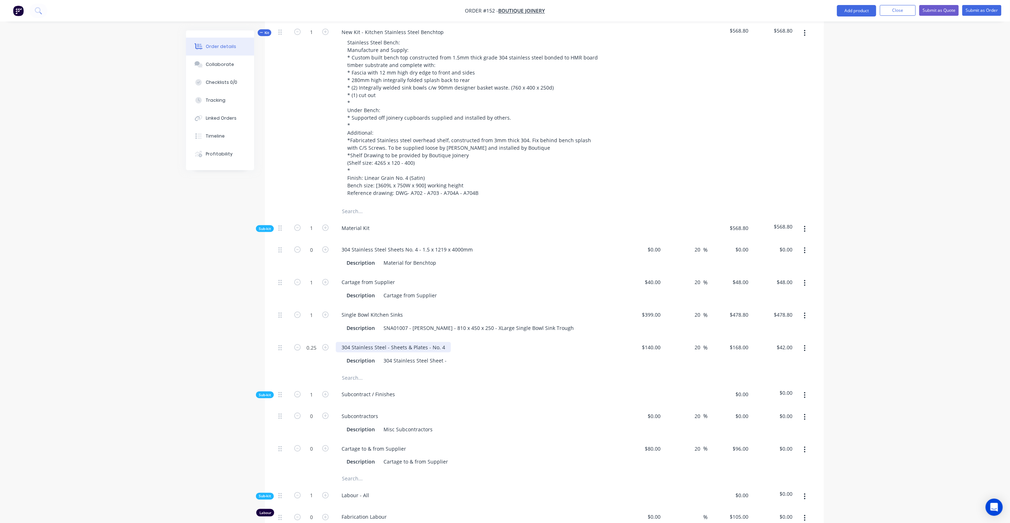
click at [430, 342] on div "304 Stainless Steel - Sheets & Plates - No. 4" at bounding box center [393, 347] width 115 height 10
click at [423, 342] on div "304 Stainless Steel - Sheets & Plates - No. 4" at bounding box center [393, 347] width 115 height 10
click at [420, 342] on div "304 Stainless Steel - Sheets - No. 4" at bounding box center [383, 347] width 94 height 10
click at [422, 342] on div "304 Stainless Steel - Sheets - No. 4 1.2 x 1219 x 2438mm" at bounding box center [409, 347] width 146 height 10
click at [438, 355] on div "304 Stainless Steel Sheet -" at bounding box center [414, 360] width 69 height 10
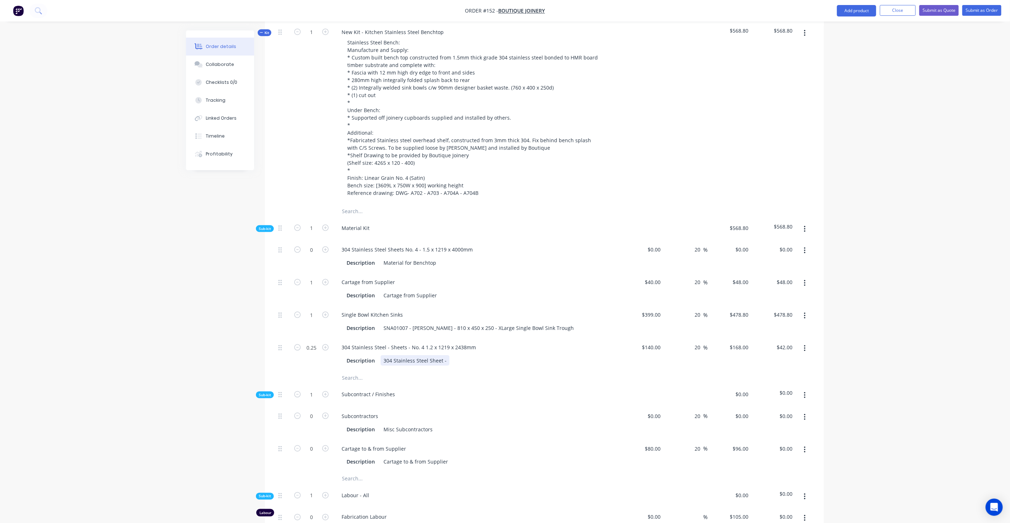
drag, startPoint x: 444, startPoint y: 336, endPoint x: 334, endPoint y: 336, distance: 110.3
click at [334, 338] on div "304 Stainless Steel - Sheets - No. 4 1.2 x 1219 x 2438mm Description 304 Stainl…" at bounding box center [476, 354] width 287 height 33
click at [557, 354] on div "Description SS Trough rear of Bench (640 x 225 x 200d)" at bounding box center [476, 360] width 281 height 12
click at [492, 346] on div "304 Stainless Steel - Sheets - No. 4 1.2 x 1219 x 2438mm Description SS Trough …" at bounding box center [476, 354] width 287 height 33
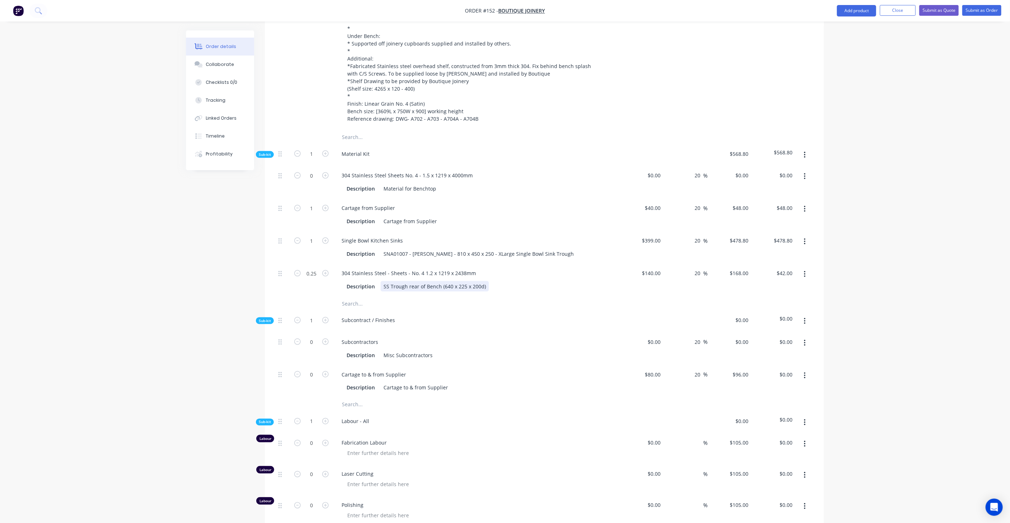
scroll to position [597, 0]
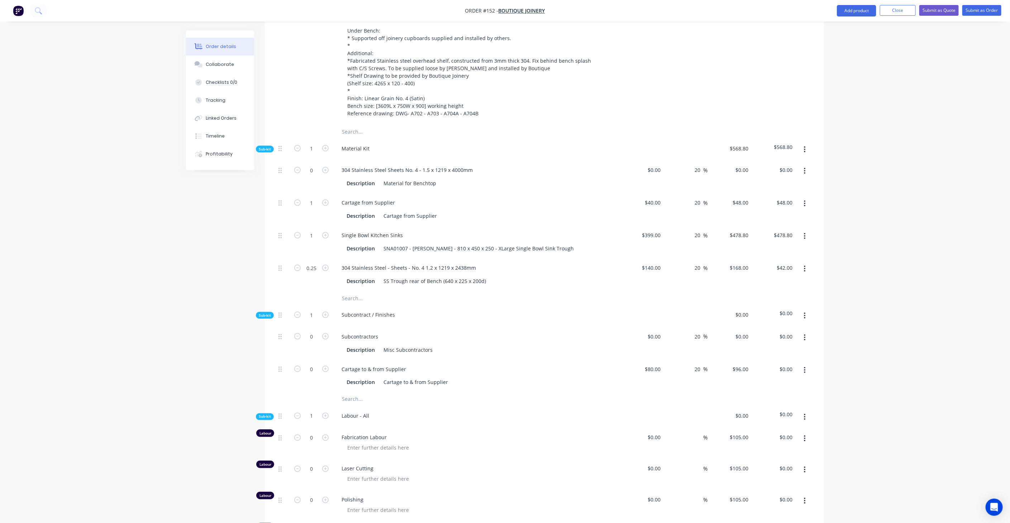
click at [806, 143] on button "button" at bounding box center [804, 149] width 17 height 13
click at [775, 163] on div "Add product to kit" at bounding box center [778, 168] width 55 height 10
click at [789, 264] on div "Notes (Internal)" at bounding box center [778, 269] width 55 height 10
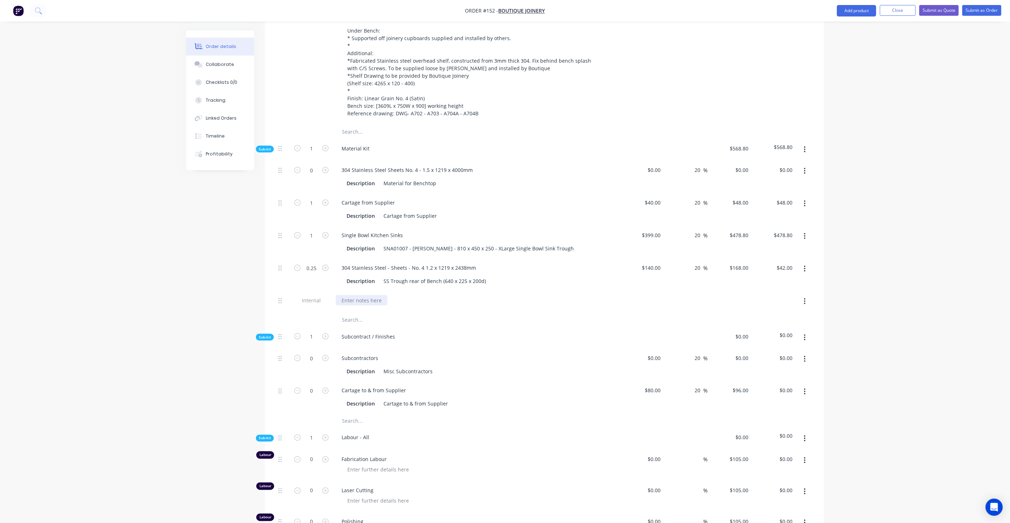
click at [360, 295] on div at bounding box center [362, 300] width 52 height 10
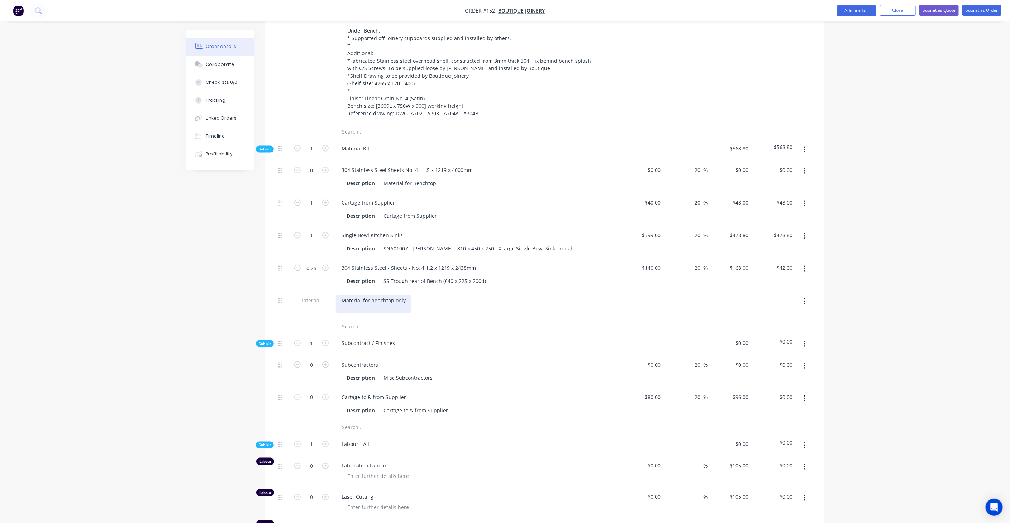
click at [404, 295] on div "Material for benchtop only" at bounding box center [374, 304] width 76 height 18
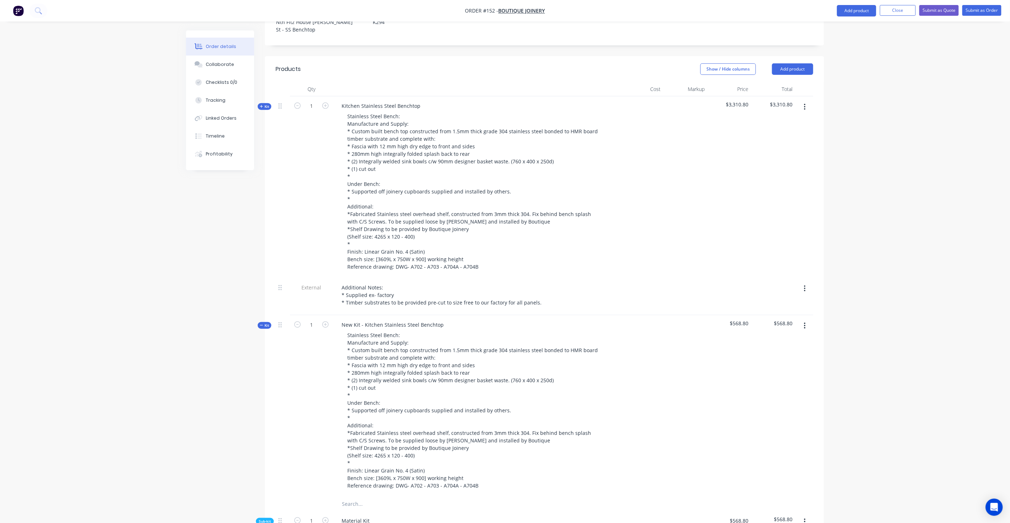
scroll to position [159, 0]
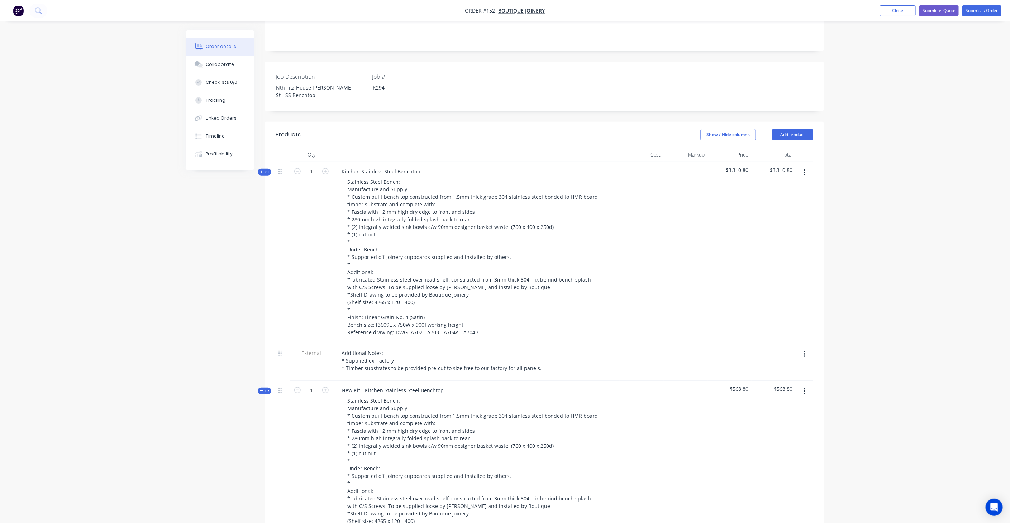
click at [262, 169] on span "Kit" at bounding box center [264, 171] width 9 height 5
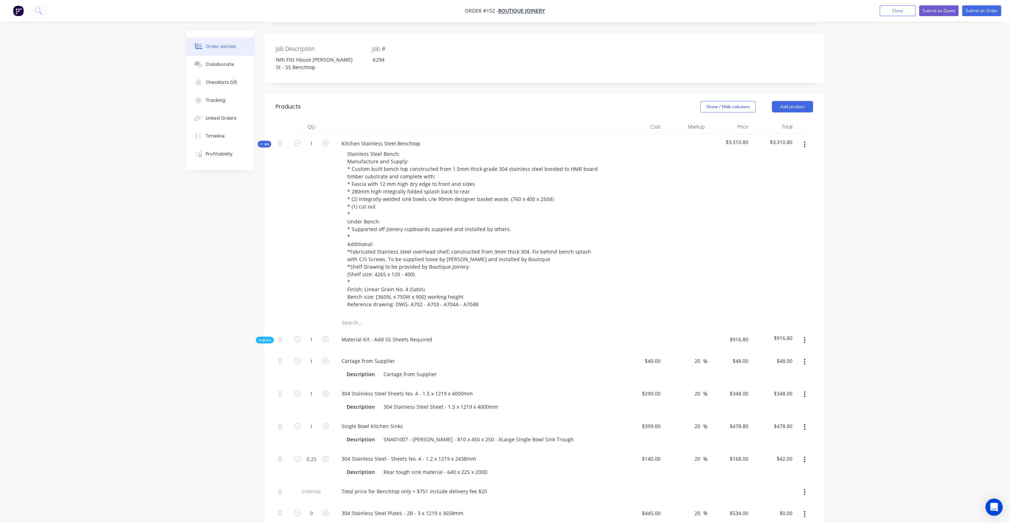
scroll to position [199, 0]
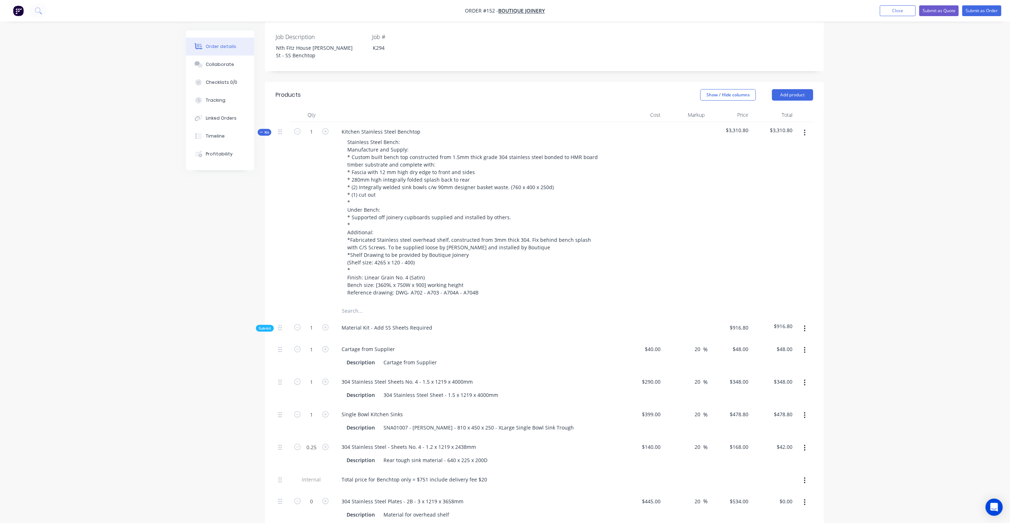
click at [263, 129] on button "Kit" at bounding box center [265, 132] width 14 height 7
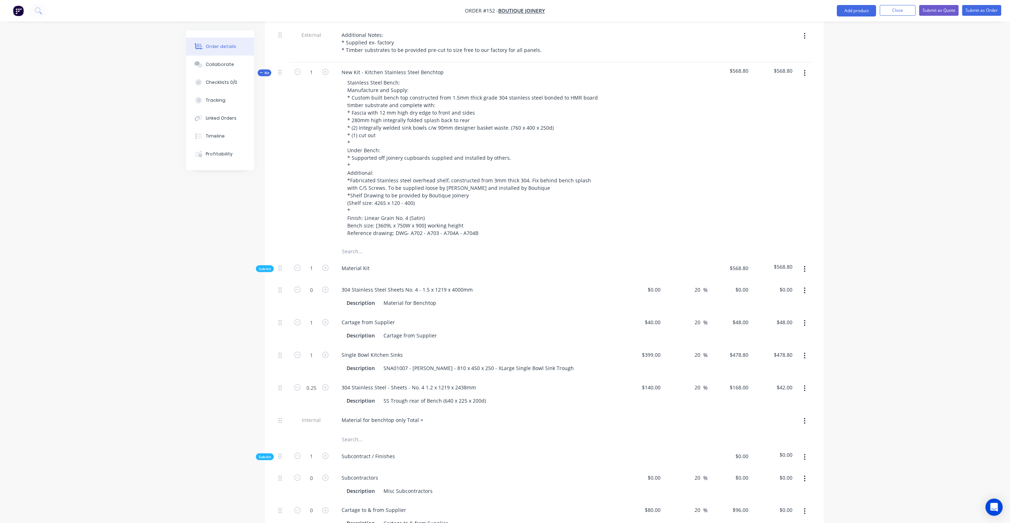
scroll to position [478, 0]
click at [648, 280] on div "0 0" at bounding box center [641, 296] width 44 height 33
type input "$290.00"
type input "$348.00"
click at [494, 317] on div "Cartage from Supplier" at bounding box center [476, 322] width 281 height 10
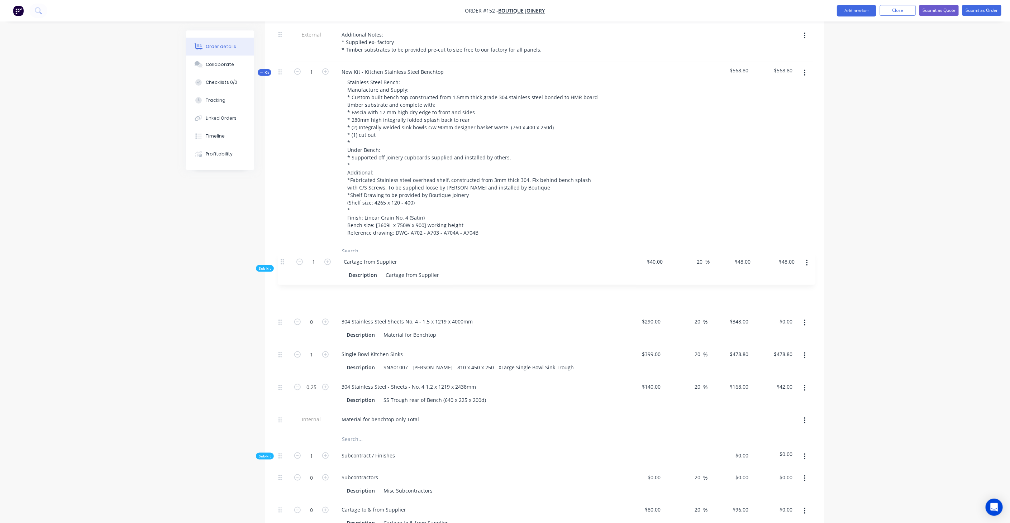
drag, startPoint x: 281, startPoint y: 301, endPoint x: 283, endPoint y: 260, distance: 40.9
click at [283, 280] on div "0 304 Stainless Steel Sheets No. 4 - 1.5 x 1219 x 4000mm Description Material f…" at bounding box center [543, 356] width 537 height 152
click at [537, 330] on div "Description Material for Benchtop" at bounding box center [475, 335] width 262 height 10
click at [327, 319] on icon "button" at bounding box center [325, 322] width 6 height 6
type input "1"
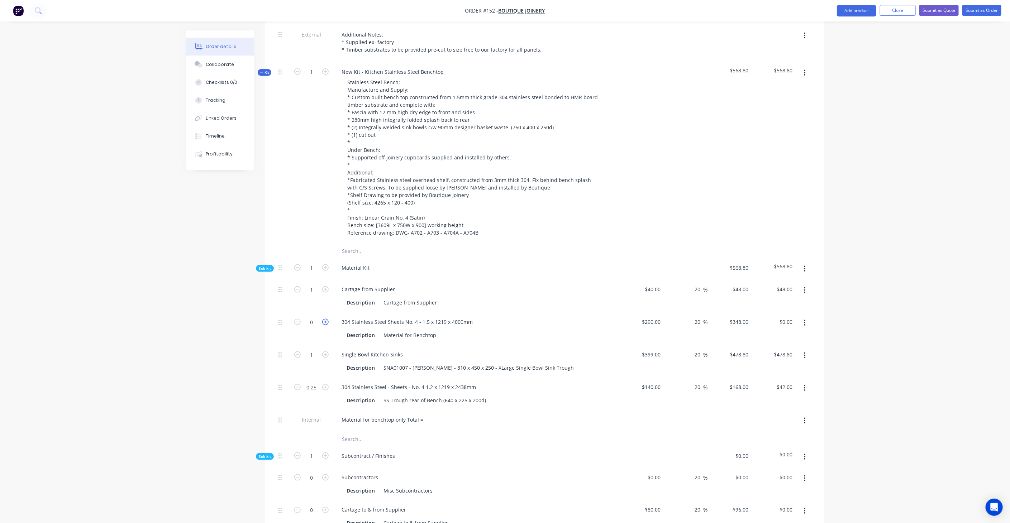
type input "$348.00"
click at [590, 317] on div "304 Stainless Steel Sheets No. 4 - 1.5 x 1219 x 4000mm" at bounding box center [476, 322] width 281 height 10
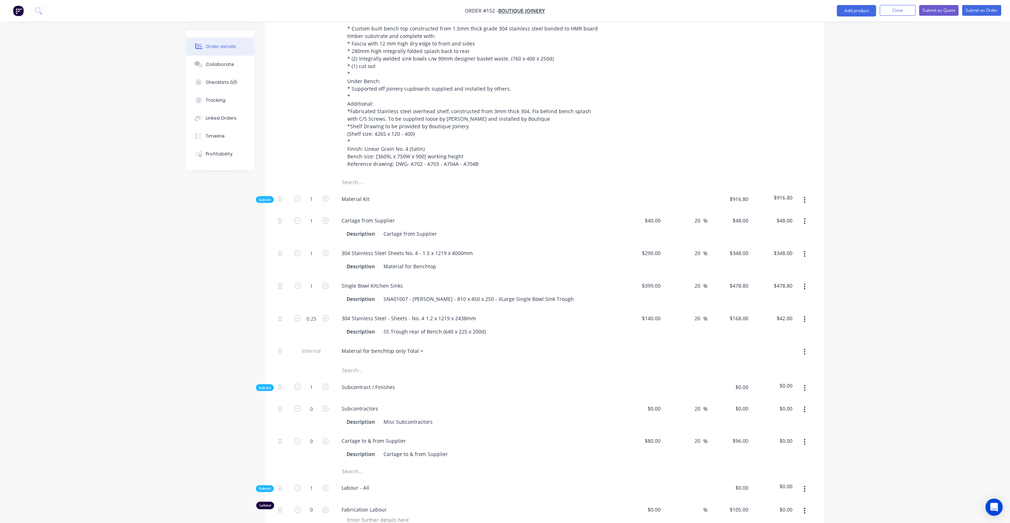
scroll to position [557, 0]
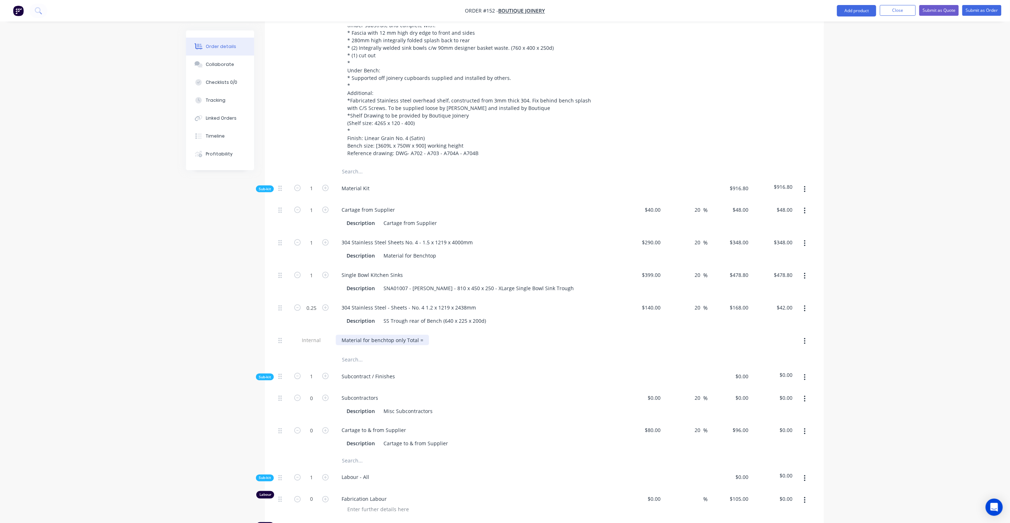
click at [421, 335] on div "Material for benchtop only Total =" at bounding box center [382, 340] width 93 height 10
click at [422, 335] on div "Material for benchtop only Total = 744" at bounding box center [387, 340] width 103 height 10
click at [435, 335] on div "Material for benchtop only Total = $744" at bounding box center [389, 340] width 106 height 10
click at [476, 353] on input "text" at bounding box center [412, 360] width 143 height 14
click at [806, 183] on button "button" at bounding box center [804, 189] width 17 height 13
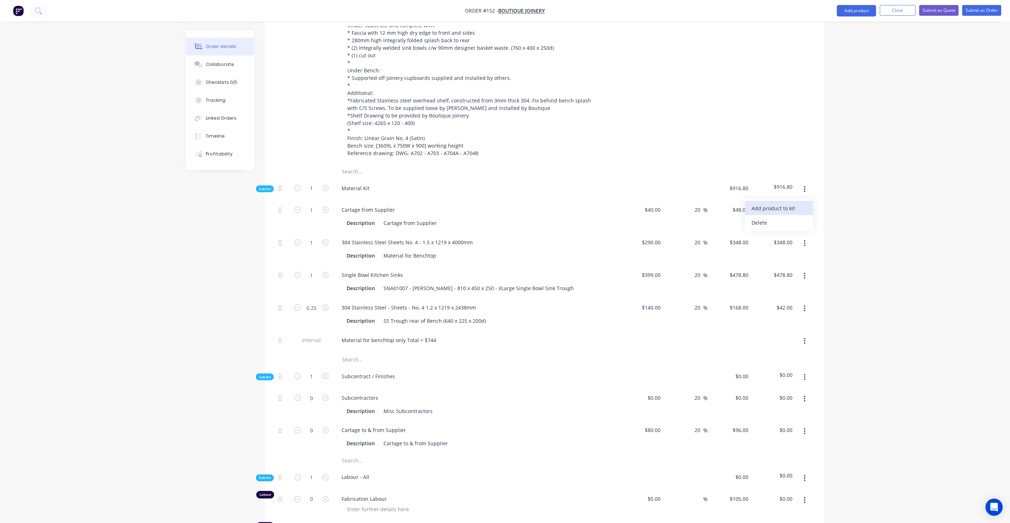
click at [793, 203] on div "Add product to kit" at bounding box center [778, 208] width 55 height 10
click at [782, 232] on div "Product catalogue" at bounding box center [778, 237] width 55 height 10
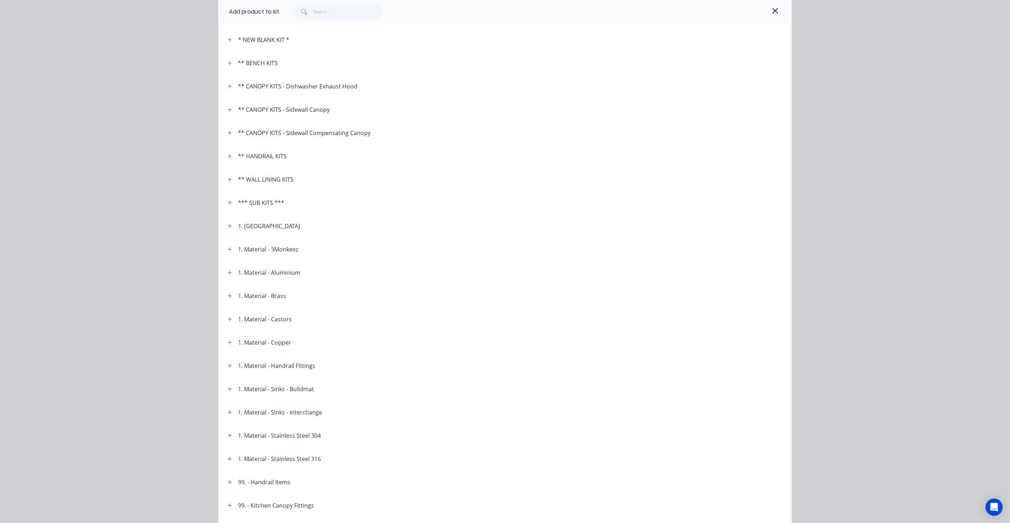
scroll to position [80, 0]
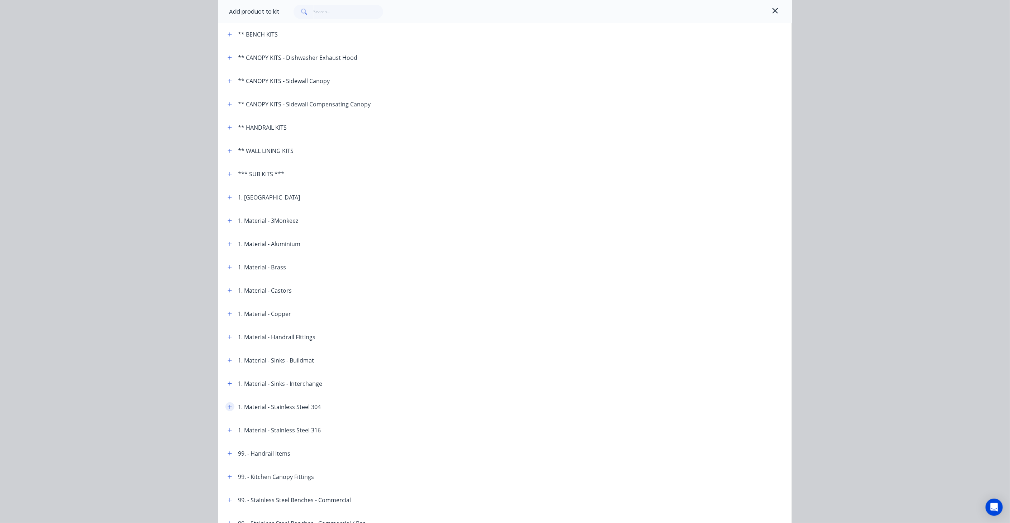
click at [228, 406] on icon "button" at bounding box center [230, 407] width 4 height 4
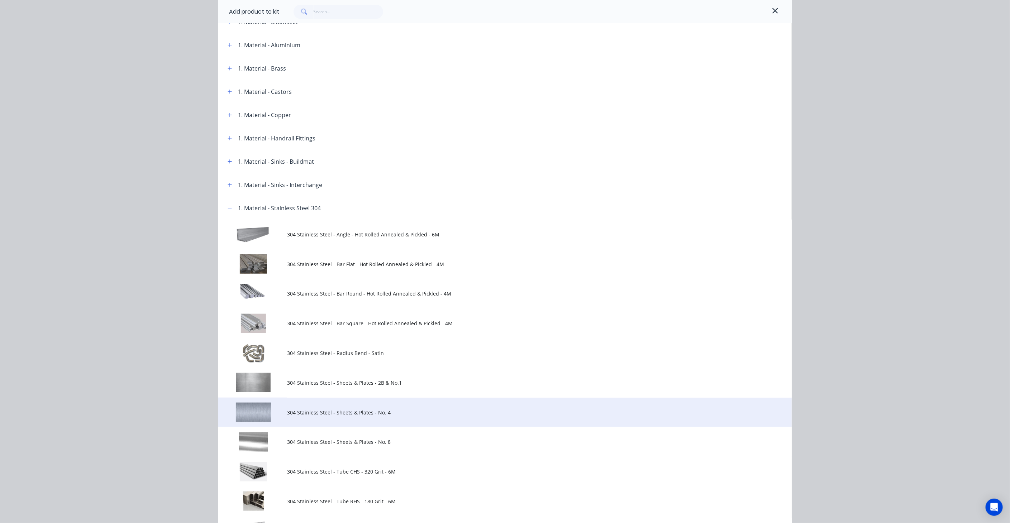
scroll to position [278, 0]
click at [323, 411] on span "304 Stainless Steel - Sheets & Plates - No. 4" at bounding box center [488, 413] width 403 height 8
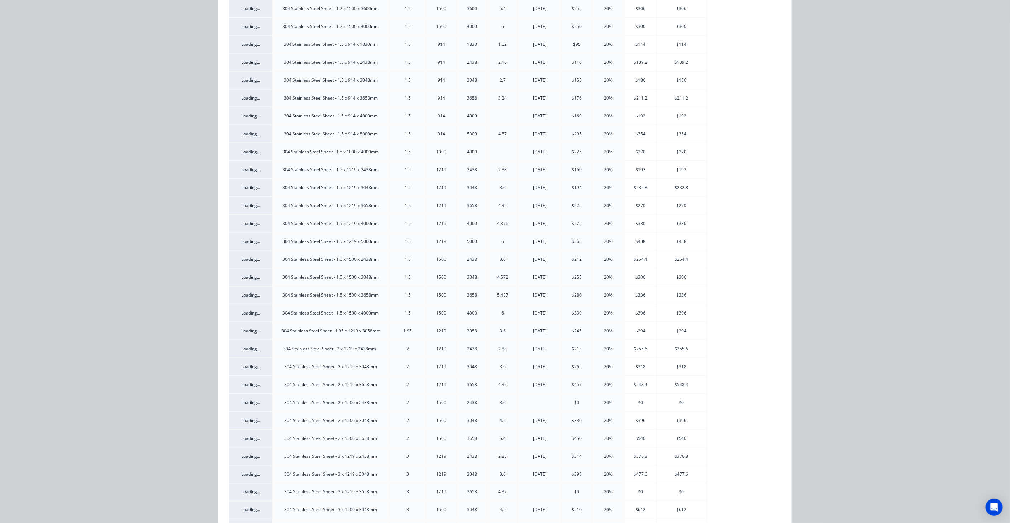
scroll to position [555, 0]
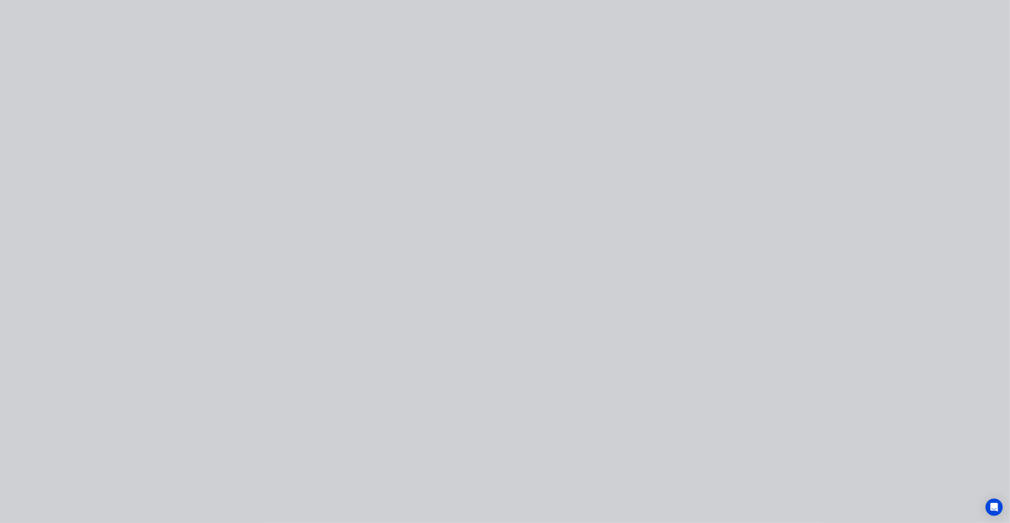
type input "20"
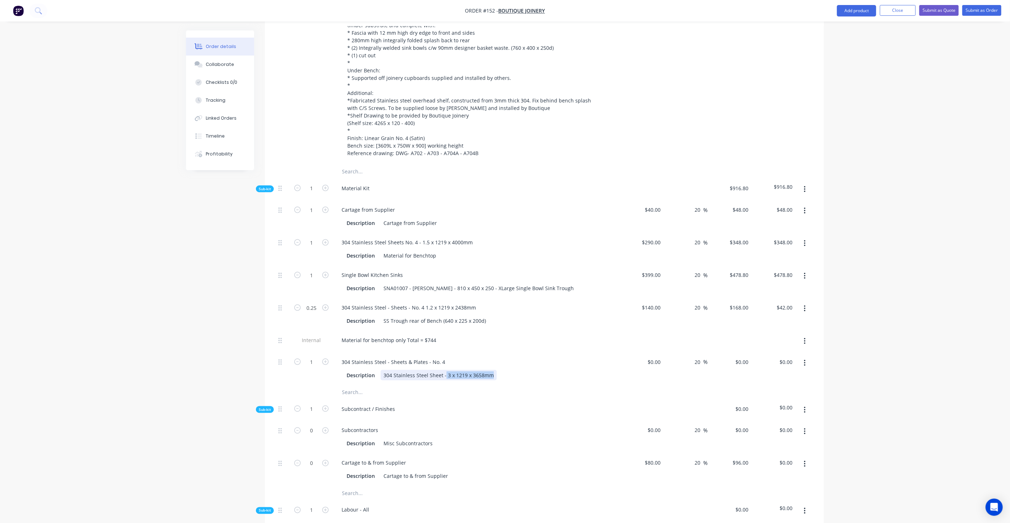
drag, startPoint x: 444, startPoint y: 352, endPoint x: 542, endPoint y: 355, distance: 98.6
click at [542, 370] on div "Description 304 Stainless Steel Sheet - 3 x 1219 x 3658mm" at bounding box center [475, 375] width 262 height 10
copy div "3 x 1219 x 3658mm"
click at [441, 357] on div "304 Stainless Steel - Sheets & Plates - No. 4" at bounding box center [393, 362] width 115 height 10
drag, startPoint x: 411, startPoint y: 340, endPoint x: 388, endPoint y: 341, distance: 23.0
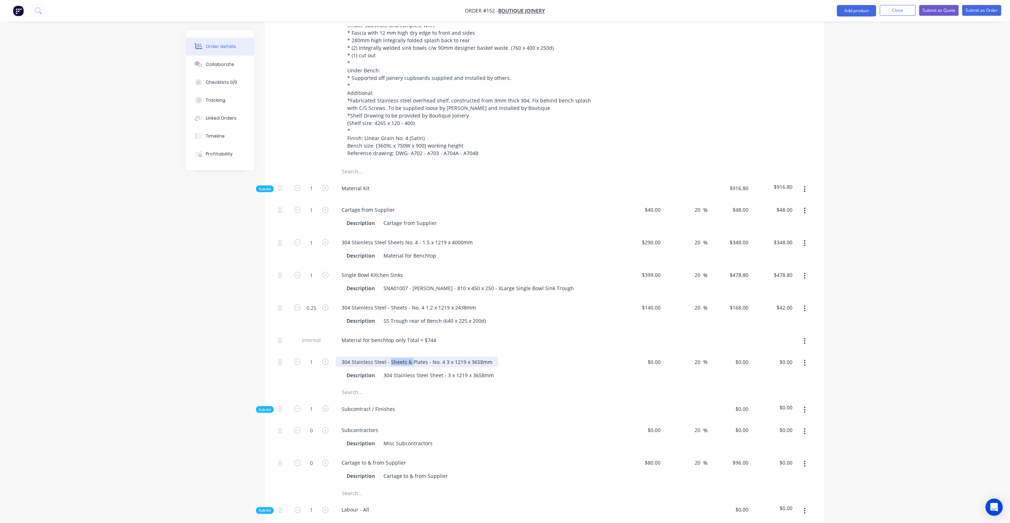
click at [388, 357] on div "304 Stainless Steel - Sheets & Plates - No. 4 3 x 1219 x 3658mm" at bounding box center [417, 362] width 162 height 10
drag, startPoint x: 416, startPoint y: 338, endPoint x: 423, endPoint y: 341, distance: 7.3
click at [418, 357] on div "304 Stainless Steel Plates - No. 4 3 x 1219 x 3658mm" at bounding box center [404, 362] width 136 height 10
drag, startPoint x: 409, startPoint y: 355, endPoint x: 539, endPoint y: 351, distance: 130.1
click at [539, 370] on div "Description 304 Stainless Steel Sheet - 3 x 1219 x 3658mm" at bounding box center [475, 375] width 262 height 10
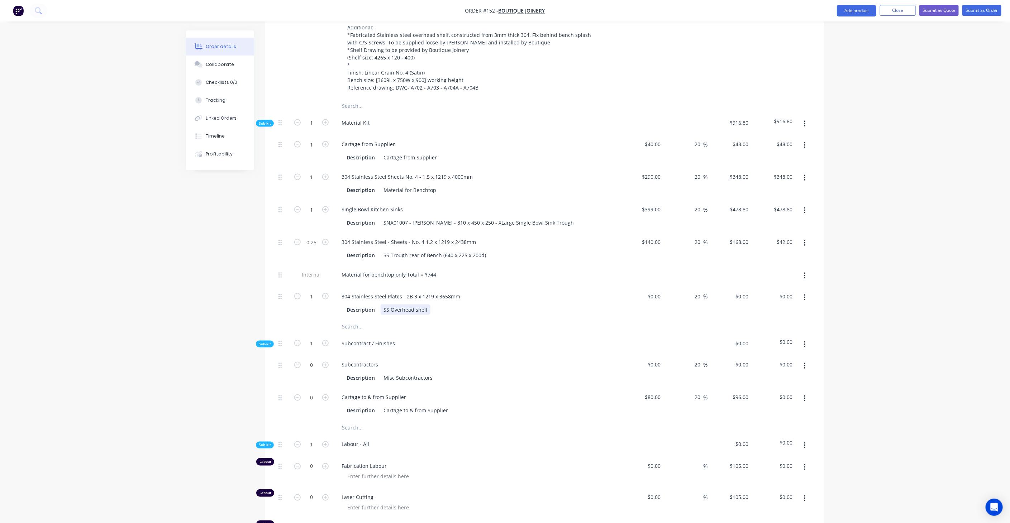
scroll to position [637, 0]
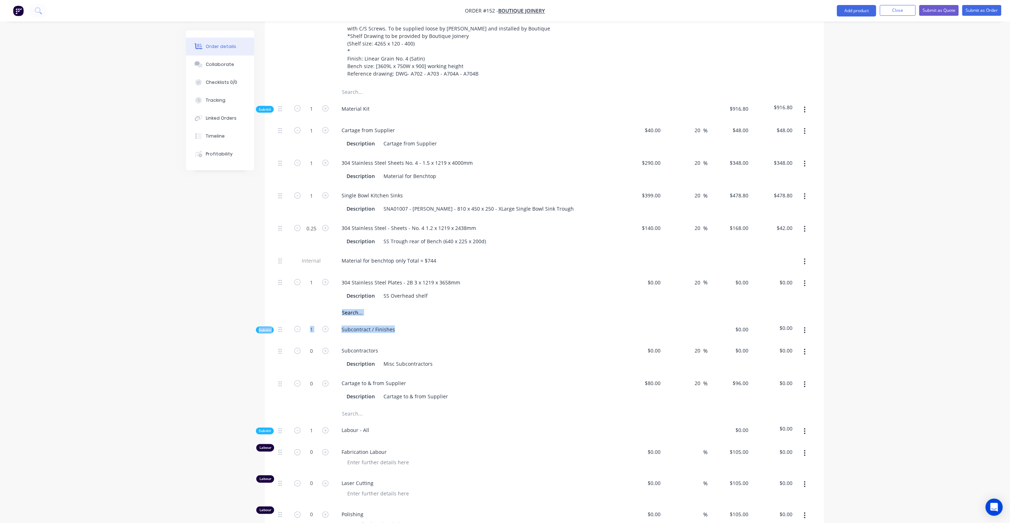
click at [492, 295] on div "Sub-kit 1 Material Kit $916.80 $916.80 1 Cartage from Supplier Description Cart…" at bounding box center [543, 387] width 537 height 576
drag, startPoint x: 492, startPoint y: 295, endPoint x: 430, endPoint y: 288, distance: 62.0
click at [431, 306] on input "text" at bounding box center [412, 313] width 143 height 14
click at [429, 291] on div "Description SS Overhead shelf" at bounding box center [475, 296] width 262 height 10
click at [369, 306] on input "text" at bounding box center [412, 313] width 143 height 14
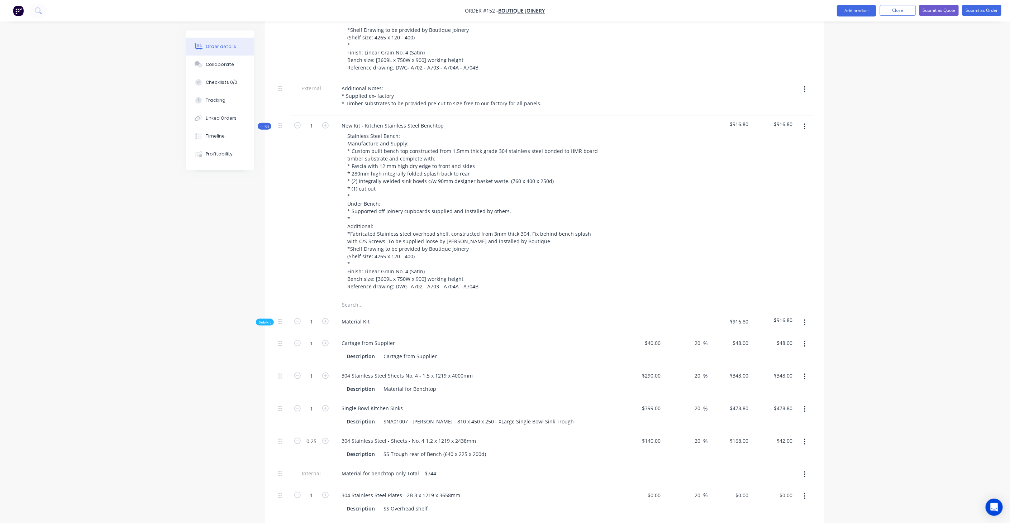
scroll to position [239, 0]
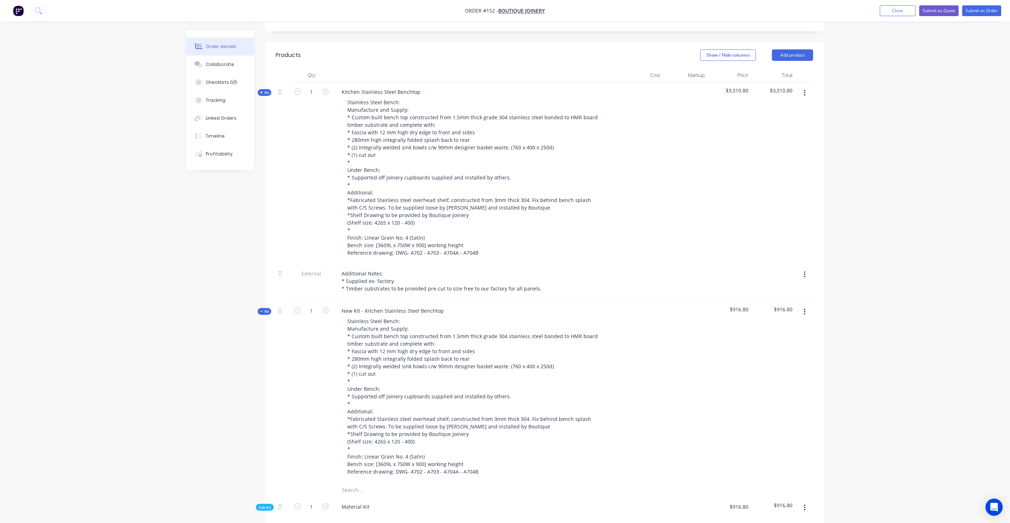
click at [262, 91] on icon "button" at bounding box center [261, 92] width 3 height 3
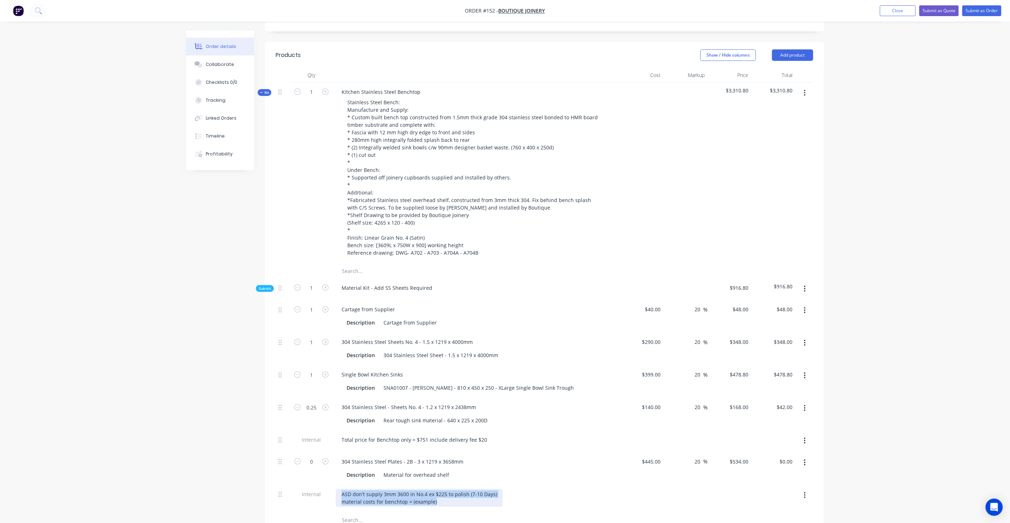
drag, startPoint x: 341, startPoint y: 472, endPoint x: 459, endPoint y: 481, distance: 117.8
click at [459, 489] on div "ASD don't supply 3mm 3600 in No.4 ex $225 to polish (7-10 Days) material costs …" at bounding box center [419, 498] width 167 height 18
copy div "ASD don't supply 3mm 3600 in No.4 ex $225 to polish (7-10 Days) material costs …"
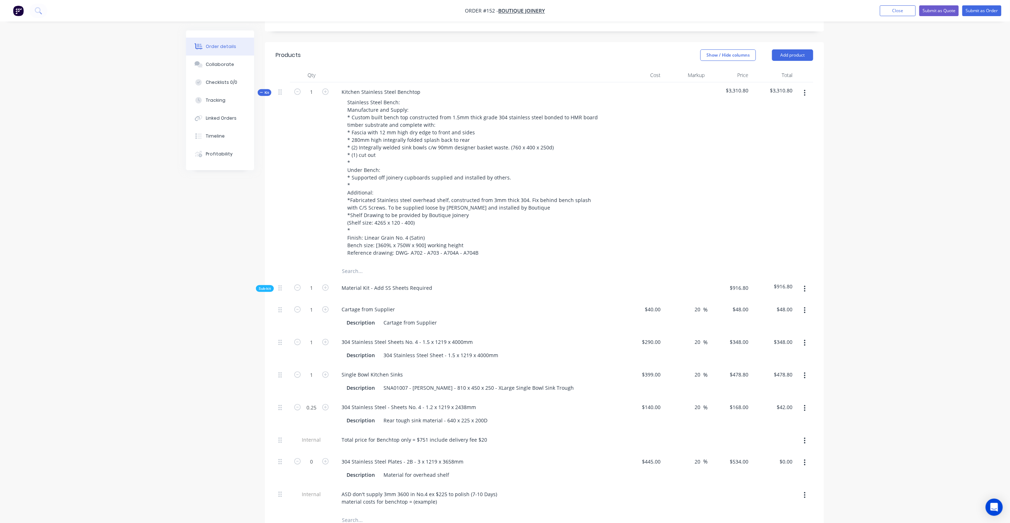
click at [803, 87] on button "button" at bounding box center [804, 93] width 17 height 13
click at [267, 90] on span "Kit" at bounding box center [264, 92] width 9 height 5
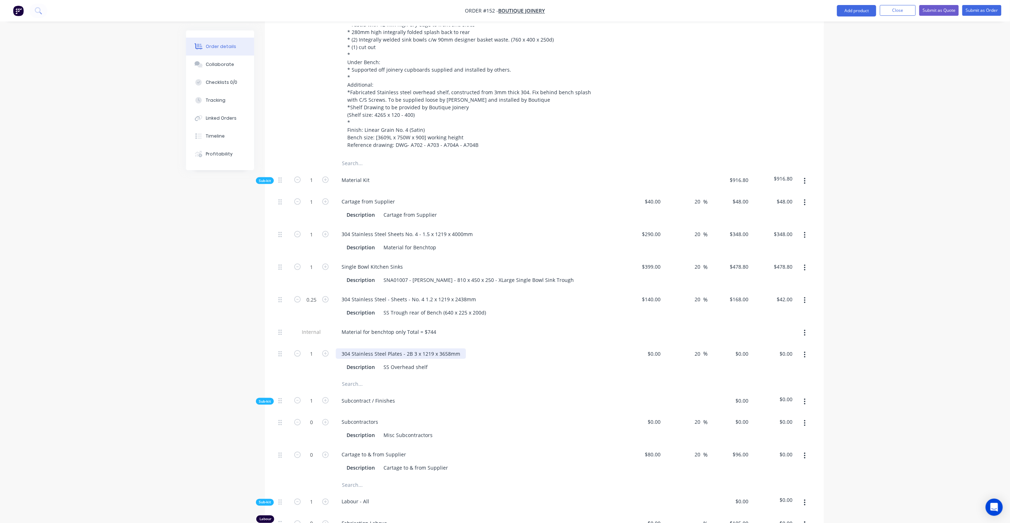
scroll to position [597, 0]
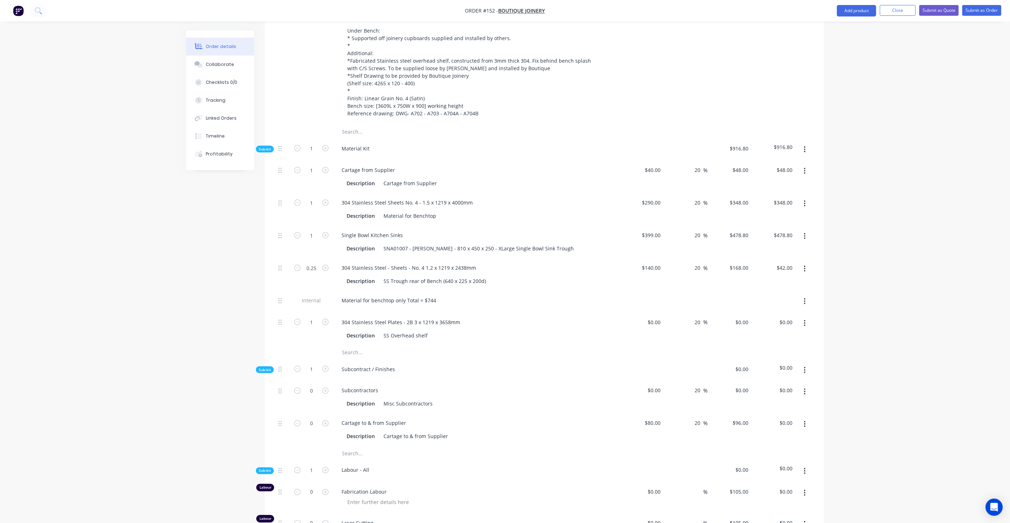
click at [801, 143] on button "button" at bounding box center [804, 149] width 17 height 13
click at [772, 163] on div "Add product to kit" at bounding box center [778, 168] width 55 height 10
click at [772, 264] on div "Notes (Internal)" at bounding box center [778, 269] width 55 height 10
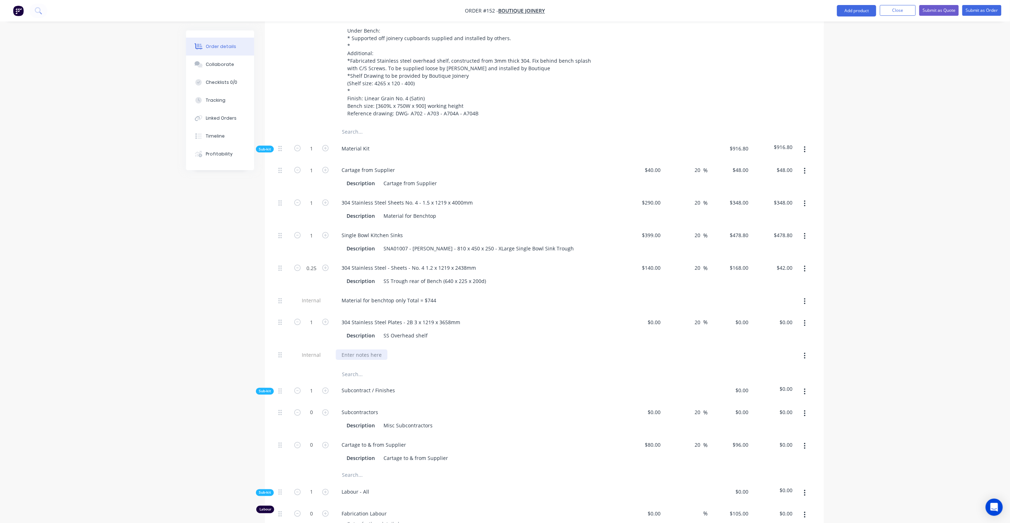
click at [365, 350] on div at bounding box center [362, 355] width 52 height 10
paste div
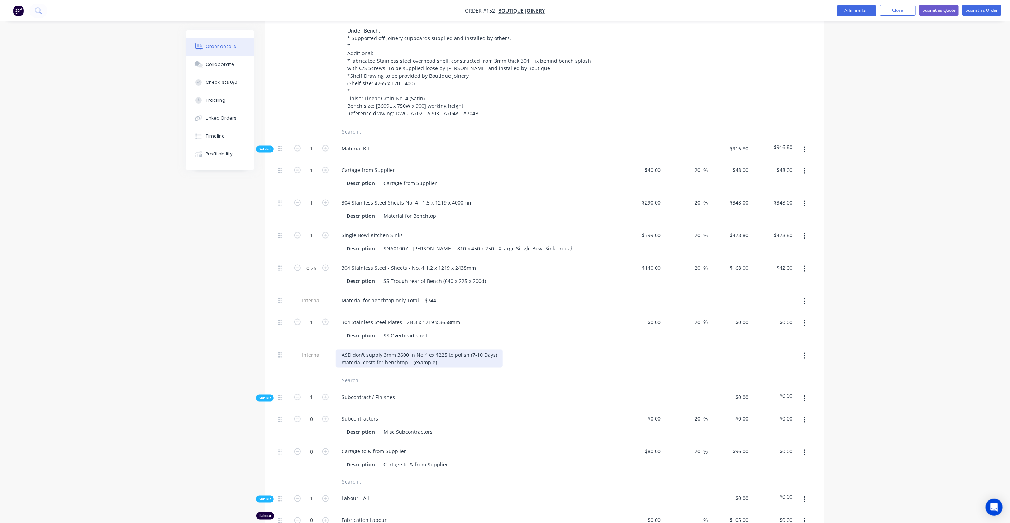
click at [437, 350] on div "ASD don't supply 3mm 3600 in No.4 ex $225 to polish (7-10 Days) material costs …" at bounding box center [419, 359] width 167 height 18
click at [433, 374] on input "text" at bounding box center [412, 381] width 143 height 14
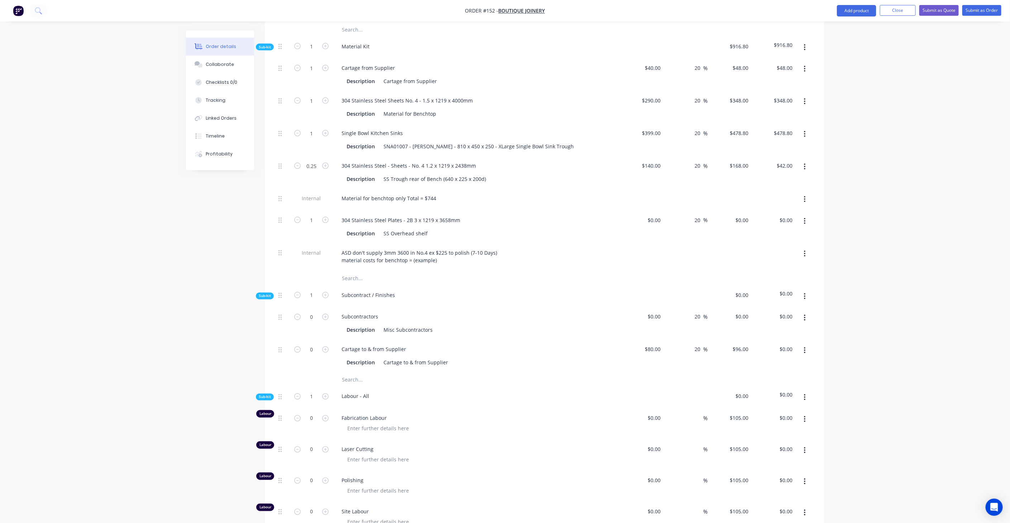
scroll to position [716, 0]
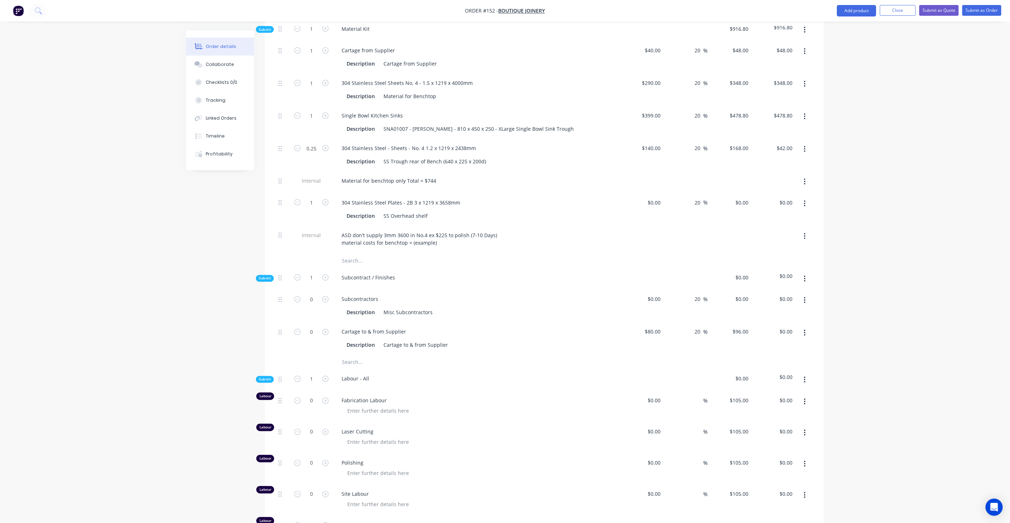
click at [266, 276] on span "Sub-kit" at bounding box center [265, 278] width 12 height 5
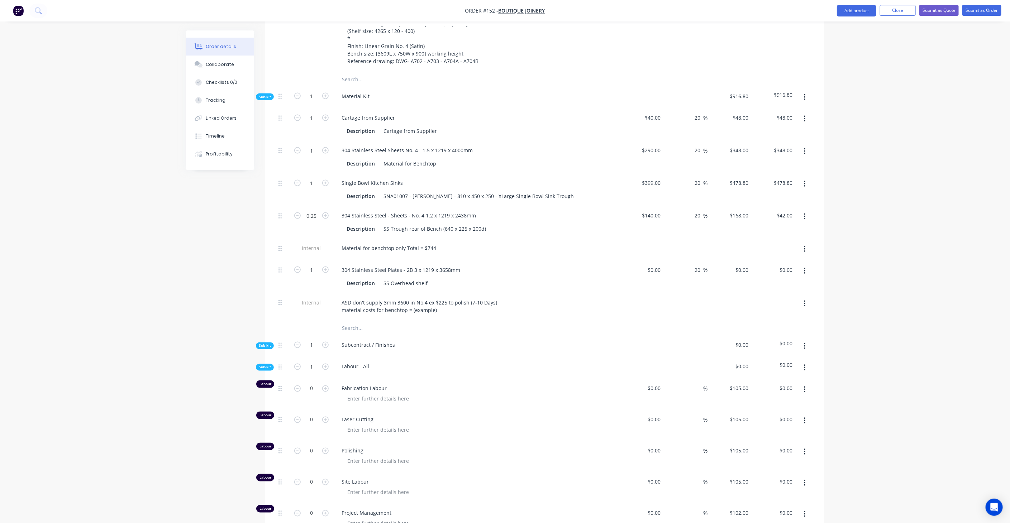
scroll to position [637, 0]
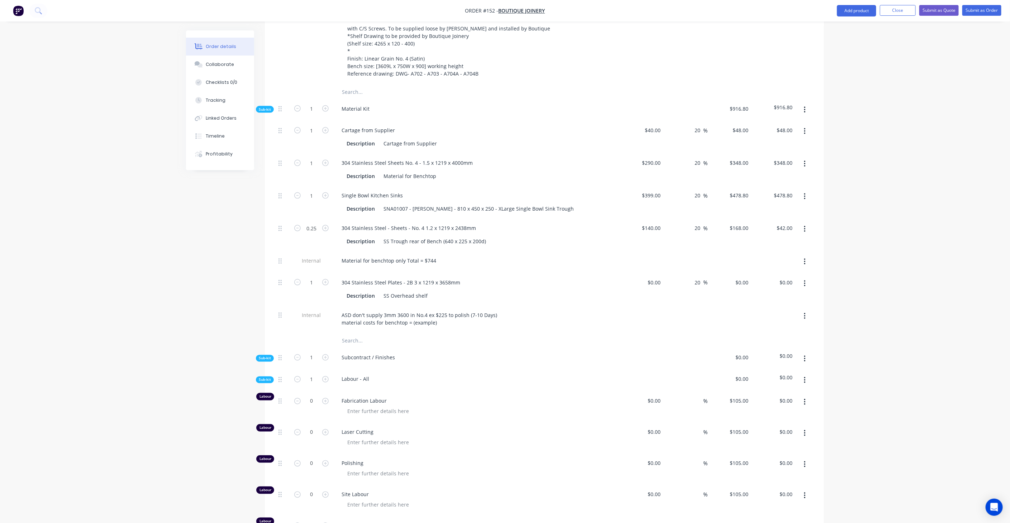
click at [806, 125] on button "button" at bounding box center [804, 131] width 17 height 13
click at [783, 145] on div "Duplicate" at bounding box center [778, 150] width 55 height 10
click at [401, 338] on div "Cartage from Supplier" at bounding box center [476, 343] width 281 height 10
click at [389, 338] on div "Cartage from Supplier" at bounding box center [368, 343] width 65 height 10
drag, startPoint x: 395, startPoint y: 322, endPoint x: 322, endPoint y: 326, distance: 72.5
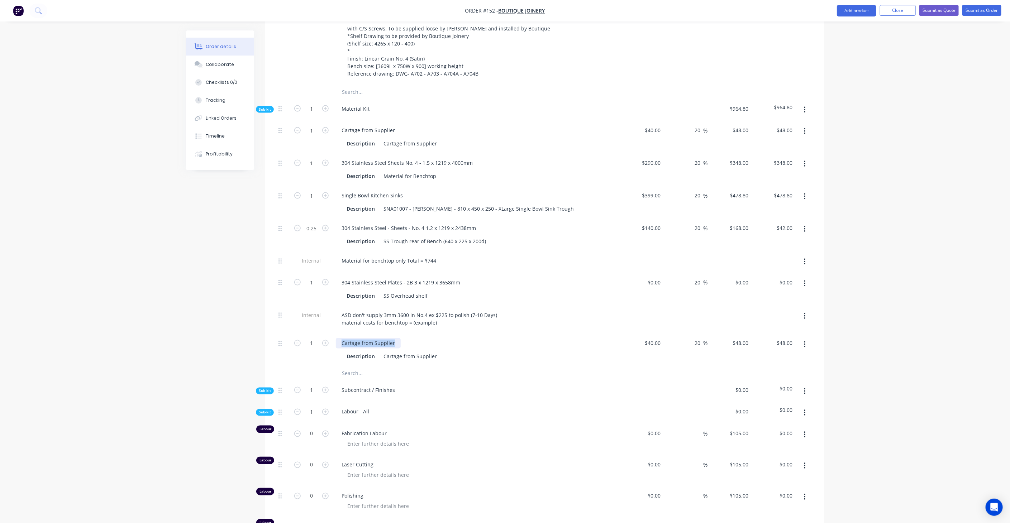
click at [322, 334] on div "1 Cartage from Supplier Description Cartage from Supplier $40.00 $40.00 20 20 %…" at bounding box center [543, 350] width 537 height 33
click at [344, 338] on div "consumables" at bounding box center [357, 343] width 43 height 10
click at [403, 351] on div "Cartage from Supplier" at bounding box center [409, 356] width 59 height 10
drag, startPoint x: 382, startPoint y: 333, endPoint x: 451, endPoint y: 328, distance: 70.1
click at [451, 350] on div "Description Cartage from Supplier" at bounding box center [476, 356] width 281 height 12
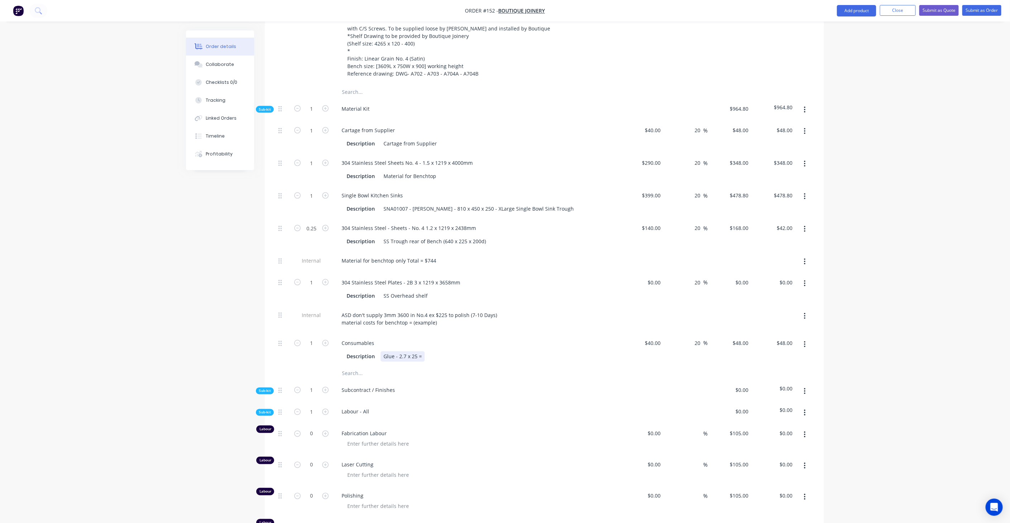
click at [411, 351] on div "Glue - 2.7 x 25 =" at bounding box center [402, 356] width 44 height 10
click at [404, 351] on div "Glue - 2.7 x 25 =" at bounding box center [402, 356] width 44 height 10
click at [420, 351] on div "Glue - 2.7m2 x 25 =" at bounding box center [406, 356] width 52 height 10
click at [433, 351] on div "Glue - 2.7m2 x $25 =" at bounding box center [407, 356] width 54 height 10
click at [430, 351] on div "Glue - 2.7m2 x $25 = 67.50" at bounding box center [414, 356] width 69 height 10
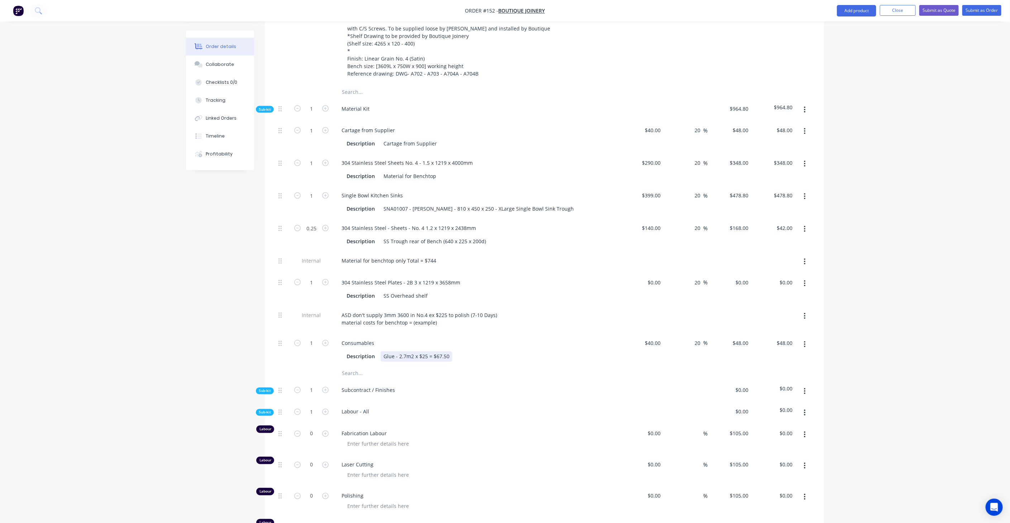
click at [447, 351] on div "Glue - 2.7m2 x $25 = $67.50" at bounding box center [416, 356] width 72 height 10
drag, startPoint x: 661, startPoint y: 320, endPoint x: 598, endPoint y: 318, distance: 62.7
click at [598, 334] on div "1 Consumables Description Glue - 2.7m2 x $25 = $67.50 Mics. - $60 40 40 20 20 %…" at bounding box center [543, 354] width 537 height 40
drag, startPoint x: 654, startPoint y: 319, endPoint x: 687, endPoint y: 321, distance: 33.0
click at [687, 334] on div "1 Consumables Description Glue - 2.7m2 x $25 = $67.50 Mics. - $60 40 40 20 20 %…" at bounding box center [543, 354] width 537 height 40
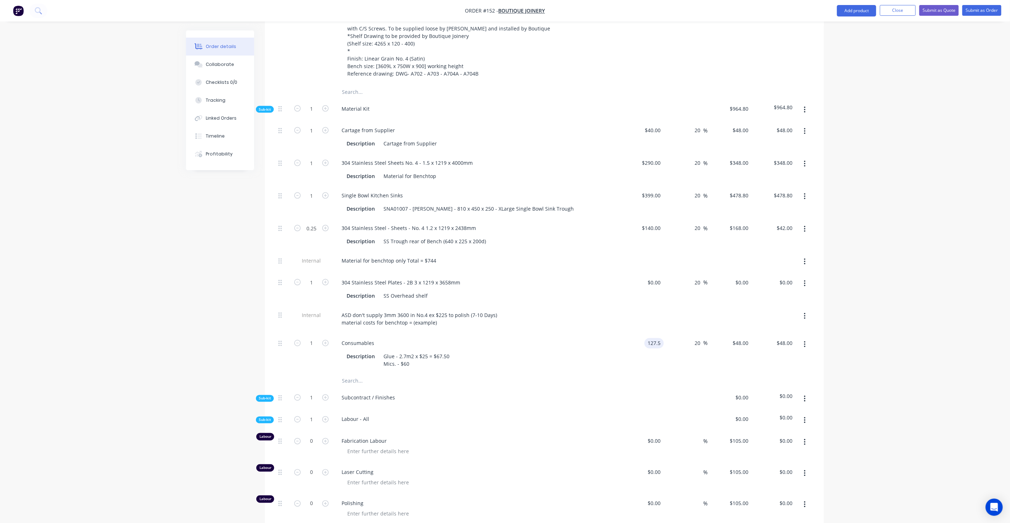
type input "$127.50"
type input "$153.00"
click at [628, 334] on div "$127.50 $127.50" at bounding box center [641, 354] width 44 height 40
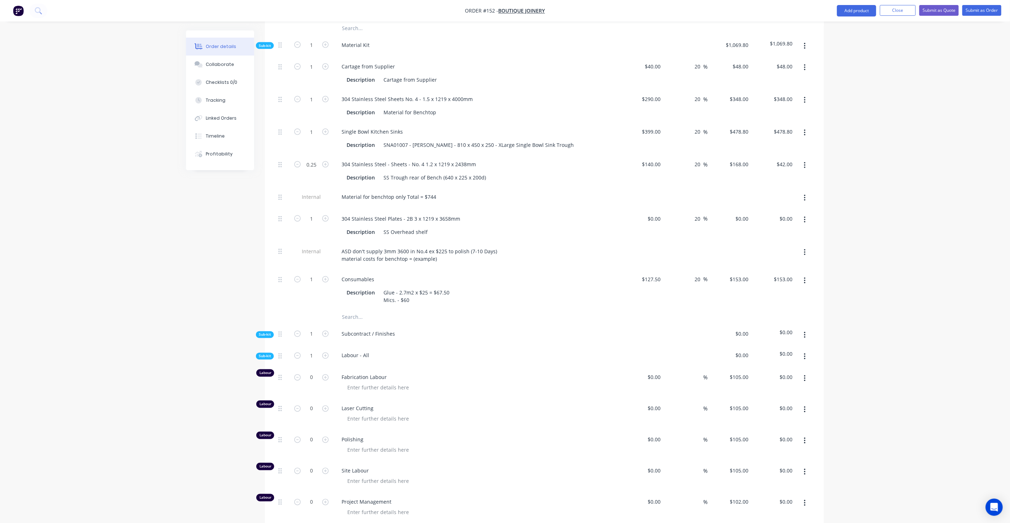
scroll to position [716, 0]
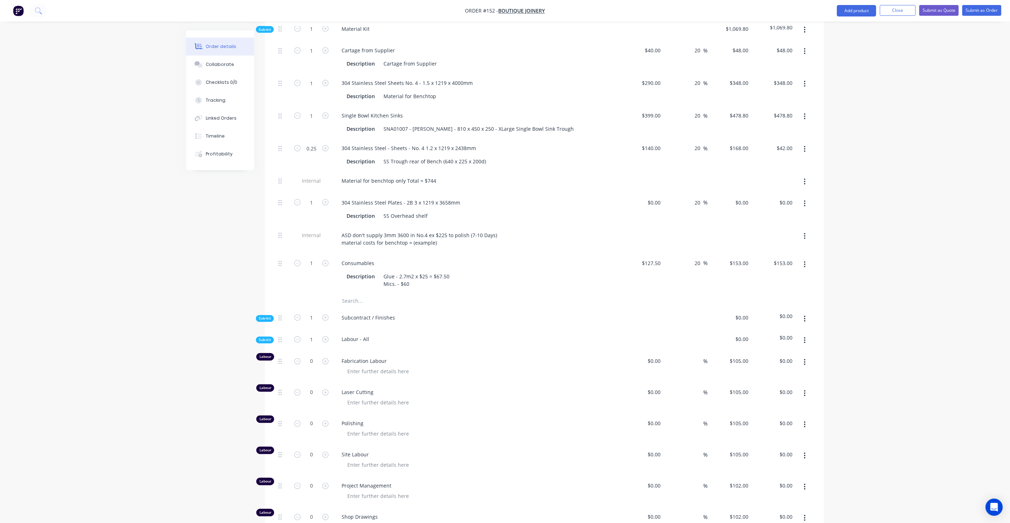
click at [265, 316] on span "Sub-kit" at bounding box center [265, 318] width 12 height 5
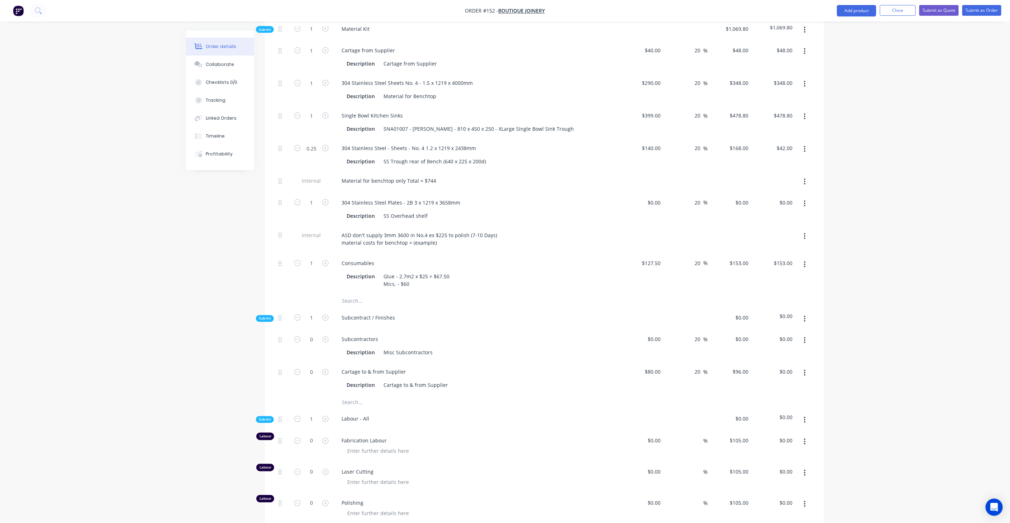
click at [266, 316] on span "Sub-kit" at bounding box center [265, 318] width 12 height 5
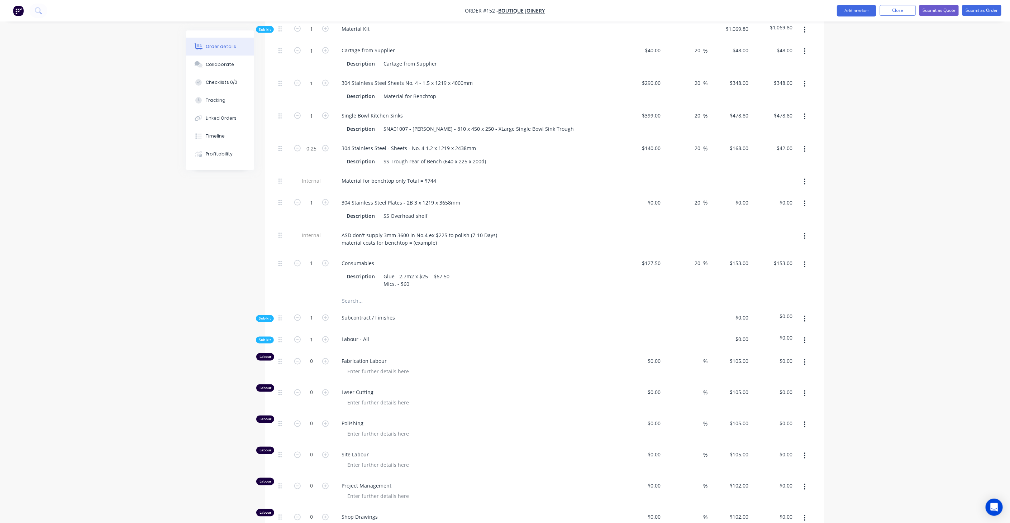
click at [804, 315] on icon "button" at bounding box center [805, 319] width 2 height 8
click at [775, 347] on div "Delete" at bounding box center [778, 352] width 55 height 10
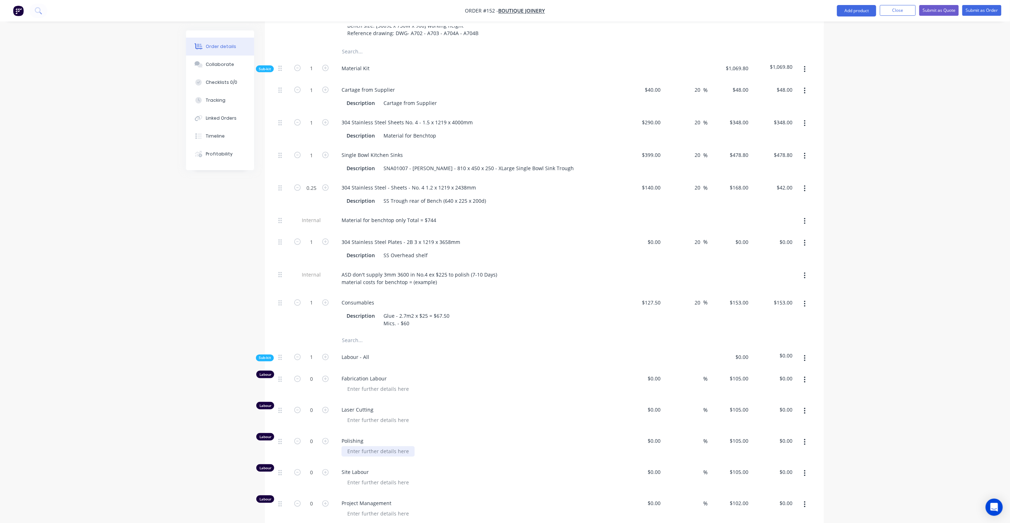
scroll to position [756, 0]
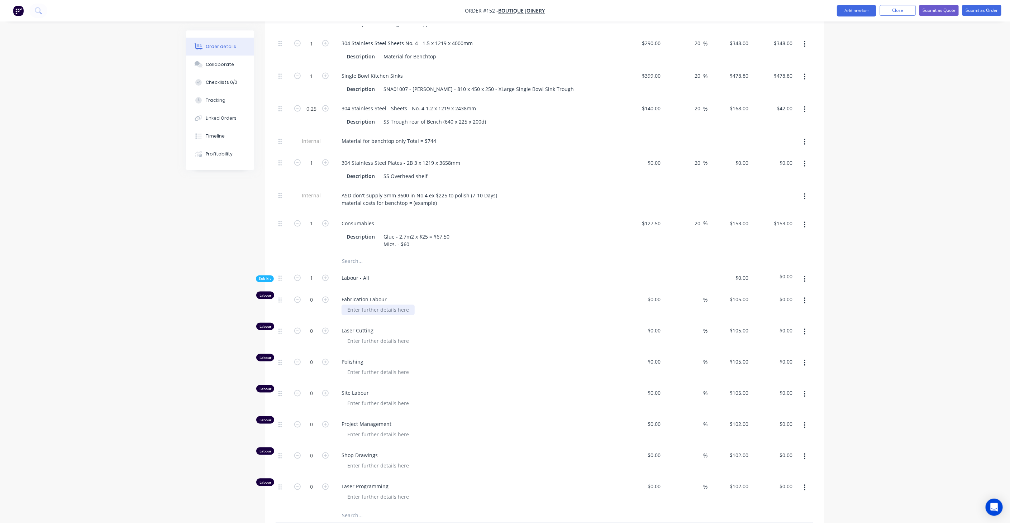
click at [375, 305] on div at bounding box center [377, 310] width 73 height 10
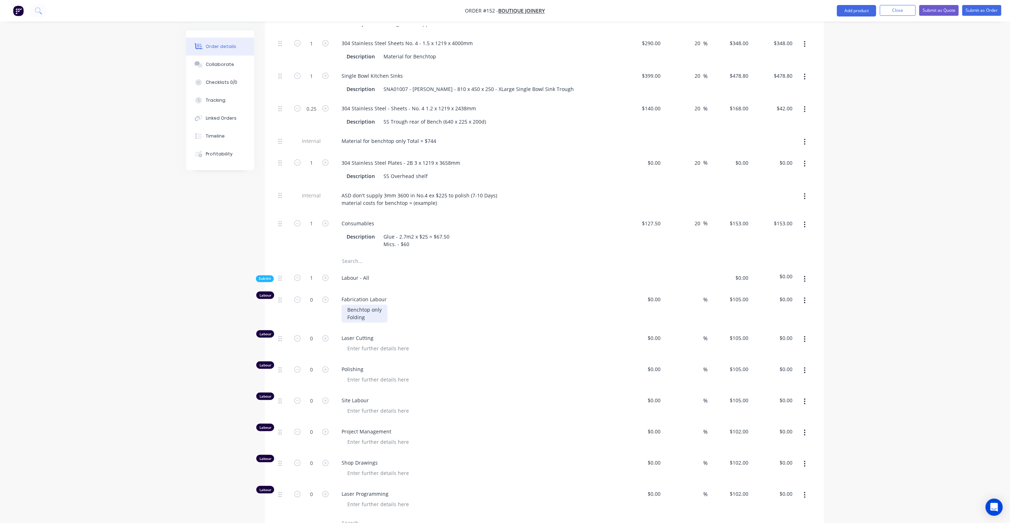
click at [371, 305] on div "Benchtop only Folding" at bounding box center [364, 314] width 46 height 18
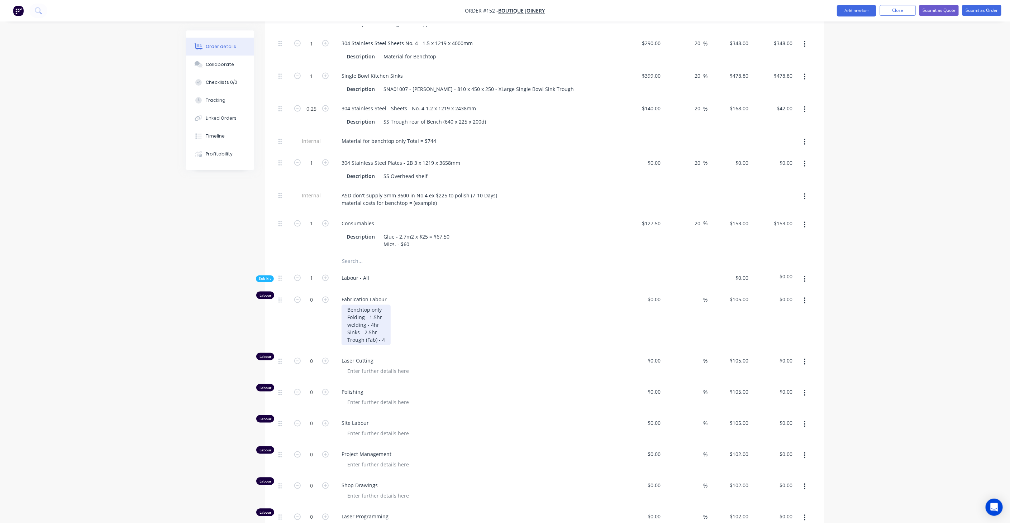
click at [380, 306] on div "Benchtop only Folding - 1.5hr welding - 4hr Sinks - 2.5hr Trough (Fab) - 4" at bounding box center [365, 325] width 49 height 40
click at [386, 314] on div "Benchtop only Folding - 1.5hr welding - 4hr Sinks - 2.5hr Trough (Fab) - 4" at bounding box center [365, 325] width 49 height 40
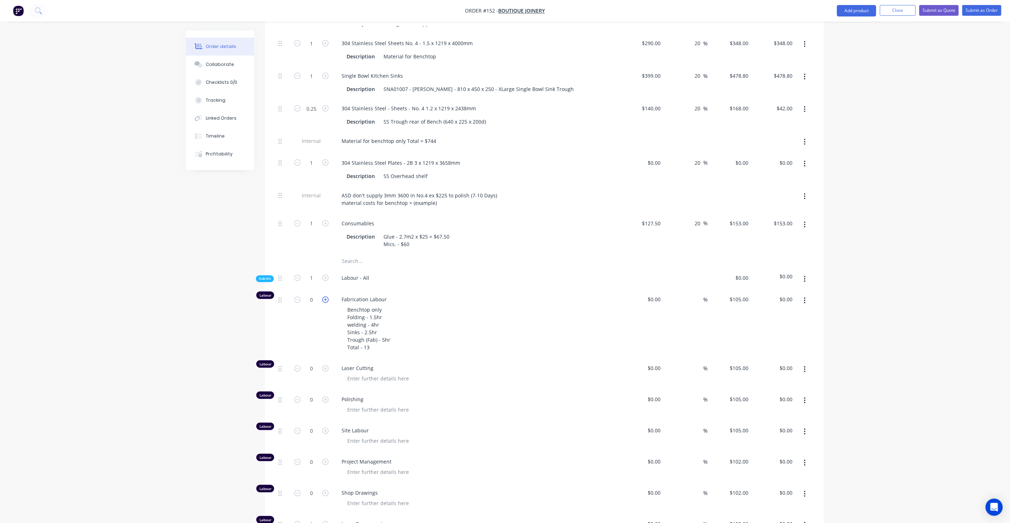
click at [325, 297] on icon "button" at bounding box center [325, 300] width 6 height 6
type input "1"
type input "$105.00"
click at [325, 297] on icon "button" at bounding box center [325, 300] width 6 height 6
type input "2"
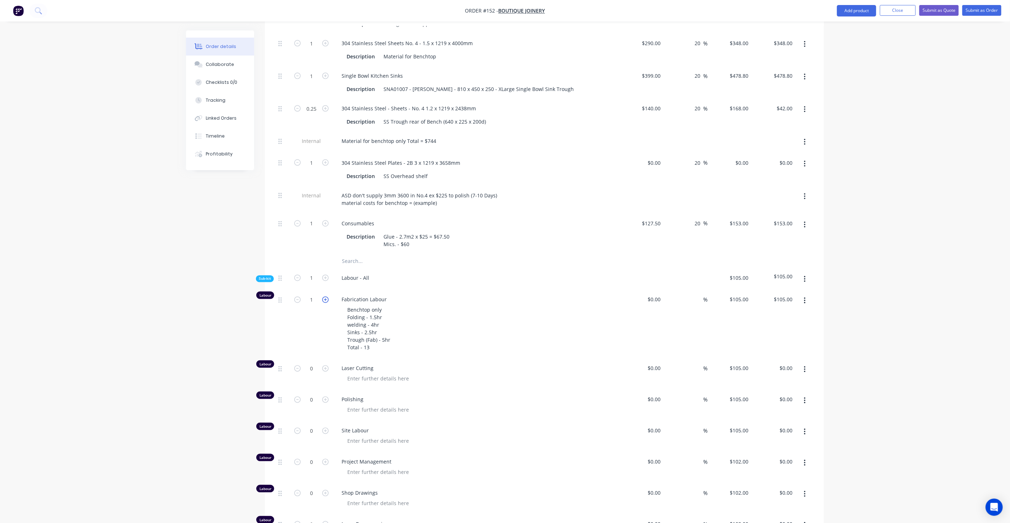
type input "$210.00"
click at [325, 297] on icon "button" at bounding box center [325, 300] width 6 height 6
type input "3"
type input "$315.00"
click at [325, 297] on icon "button" at bounding box center [325, 300] width 6 height 6
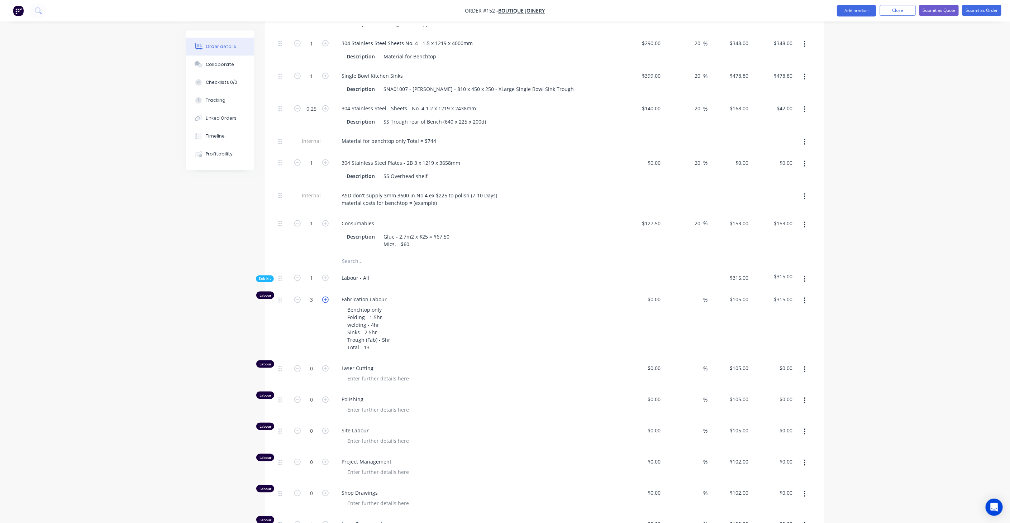
type input "4"
type input "$420.00"
click at [325, 297] on icon "button" at bounding box center [325, 300] width 6 height 6
type input "5"
type input "$525.00"
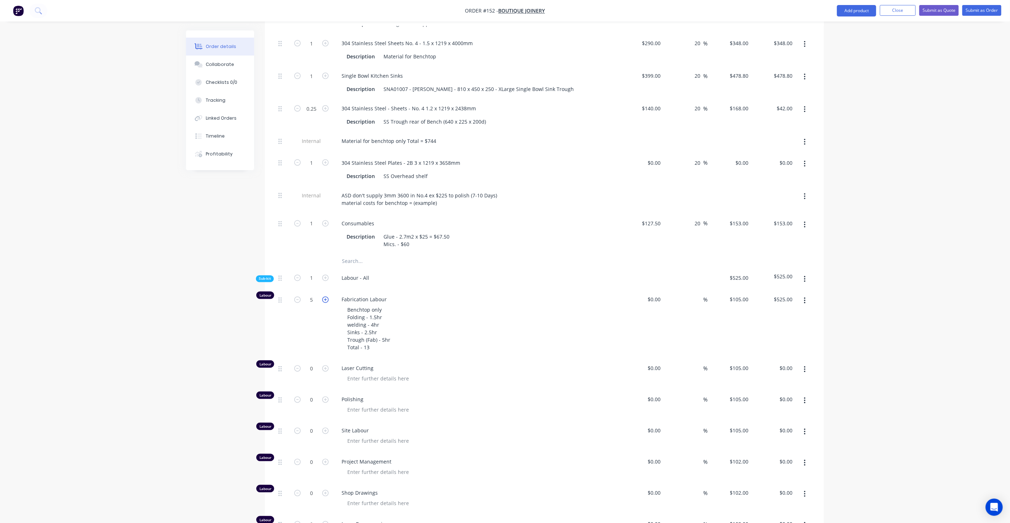
click at [325, 297] on icon "button" at bounding box center [325, 300] width 6 height 6
type input "6"
type input "$630.00"
click at [325, 297] on icon "button" at bounding box center [325, 300] width 6 height 6
type input "7"
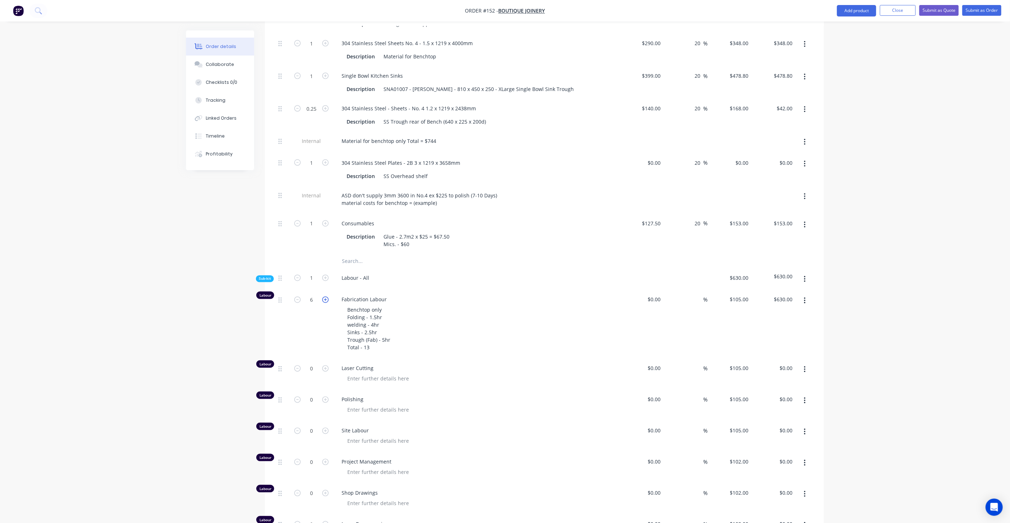
type input "$735.00"
click at [325, 297] on icon "button" at bounding box center [325, 300] width 6 height 6
type input "8"
type input "$840.00"
click at [325, 297] on icon "button" at bounding box center [325, 300] width 6 height 6
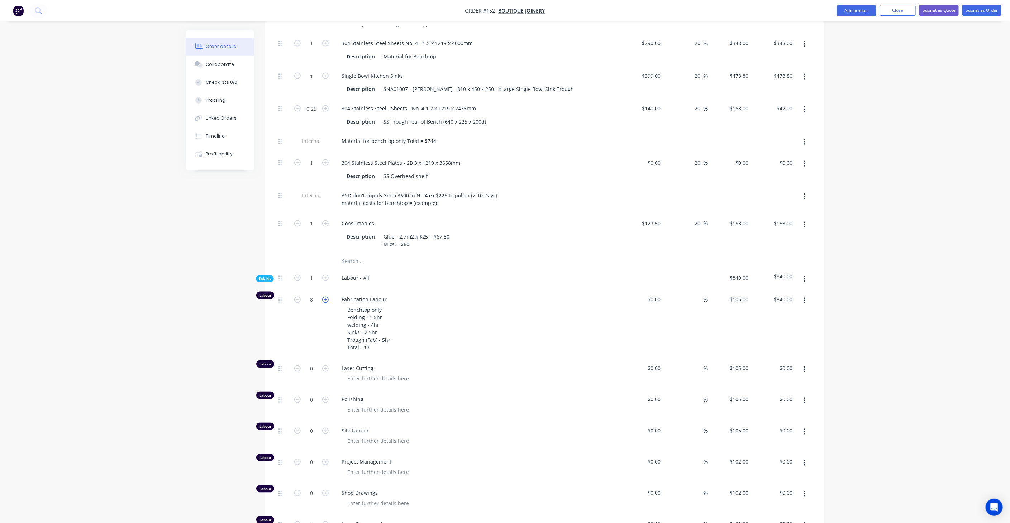
type input "9"
type input "$945.00"
click at [325, 297] on icon "button" at bounding box center [325, 300] width 6 height 6
type input "10"
type input "$1,050.00"
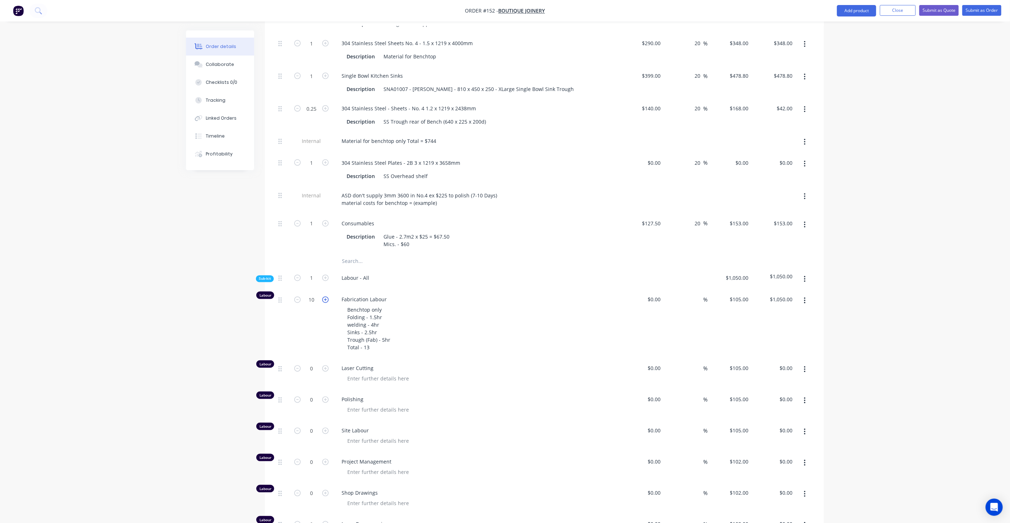
click at [325, 297] on icon "button" at bounding box center [325, 300] width 6 height 6
type input "11"
type input "$1,155.00"
click at [325, 297] on icon "button" at bounding box center [325, 300] width 6 height 6
type input "12"
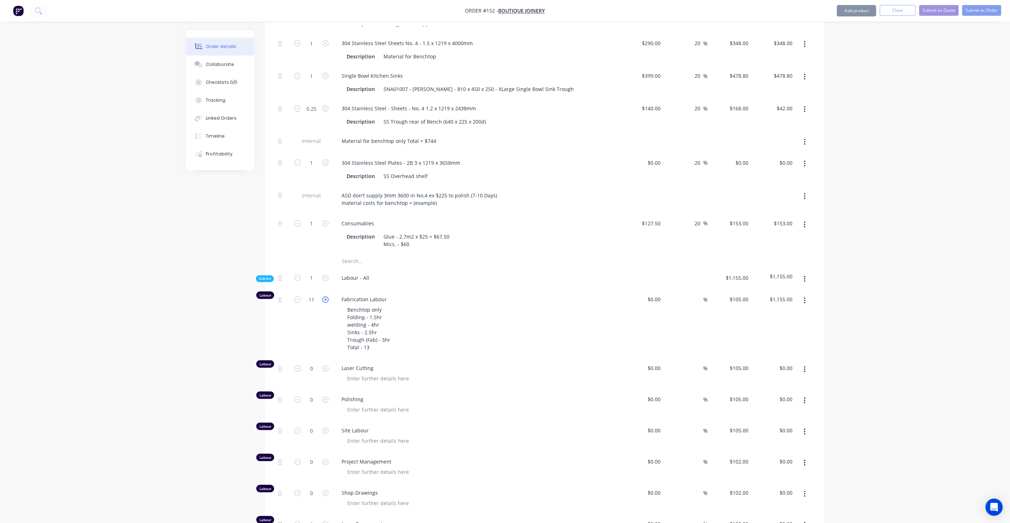
type input "$1,260.00"
click at [383, 305] on div "Benchtop only Folding - 1.5hr welding - 4hr Sinks - 2.5hr Trough (Fab) - 5hr To…" at bounding box center [368, 329] width 54 height 48
drag, startPoint x: 383, startPoint y: 288, endPoint x: 334, endPoint y: 285, distance: 49.2
click at [334, 290] on div "Fabrication Labour Benchtop only Folding - 1.5hr welding - 4hr Sinks - 2.5hr Tr…" at bounding box center [476, 324] width 287 height 69
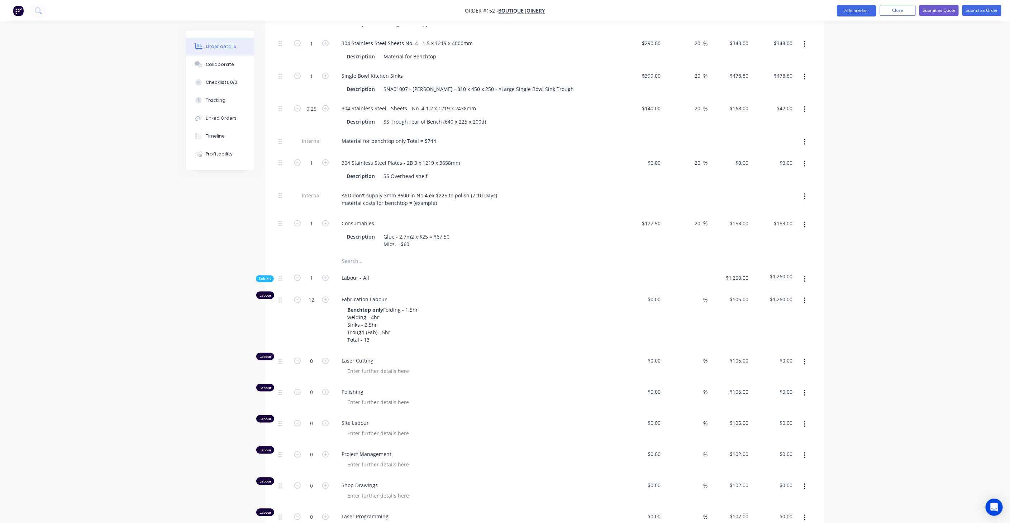
click at [326, 317] on div "12" at bounding box center [311, 320] width 43 height 61
click at [378, 366] on div at bounding box center [377, 371] width 73 height 10
click at [805, 298] on icon "button" at bounding box center [804, 301] width 1 height 6
click at [774, 315] on div "Duplicate" at bounding box center [778, 320] width 55 height 10
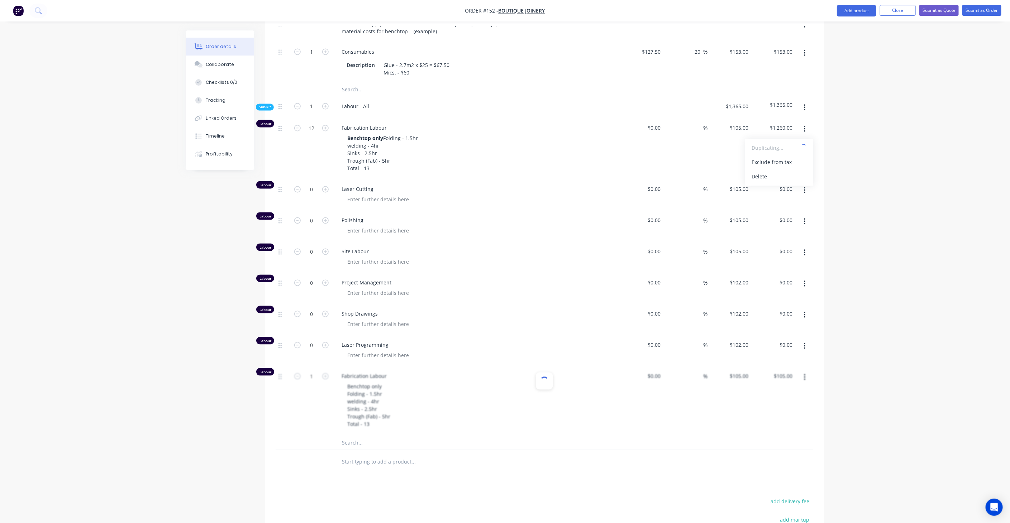
scroll to position [915, 0]
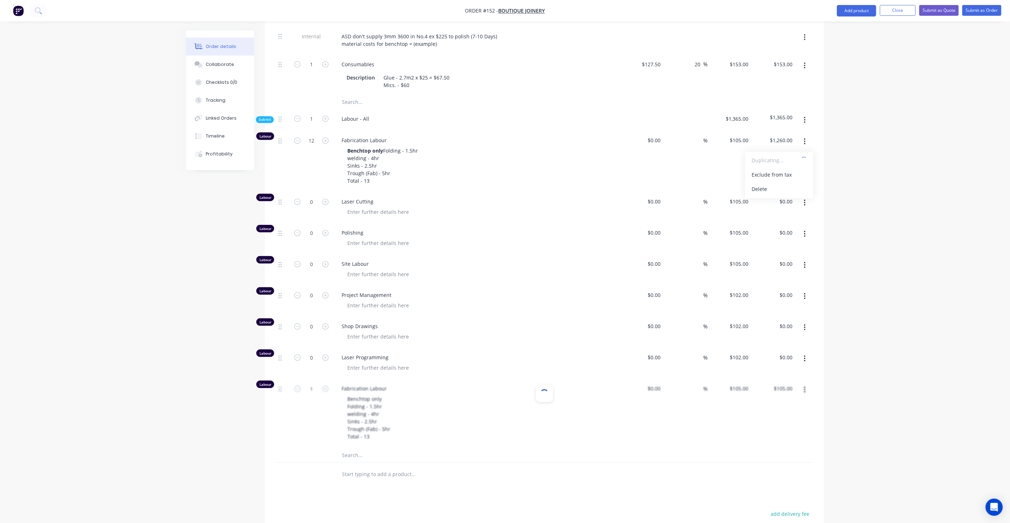
click at [450, 348] on div "Laser Programming" at bounding box center [476, 363] width 287 height 31
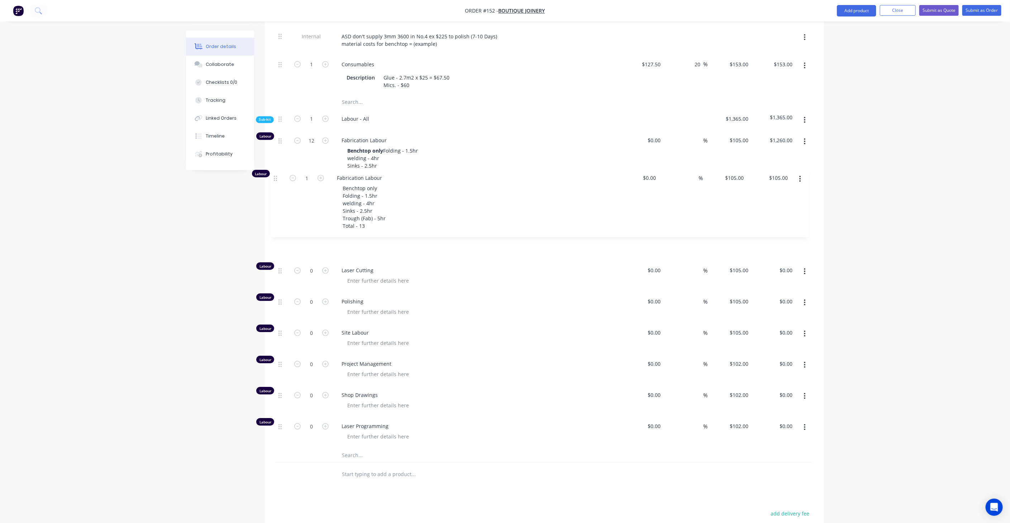
drag, startPoint x: 281, startPoint y: 373, endPoint x: 275, endPoint y: 176, distance: 197.5
click at [275, 176] on div "Labour 12 Fabrication Labour Benchtop only Folding - 1.5hr welding - 4hr Sinks …" at bounding box center [543, 289] width 537 height 317
click at [377, 207] on div "Benchtop only Folding - 1.5hr welding - 4hr Sinks - 2.5hr Trough (Fab) - 5hr To…" at bounding box center [368, 231] width 54 height 48
click at [363, 207] on div "Benchtop only Folding - 1.5hr welding - 4hr Sinks - 2.5hr Trough (Fab) - 5hr To…" at bounding box center [368, 231] width 54 height 48
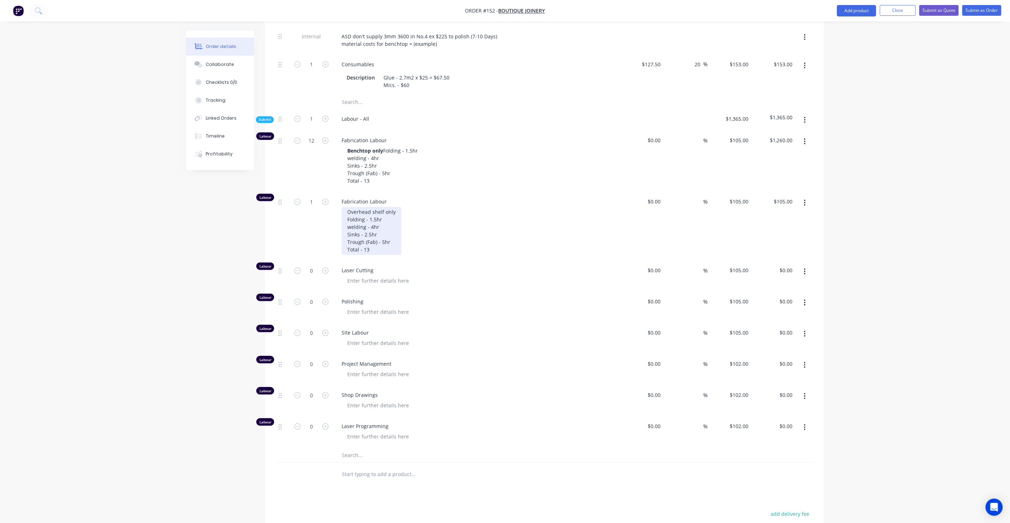
click at [375, 207] on div "Overhead shelf only Folding - 1.5hr welding - 4hr Sinks - 2.5hr Trough (Fab) - …" at bounding box center [371, 231] width 60 height 48
click at [371, 212] on div "Overhead shelf only Folding - 1hr welding - 4hr Sinks - 2.5hr Trough (Fab) - 5h…" at bounding box center [371, 231] width 60 height 48
drag, startPoint x: 347, startPoint y: 218, endPoint x: 397, endPoint y: 229, distance: 50.6
click at [397, 229] on div "Overhead shelf only Folding - 1hr welding - 2.5hr Sinks - 2.5hr Trough (Fab) - …" at bounding box center [371, 231] width 60 height 48
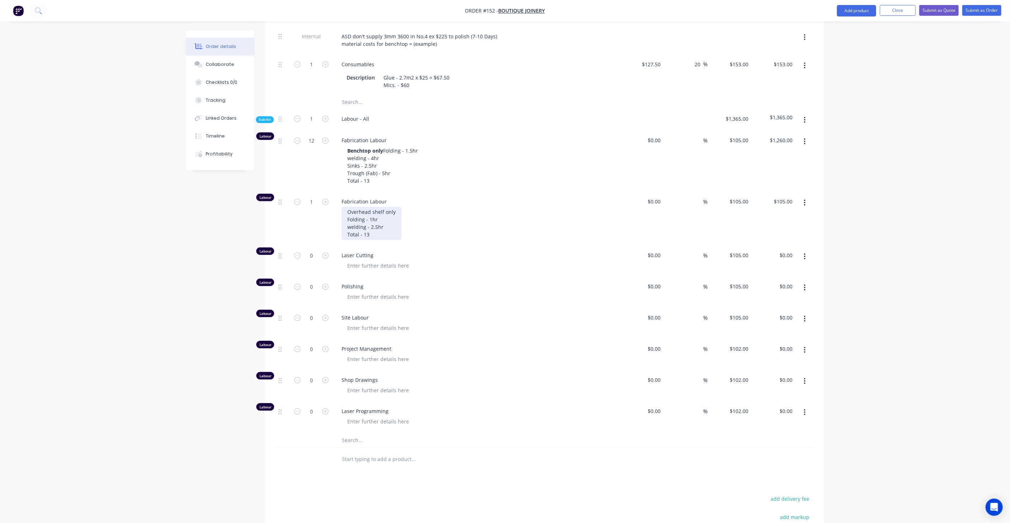
click at [377, 220] on div "Overhead shelf only Folding - 1hr welding - 2.5hr Total - 13" at bounding box center [371, 223] width 60 height 33
click at [326, 199] on icon "button" at bounding box center [325, 202] width 6 height 6
type input "2"
type input "$210.00"
click at [326, 199] on icon "button" at bounding box center [325, 202] width 6 height 6
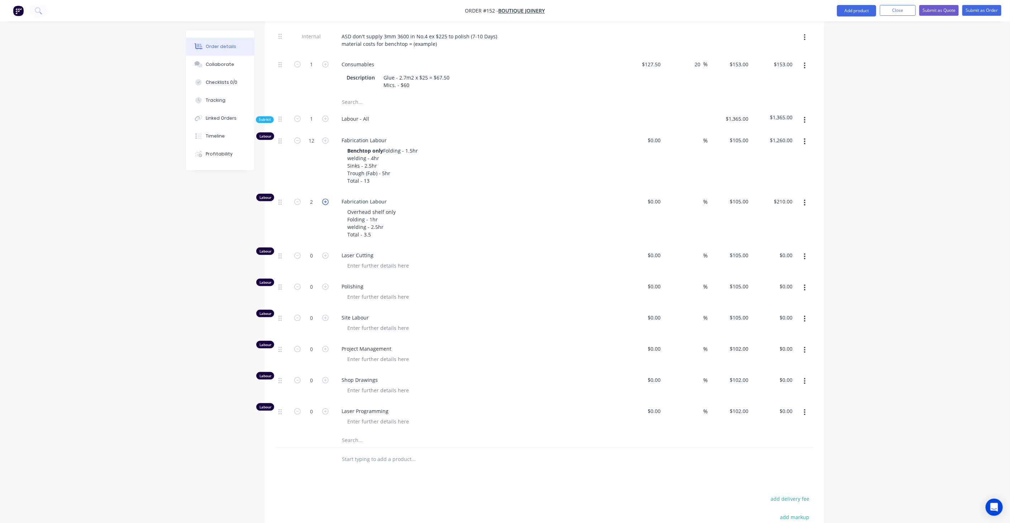
type input "3"
type input "$315.00"
click at [317, 197] on input "3" at bounding box center [311, 202] width 19 height 11
type input "3.5"
type input "$367.50"
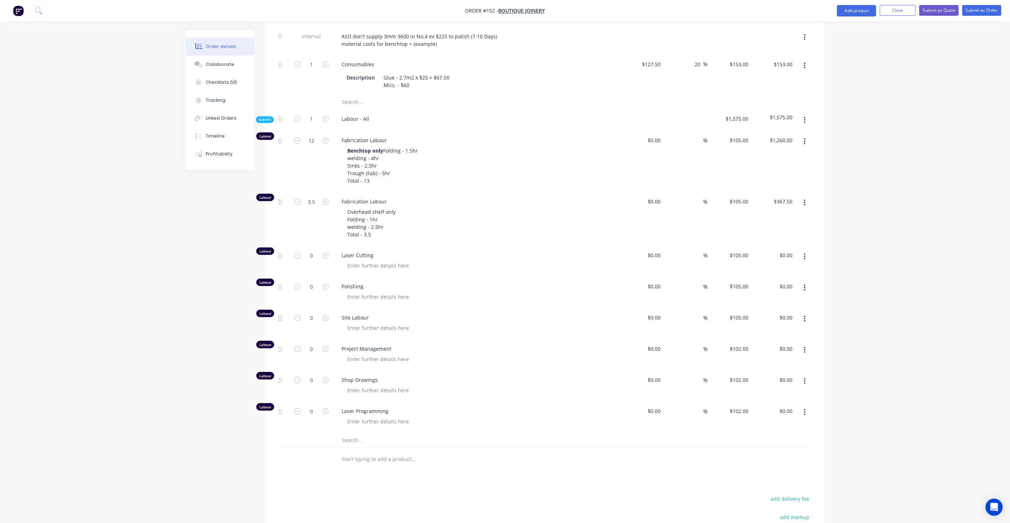
click at [420, 207] on div "Overhead shelf only Folding - 1hr welding - 2.5hr Total - 3.5" at bounding box center [478, 223] width 275 height 33
click at [380, 222] on div "Overhead shelf only Folding - 1hr welding - 2.5hr Total - 3.5" at bounding box center [371, 223] width 60 height 33
click at [369, 165] on div "Benchtop only Folding - 1.5hr welding - 4hr Sinks - 2.5hr Trough (Fab) - 5hr To…" at bounding box center [382, 166] width 82 height 40
click at [379, 261] on div at bounding box center [377, 266] width 73 height 10
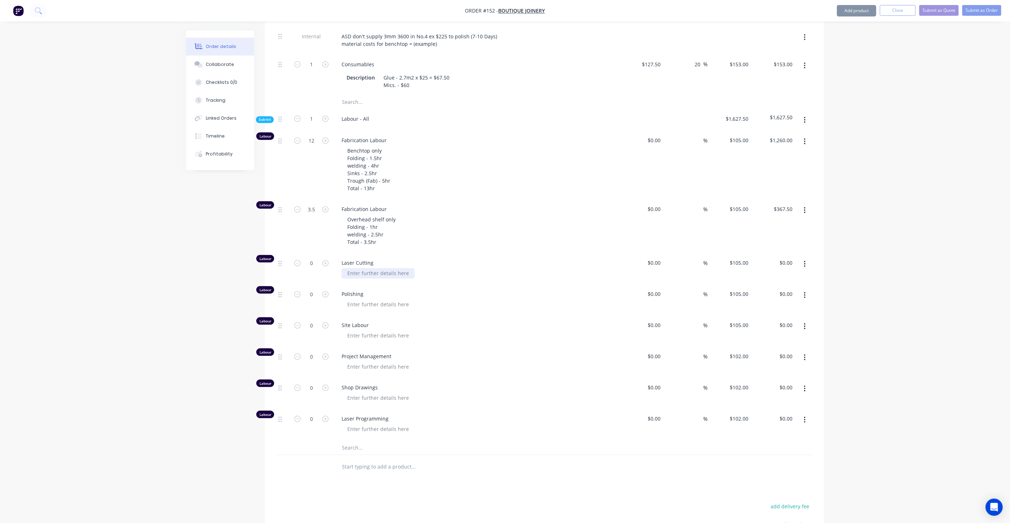
click at [369, 268] on div at bounding box center [377, 273] width 73 height 10
click at [349, 268] on div "benchtop - 3hr" at bounding box center [364, 273] width 47 height 10
click at [383, 268] on div "Benchtop - 3hr" at bounding box center [364, 273] width 47 height 10
click at [367, 268] on div "Benchtop - 3hr Shelf" at bounding box center [364, 277] width 47 height 18
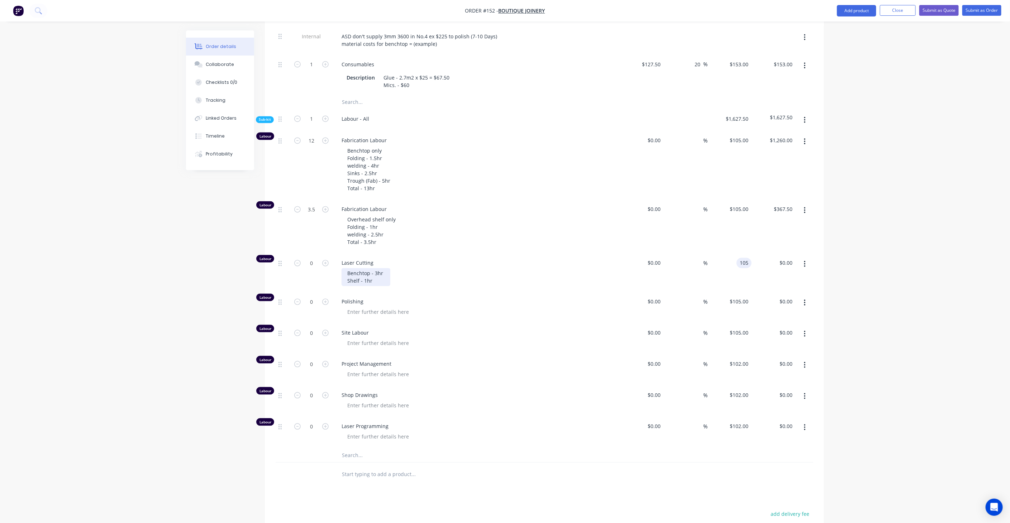
type input "$105.00"
click at [373, 268] on div "Benchtop - 3hr Shelf - 1hr" at bounding box center [365, 277] width 49 height 18
drag, startPoint x: 378, startPoint y: 261, endPoint x: 337, endPoint y: 245, distance: 43.6
click at [337, 254] on div "Laser Cutting Benchtop - 3hr Shelf - 1hr" at bounding box center [476, 273] width 287 height 39
copy div "Benchtop - 3hr Shelf - 1hr"
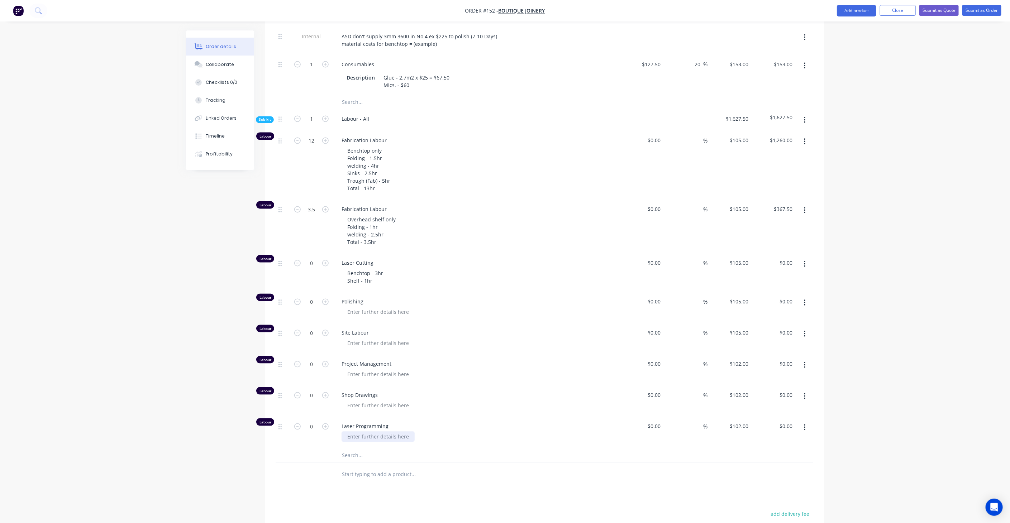
click at [373, 432] on div at bounding box center [377, 437] width 73 height 10
paste div
click at [344, 423] on span "Laser Programming" at bounding box center [478, 427] width 275 height 8
click at [348, 432] on div "Benchtop - 3hr Shelf - 1hr" at bounding box center [365, 441] width 49 height 18
click at [315, 421] on input "0" at bounding box center [311, 426] width 19 height 11
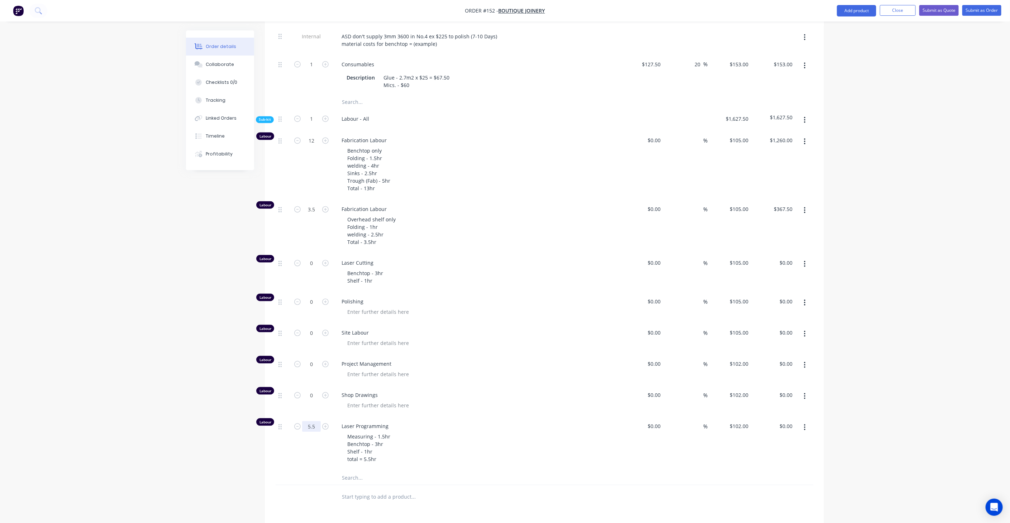
type input "5.5"
type input "$561.00"
click at [452, 369] on div at bounding box center [478, 374] width 275 height 10
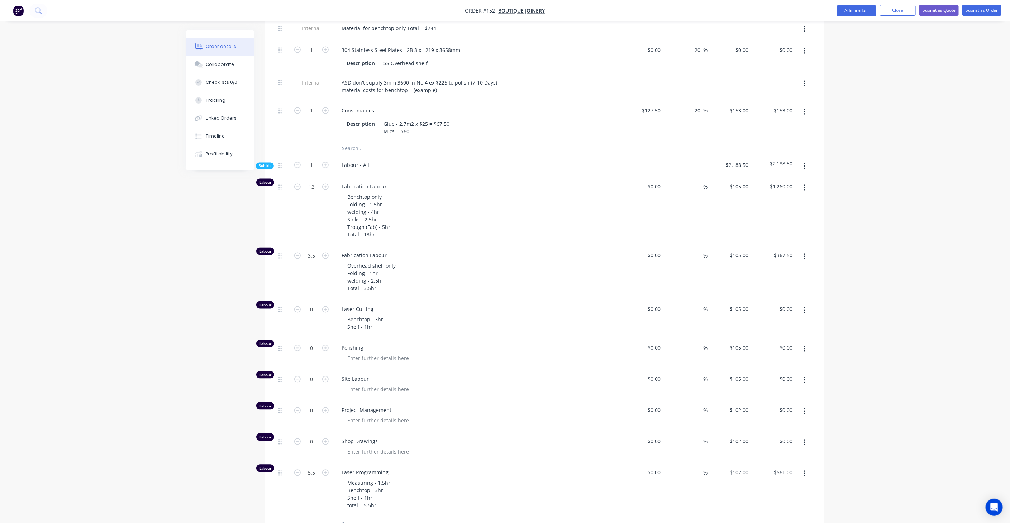
scroll to position [995, 0]
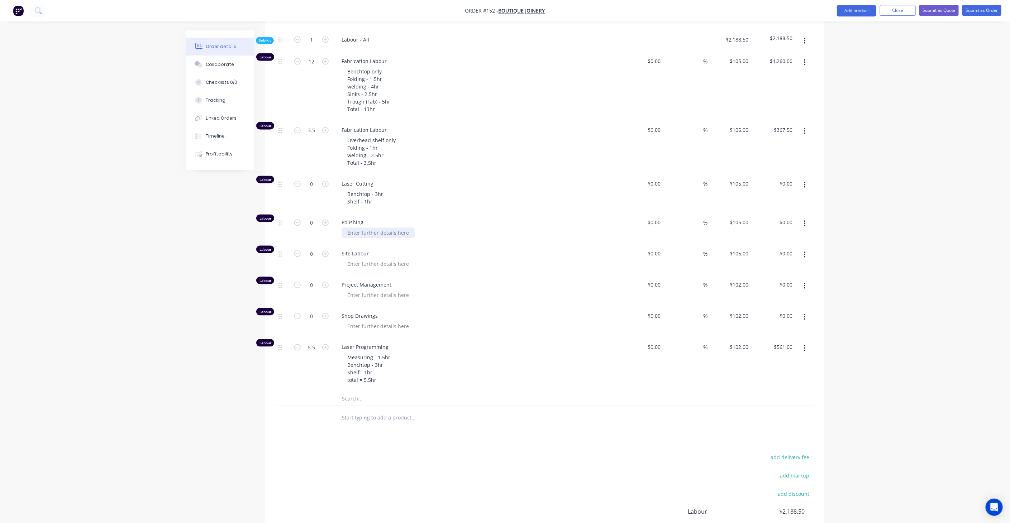
click at [373, 227] on div at bounding box center [377, 232] width 73 height 10
drag, startPoint x: 376, startPoint y: 178, endPoint x: 337, endPoint y: 172, distance: 39.9
click at [337, 174] on div "Laser Cutting Benchtop - 3hr Shelf - 1hr" at bounding box center [476, 193] width 287 height 39
click at [376, 189] on div "Benchtop - 3hr Shelf - 1hr" at bounding box center [365, 198] width 49 height 18
click at [375, 189] on div "Benchtop - 3hr Shelf - 1hr" at bounding box center [365, 198] width 49 height 18
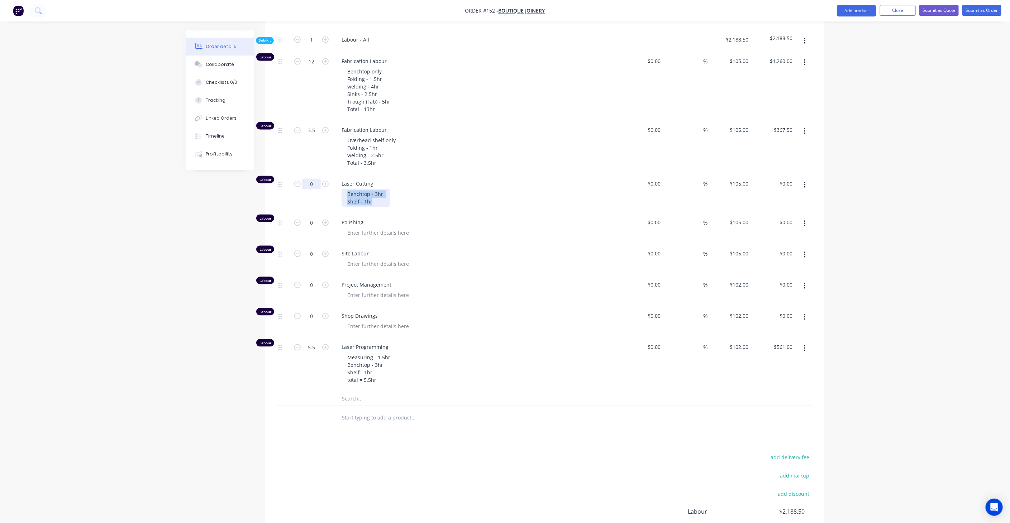
drag, startPoint x: 381, startPoint y: 179, endPoint x: 316, endPoint y: 166, distance: 66.6
click at [316, 174] on div "Labour 0 Laser Cutting Benchtop - 3hr Shelf - 1hr $0.00 $0.00 % $105.00 $105.00…" at bounding box center [543, 193] width 537 height 39
click at [326, 181] on icon "button" at bounding box center [325, 184] width 6 height 6
type input "1"
type input "$105.00"
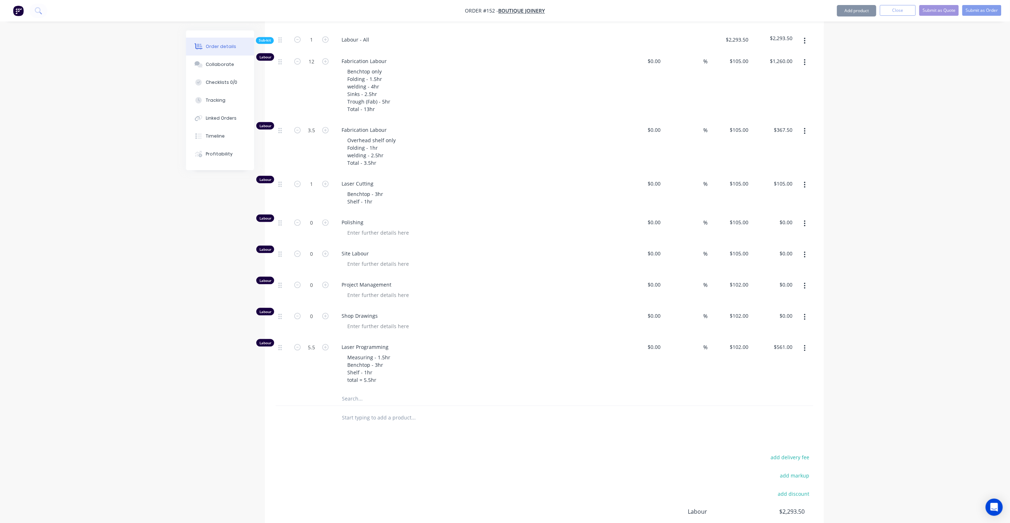
click at [403, 189] on div "Benchtop - 3hr Shelf - 1hr" at bounding box center [478, 198] width 275 height 18
click at [316, 178] on input "1" at bounding box center [311, 183] width 19 height 11
type input "1.5"
type input "$157.50"
click at [398, 189] on div "Benchtop - 3hr Shelf - 1hr" at bounding box center [478, 198] width 275 height 18
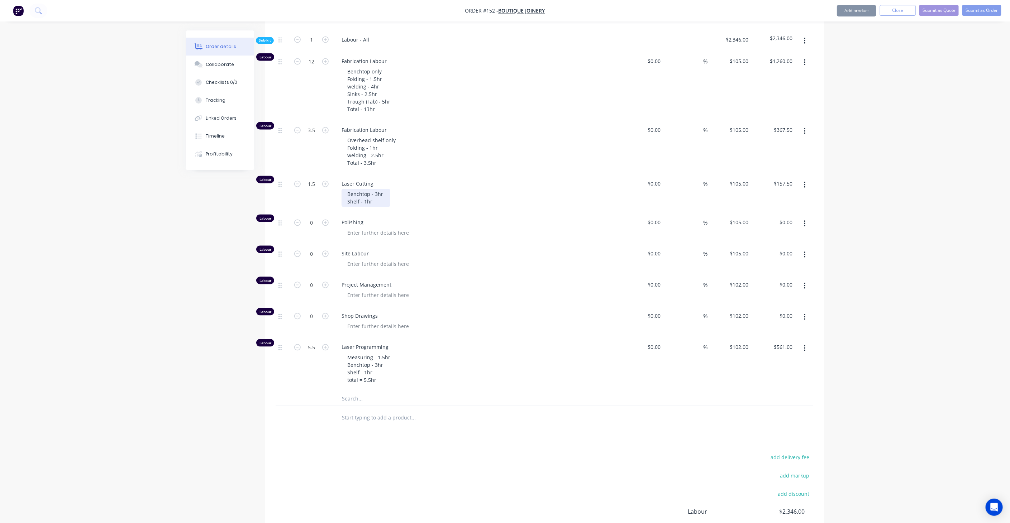
click at [378, 189] on div "Benchtop - 3hr Shelf - 1hr" at bounding box center [365, 198] width 49 height 18
click at [366, 189] on div "Benchtop - 3hr Shelf - 1hr" at bounding box center [365, 198] width 49 height 18
click at [378, 189] on div "Benchtop - 3hr Shelf - .5hr" at bounding box center [365, 198] width 49 height 18
click at [437, 189] on div "Benchtop - 1hr Shelf - .5hr" at bounding box center [478, 198] width 275 height 18
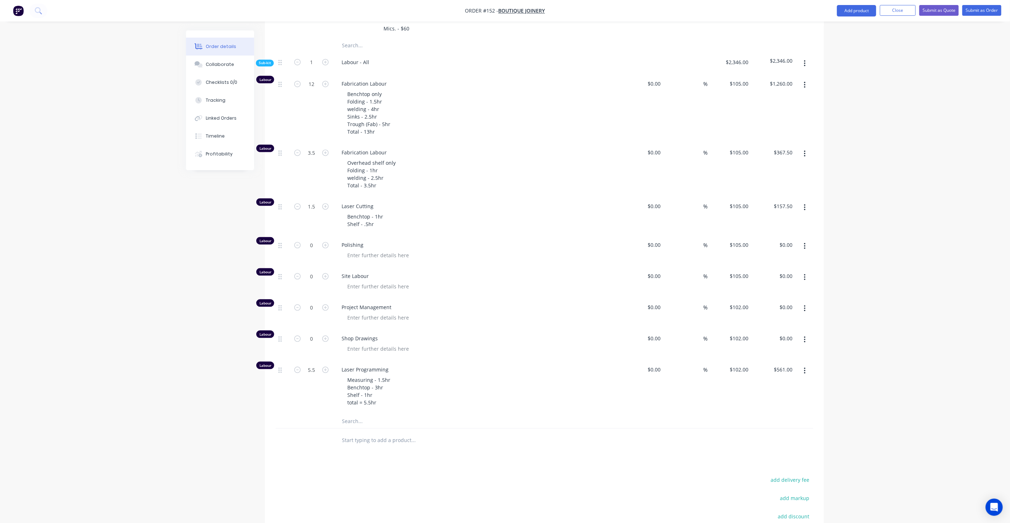
scroll to position [955, 0]
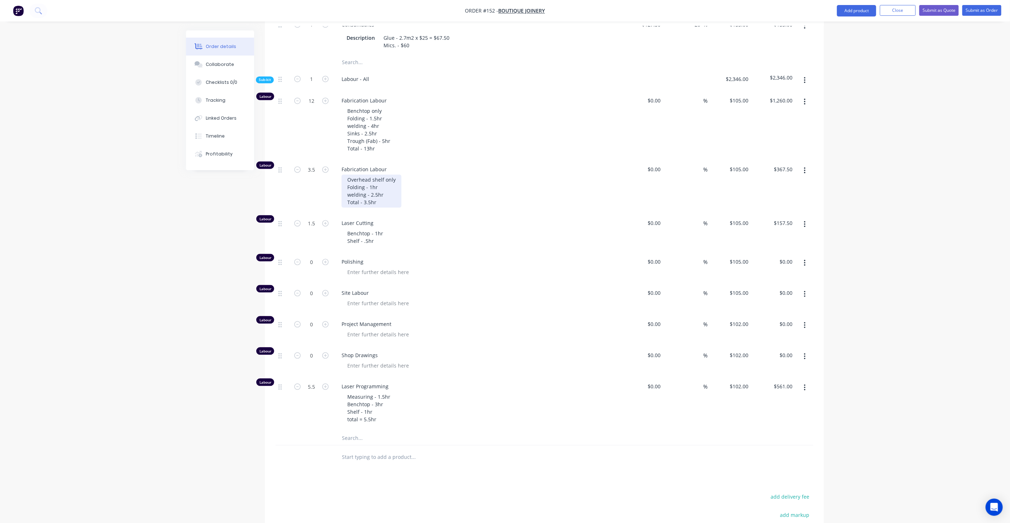
click at [369, 175] on div "Overhead shelf only Folding - 1hr welding - 2.5hr Total - 3.5hr" at bounding box center [371, 191] width 60 height 33
drag, startPoint x: 370, startPoint y: 165, endPoint x: 387, endPoint y: 164, distance: 16.5
click at [373, 175] on div "Overhead shelf only Folding - 1hr welding - 2.5hr Total - 3.5hr" at bounding box center [371, 191] width 60 height 33
click at [298, 167] on icon "button" at bounding box center [297, 170] width 6 height 6
type input "2.5"
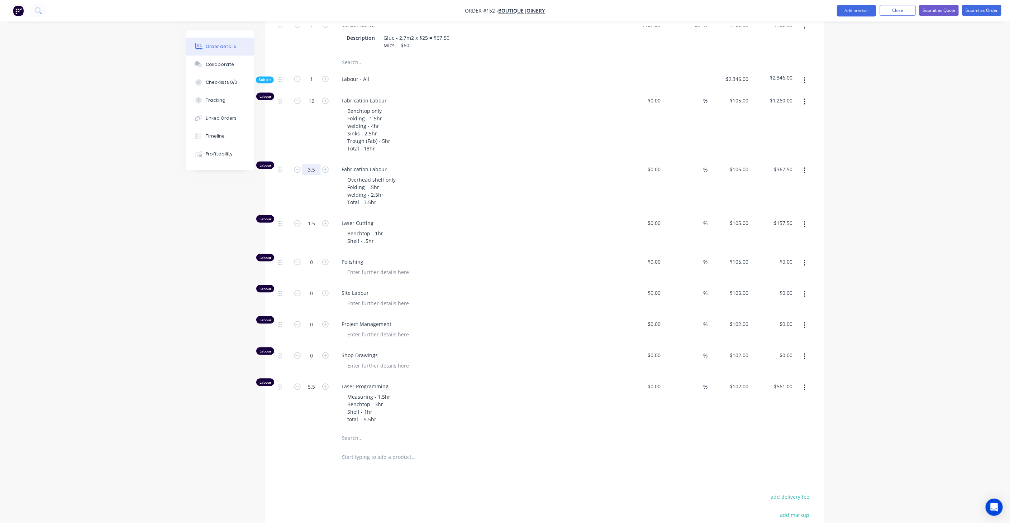
type input "$262.50"
click at [322, 167] on icon "button" at bounding box center [325, 170] width 6 height 6
type input "3.5"
type input "$367.50"
click at [319, 164] on input "3.5" at bounding box center [311, 169] width 19 height 11
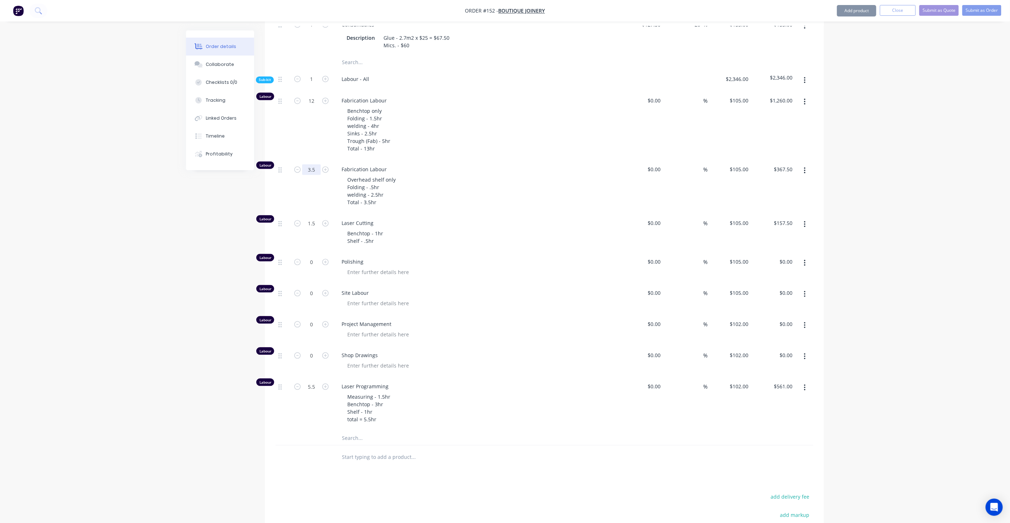
click at [319, 164] on input "3.5" at bounding box center [311, 169] width 19 height 11
click at [315, 164] on input "3.5" at bounding box center [311, 169] width 19 height 11
type input "3"
type input "$315.00"
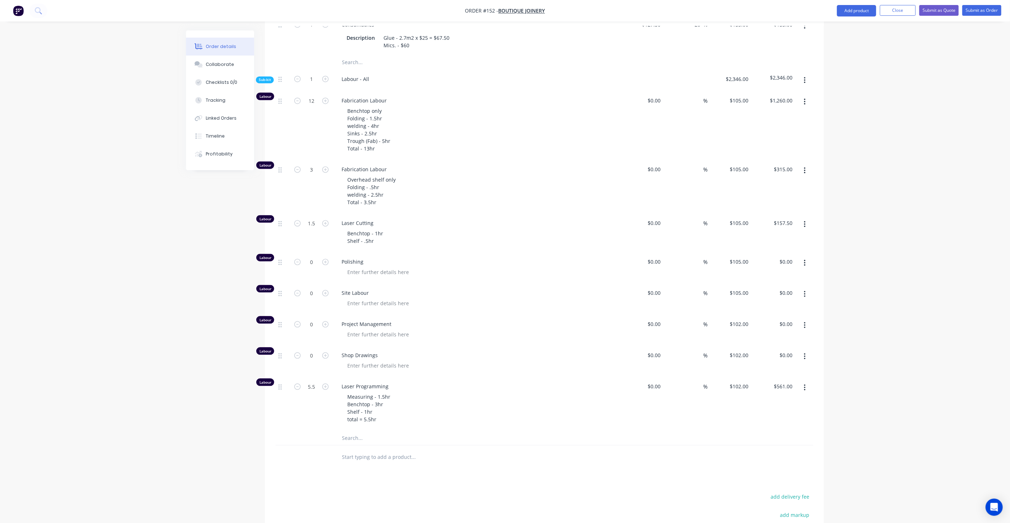
click at [407, 175] on div "Overhead shelf only Folding - .5hr welding - 2.5hr Total - 3.5hr" at bounding box center [478, 191] width 275 height 33
click at [368, 182] on div "Overhead shelf only Folding - .5hr welding - 2.5hr Total - 3.5hr" at bounding box center [371, 191] width 60 height 33
click at [369, 182] on div "Overhead shelf only Folding - .5hr welding - 2.5hr Total - 3.5hr" at bounding box center [371, 191] width 60 height 33
click at [467, 176] on div "Overhead shelf only Folding - .5hr welding - 2.5hr Total - 3hr" at bounding box center [478, 191] width 275 height 33
click at [374, 175] on div "Overhead shelf only Folding - .5hr welding - 2.5hr Total - 3hr" at bounding box center [371, 191] width 60 height 33
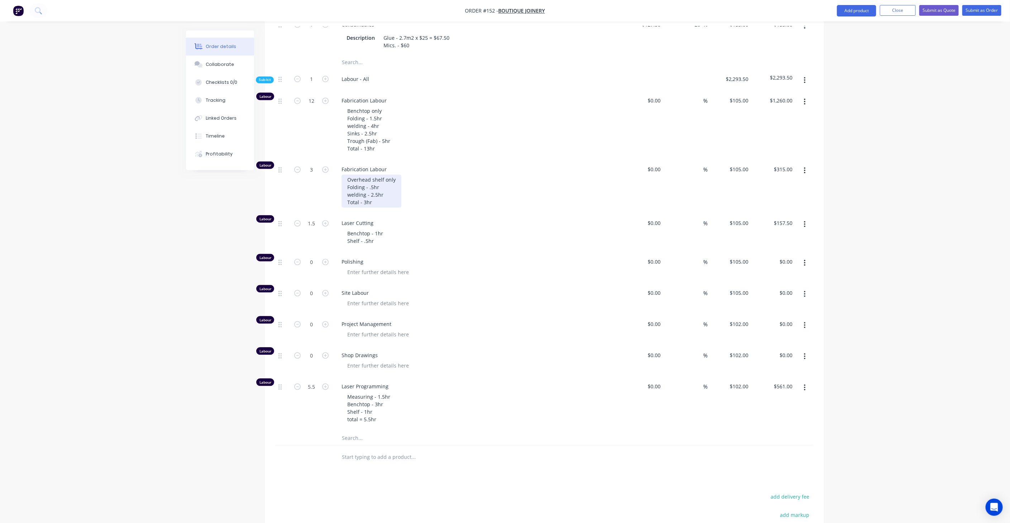
click at [372, 175] on div "Overhead shelf only Folding - .5hr welding - 2.5hr Total - 3hr" at bounding box center [371, 191] width 60 height 33
click at [481, 214] on div "Laser Cutting Benchtop - 1hr Shelf - .5hr" at bounding box center [476, 233] width 287 height 39
type input "2"
type input "$210.00"
click at [547, 214] on div "Laser Cutting Benchtop - 1hr Shelf - .5hr" at bounding box center [476, 233] width 287 height 39
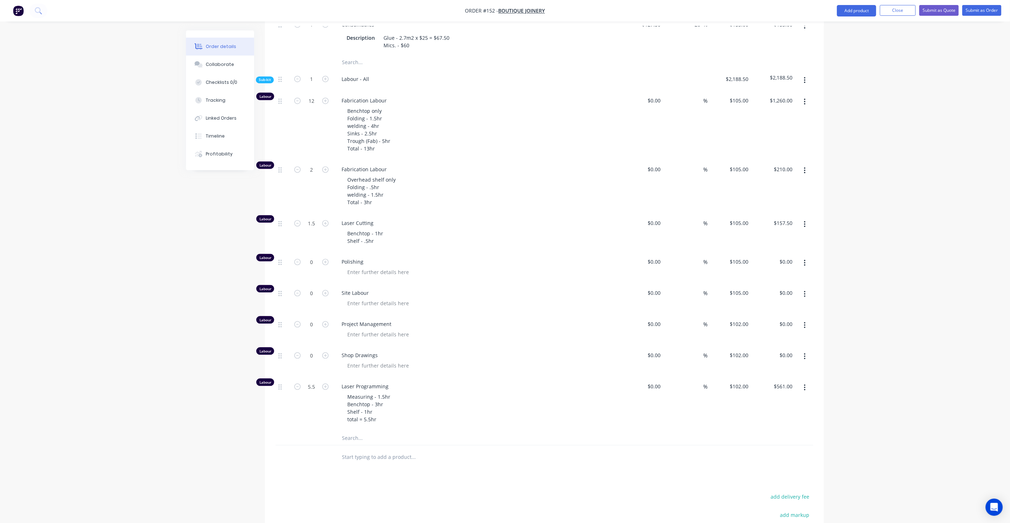
click at [421, 175] on div "Overhead shelf only Folding - .5hr welding - 1.5hr Total - 3hr" at bounding box center [478, 191] width 275 height 33
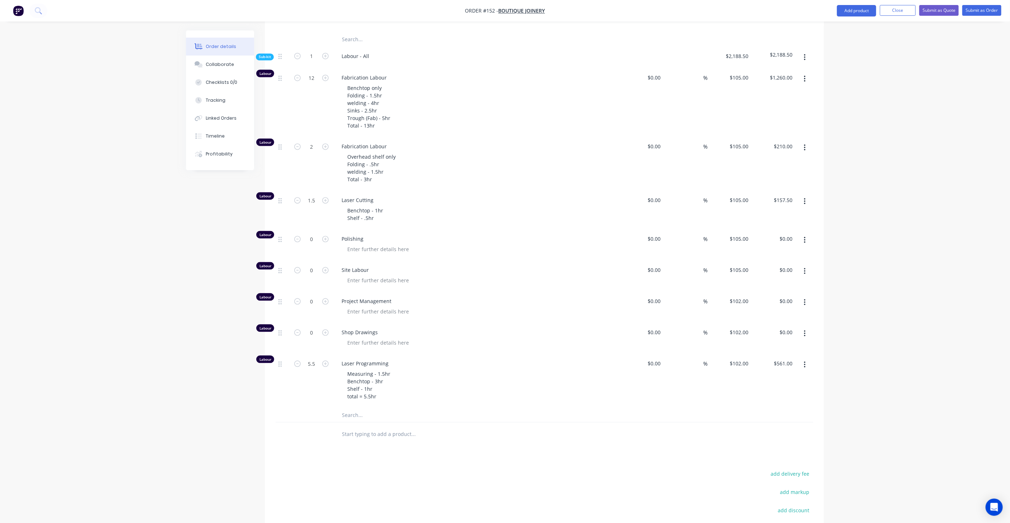
scroll to position [995, 0]
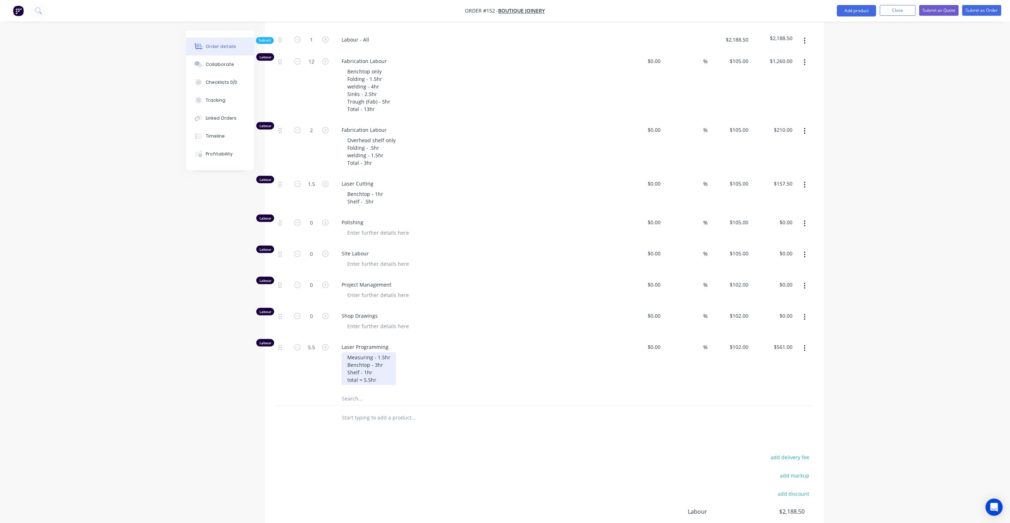
drag, startPoint x: 375, startPoint y: 341, endPoint x: 382, endPoint y: 340, distance: 6.5
click at [375, 352] on div "Measuring - 1.5hr Benchtop - 3hr Shelf - 1hr total = 5.5hr" at bounding box center [368, 368] width 54 height 33
click at [370, 356] on div "Measuring - 1.5hr Benchtop - 2.5hr Shelf - 1hr total = 5.5hr" at bounding box center [368, 368] width 54 height 33
click at [317, 342] on input "5.5" at bounding box center [311, 347] width 19 height 11
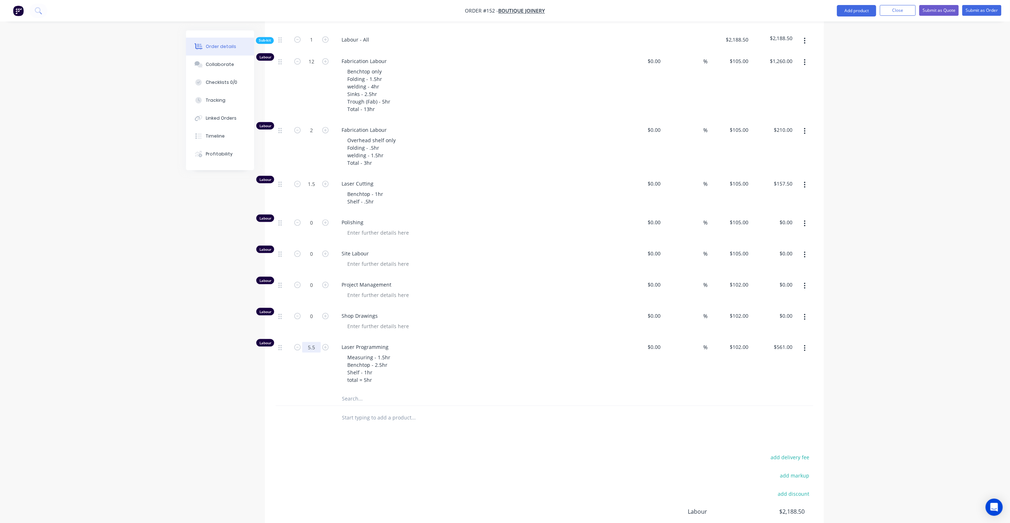
click at [317, 342] on input "5.5" at bounding box center [311, 347] width 19 height 11
type input "5"
type input "$510.00"
click at [413, 343] on span "Laser Programming" at bounding box center [478, 347] width 275 height 8
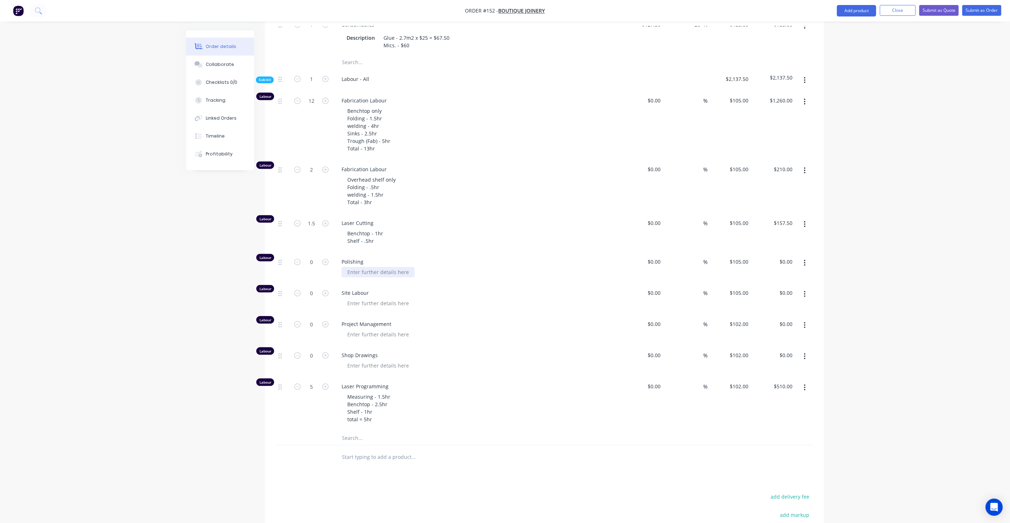
click at [357, 267] on div at bounding box center [377, 272] width 73 height 10
click at [379, 267] on div at bounding box center [377, 272] width 73 height 10
type input "8"
type input "$840.00"
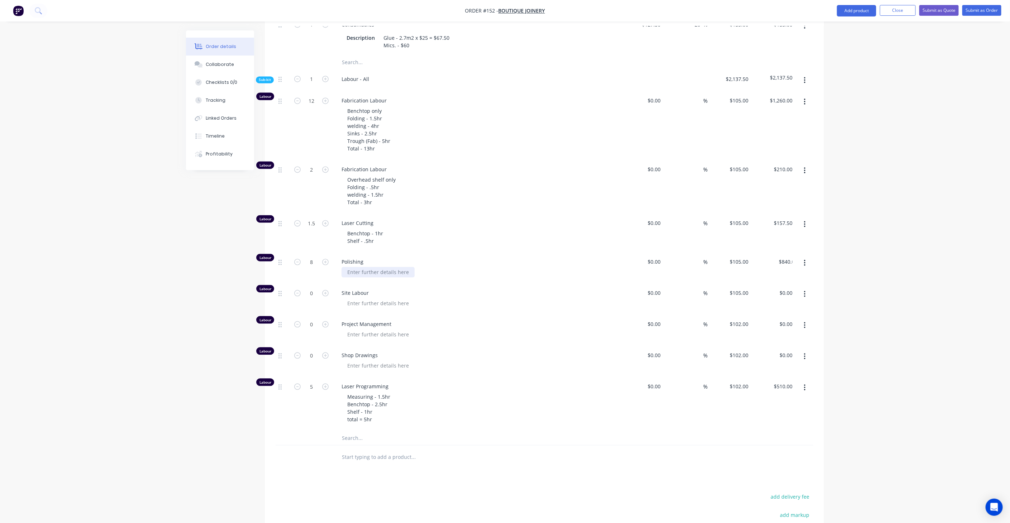
click at [371, 267] on div at bounding box center [377, 272] width 73 height 10
click at [421, 267] on div "Benchtop (Domestic full polish)" at bounding box center [384, 272] width 86 height 10
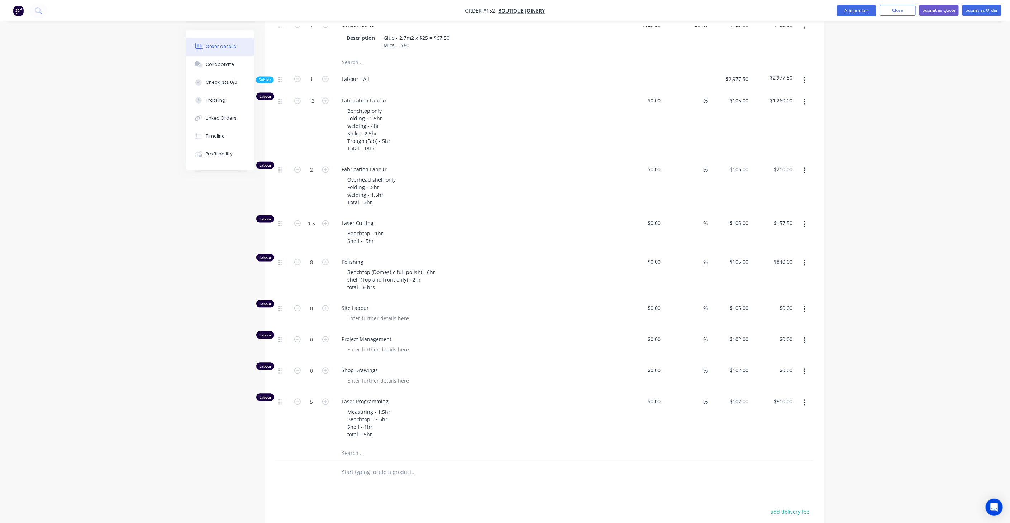
click at [489, 267] on div "Benchtop (Domestic full polish) - 6hr shelf (Top and front only) - 2hr total - …" at bounding box center [478, 279] width 275 height 25
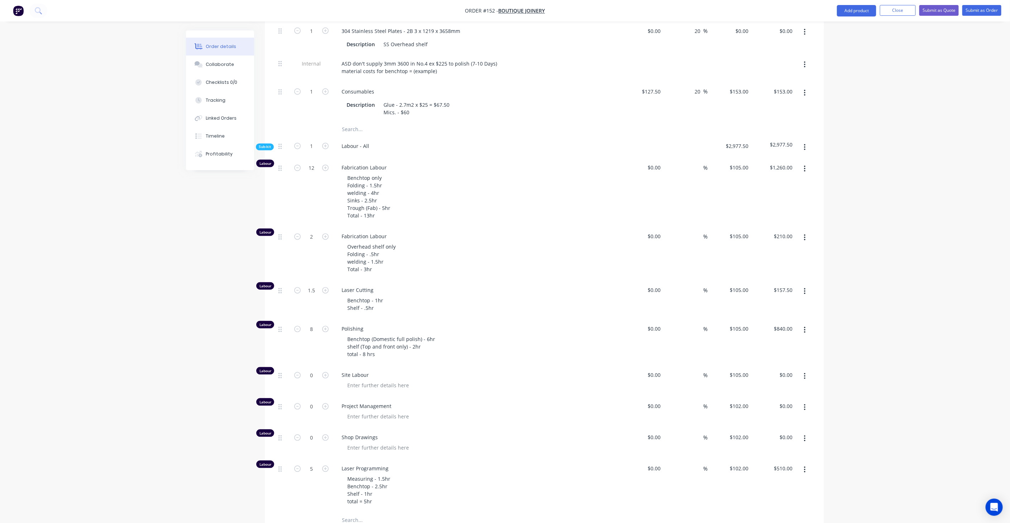
scroll to position [876, 0]
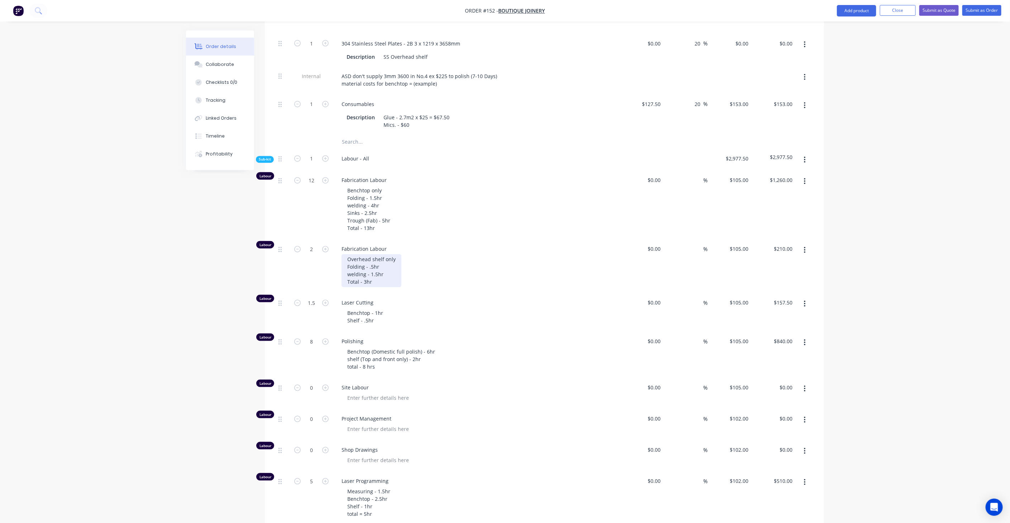
click at [365, 260] on div "Overhead shelf only Folding - .5hr welding - 1.5hr Total - 3hr" at bounding box center [371, 270] width 60 height 33
click at [453, 254] on div "Overhead shelf only Folding - .5hr welding - 1.5hr Total - 2hr" at bounding box center [478, 270] width 275 height 33
click at [327, 177] on icon "button" at bounding box center [325, 180] width 6 height 6
type input "13"
type input "$1,365.00"
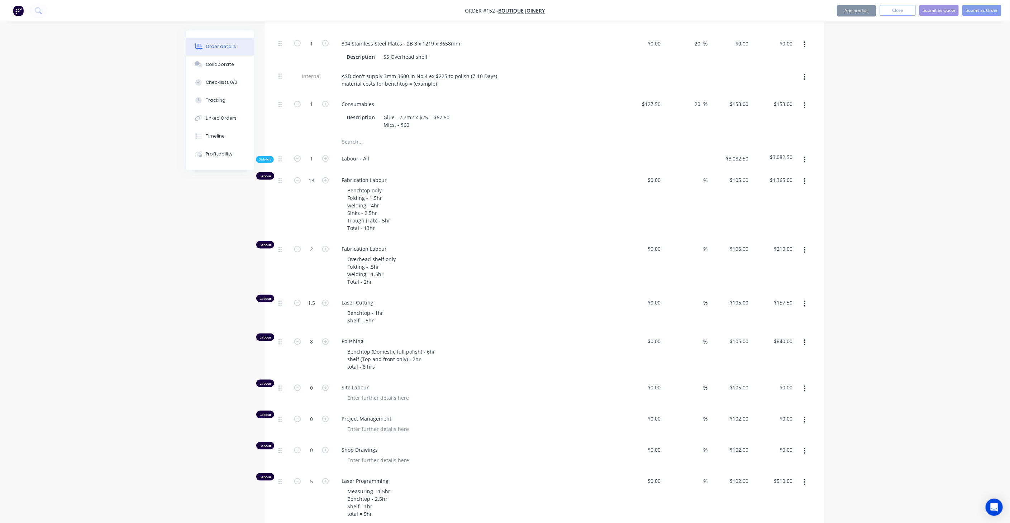
click at [473, 186] on div "Benchtop only Folding - 1.5hr welding - 4hr Sinks - 2.5hr Trough (Fab) - 5hr To…" at bounding box center [478, 210] width 275 height 48
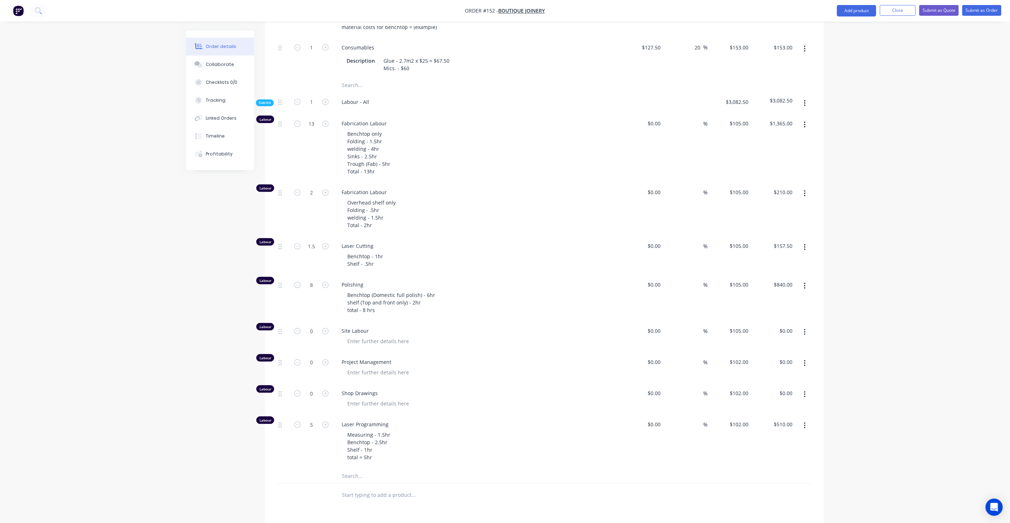
scroll to position [915, 0]
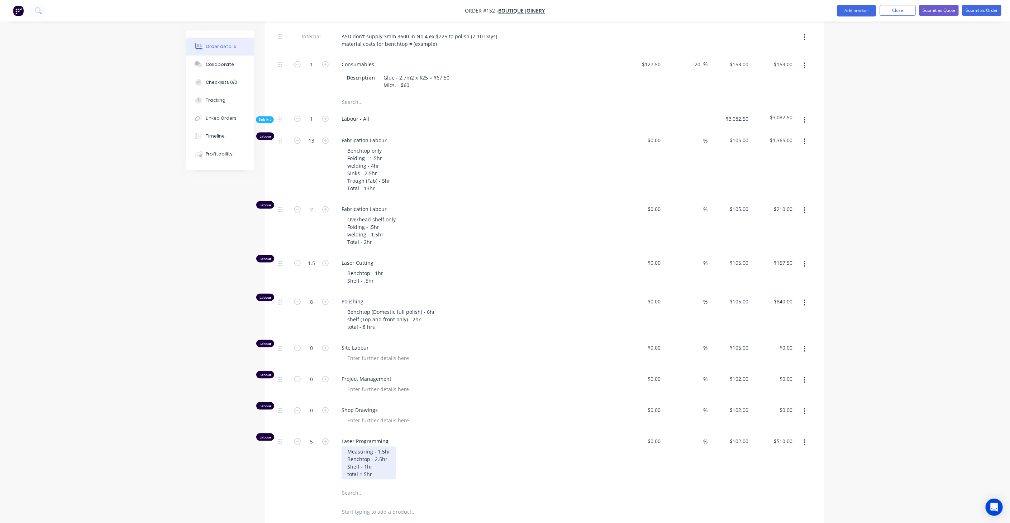
click at [381, 447] on div "Measuring - 1.5hr Benchtop - 2.5hr Shelf - 1hr total = 5hr" at bounding box center [368, 463] width 54 height 33
drag, startPoint x: 475, startPoint y: 438, endPoint x: 386, endPoint y: 456, distance: 91.1
click at [476, 447] on div "Measuring - 1.5hr Benchtop - 2hr Shelf - 1hr total = 5hr" at bounding box center [478, 463] width 275 height 33
click at [363, 452] on div "Measuring - 1.5hr Benchtop - 2hr Shelf - 1hr total = 5hr" at bounding box center [368, 463] width 54 height 33
click at [366, 452] on div "Measuring - 1.5hr Benchtop - 2hr Shelf - 1hr total = 5hr" at bounding box center [368, 463] width 54 height 33
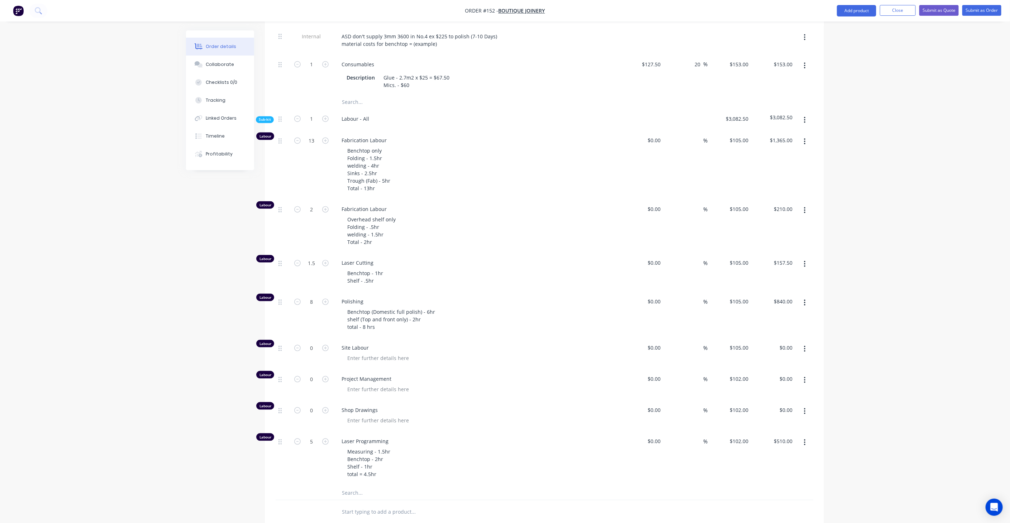
click at [460, 447] on div "Measuring - 1.5hr Benchtop - 2hr Shelf - 1hr total = 4.5hr" at bounding box center [478, 463] width 275 height 33
type input "4.5"
type input "$459.00"
click at [511, 432] on div "Laser Programming Measuring - 1.5hr Benchtop - 2hr Shelf - 1hr total = 4.5hr" at bounding box center [476, 459] width 287 height 54
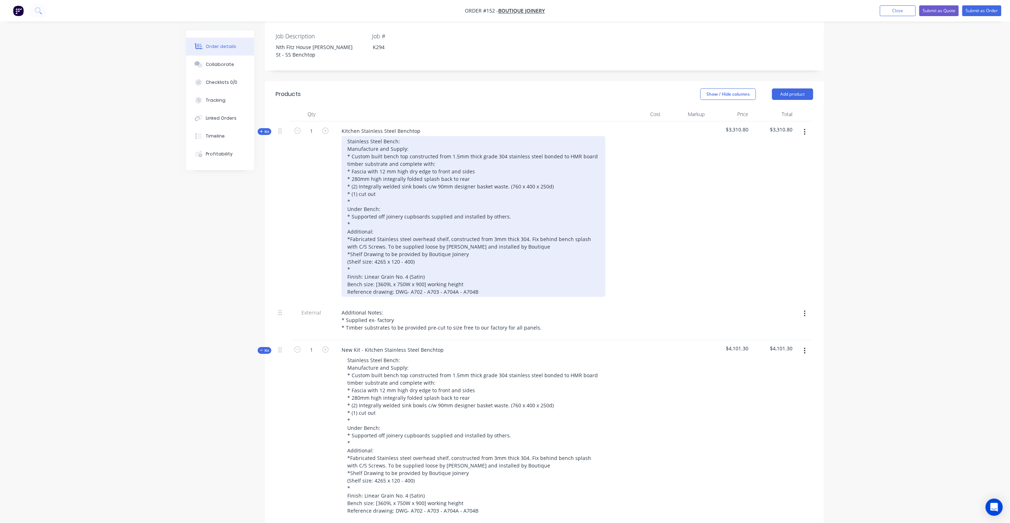
scroll to position [199, 0]
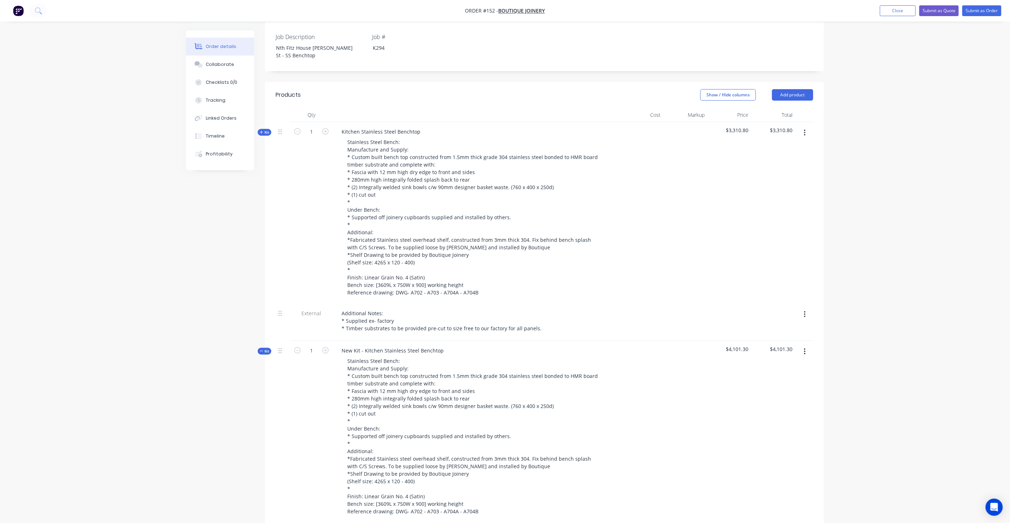
click at [265, 130] on span "Kit" at bounding box center [264, 132] width 9 height 5
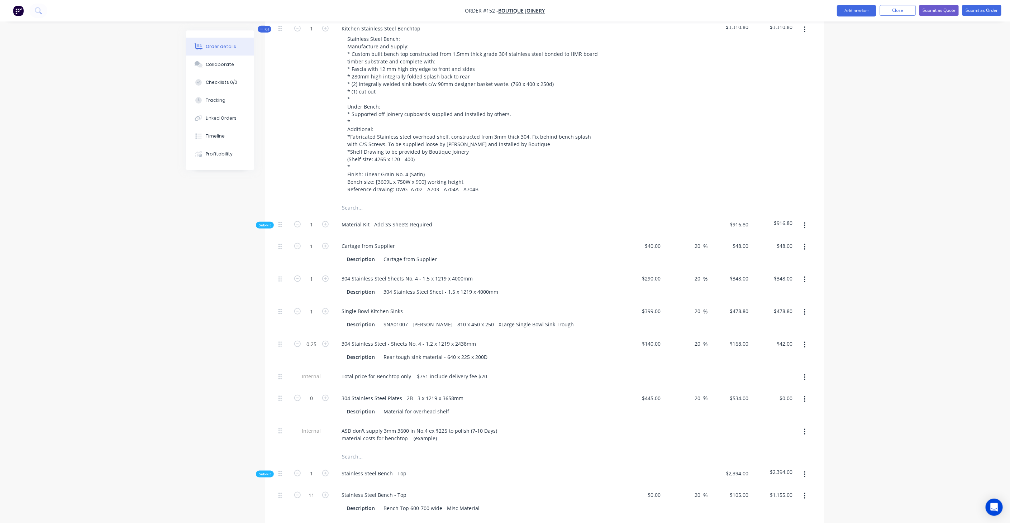
scroll to position [318, 0]
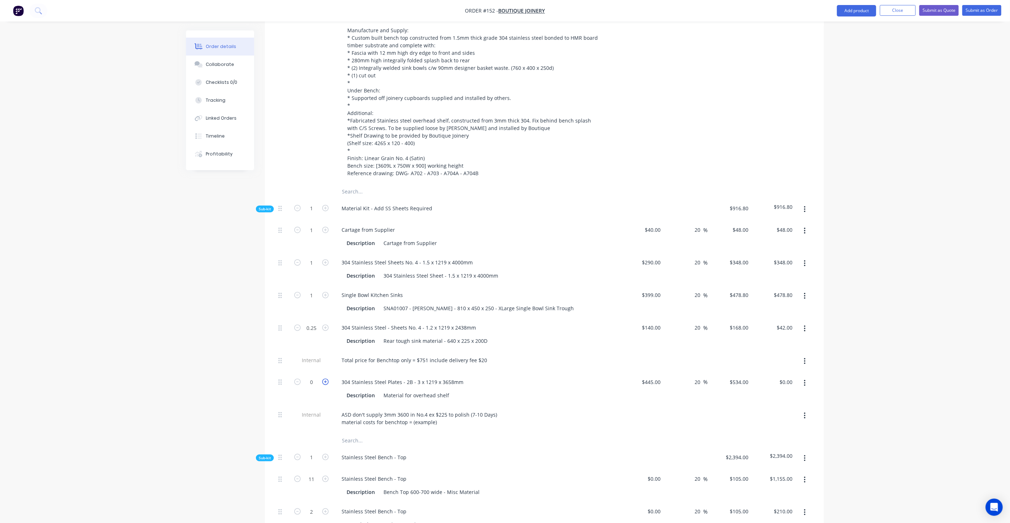
click at [326, 379] on icon "button" at bounding box center [325, 382] width 6 height 6
type input "1"
type input "$534.00"
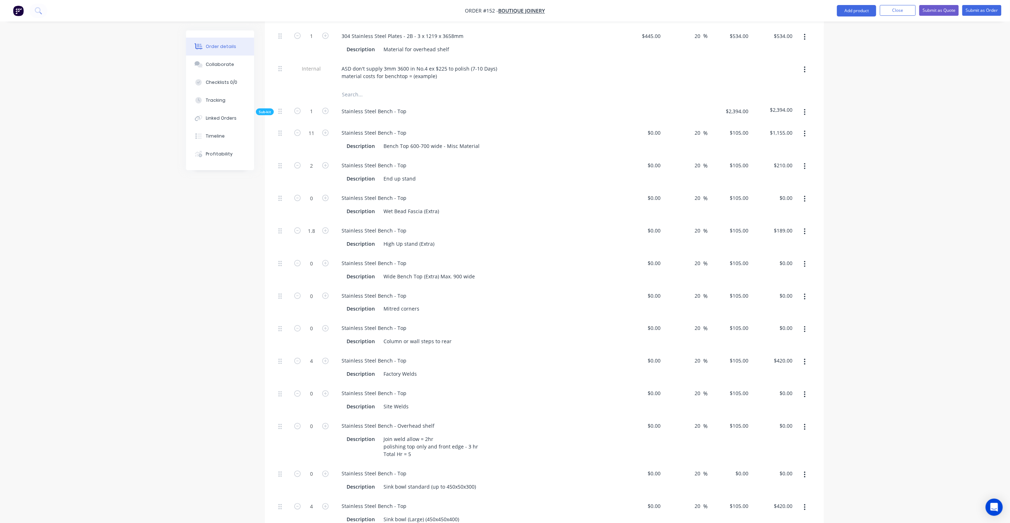
scroll to position [676, 0]
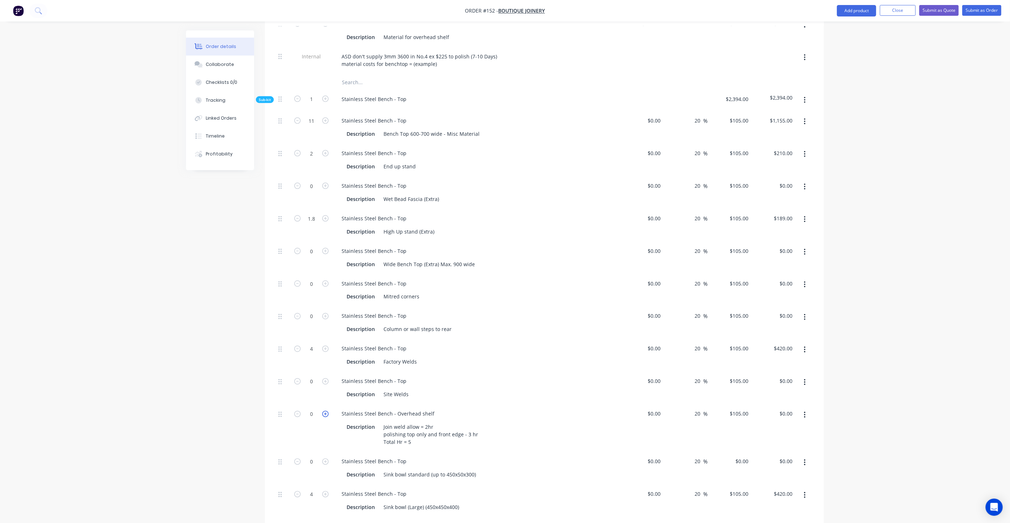
click at [326, 411] on icon "button" at bounding box center [325, 414] width 6 height 6
type input "1"
type input "$105.00"
click at [326, 411] on icon "button" at bounding box center [325, 414] width 6 height 6
type input "2"
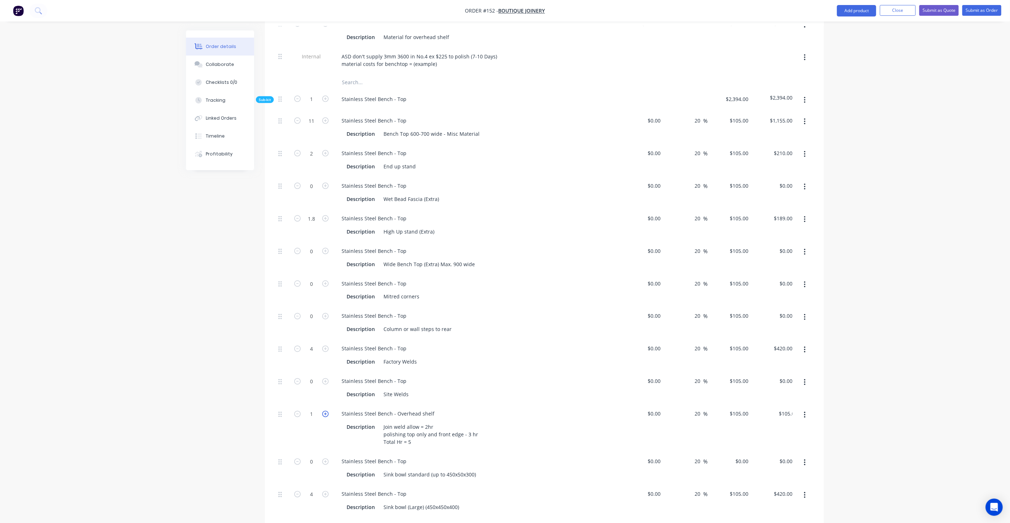
type input "$210.00"
click at [326, 411] on icon "button" at bounding box center [325, 414] width 6 height 6
type input "3"
type input "$315.00"
click at [326, 411] on icon "button" at bounding box center [325, 414] width 6 height 6
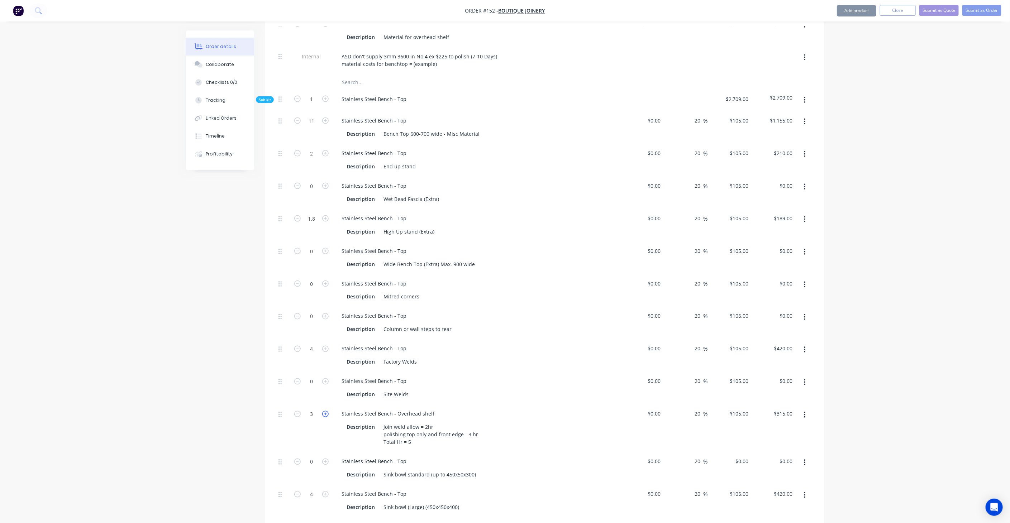
type input "4"
type input "$420.00"
click at [326, 411] on icon "button" at bounding box center [325, 414] width 6 height 6
type input "5"
type input "$525.00"
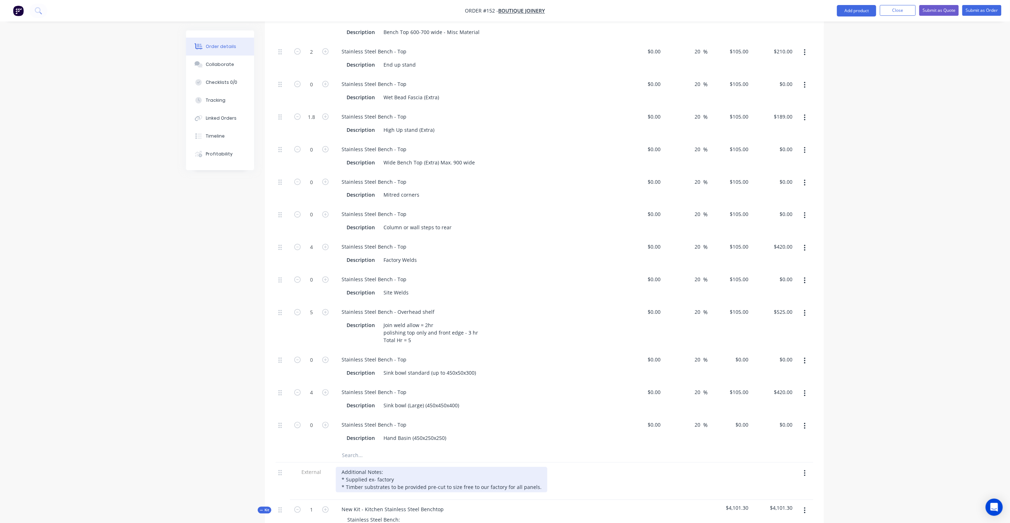
scroll to position [796, 0]
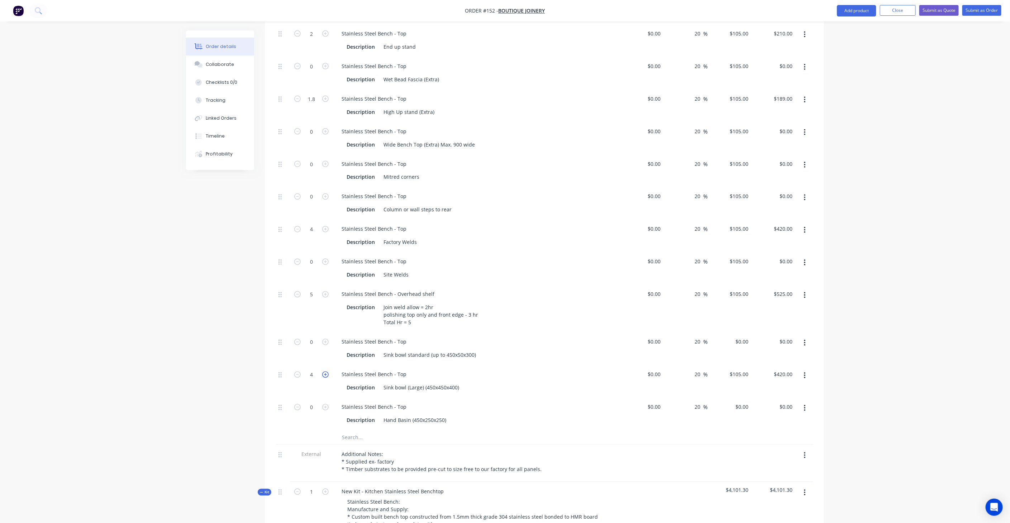
click at [324, 371] on icon "button" at bounding box center [325, 374] width 6 height 6
type input "5"
type input "$525.00"
click at [324, 371] on icon "button" at bounding box center [325, 374] width 6 height 6
type input "6"
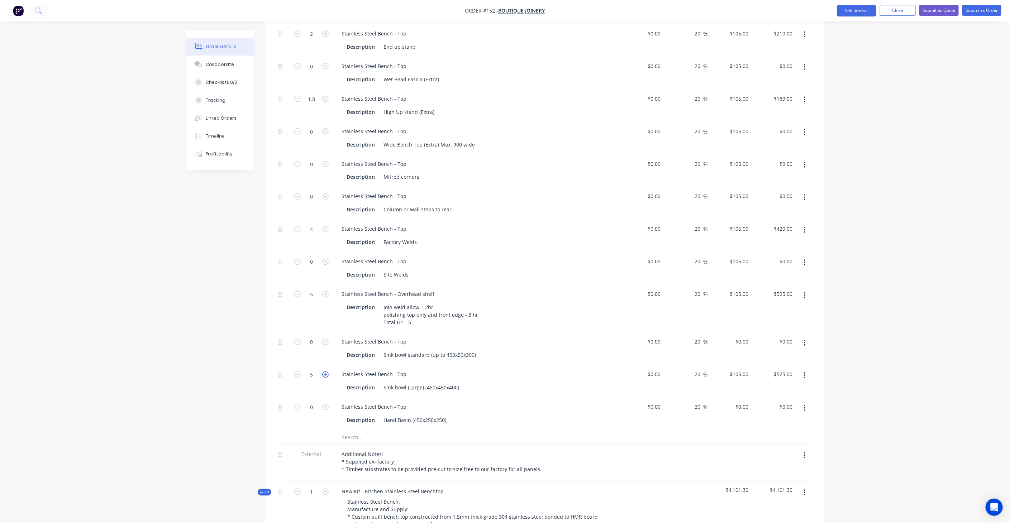
type input "$630.00"
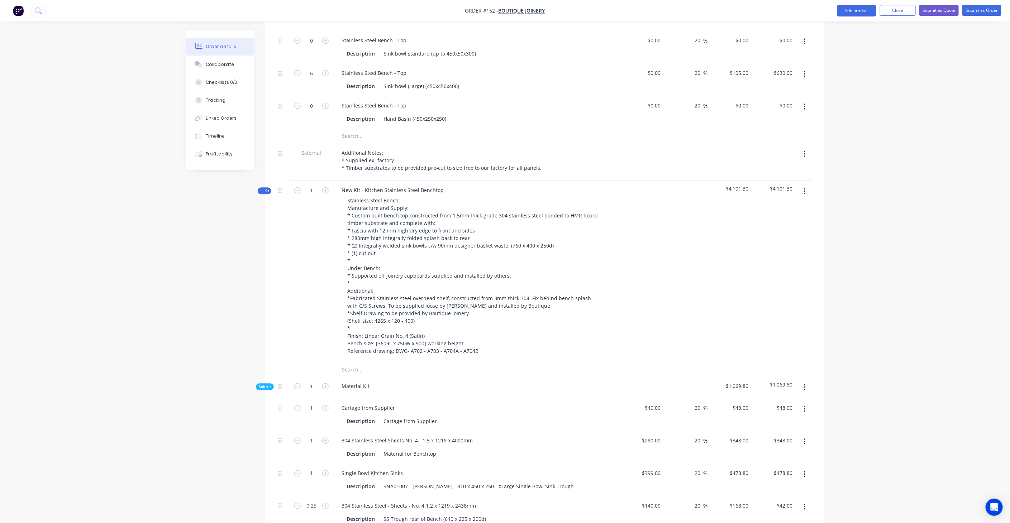
scroll to position [1114, 0]
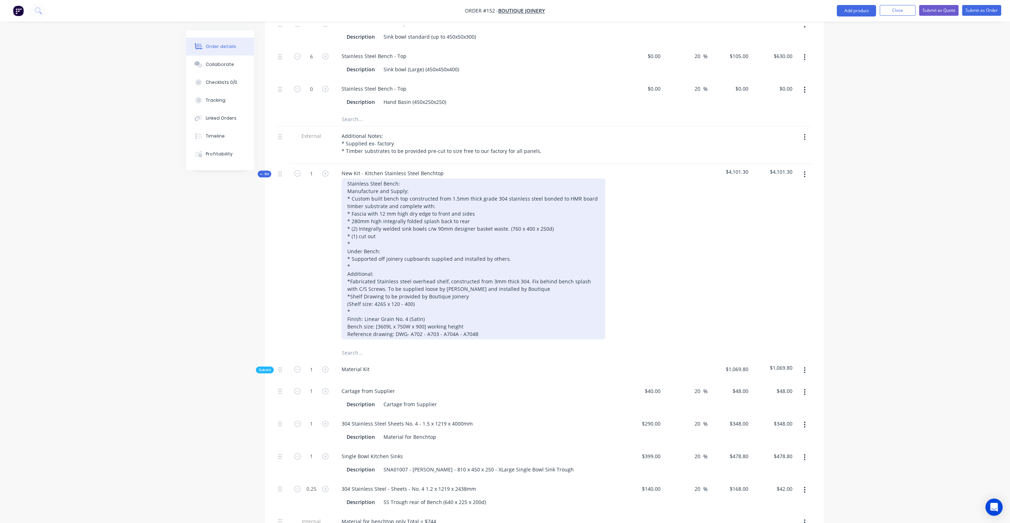
click at [505, 206] on div "Stainless Steel Bench: Manufacture and Supply: * Custom built bench top constru…" at bounding box center [473, 258] width 264 height 161
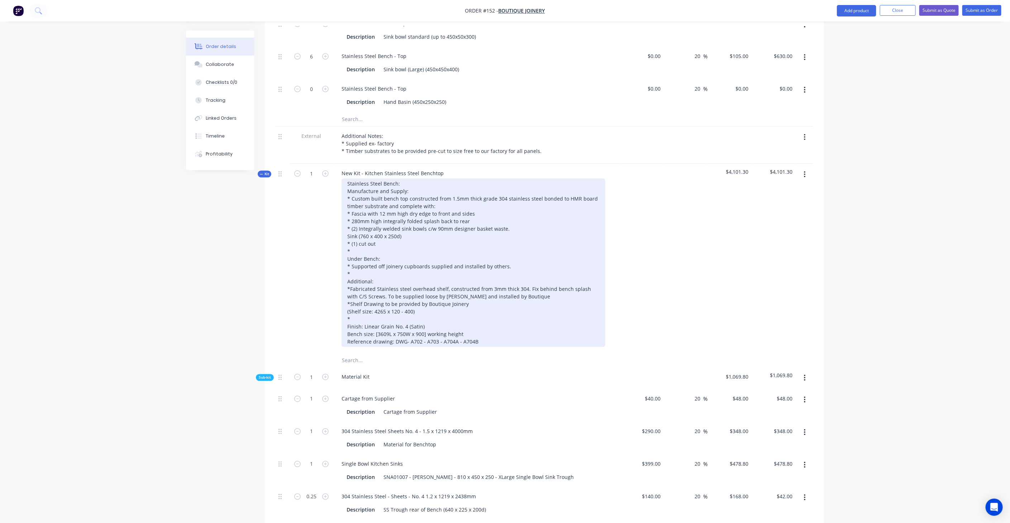
click at [416, 212] on div "Stainless Steel Bench: Manufacture and Supply: * Custom built bench top constru…" at bounding box center [473, 262] width 264 height 168
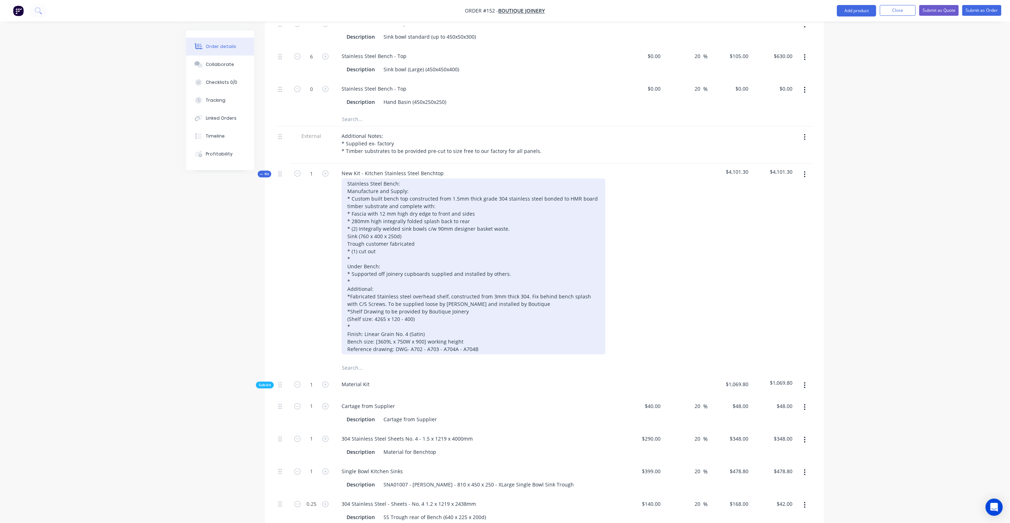
click at [361, 216] on div "Stainless Steel Bench: Manufacture and Supply: * Custom built bench top constru…" at bounding box center [473, 266] width 264 height 176
click at [361, 219] on div "Stainless Steel Bench: Manufacture and Supply: * Custom built bench top constru…" at bounding box center [473, 266] width 264 height 176
click at [369, 220] on div "Stainless Steel Bench: Manufacture and Supply: * Custom built bench top constru…" at bounding box center [473, 266] width 264 height 176
click at [393, 222] on div "Stainless Steel Bench: Manufacture and Supply: * Custom built bench top constru…" at bounding box center [473, 266] width 264 height 176
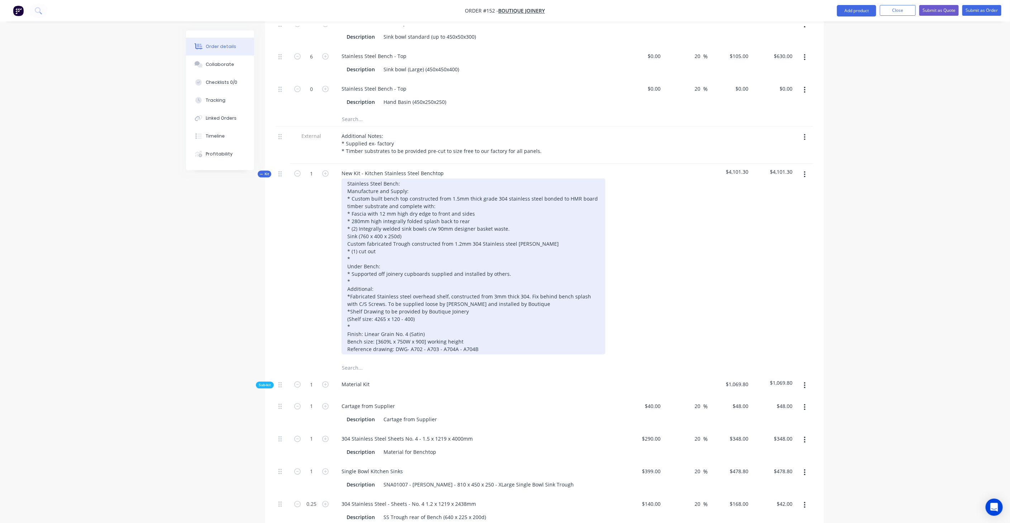
click at [468, 222] on div "Stainless Steel Bench: Manufacture and Supply: * Custom built bench top constru…" at bounding box center [473, 266] width 264 height 176
click at [476, 218] on div "Stainless Steel Bench: Manufacture and Supply: * Custom built bench top constru…" at bounding box center [473, 266] width 264 height 176
click at [467, 221] on div "Stainless Steel Bench: Manufacture and Supply: * Custom built bench top constru…" at bounding box center [473, 266] width 264 height 176
click at [351, 207] on div "Stainless Steel Bench: Manufacture and Supply: * Custom built bench top constru…" at bounding box center [473, 266] width 264 height 176
click at [352, 197] on div "Stainless Steel Bench: Manufacture and Supply: * Custom built bench top constru…" at bounding box center [473, 266] width 264 height 176
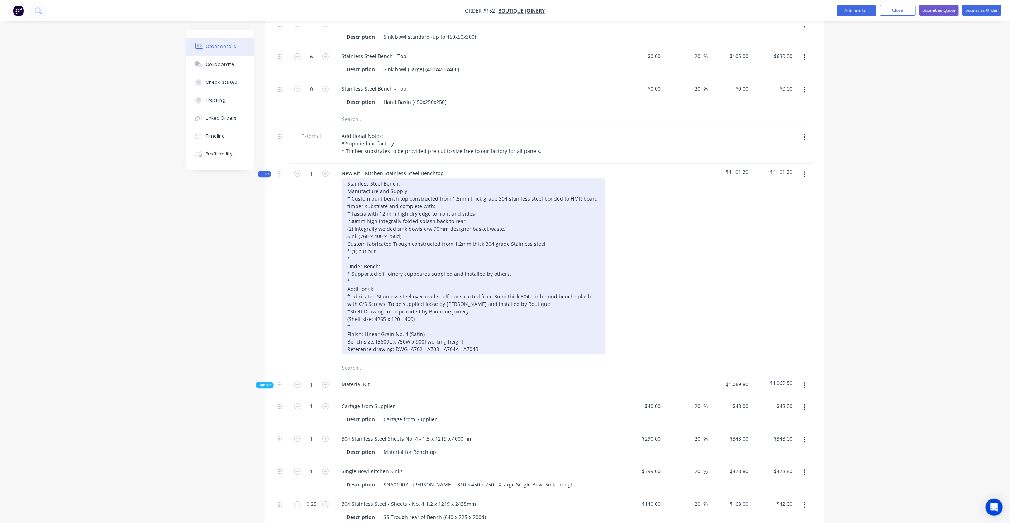
click at [351, 188] on div "Stainless Steel Bench: Manufacture and Supply: * Custom built bench top constru…" at bounding box center [473, 266] width 264 height 176
click at [346, 197] on div "Stainless Steel Bench: Manufacture and Supply: * Custom built bench top constru…" at bounding box center [473, 266] width 264 height 176
click at [344, 204] on div "Stainless Steel Bench: Manufacture and Supply: * Custom built bench top constru…" at bounding box center [473, 266] width 264 height 176
click at [345, 213] on div "Stainless Steel Bench: Manufacture and Supply: * Custom built bench top constru…" at bounding box center [473, 266] width 264 height 176
click at [345, 219] on div "Stainless Steel Bench: Manufacture and Supply: * Custom built bench top constru…" at bounding box center [473, 266] width 264 height 176
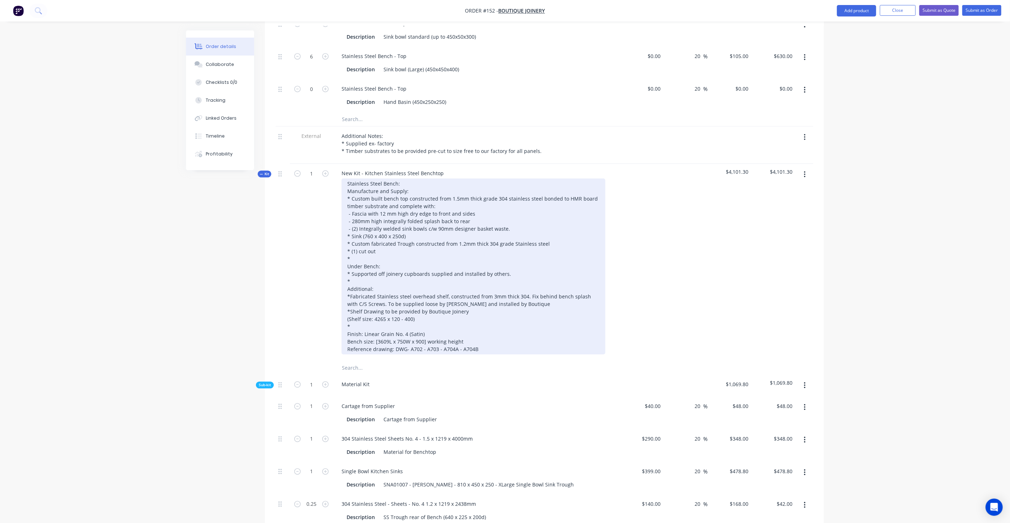
click at [351, 228] on div "Stainless Steel Bench: Manufacture and Supply: * Custom built bench top constru…" at bounding box center [473, 266] width 264 height 176
click at [353, 249] on div "Stainless Steel Bench: Manufacture and Supply: * Custom built bench top constru…" at bounding box center [473, 266] width 264 height 176
click at [354, 234] on div "Stainless Steel Bench: Manufacture and Supply: * Custom built bench top constru…" at bounding box center [473, 266] width 264 height 176
click at [355, 254] on div "Stainless Steel Bench: Manufacture and Supply: * Custom built bench top constru…" at bounding box center [473, 266] width 264 height 176
click at [359, 258] on div "Stainless Steel Bench: Manufacture and Supply: * Custom built bench top constru…" at bounding box center [473, 266] width 264 height 176
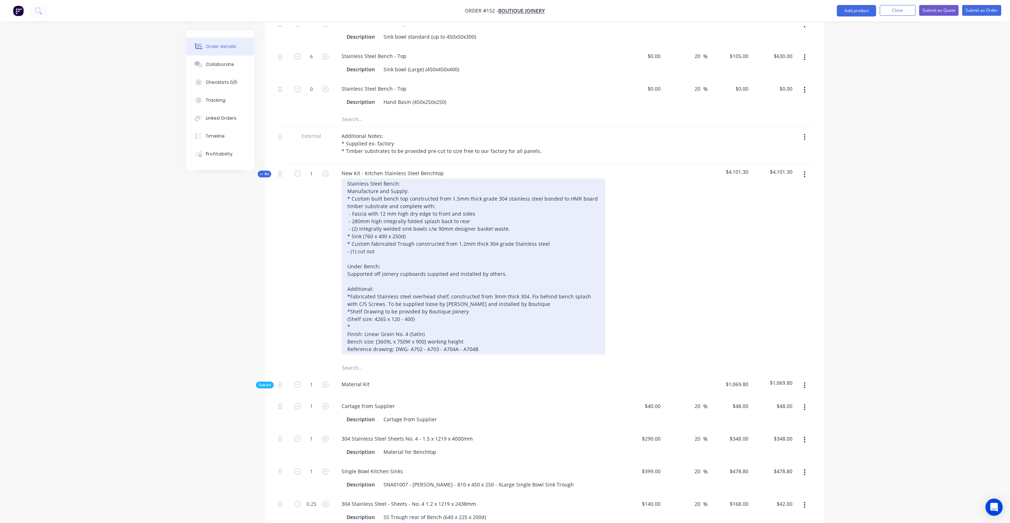
click at [351, 273] on div "Stainless Steel Bench: Manufacture and Supply: * Custom built bench top constru…" at bounding box center [473, 266] width 264 height 176
click at [350, 273] on div "Stainless Steel Bench: Manufacture and Supply: * Custom built bench top constru…" at bounding box center [473, 266] width 264 height 176
click at [351, 287] on div "Stainless Steel Bench: Manufacture and Supply: * Custom built bench top constru…" at bounding box center [473, 266] width 264 height 176
drag, startPoint x: 466, startPoint y: 290, endPoint x: 352, endPoint y: 285, distance: 114.7
click at [352, 285] on div "Stainless Steel Bench: Manufacture and Supply: * Custom built bench top constru…" at bounding box center [473, 266] width 264 height 176
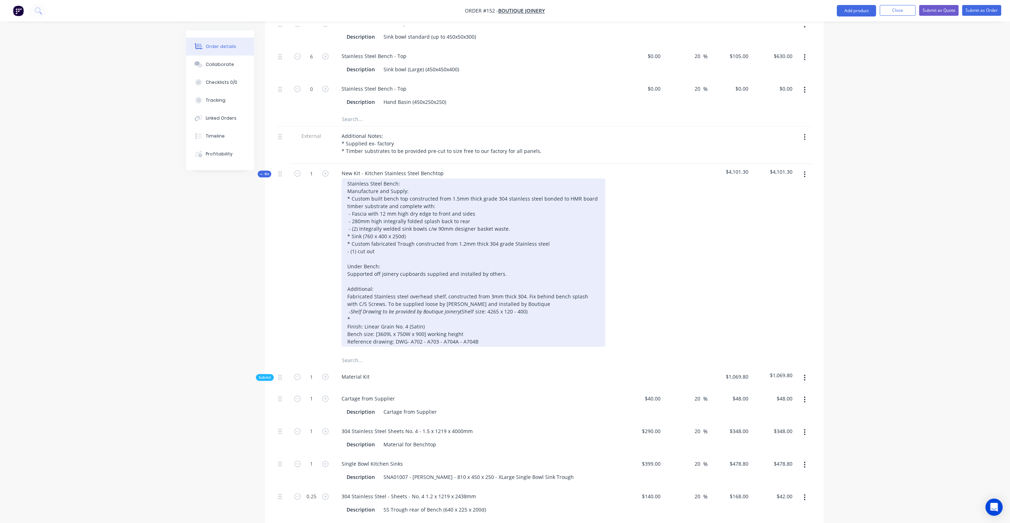
click at [384, 294] on div "Stainless Steel Bench: Manufacture and Supply: * Custom built bench top constru…" at bounding box center [473, 262] width 264 height 168
click at [355, 302] on div "Stainless Steel Bench: Manufacture and Supply: * Custom built bench top constru…" at bounding box center [473, 262] width 264 height 168
click at [379, 227] on div "Stainless Steel Bench: Manufacture and Supply: * Custom built bench top constru…" at bounding box center [473, 262] width 264 height 168
click at [358, 231] on div "Stainless Steel Bench: Manufacture and Supply: * Custom built bench top constru…" at bounding box center [473, 262] width 264 height 168
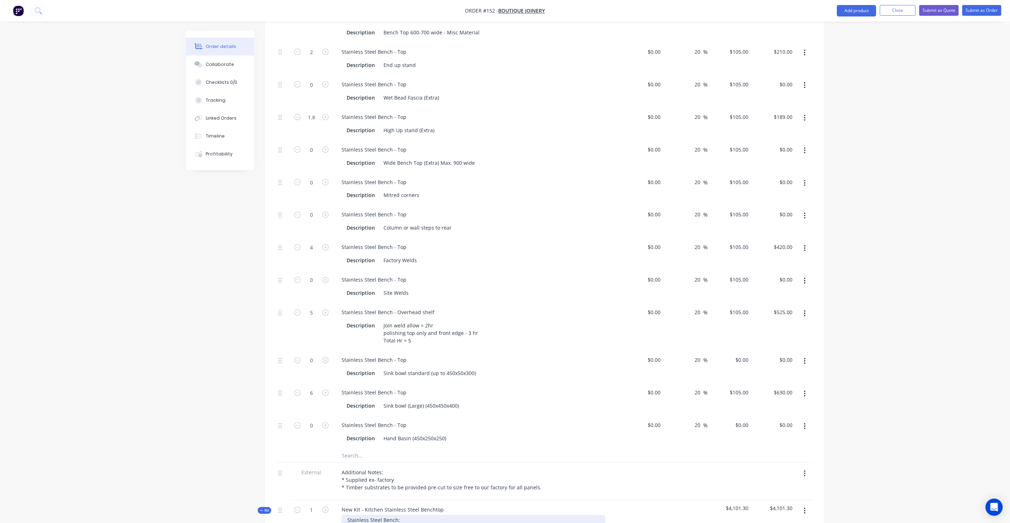
scroll to position [796, 0]
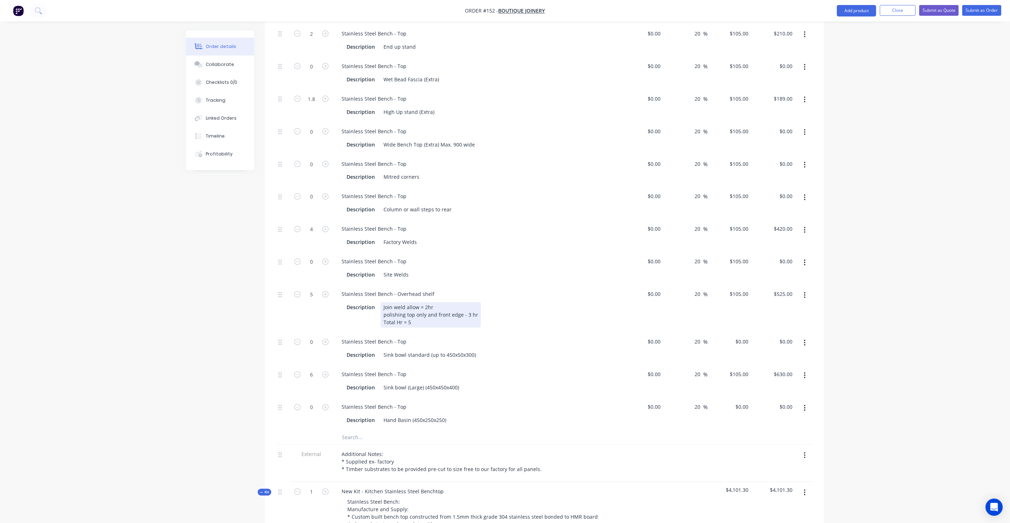
click at [521, 302] on div "Description Join weld allow = 2hr polishing top only and front edge - 3 hr Tota…" at bounding box center [475, 314] width 262 height 25
click at [452, 289] on div "Stainless Steel Bench - Overhead shelf" at bounding box center [476, 294] width 281 height 10
click at [807, 289] on button "button" at bounding box center [804, 295] width 17 height 13
click at [767, 309] on div "Duplicate" at bounding box center [778, 314] width 55 height 10
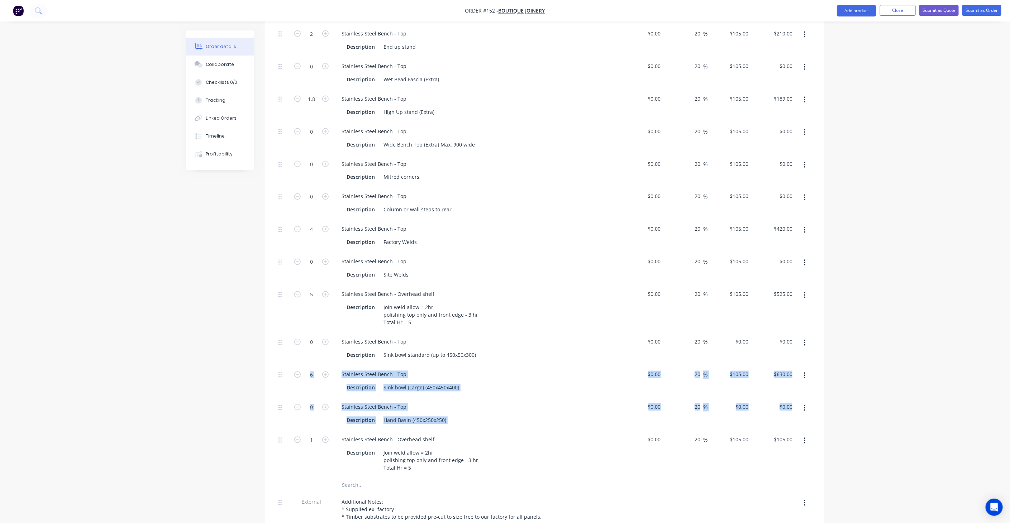
drag, startPoint x: 278, startPoint y: 416, endPoint x: 283, endPoint y: 364, distance: 51.5
click at [283, 364] on div "11 Stainless Steel Bench - Top Description Bench Top 600-700 wide - Misc Materi…" at bounding box center [543, 234] width 537 height 486
click at [286, 430] on div at bounding box center [282, 454] width 14 height 48
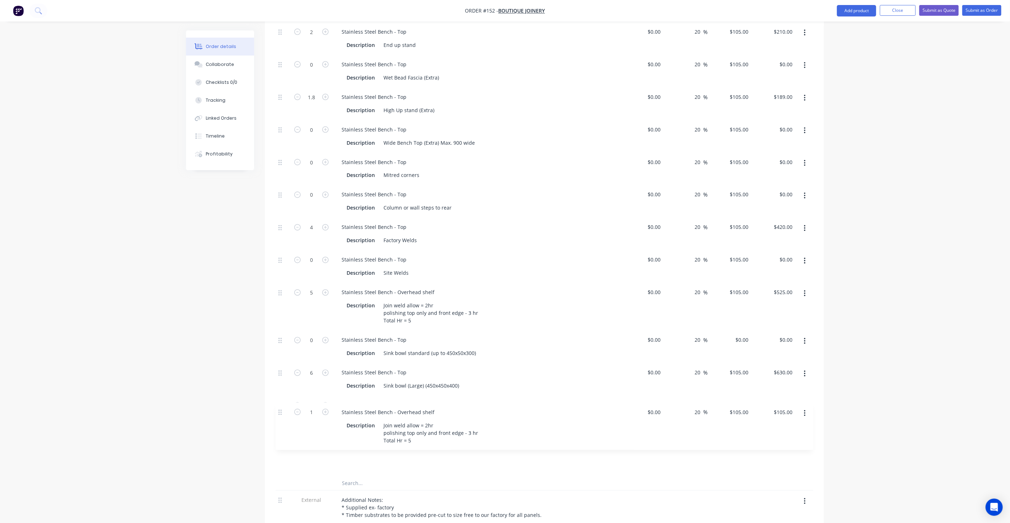
scroll to position [799, 0]
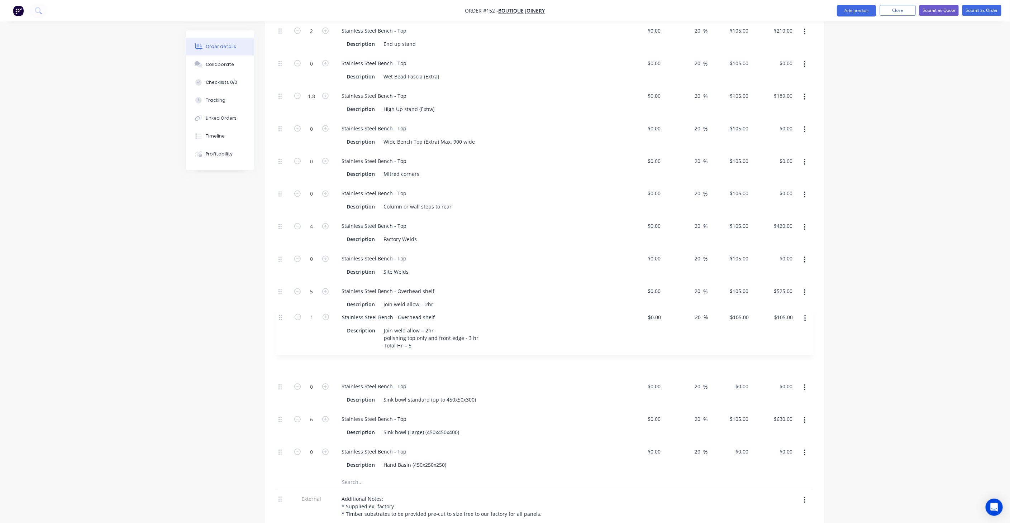
drag, startPoint x: 281, startPoint y: 416, endPoint x: 281, endPoint y: 314, distance: 101.7
click at [281, 314] on div "11 Stainless Steel Bench - Top Description Bench Top 600-700 wide - Misc Materi…" at bounding box center [543, 232] width 537 height 486
click at [414, 334] on div "Stainless Steel Bench - Overhead shelf" at bounding box center [388, 339] width 104 height 10
click at [407, 334] on div "Stainless Steel Bench - Overhead shelf" at bounding box center [388, 339] width 104 height 10
drag, startPoint x: 407, startPoint y: 314, endPoint x: 435, endPoint y: 315, distance: 28.0
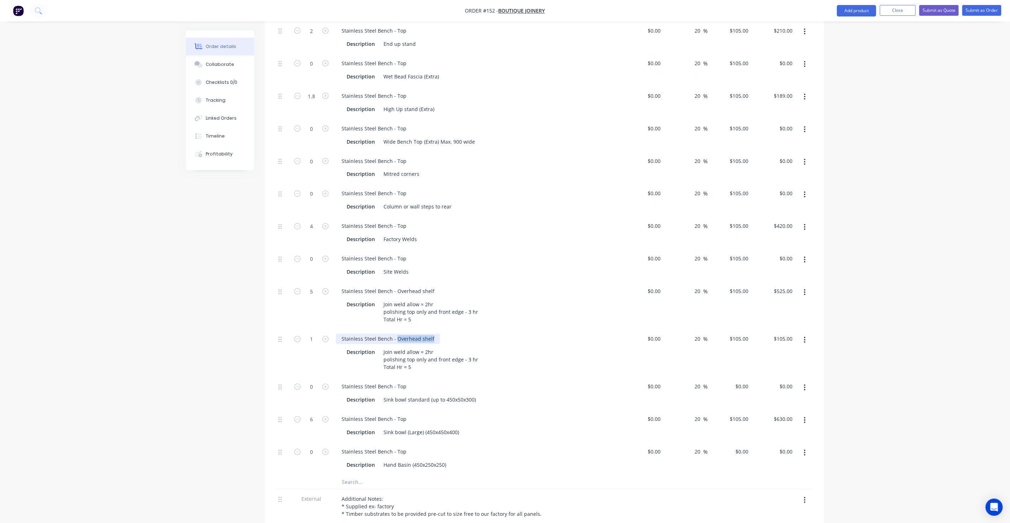
click at [435, 334] on div "Stainless Steel Bench - Overhead shelf" at bounding box center [388, 339] width 104 height 10
click at [394, 334] on div "Stainless Steel Bench - Trough" at bounding box center [378, 339] width 85 height 10
click at [385, 347] on div "Join weld allow = 2hr polishing top only and front edge - 3 hr Total Hr = 5" at bounding box center [430, 359] width 100 height 25
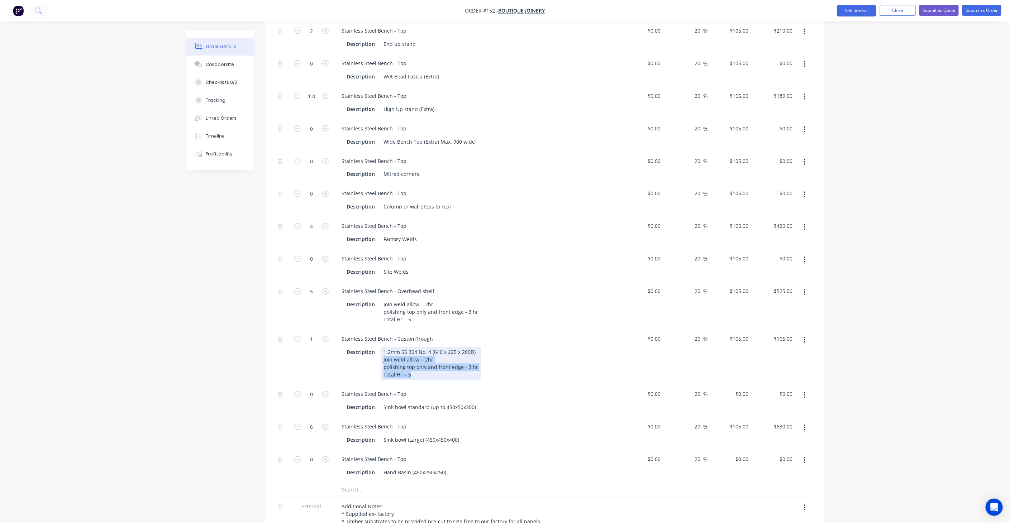
drag, startPoint x: 382, startPoint y: 338, endPoint x: 455, endPoint y: 356, distance: 74.7
click at [455, 356] on div "1.2mm SS 304 No. 4 (640 x 225 x 200D) Join weld allow = 2hr polishing top only …" at bounding box center [430, 363] width 100 height 33
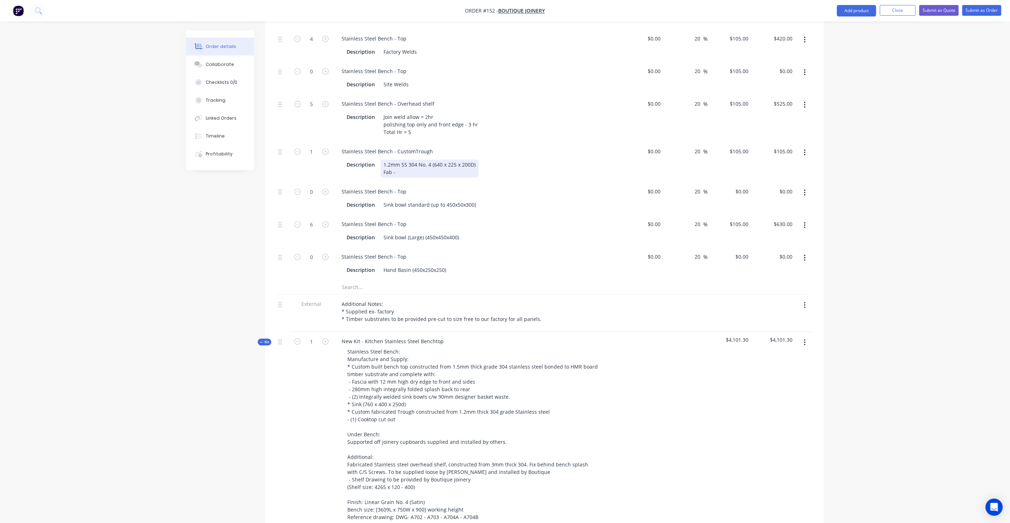
scroll to position [958, 0]
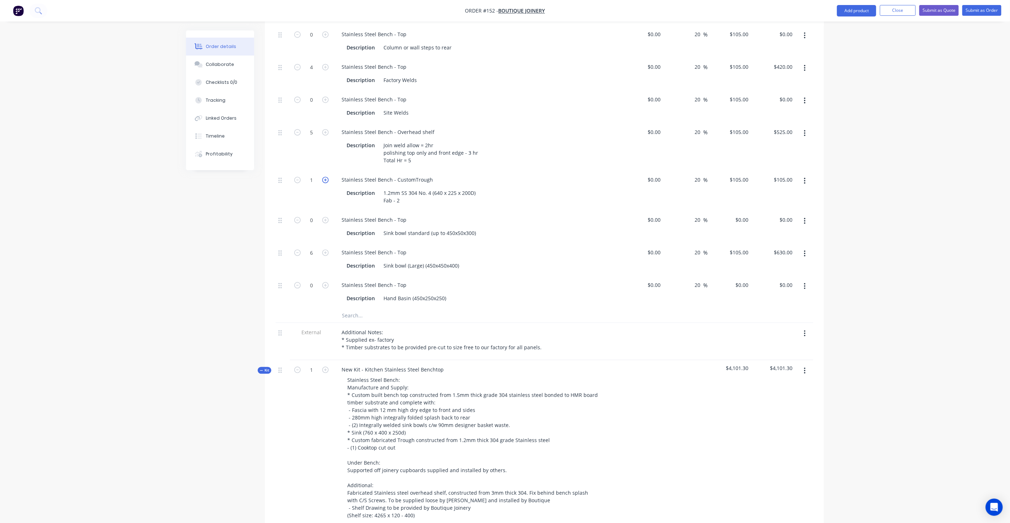
click at [323, 177] on icon "button" at bounding box center [325, 180] width 6 height 6
type input "2"
type input "$210.00"
click at [323, 177] on icon "button" at bounding box center [325, 180] width 6 height 6
type input "3"
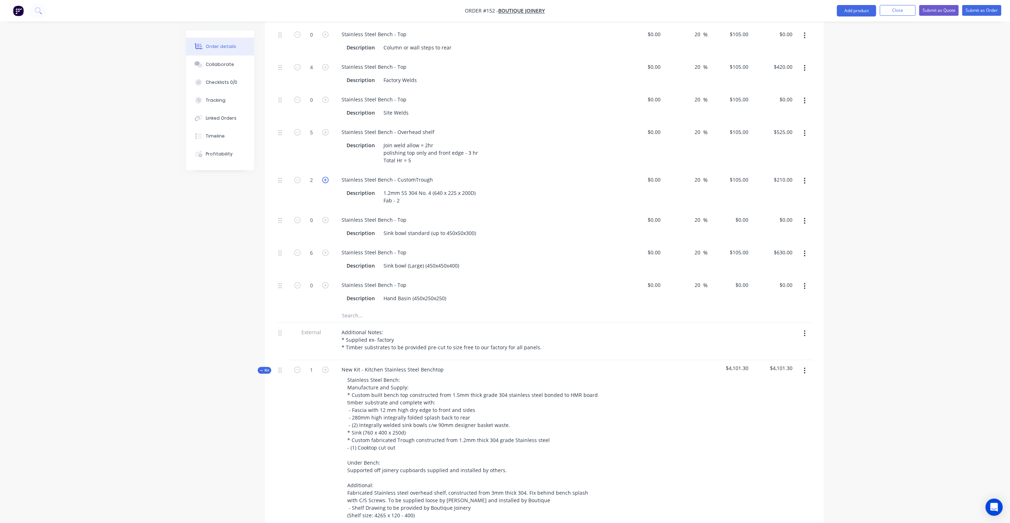
type input "$315.00"
click at [297, 177] on icon "button" at bounding box center [297, 180] width 6 height 6
type input "2"
type input "$210.00"
click at [422, 188] on div "1.2mm SS 304 No. 4 (640 x 225 x 200D) Fab - 2" at bounding box center [429, 197] width 98 height 18
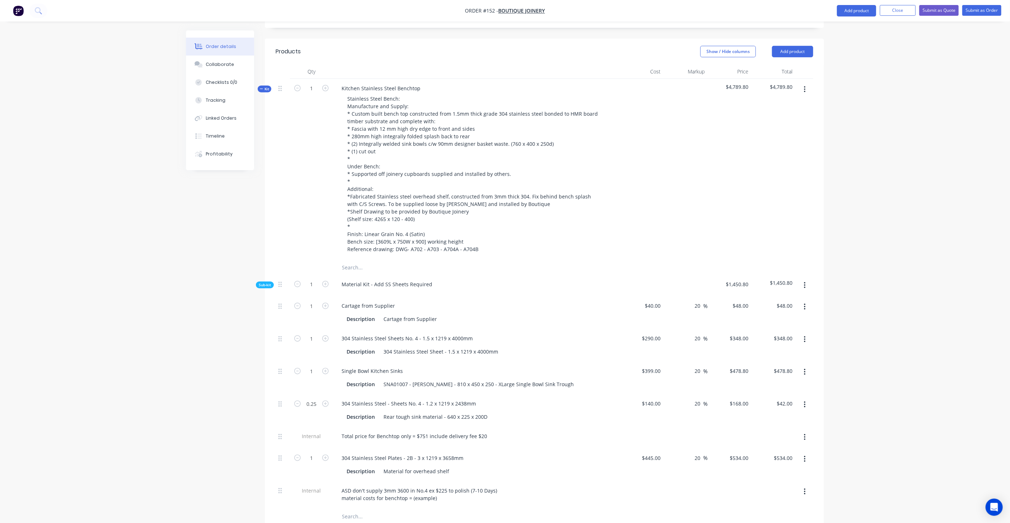
scroll to position [241, 0]
click at [268, 87] on span "Kit" at bounding box center [264, 89] width 9 height 5
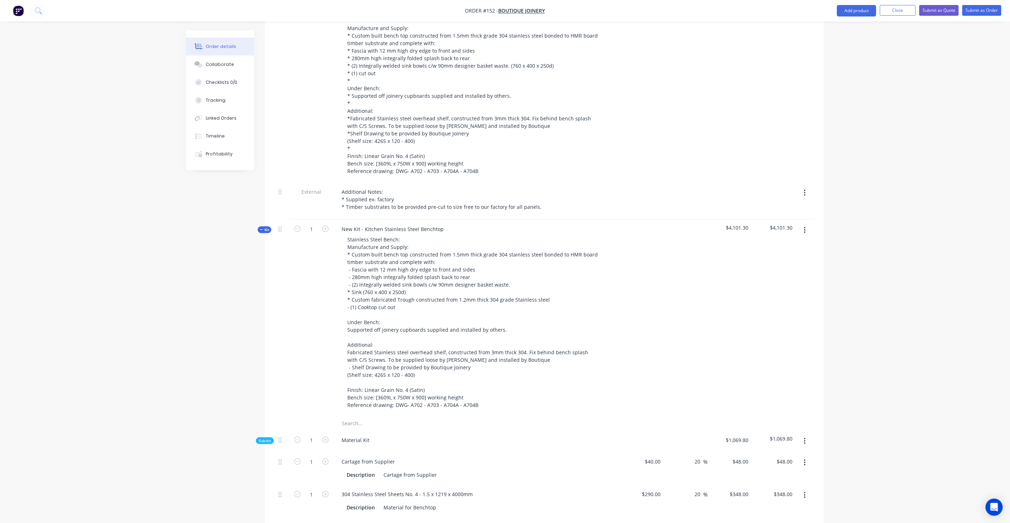
scroll to position [321, 0]
click at [263, 226] on span "Kit" at bounding box center [264, 228] width 9 height 5
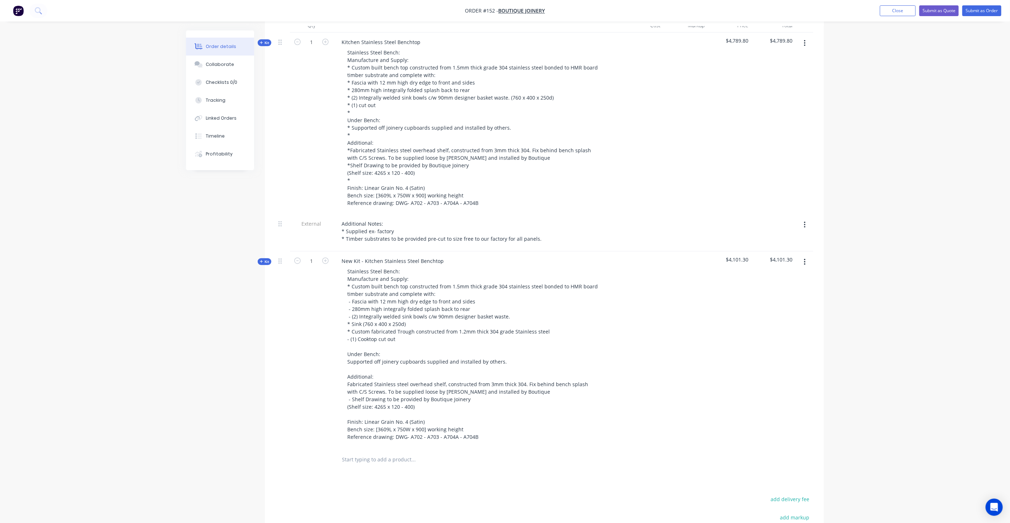
scroll to position [202, 0]
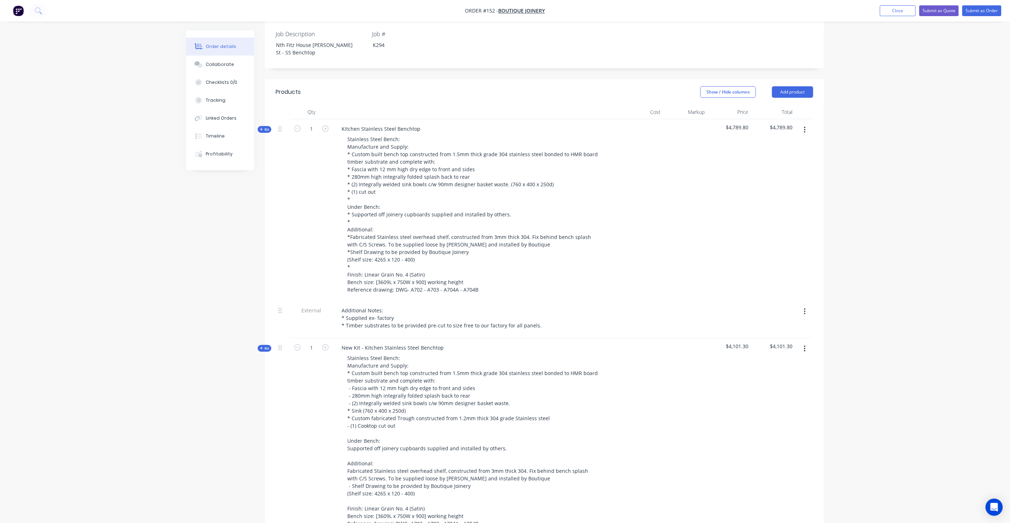
click at [264, 346] on span "Kit" at bounding box center [264, 348] width 9 height 5
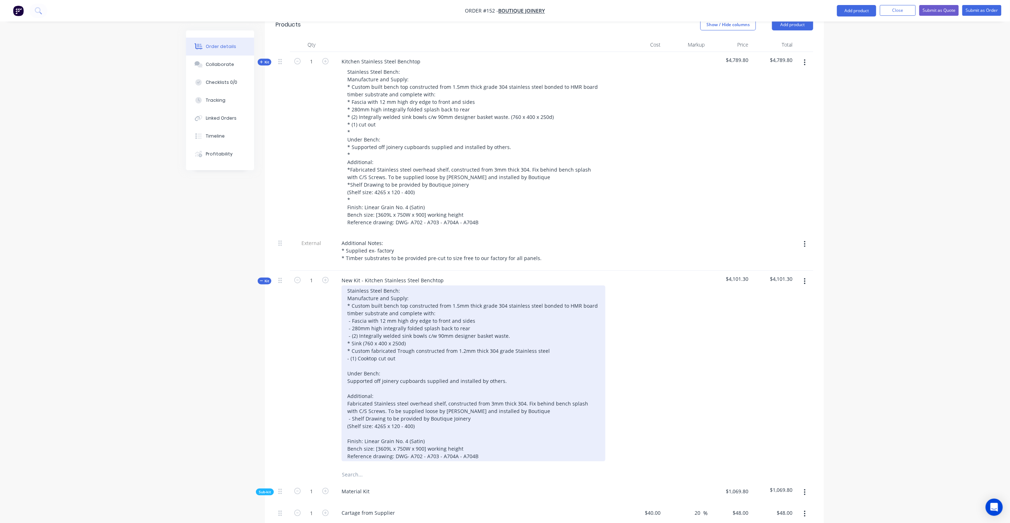
scroll to position [281, 0]
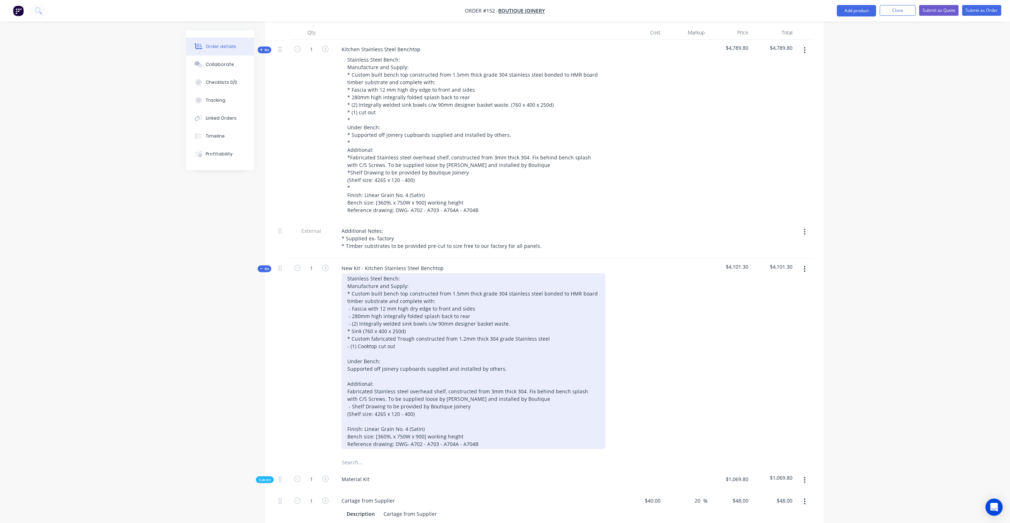
click at [579, 371] on div "Stainless Steel Bench: Manufacture and Supply: * Custom built bench top constru…" at bounding box center [473, 361] width 264 height 176
click at [594, 368] on div "Stainless Steel Bench: Manufacture and Supply: * Custom built bench top constru…" at bounding box center [473, 361] width 264 height 176
click at [352, 273] on div "Stainless Steel Bench: Manufacture and Supply: * Custom built bench top constru…" at bounding box center [473, 361] width 264 height 176
click at [375, 370] on div "Stainless Steel Bench: Manufacture and Supply: Custom built bench top construct…" at bounding box center [473, 361] width 264 height 176
click at [384, 377] on div "Stainless Steel Bench: Manufacture and Supply: Custom built bench top construct…" at bounding box center [473, 361] width 264 height 176
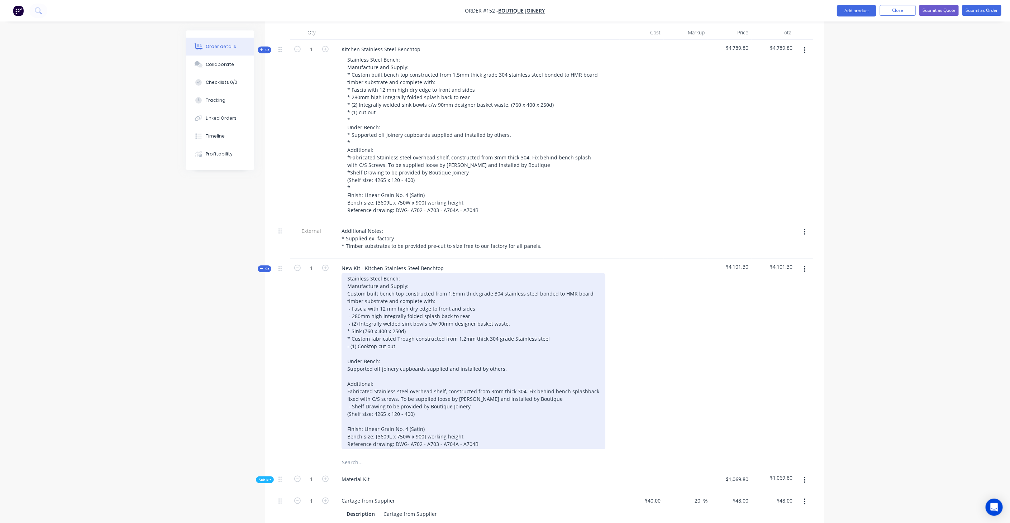
click at [377, 378] on div "Stainless Steel Bench: Manufacture and Supply: Custom built bench top construct…" at bounding box center [473, 361] width 264 height 176
click at [367, 385] on div "Stainless Steel Bench: Manufacture and Supply: Custom built bench top construct…" at bounding box center [473, 361] width 264 height 176
click at [377, 386] on div "Stainless Steel Bench: Manufacture and Supply: Custom built bench top construct…" at bounding box center [473, 361] width 264 height 176
drag, startPoint x: 475, startPoint y: 384, endPoint x: 344, endPoint y: 386, distance: 131.5
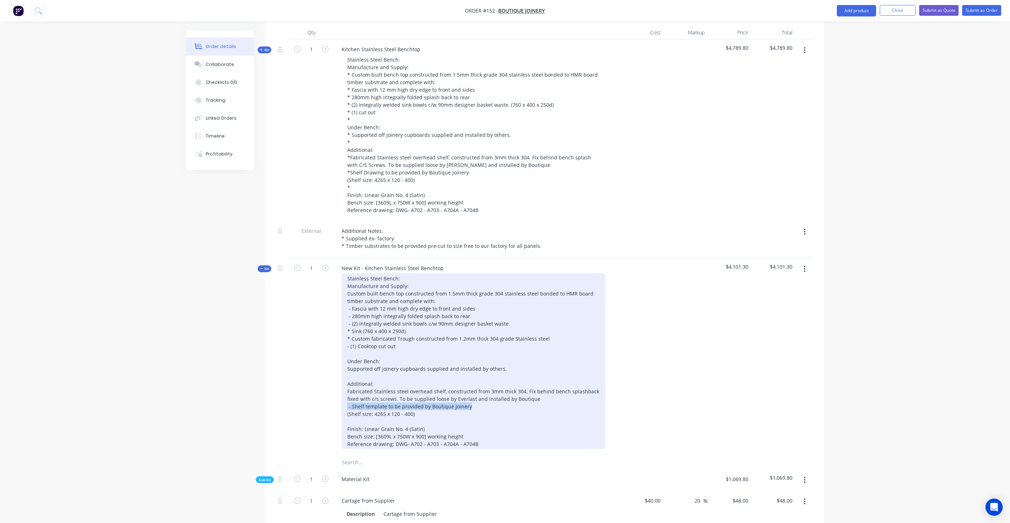
click at [344, 386] on div "Stainless Steel Bench: Manufacture and Supply: Custom built bench top construct…" at bounding box center [473, 361] width 264 height 176
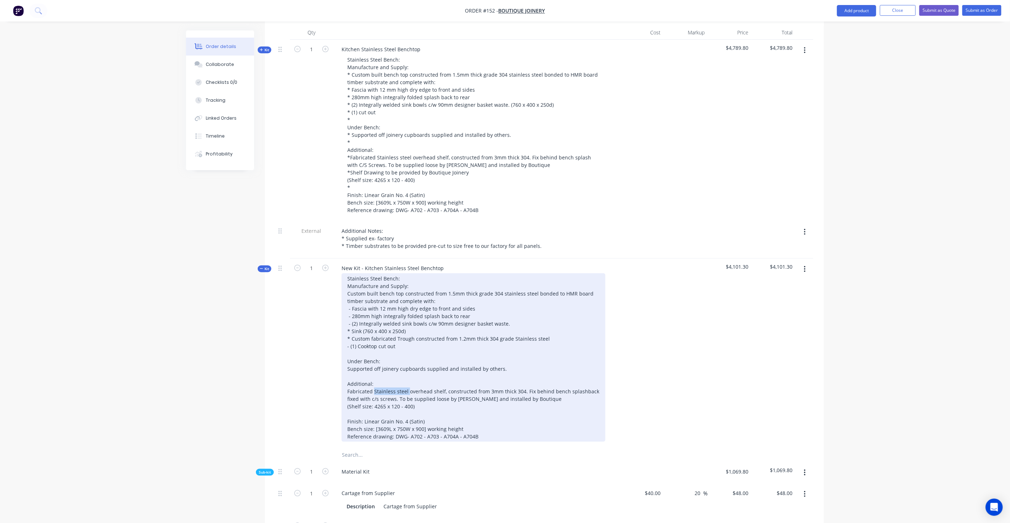
drag, startPoint x: 407, startPoint y: 369, endPoint x: 373, endPoint y: 369, distance: 34.0
click at [373, 369] on div "Stainless Steel Bench: Manufacture and Supply: Custom built bench top construct…" at bounding box center [473, 357] width 264 height 168
click at [476, 369] on div "Stainless Steel Bench: Manufacture and Supply: Custom built bench top construct…" at bounding box center [473, 357] width 264 height 168
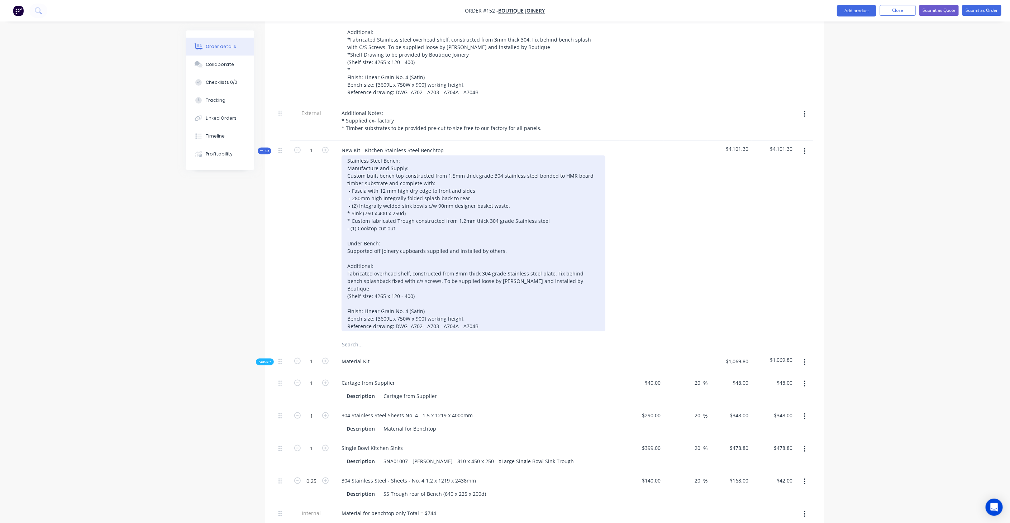
scroll to position [401, 0]
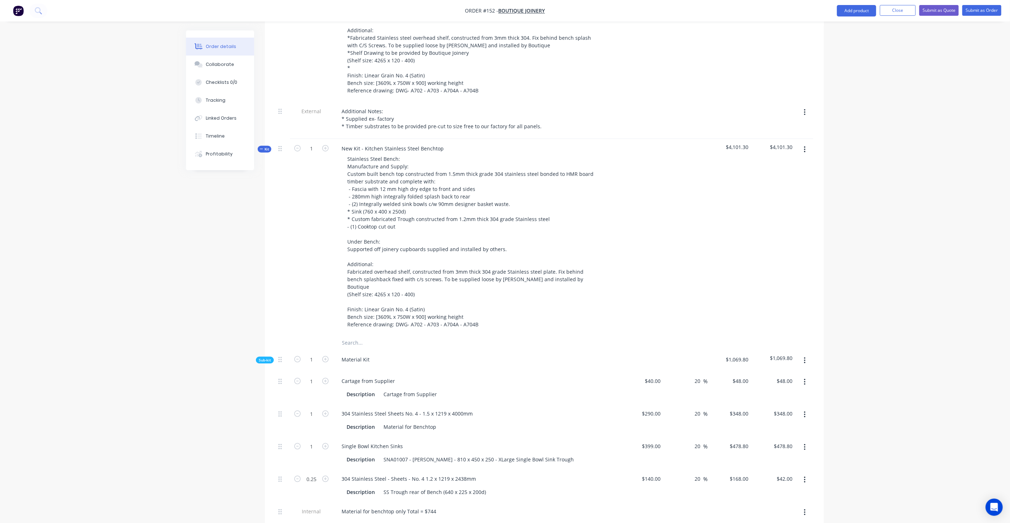
click at [265, 146] on button "Kit" at bounding box center [265, 149] width 14 height 7
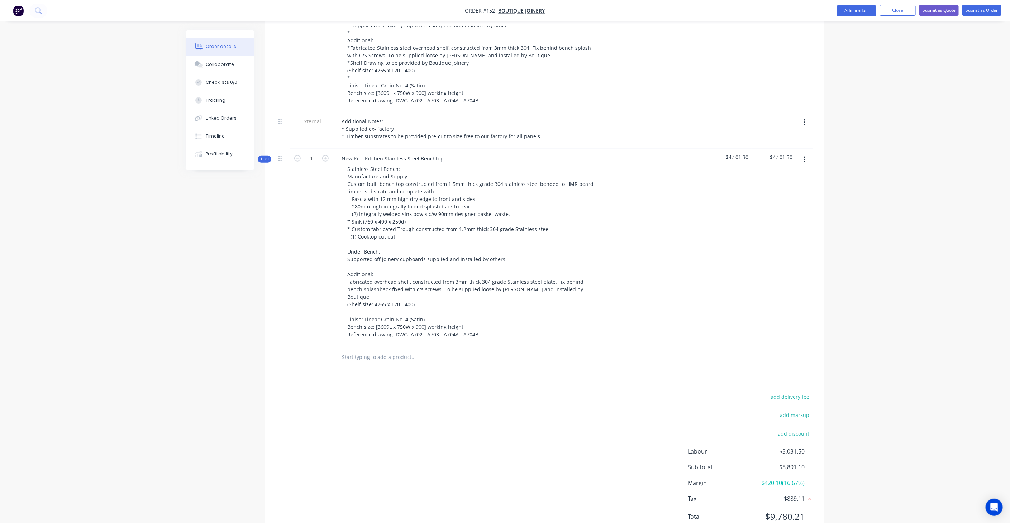
click at [264, 157] on span "Kit" at bounding box center [264, 159] width 9 height 5
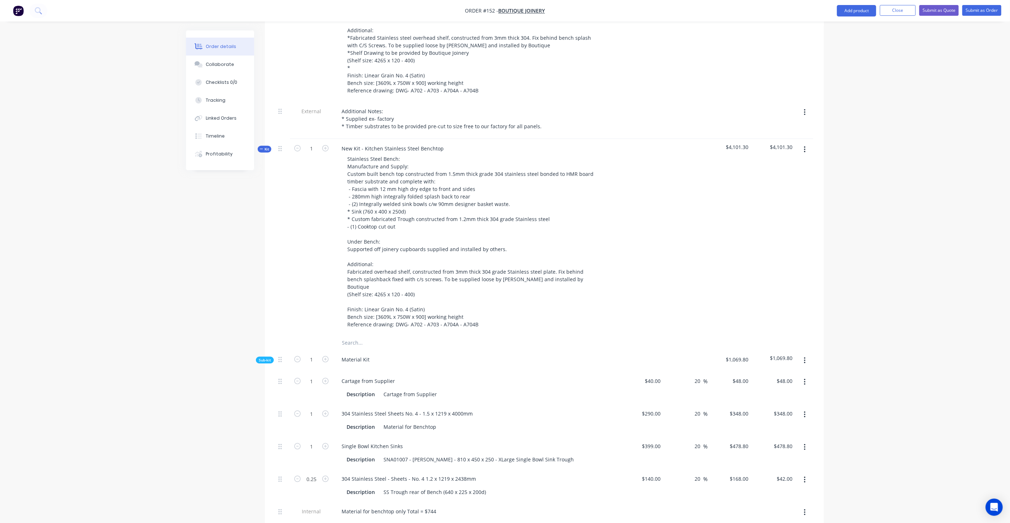
click at [264, 147] on span "Kit" at bounding box center [264, 149] width 9 height 5
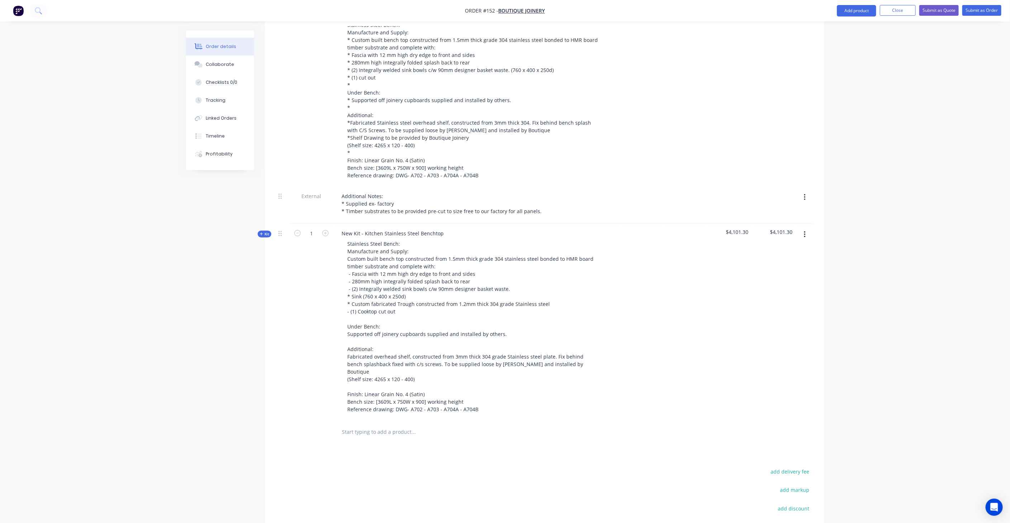
scroll to position [311, 0]
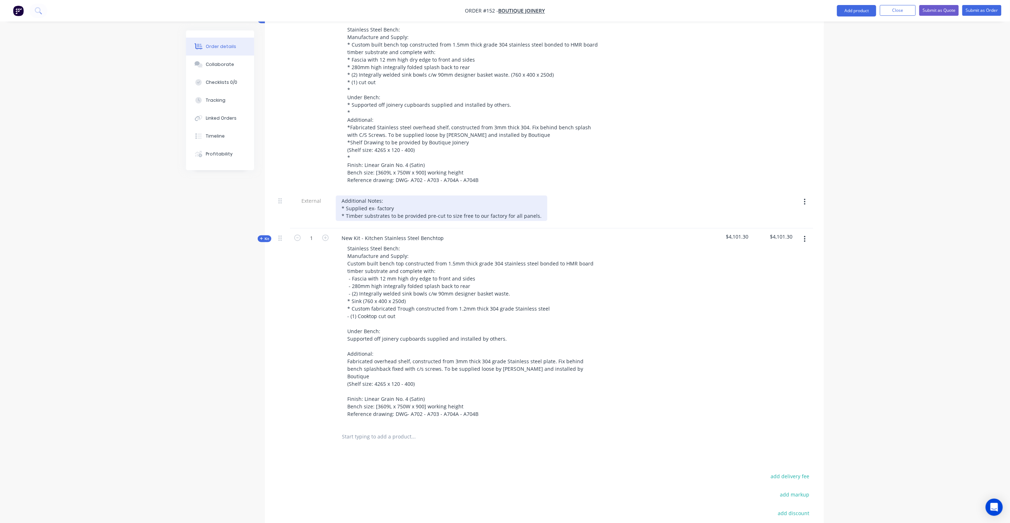
click at [404, 196] on div "Additional Notes: * Supplied ex- factory * Timber substrates to be provided pre…" at bounding box center [441, 208] width 211 height 25
click at [532, 196] on div "Additional Notes: * Supplied ex- factory * Timber substrates to be provided pre…" at bounding box center [441, 208] width 211 height 25
click at [388, 196] on div "Additional Notes: * Supplied ex- factory * Timber substrates to be provided pre…" at bounding box center [440, 208] width 208 height 25
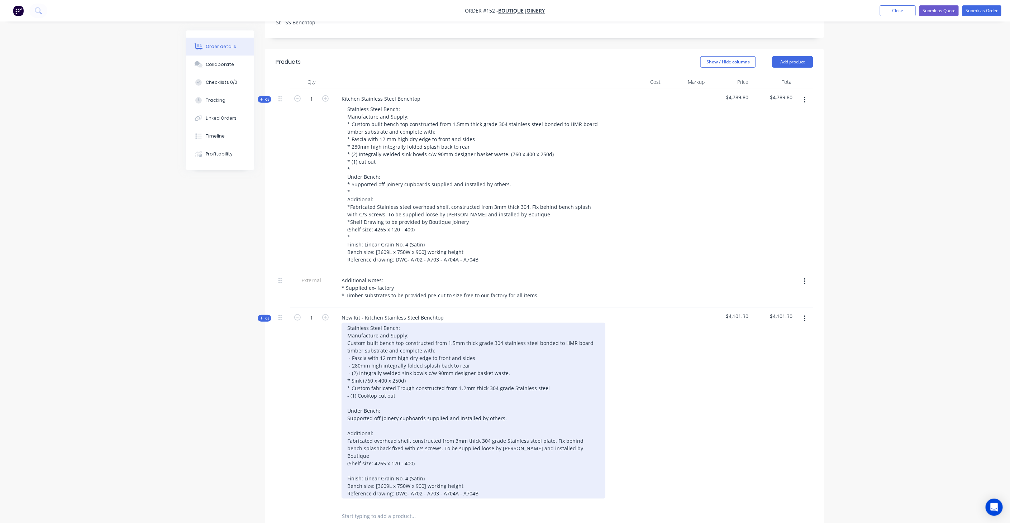
click at [386, 350] on div "Stainless Steel Bench: Manufacture and Supply: Custom built bench top construct…" at bounding box center [473, 411] width 264 height 176
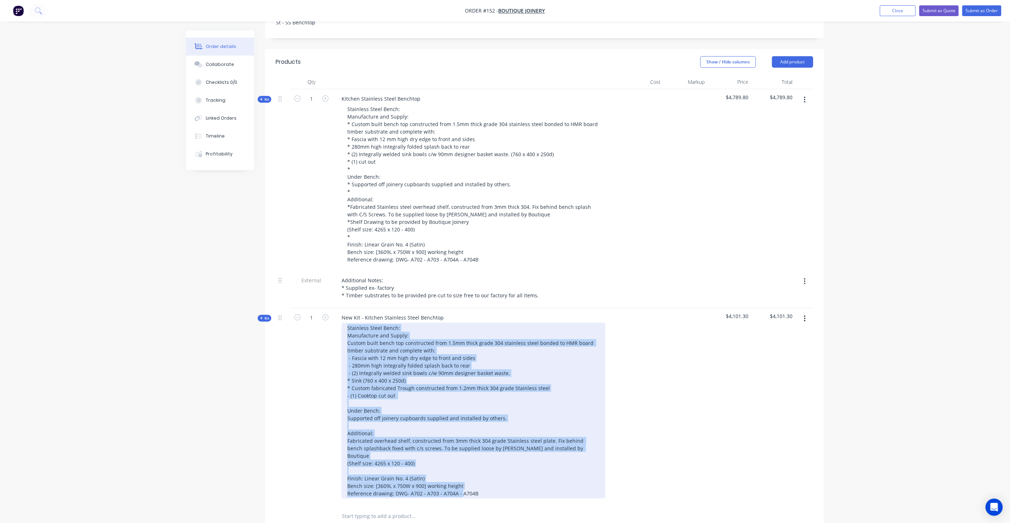
drag, startPoint x: 344, startPoint y: 307, endPoint x: 562, endPoint y: 464, distance: 268.8
click at [562, 464] on div "Stainless Steel Bench: Manufacture and Supply: Custom built bench top construct…" at bounding box center [473, 411] width 264 height 176
copy div "Stainless Steel Bench: Manufacture and Supply: Custom built bench top construct…"
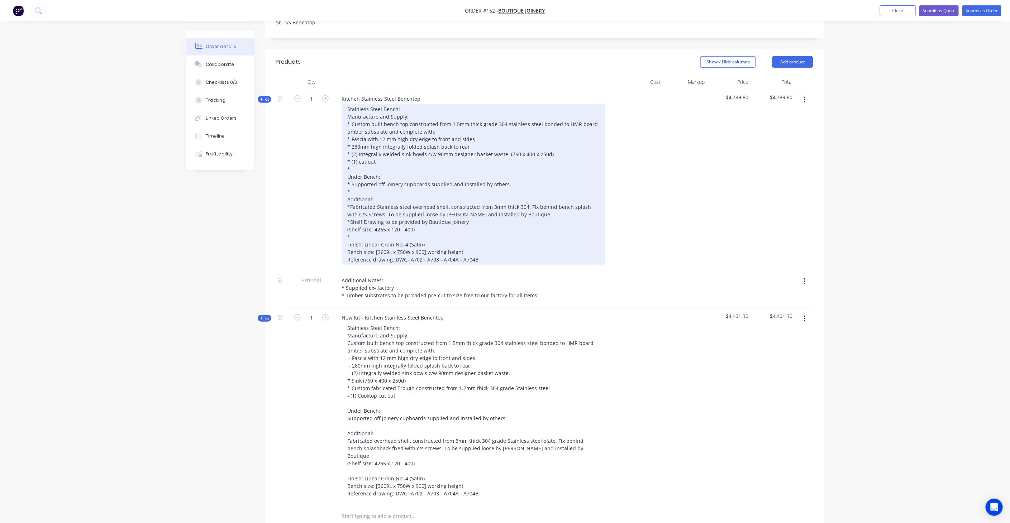
click at [410, 116] on div "Stainless Steel Bench: Manufacture and Supply: * Custom built bench top constru…" at bounding box center [473, 184] width 264 height 161
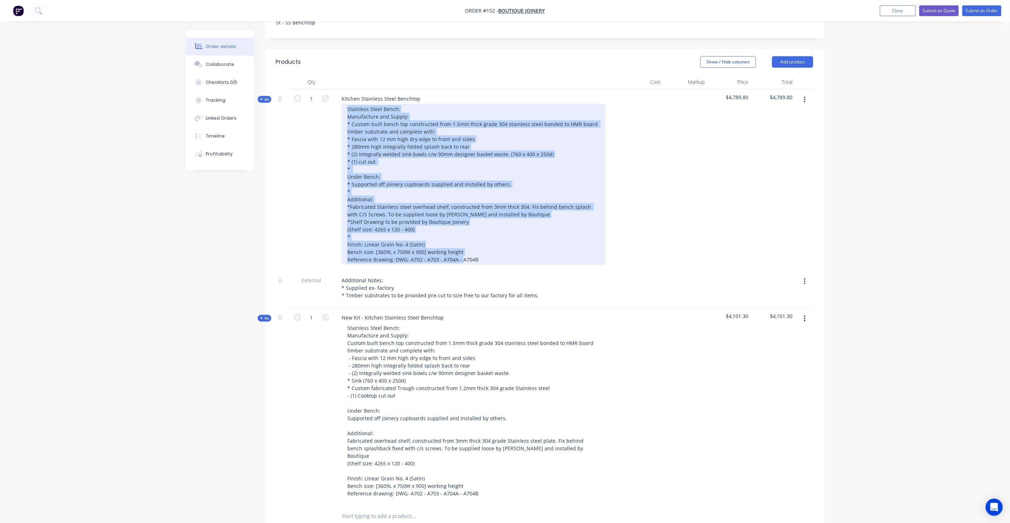
drag, startPoint x: 347, startPoint y: 88, endPoint x: 665, endPoint y: 253, distance: 358.3
click at [665, 253] on div "Kit 1 Kitchen Stainless Steel Benchtop Stainless Steel Bench: Manufacture and S…" at bounding box center [543, 297] width 537 height 416
paste div
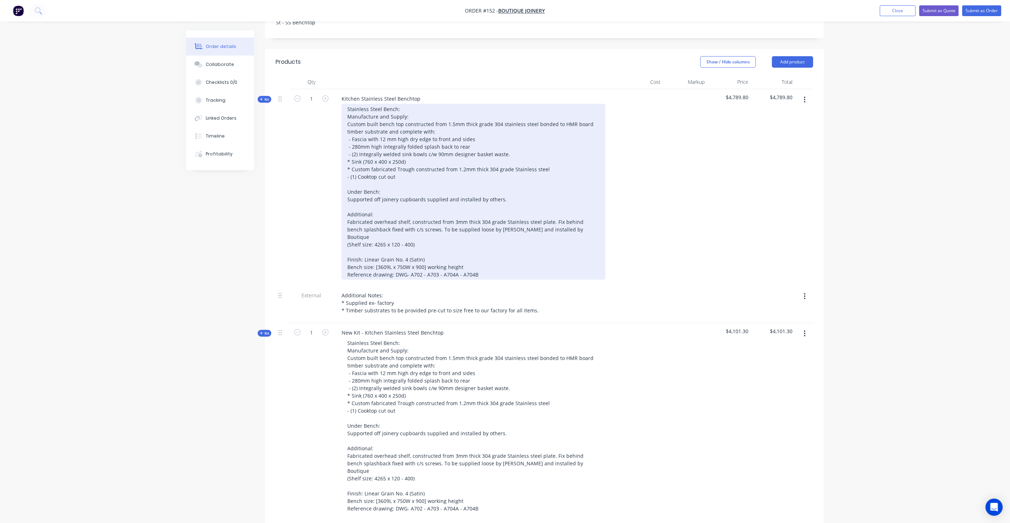
drag, startPoint x: 397, startPoint y: 148, endPoint x: 433, endPoint y: 152, distance: 36.5
click at [398, 149] on div "Stainless Steel Bench: Manufacture and Supply: Custom built bench top construct…" at bounding box center [473, 192] width 264 height 176
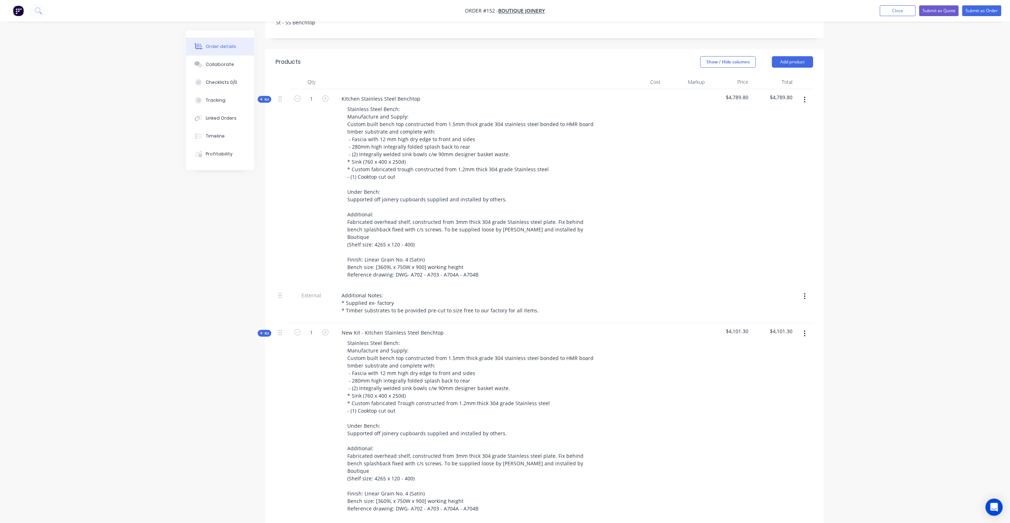
click at [804, 293] on icon "button" at bounding box center [805, 297] width 2 height 8
click at [784, 310] on div "Duplicate" at bounding box center [778, 315] width 55 height 10
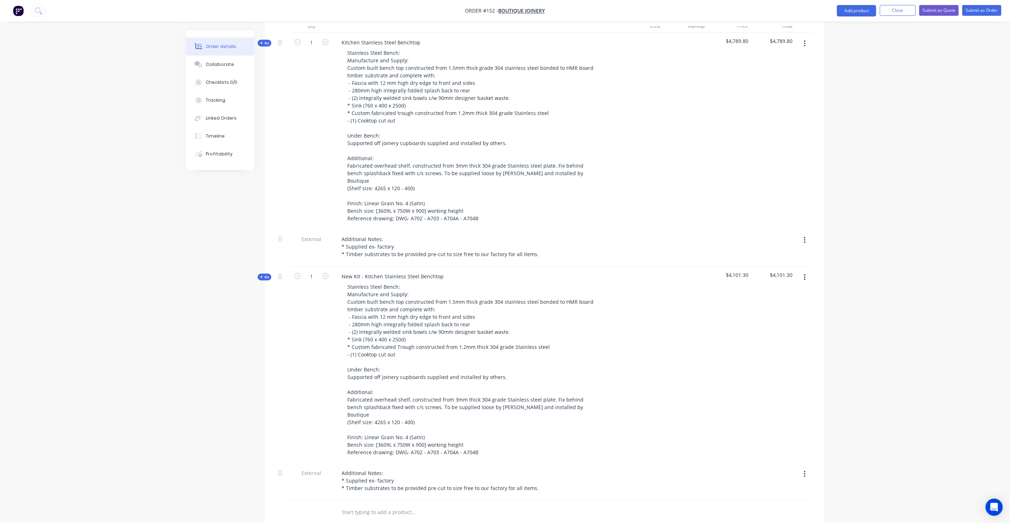
scroll to position [272, 0]
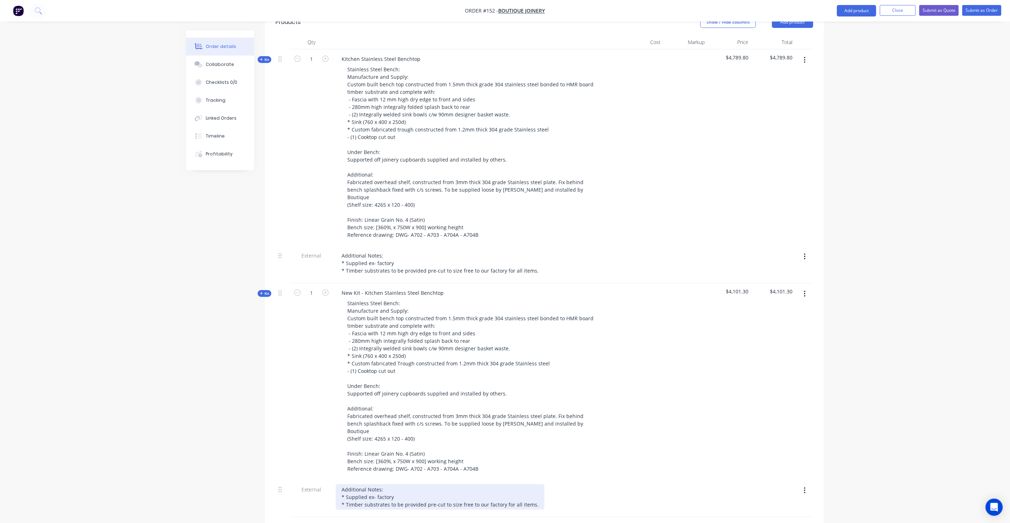
click at [385, 484] on div "Additional Notes: * Supplied ex- factory * Timber substrates to be provided pre…" at bounding box center [440, 496] width 208 height 25
click at [384, 484] on div "Additional Notes: *Quote does not Include site measure or shop drawings * Suppl…" at bounding box center [440, 500] width 208 height 33
drag, startPoint x: 515, startPoint y: 476, endPoint x: 542, endPoint y: 472, distance: 27.5
click at [516, 484] on div "Additional Notes: *Quote does not include site measure or shop drawings * Suppl…" at bounding box center [440, 500] width 208 height 33
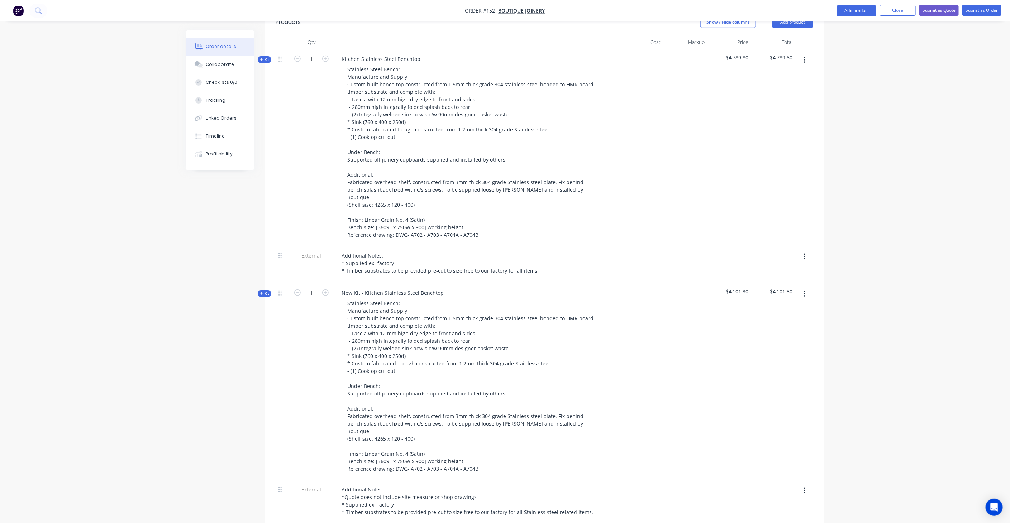
click at [657, 389] on div at bounding box center [641, 381] width 44 height 197
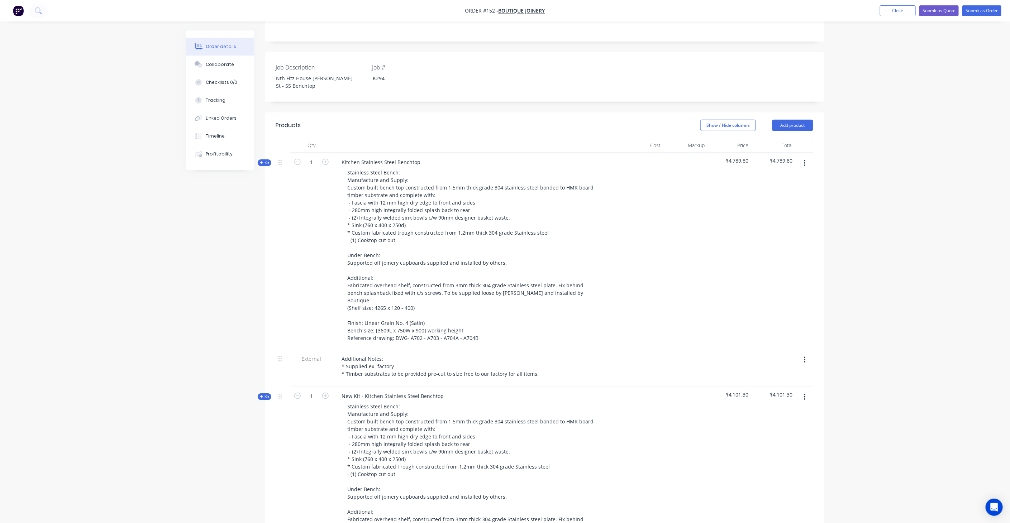
scroll to position [152, 0]
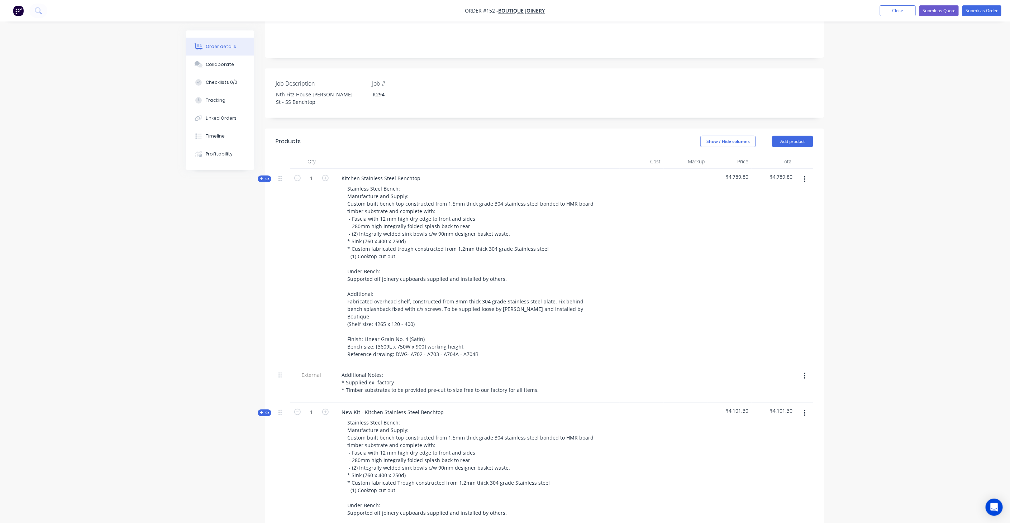
click at [265, 176] on span "Kit" at bounding box center [264, 178] width 9 height 5
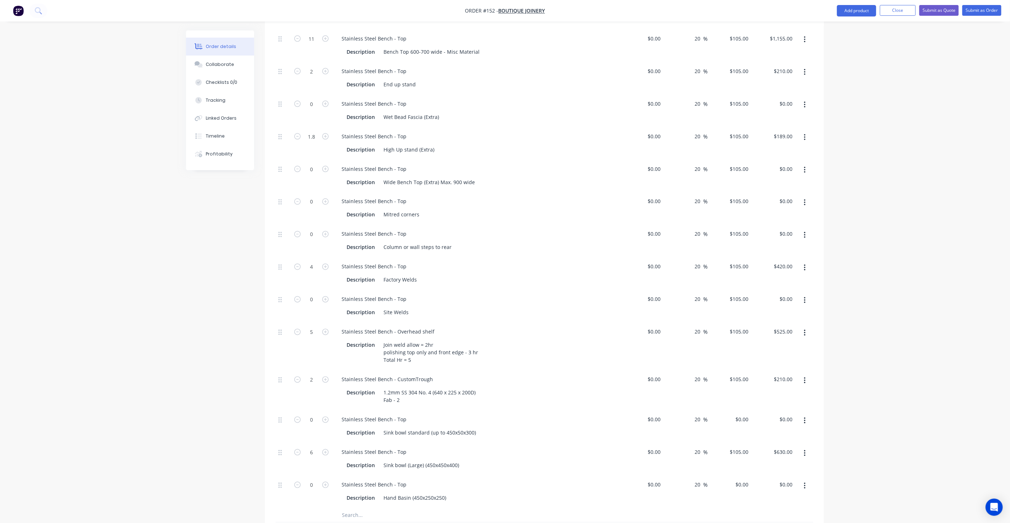
scroll to position [789, 0]
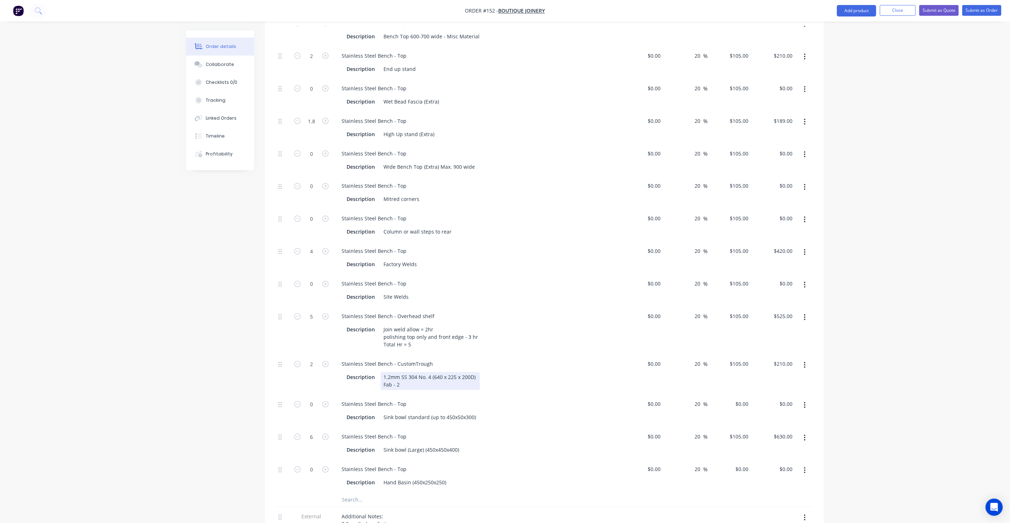
click at [441, 372] on div "1.2mm SS 304 No. 4 (640 x 225 x 200D) Fab - 2" at bounding box center [429, 381] width 99 height 18
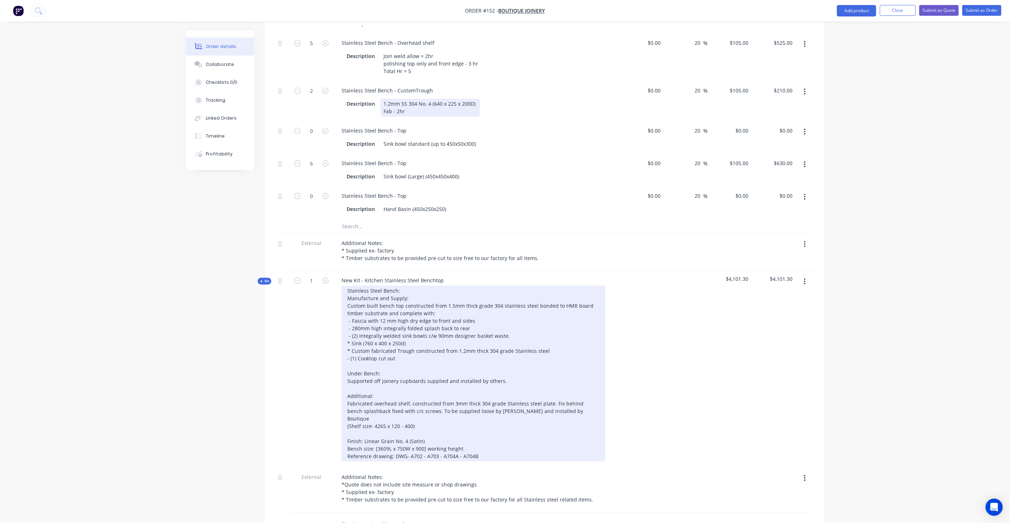
scroll to position [1147, 0]
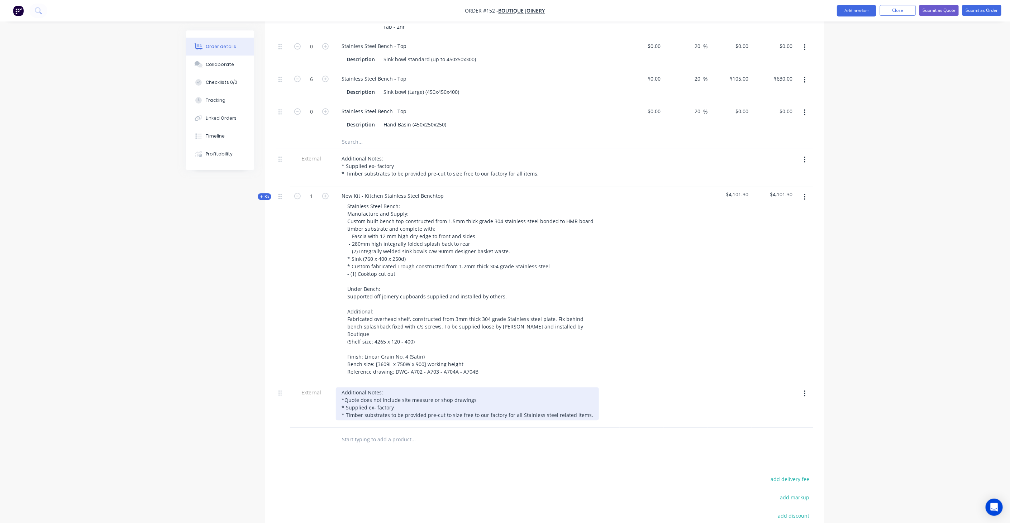
click at [375, 387] on div "Additional Notes: *Quote does not include site measure or shop drawings * Suppl…" at bounding box center [467, 403] width 263 height 33
drag, startPoint x: 340, startPoint y: 359, endPoint x: 557, endPoint y: 359, distance: 217.8
click at [557, 387] on div "Additional Notes: *Quote does not include site measure or shop drawings * Suppl…" at bounding box center [467, 403] width 263 height 33
copy div "*Quote does not include site measure or shop drawings"
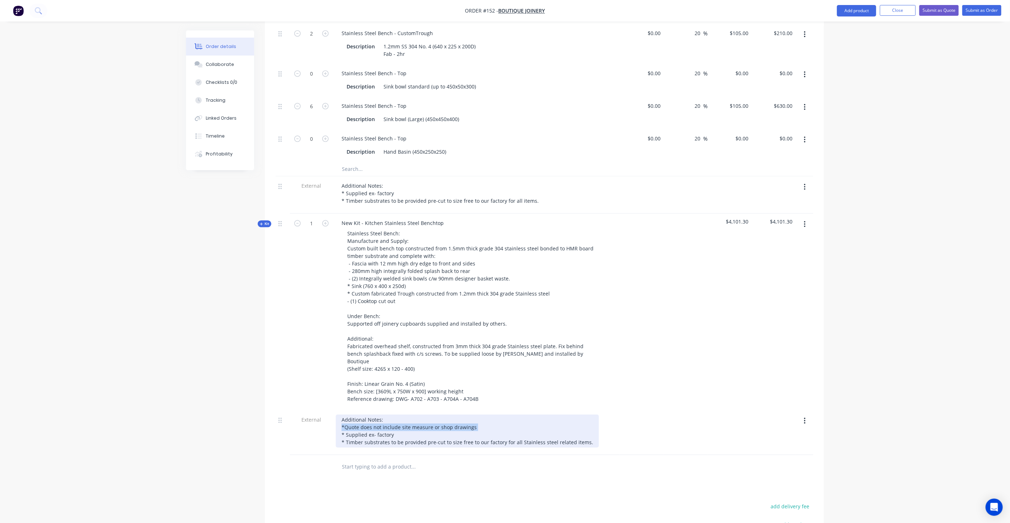
scroll to position [1107, 0]
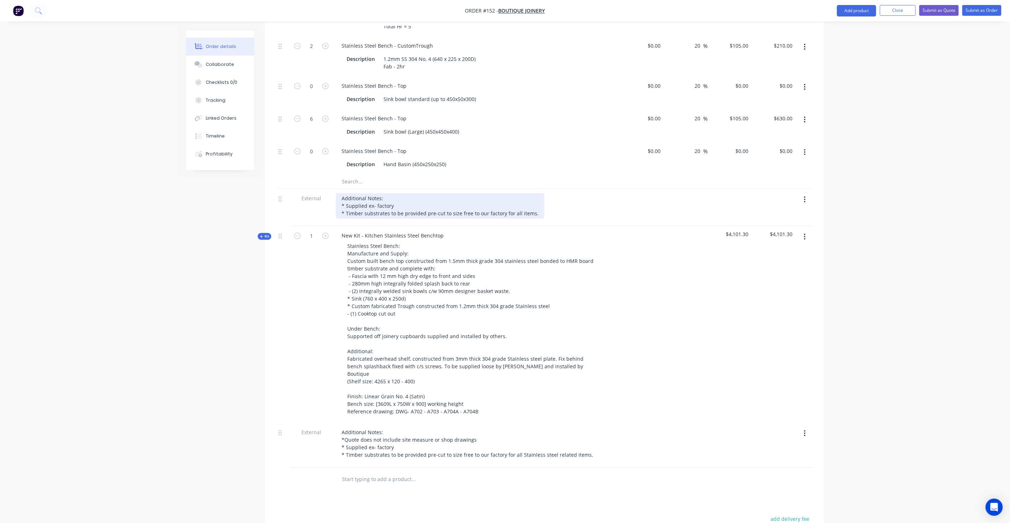
click at [341, 193] on div "Additional Notes: * Supplied ex- factory * Timber substrates to be provided pre…" at bounding box center [440, 205] width 208 height 25
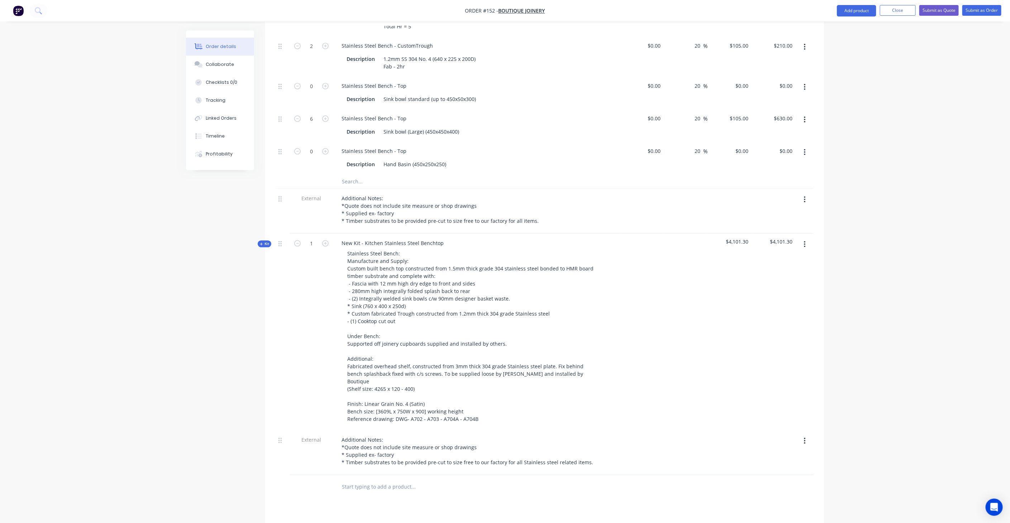
click at [704, 306] on div at bounding box center [685, 332] width 44 height 197
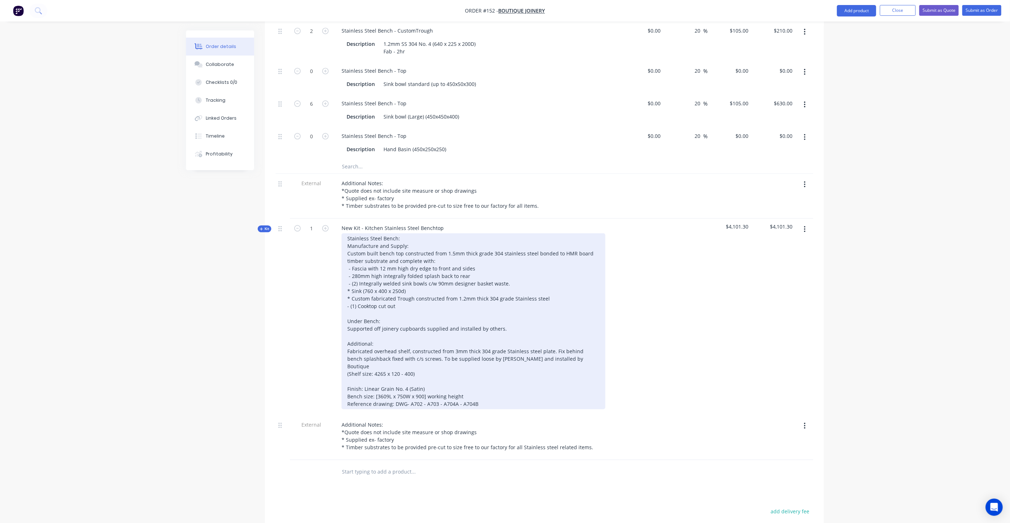
scroll to position [1187, 0]
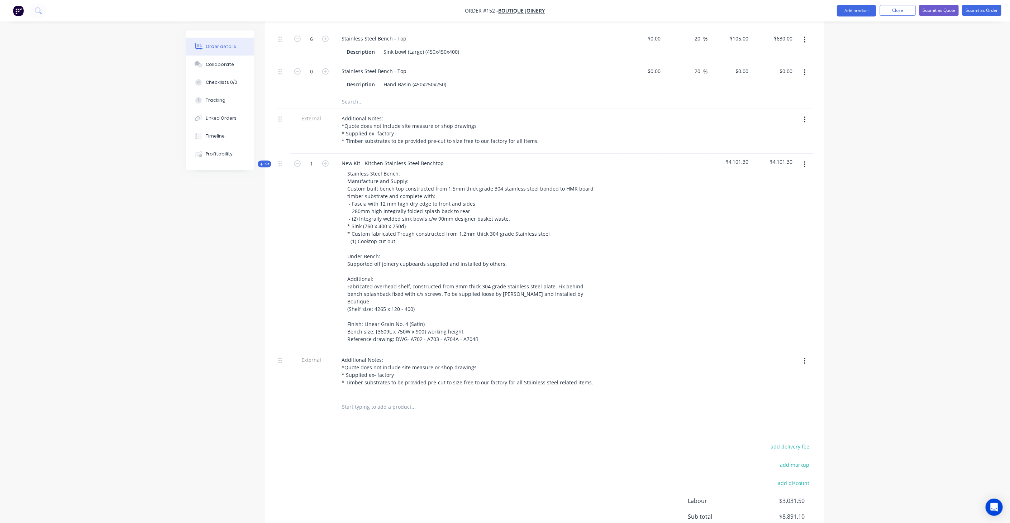
click at [264, 161] on span "Kit" at bounding box center [264, 163] width 9 height 5
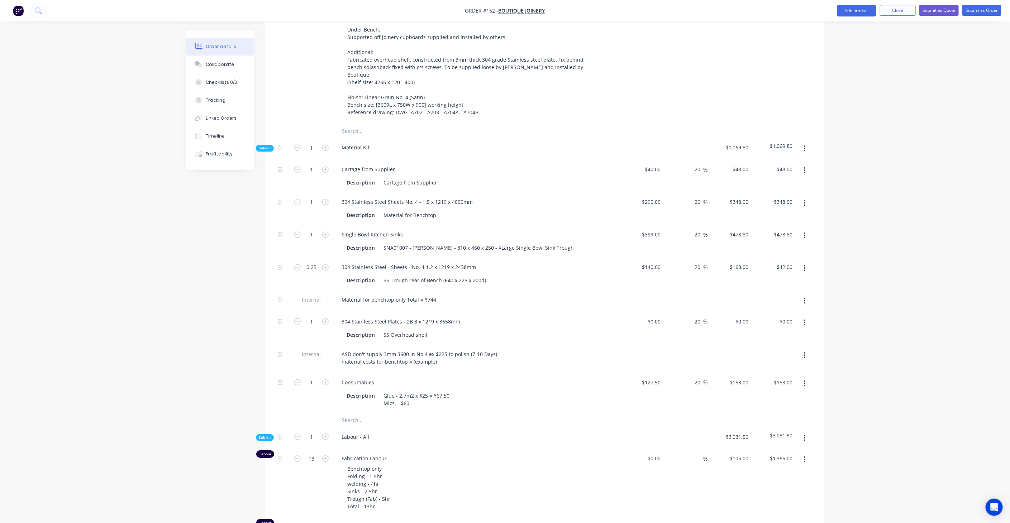
scroll to position [1426, 0]
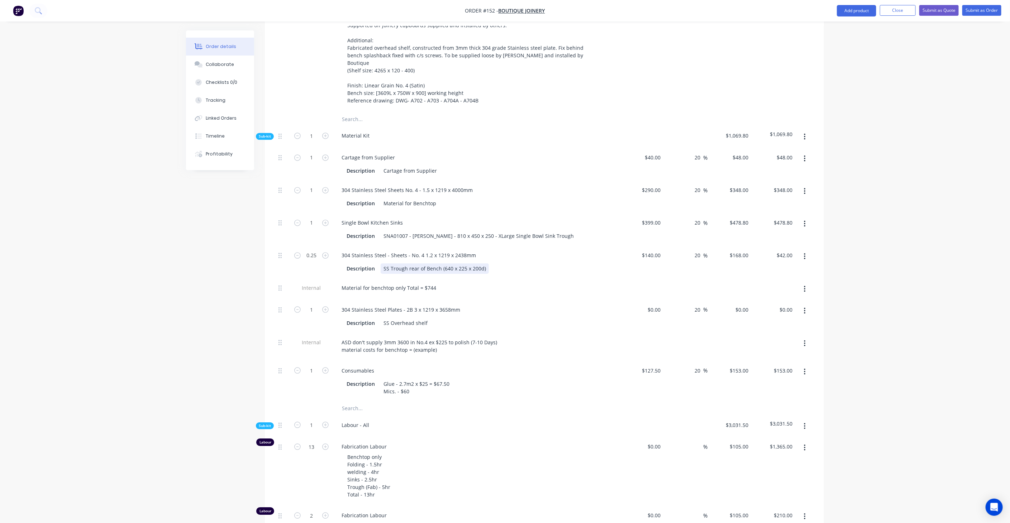
click at [482, 263] on div "SS Trough rear of Bench (640 x 225 x 200d)" at bounding box center [434, 268] width 108 height 10
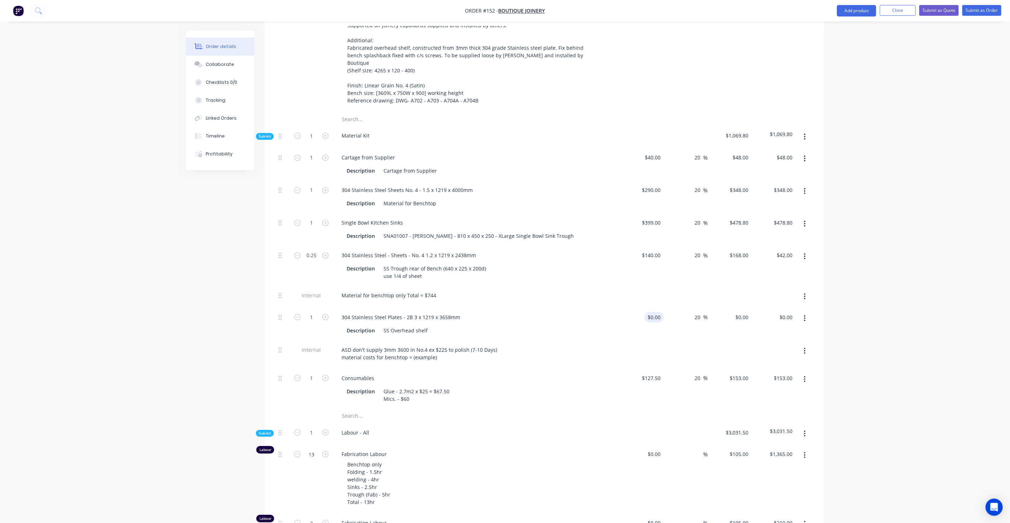
click at [654, 312] on div "$0.00 $0.00" at bounding box center [653, 317] width 19 height 10
click at [660, 312] on input "0" at bounding box center [655, 317] width 16 height 10
type input "$445.00"
type input "$534.00"
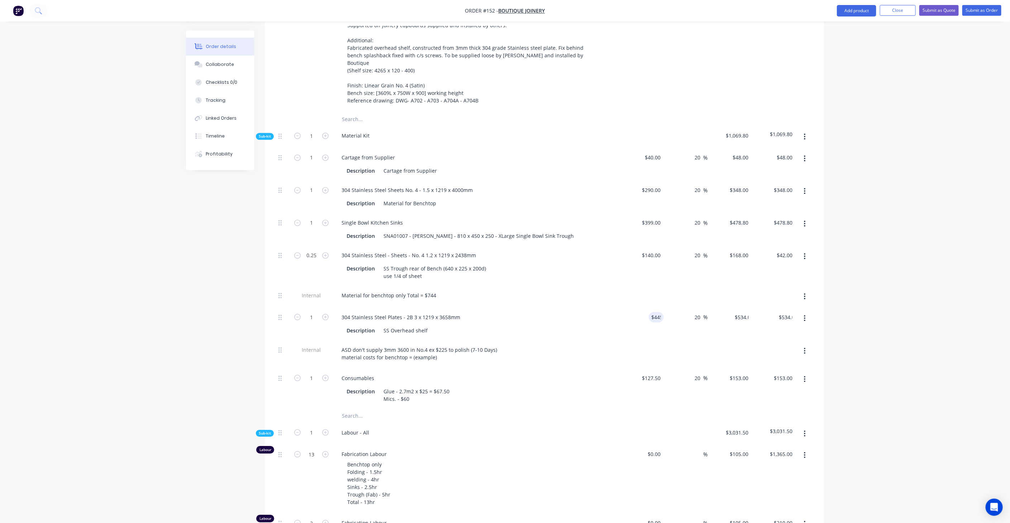
click at [543, 345] on div "ASD don't supply 3mm 3600 in No.4 ex $225 to polish (7-10 Days) material costs …" at bounding box center [476, 354] width 281 height 18
click at [450, 345] on div "ASD don't supply 3mm 3600 in No.4 ex $225 to polish (7-10 Days) material costs …" at bounding box center [419, 354] width 167 height 18
drag, startPoint x: 440, startPoint y: 318, endPoint x: 336, endPoint y: 316, distance: 103.9
click at [336, 345] on div "ASD don't supply 3mm 3600 in No.4 ex $225 to polish (7-10 Days) material costs …" at bounding box center [419, 354] width 167 height 18
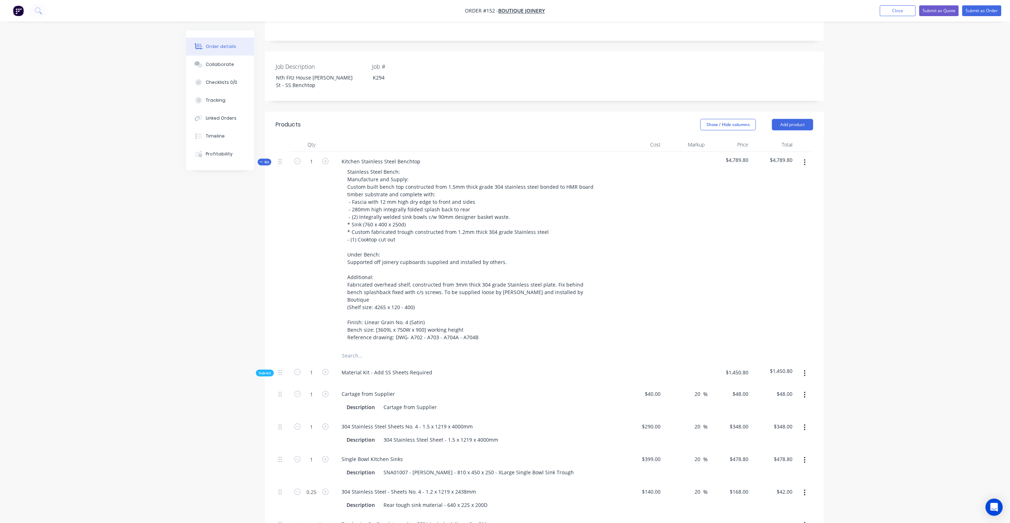
scroll to position [152, 0]
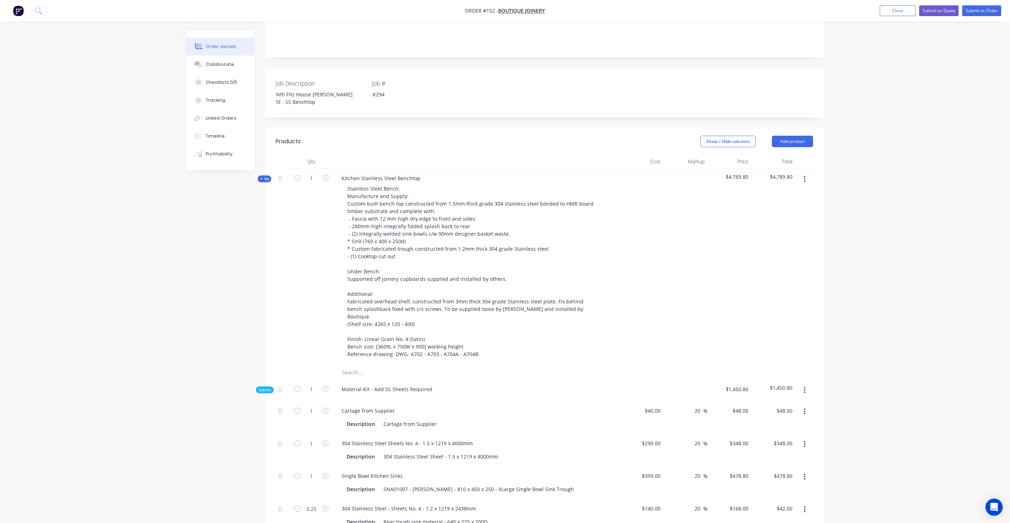
click at [264, 176] on span "Kit" at bounding box center [264, 178] width 9 height 5
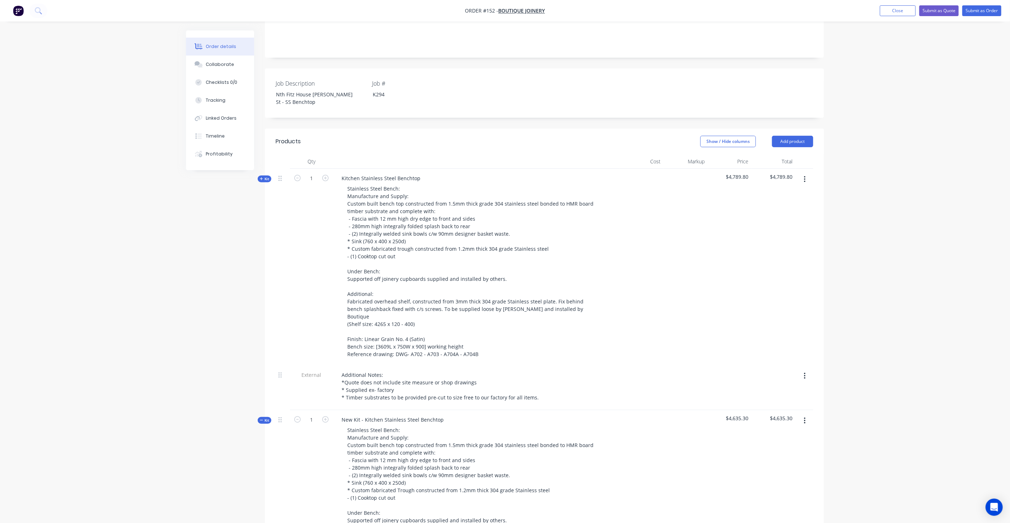
click at [262, 418] on span "Kit" at bounding box center [264, 420] width 9 height 5
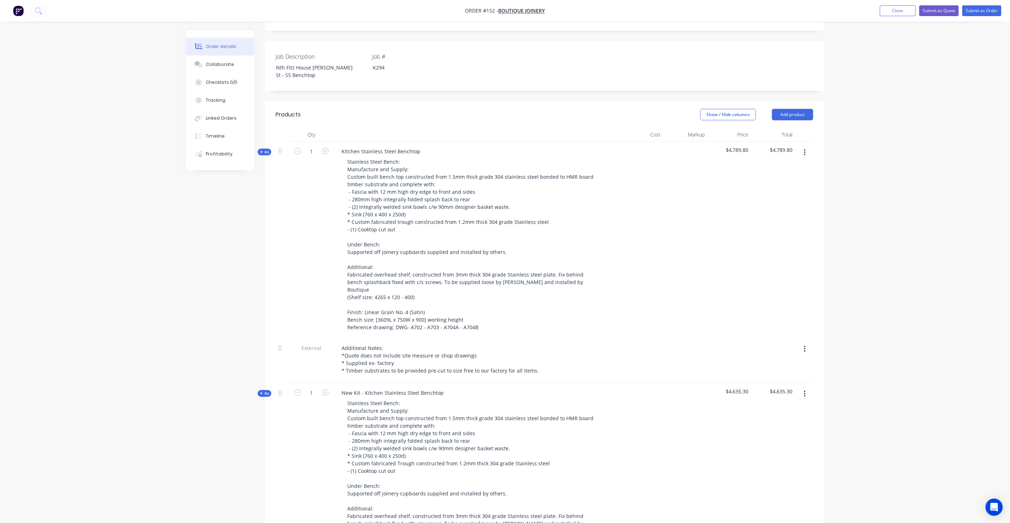
scroll to position [192, 0]
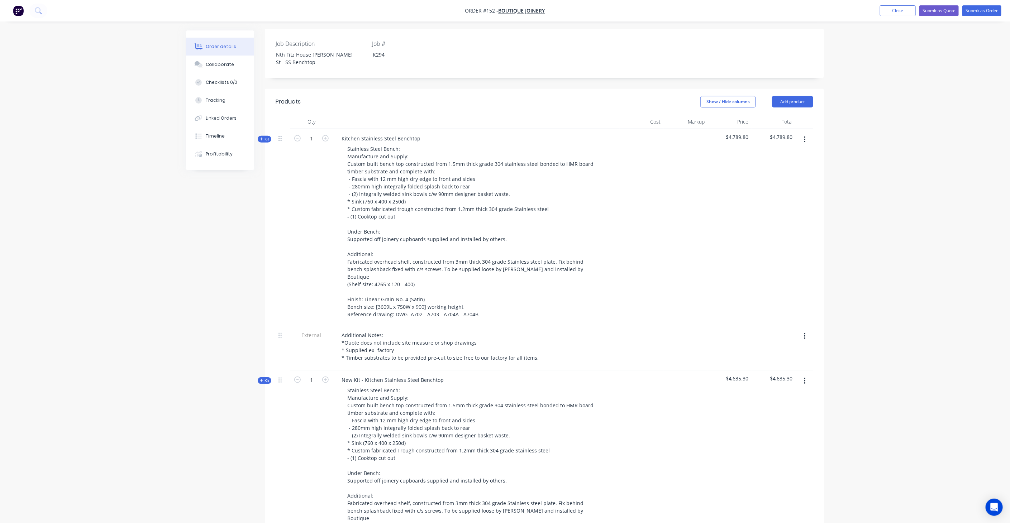
click at [896, 184] on div "Order details Collaborate Checklists 0/0 Tracking Linked Orders Timeline Profit…" at bounding box center [505, 313] width 1010 height 1010
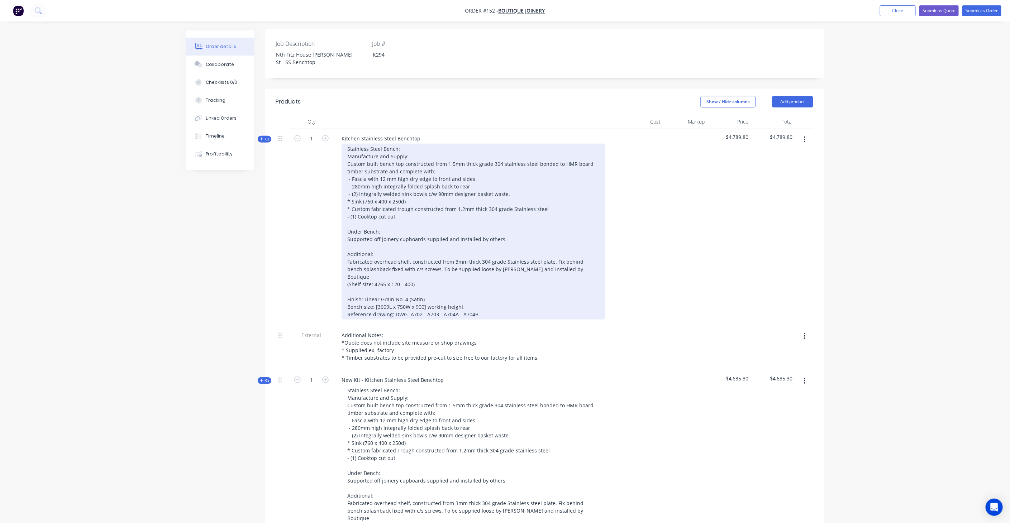
click at [372, 187] on div "Stainless Steel Bench: Manufacture and Supply: Custom built bench top construct…" at bounding box center [473, 232] width 264 height 176
drag, startPoint x: 349, startPoint y: 188, endPoint x: 618, endPoint y: 194, distance: 268.7
click at [618, 194] on div "Kitchen Stainless Steel Benchtop Stainless Steel Bench: Manufacture and Supply:…" at bounding box center [476, 227] width 287 height 197
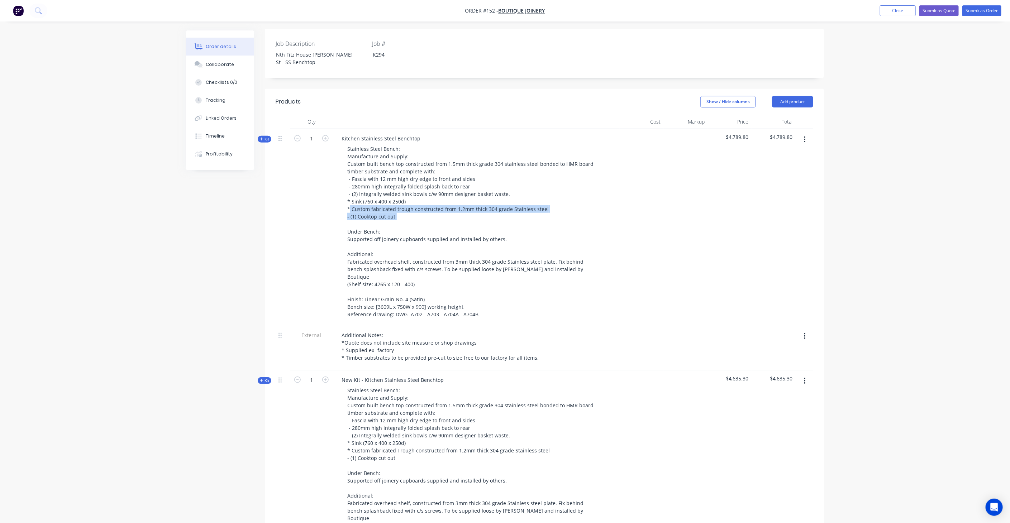
click at [268, 136] on span "Kit" at bounding box center [264, 138] width 9 height 5
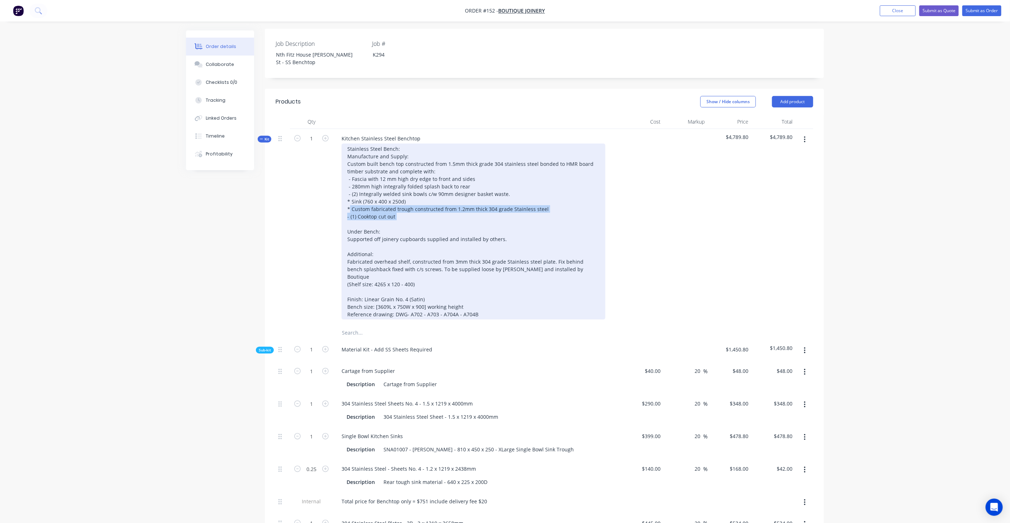
click at [396, 192] on div "Stainless Steel Bench: Manufacture and Supply: Custom built bench top construct…" at bounding box center [473, 232] width 264 height 176
drag, startPoint x: 346, startPoint y: 187, endPoint x: 552, endPoint y: 189, distance: 206.0
click at [552, 189] on div "Stainless Steel Bench: Manufacture and Supply: Custom built bench top construct…" at bounding box center [473, 232] width 264 height 176
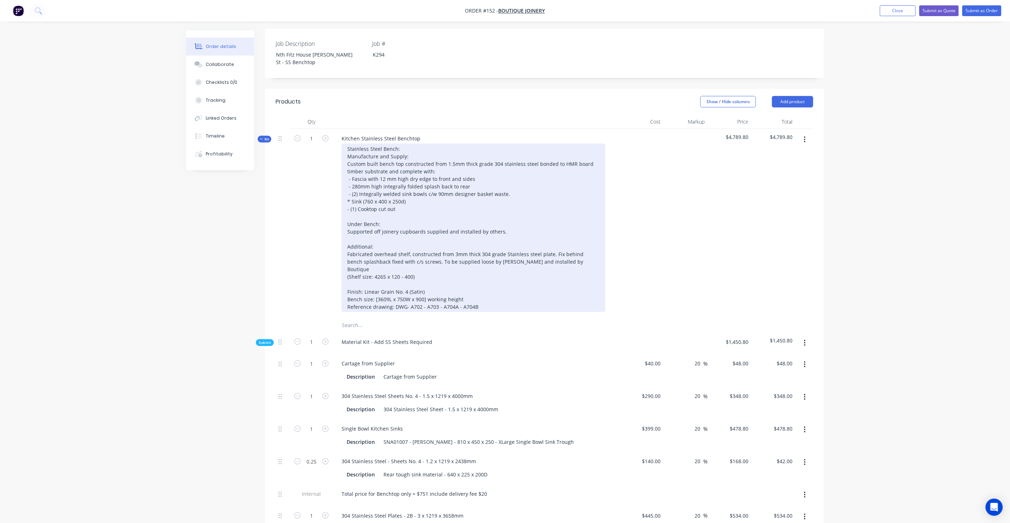
click at [354, 174] on div "Stainless Steel Bench: Manufacture and Supply: Custom built bench top construct…" at bounding box center [473, 228] width 264 height 168
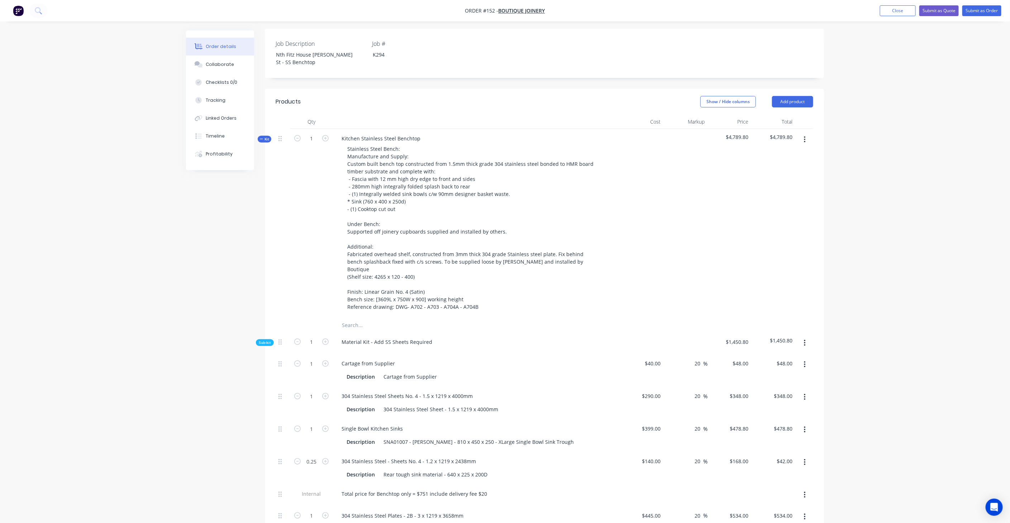
click at [668, 207] on div at bounding box center [685, 223] width 44 height 189
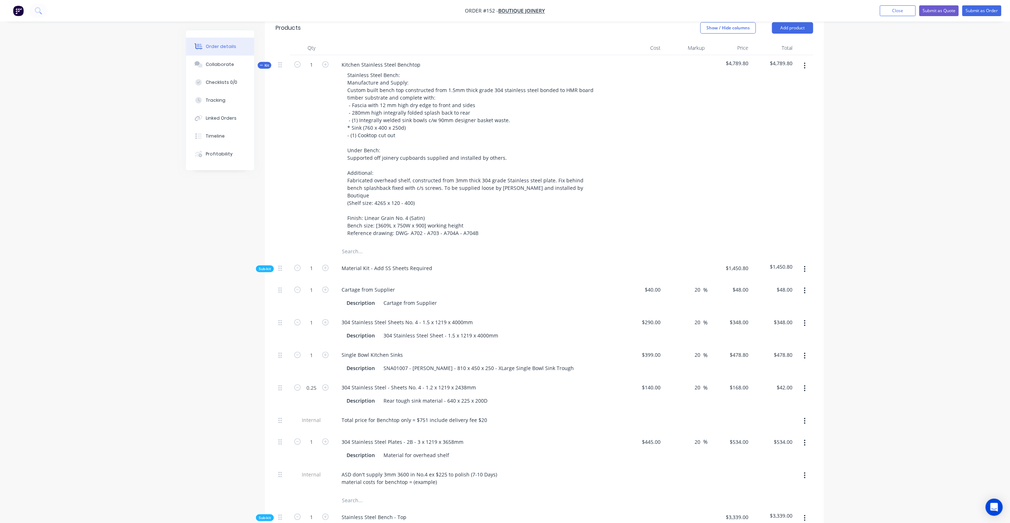
scroll to position [272, 0]
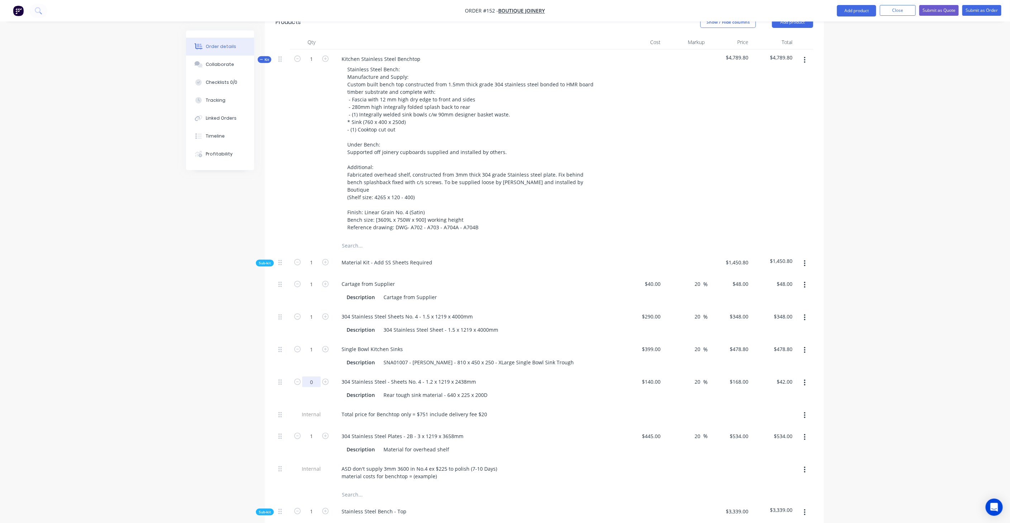
type input "0"
type input "$0.00"
click at [562, 409] on div "Total price for Benchtop only = $751 include delivery fee $20" at bounding box center [476, 414] width 281 height 10
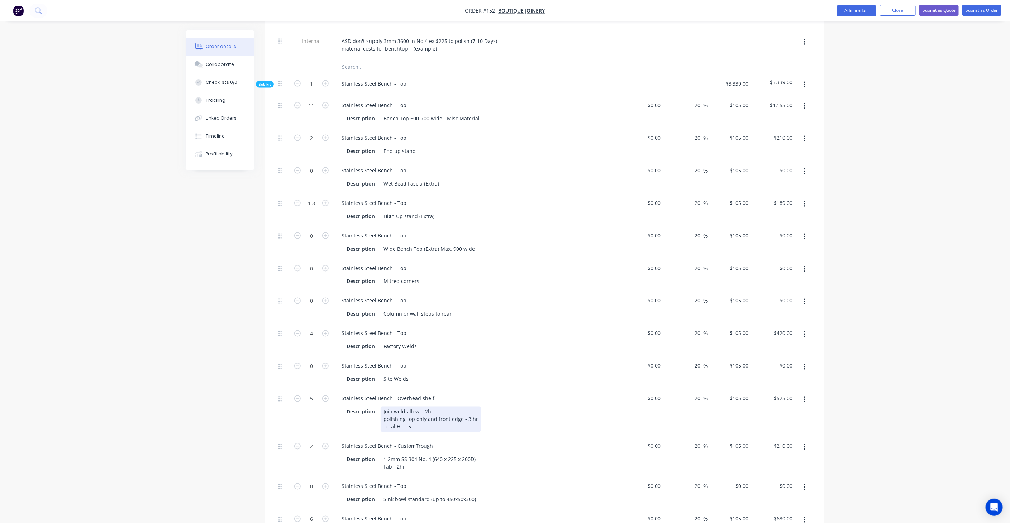
scroll to position [709, 0]
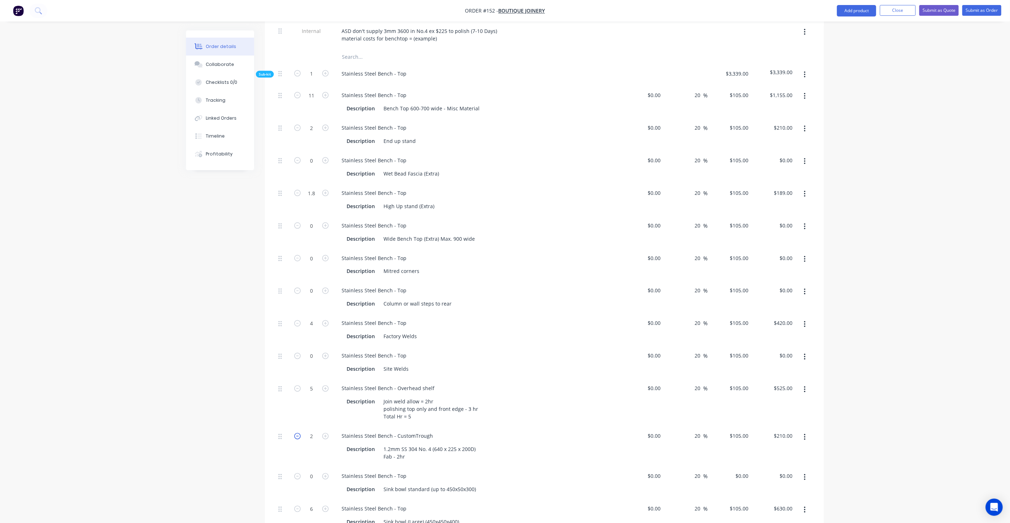
click at [297, 433] on icon "button" at bounding box center [297, 436] width 6 height 6
type input "1"
type input "$105.00"
click at [297, 433] on icon "button" at bounding box center [297, 436] width 6 height 6
type input "0"
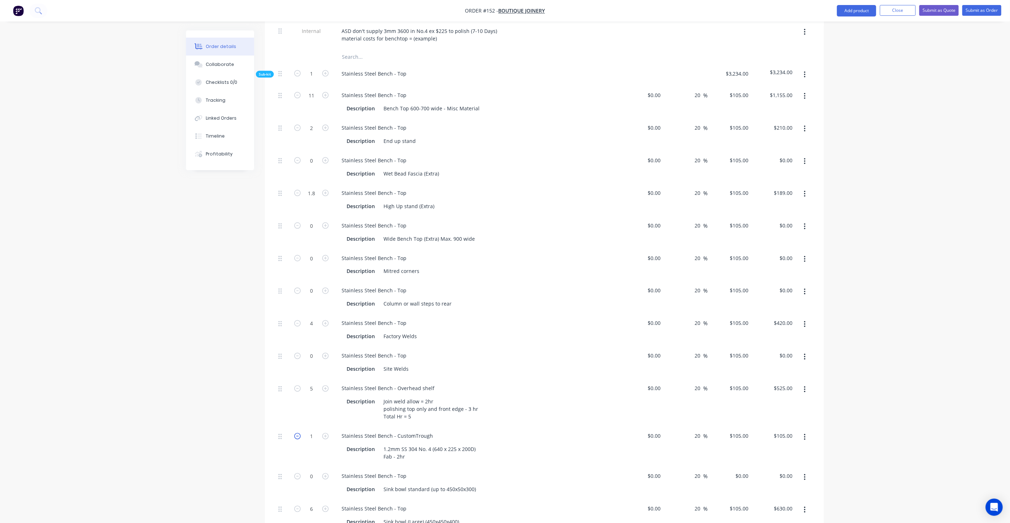
type input "$0.00"
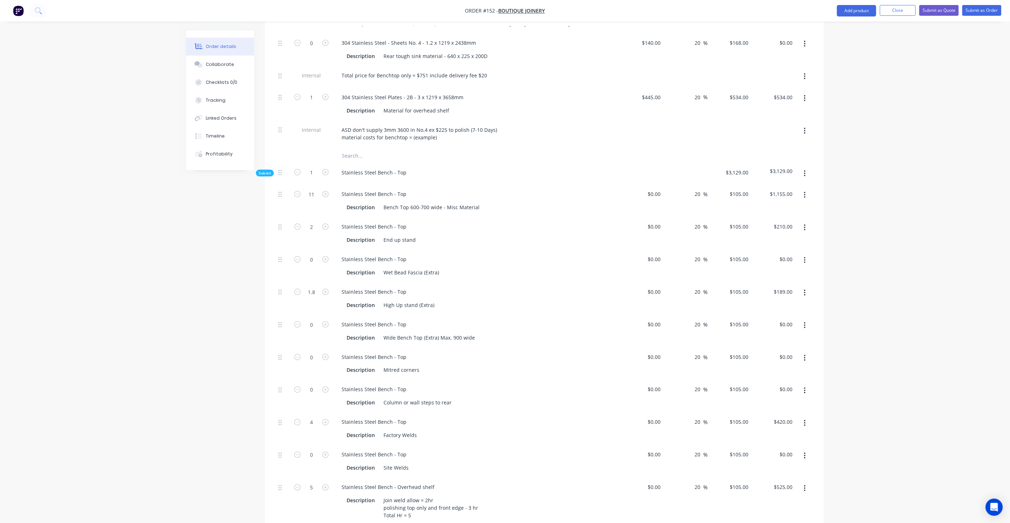
scroll to position [749, 0]
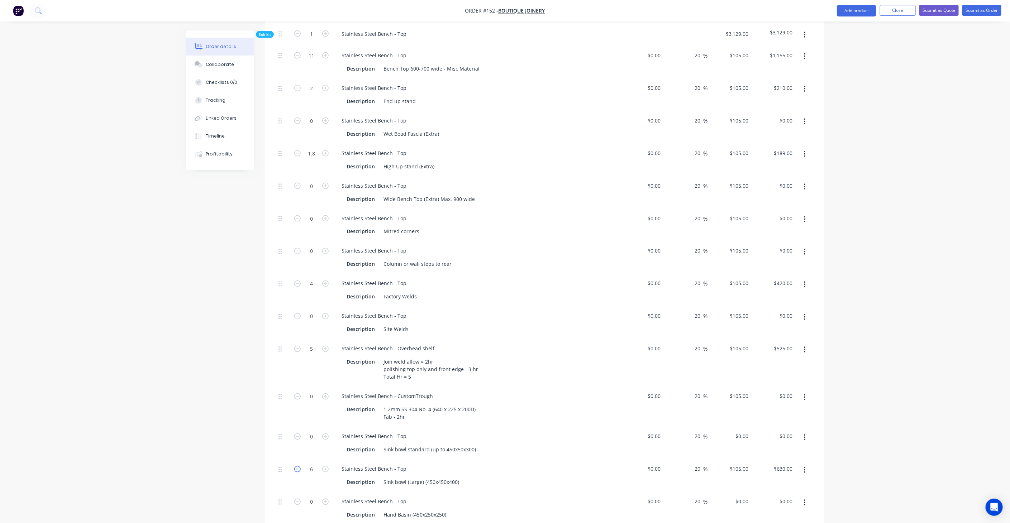
click at [298, 466] on icon "button" at bounding box center [297, 469] width 6 height 6
type input "5"
type input "$525.00"
click at [298, 466] on icon "button" at bounding box center [297, 469] width 6 height 6
type input "4"
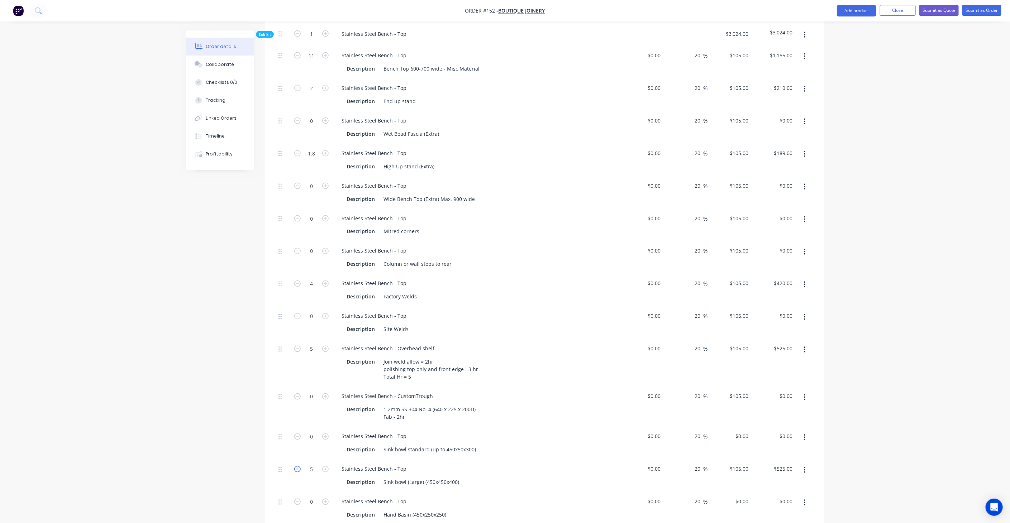
type input "$420.00"
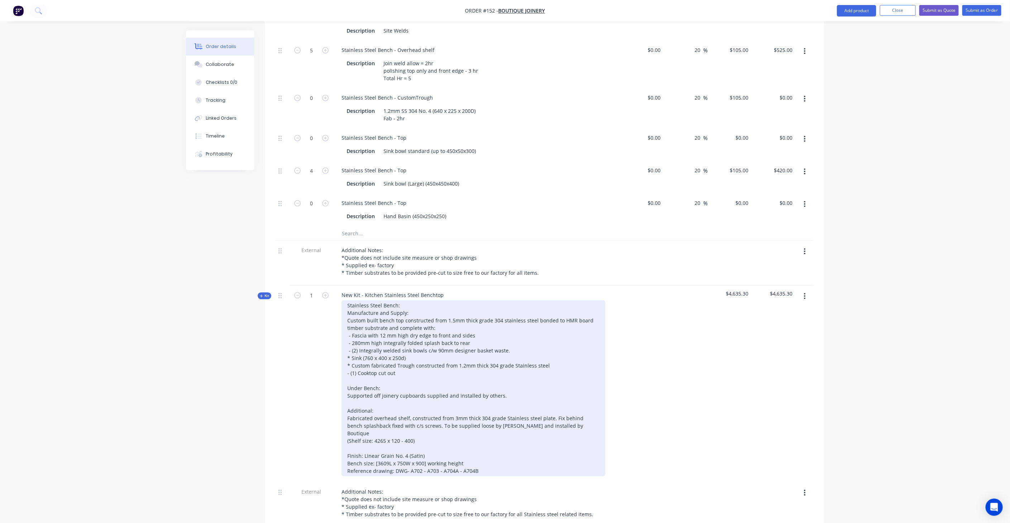
scroll to position [1107, 0]
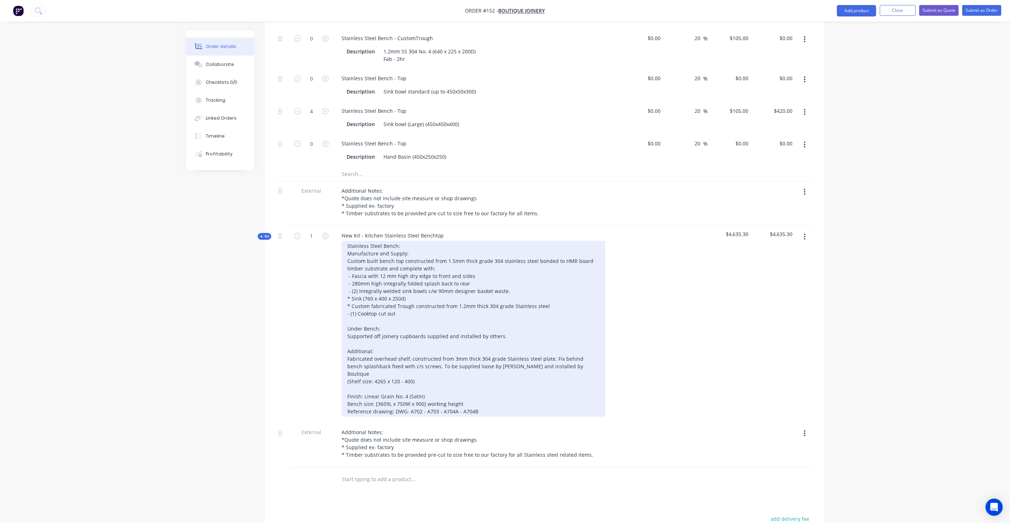
click at [356, 259] on div "Stainless Steel Bench: Manufacture and Supply: Custom built bench top construct…" at bounding box center [473, 329] width 264 height 176
drag, startPoint x: 347, startPoint y: 273, endPoint x: 567, endPoint y: 276, distance: 219.6
click at [567, 276] on div "Stainless Steel Bench: Manufacture and Supply: Custom built bench top construct…" at bounding box center [473, 329] width 264 height 176
